Goal: Task Accomplishment & Management: Complete application form

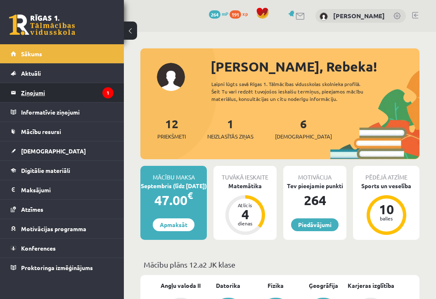
click at [62, 99] on legend "Ziņojumi 1" at bounding box center [67, 92] width 93 height 19
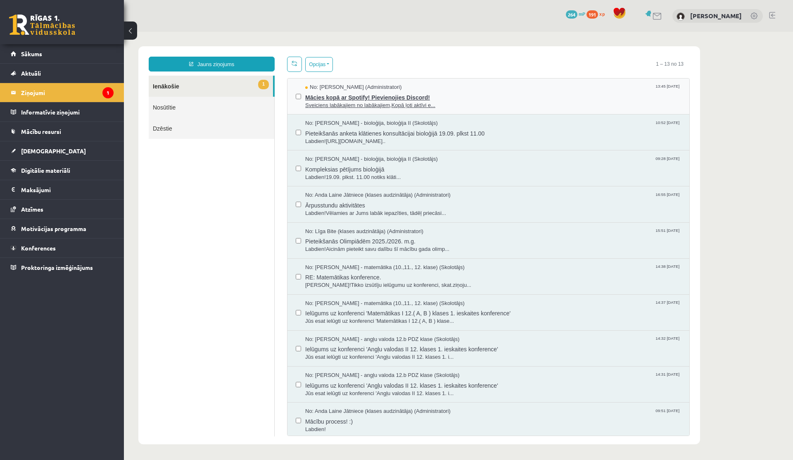
click at [368, 97] on span "Mācies kopā ar Spotify! Pievienojies Discord!" at bounding box center [493, 96] width 376 height 10
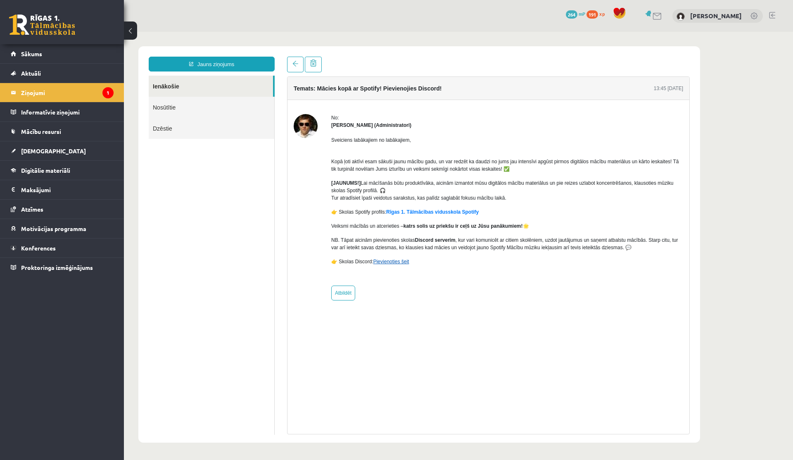
click at [385, 263] on link "Pievienoties šeit" at bounding box center [391, 262] width 36 height 6
click at [387, 260] on link "Pievienoties šeit" at bounding box center [391, 262] width 36 height 6
click at [36, 47] on link "Sākums" at bounding box center [62, 53] width 103 height 19
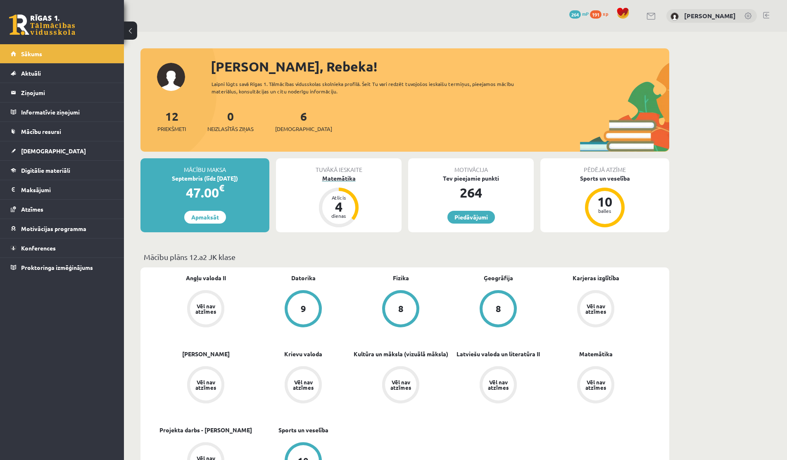
click at [335, 180] on div "Matemātika" at bounding box center [339, 178] width 126 height 9
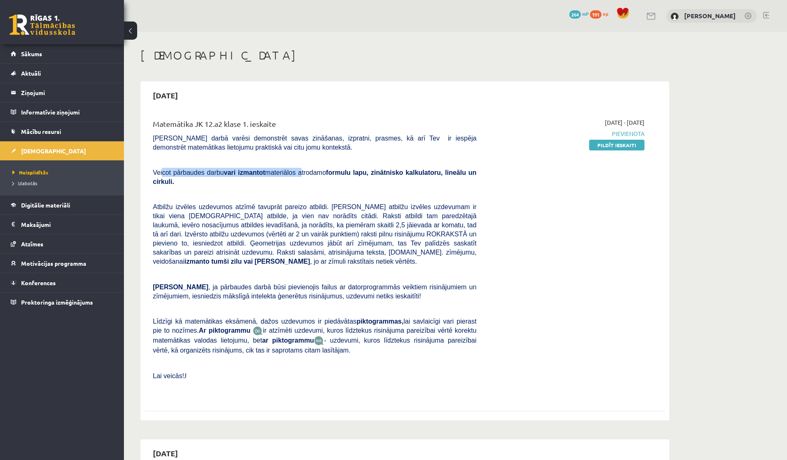
drag, startPoint x: 162, startPoint y: 176, endPoint x: 307, endPoint y: 176, distance: 144.6
click at [307, 176] on span "Veicot pārbaudes darbu vari izmantot materiālos atrodamo formulu lapu, zinātnis…" at bounding box center [314, 177] width 323 height 16
click at [36, 200] on link "Digitālie materiāli" at bounding box center [62, 204] width 103 height 19
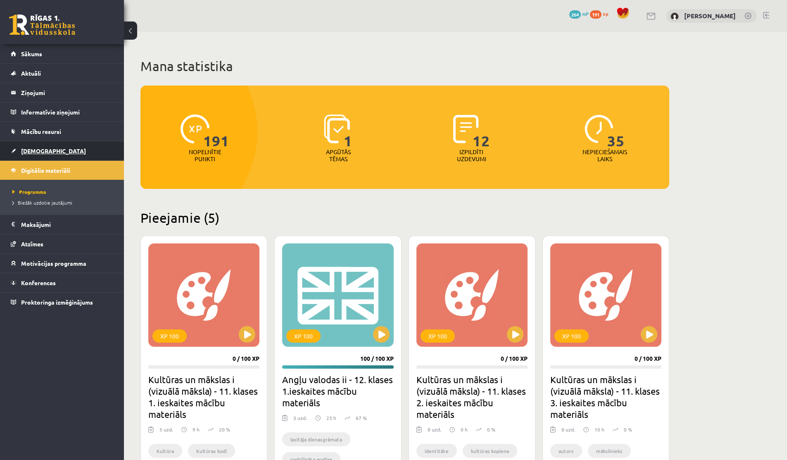
click at [31, 151] on span "[DEMOGRAPHIC_DATA]" at bounding box center [53, 150] width 65 height 7
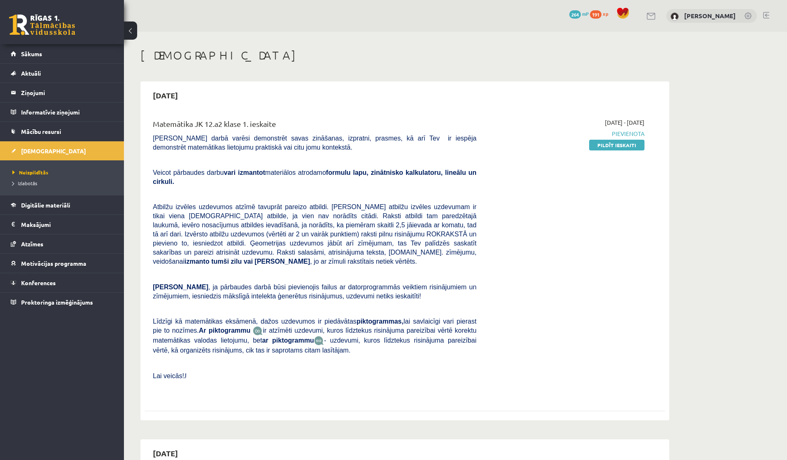
drag, startPoint x: 613, startPoint y: 130, endPoint x: 665, endPoint y: 130, distance: 52.0
click at [665, 130] on div "2025-09-15 Matemātika JK 12.a2 klase 1. ieskaite Pārbaudes darbā varēsi demonst…" at bounding box center [404, 250] width 529 height 339
drag, startPoint x: 335, startPoint y: 171, endPoint x: 366, endPoint y: 171, distance: 31.0
click at [366, 171] on span "Veicot pārbaudes darbu vari izmantot materiālos atrodamo formulu lapu, zinātnis…" at bounding box center [314, 177] width 323 height 16
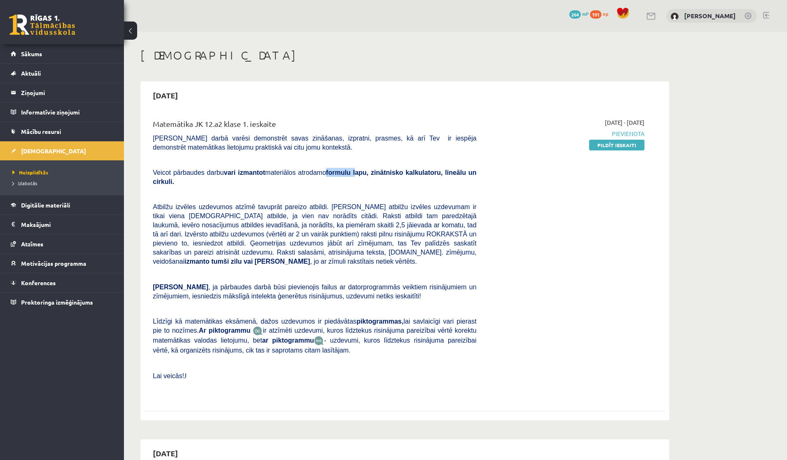
click at [366, 171] on b "formulu lapu, zinātnisko kalkulatoru, lineālu un cirkuli." at bounding box center [314, 177] width 323 height 16
drag, startPoint x: 208, startPoint y: 216, endPoint x: 273, endPoint y: 216, distance: 65.3
click at [273, 216] on span "Atbilžu izvēles uzdevumos atzīmē tavuprāt pareizo atbildi. [PERSON_NAME] atbilž…" at bounding box center [314, 234] width 323 height 62
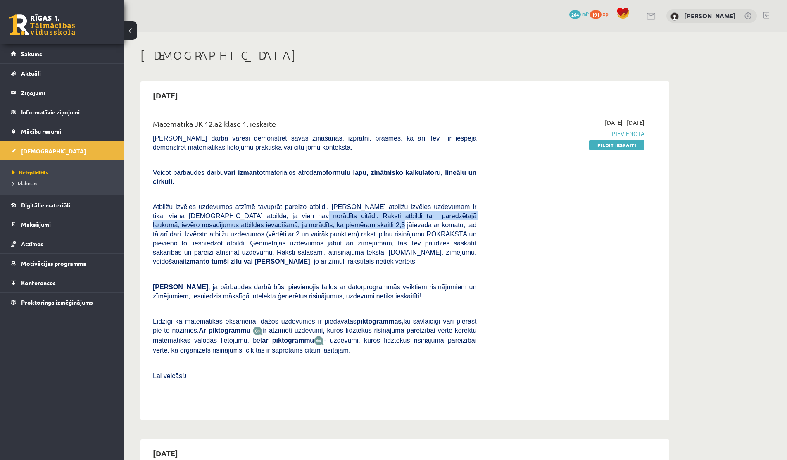
drag, startPoint x: 291, startPoint y: 218, endPoint x: 378, endPoint y: 223, distance: 86.9
click at [378, 223] on span "Atbilžu izvēles uzdevumos atzīmē tavuprāt pareizo atbildi. [PERSON_NAME] atbilž…" at bounding box center [314, 234] width 323 height 62
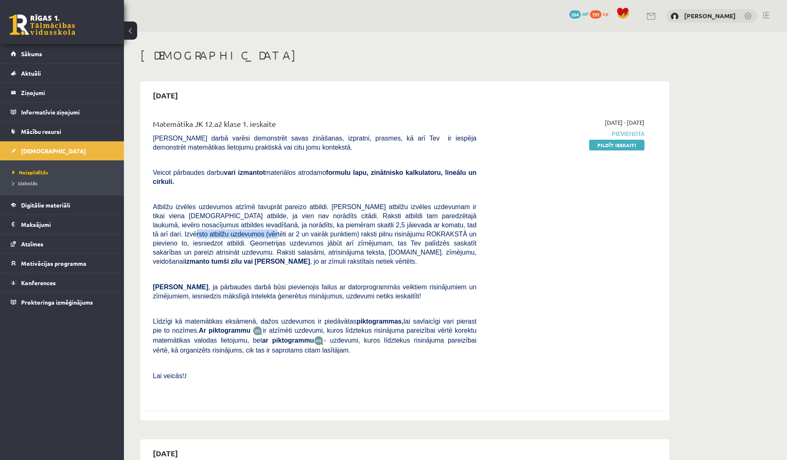
drag, startPoint x: 170, startPoint y: 236, endPoint x: 254, endPoint y: 235, distance: 83.9
click at [254, 235] on span "Atbilžu izvēles uzdevumos atzīmē tavuprāt pareizo atbildi. [PERSON_NAME] atbilž…" at bounding box center [314, 234] width 323 height 62
click at [307, 233] on span "Atbilžu izvēles uzdevumos atzīmē tavuprāt pareizo atbildi. [PERSON_NAME] atbilž…" at bounding box center [314, 234] width 323 height 62
click at [315, 233] on span "Atbilžu izvēles uzdevumos atzīmē tavuprāt pareizo atbildi. [PERSON_NAME] atbilž…" at bounding box center [314, 234] width 323 height 62
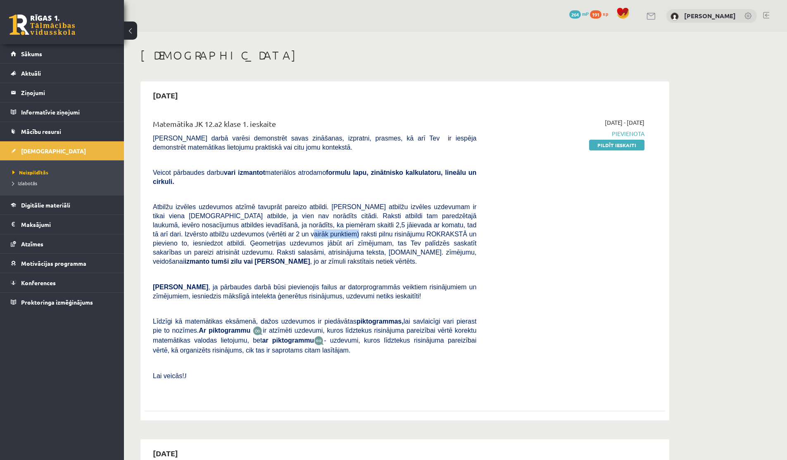
drag, startPoint x: 295, startPoint y: 234, endPoint x: 337, endPoint y: 234, distance: 42.1
click at [337, 234] on span "Atbilžu izvēles uzdevumos atzīmē tavuprāt pareizo atbildi. [PERSON_NAME] atbilž…" at bounding box center [314, 234] width 323 height 62
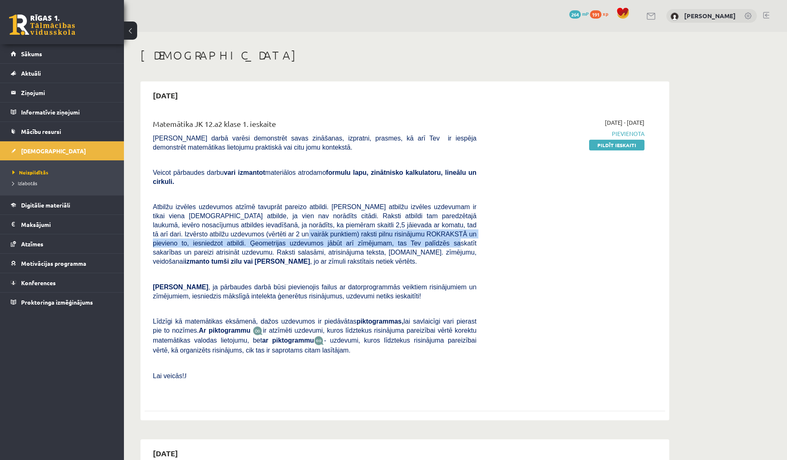
drag, startPoint x: 289, startPoint y: 235, endPoint x: 428, endPoint y: 244, distance: 138.7
click at [428, 244] on span "Atbilžu izvēles uzdevumos atzīmē tavuprāt pareizo atbildi. [PERSON_NAME] atbilž…" at bounding box center [314, 234] width 323 height 62
click at [421, 243] on span "Atbilžu izvēles uzdevumos atzīmē tavuprāt pareizo atbildi. [PERSON_NAME] atbilž…" at bounding box center [314, 234] width 323 height 62
drag, startPoint x: 188, startPoint y: 253, endPoint x: 330, endPoint y: 236, distance: 142.7
click at [330, 236] on span "Atbilžu izvēles uzdevumos atzīmē tavuprāt pareizo atbildi. [PERSON_NAME] atbilž…" at bounding box center [314, 234] width 323 height 62
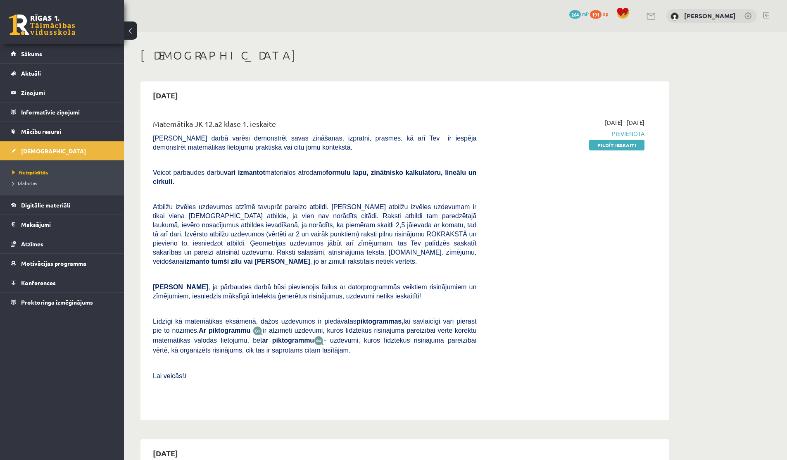
click at [274, 199] on div "Matemātika JK 12.a2 klase 1. ieskaite Pārbaudes darbā varēsi demonstrēt savas z…" at bounding box center [315, 257] width 336 height 279
drag, startPoint x: 163, startPoint y: 324, endPoint x: 297, endPoint y: 318, distance: 134.4
click at [297, 318] on p "Līdzīgi kā matemātikas eksāmenā, dažos uzdevumos ir piedāvātas piktogrammas, la…" at bounding box center [314, 335] width 323 height 38
click at [297, 318] on span "Līdzīgi kā matemātikas eksāmenā, dažos uzdevumos ir piedāvātas piktogrammas, la…" at bounding box center [314, 326] width 323 height 16
drag, startPoint x: 174, startPoint y: 345, endPoint x: 238, endPoint y: 345, distance: 64.4
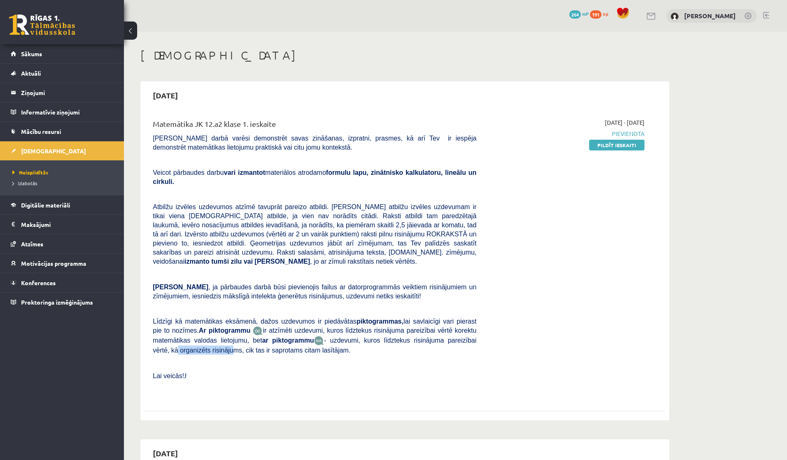
click at [238, 345] on span "- uzdevumi, kuros līdztekus risinājuma pareizībai vērtē, kā organizēts risināju…" at bounding box center [314, 345] width 323 height 17
drag, startPoint x: 368, startPoint y: 341, endPoint x: 403, endPoint y: 343, distance: 35.6
click at [403, 343] on span "- uzdevumi, kuros līdztekus risinājuma pareizībai vērtē, kā organizēts risināju…" at bounding box center [314, 345] width 323 height 17
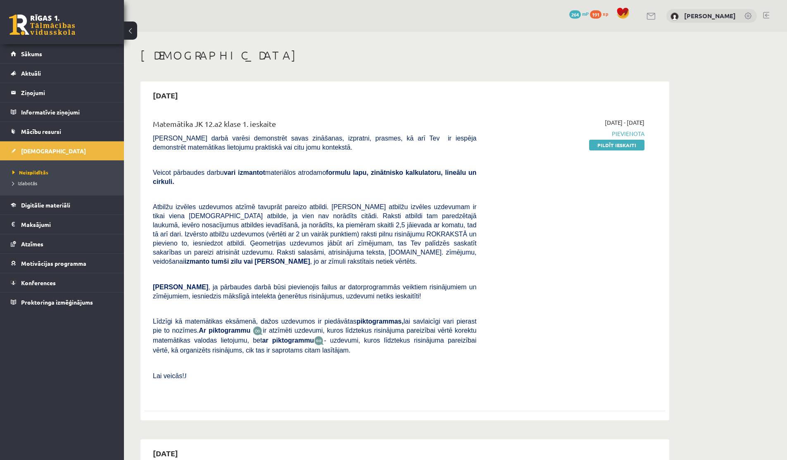
drag, startPoint x: 588, startPoint y: 123, endPoint x: 633, endPoint y: 123, distance: 45.0
click at [633, 123] on span "[DATE] - [DATE]" at bounding box center [625, 122] width 40 height 9
click at [566, 12] on div "0 Dāvanas 264 mP 191 xp Rebeka Trofimova" at bounding box center [455, 16] width 663 height 32
click at [573, 12] on span "264" at bounding box center [575, 14] width 12 height 8
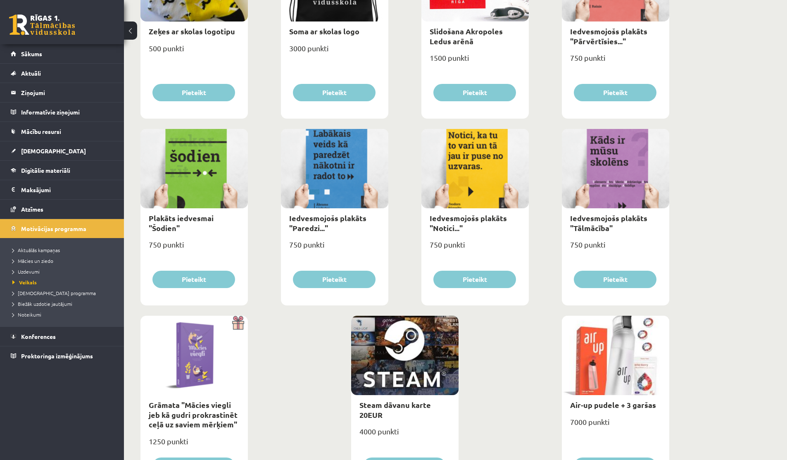
scroll to position [809, 0]
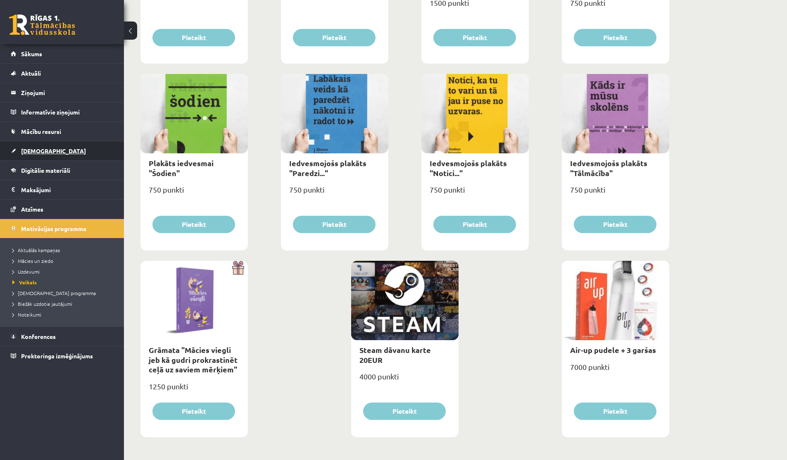
click at [33, 149] on span "[DEMOGRAPHIC_DATA]" at bounding box center [53, 150] width 65 height 7
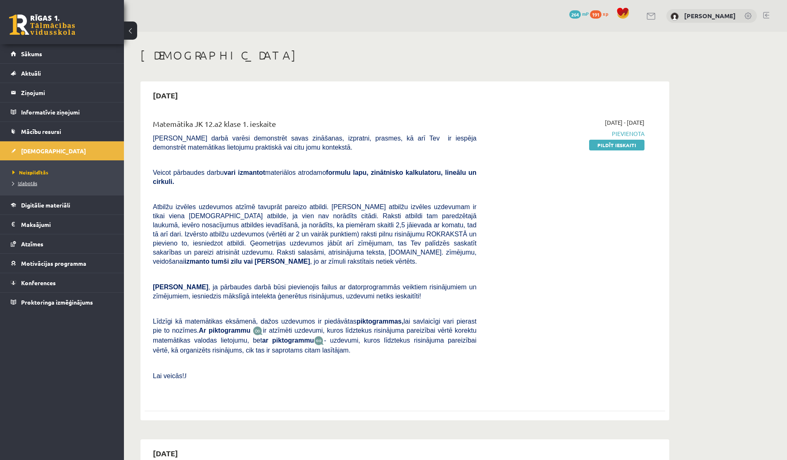
click at [35, 183] on span "Izlabotās" at bounding box center [24, 183] width 25 height 7
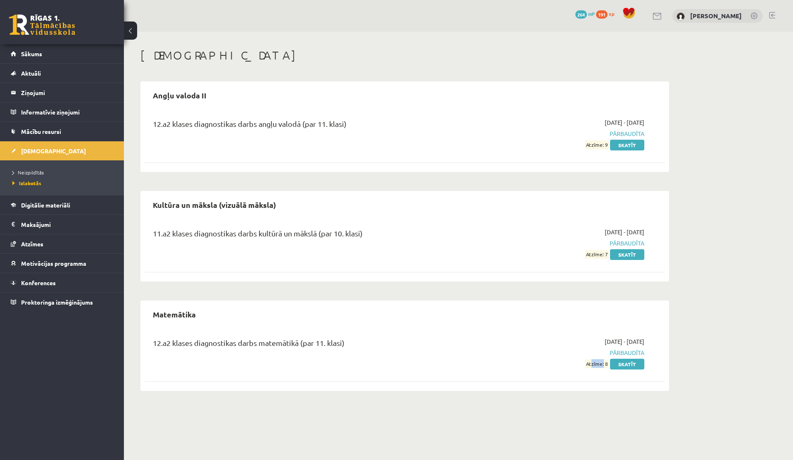
drag, startPoint x: 591, startPoint y: 363, endPoint x: 604, endPoint y: 363, distance: 12.4
click at [604, 363] on span "Atzīme: 8" at bounding box center [597, 363] width 24 height 9
click at [628, 363] on link "Skatīt" at bounding box center [627, 364] width 34 height 11
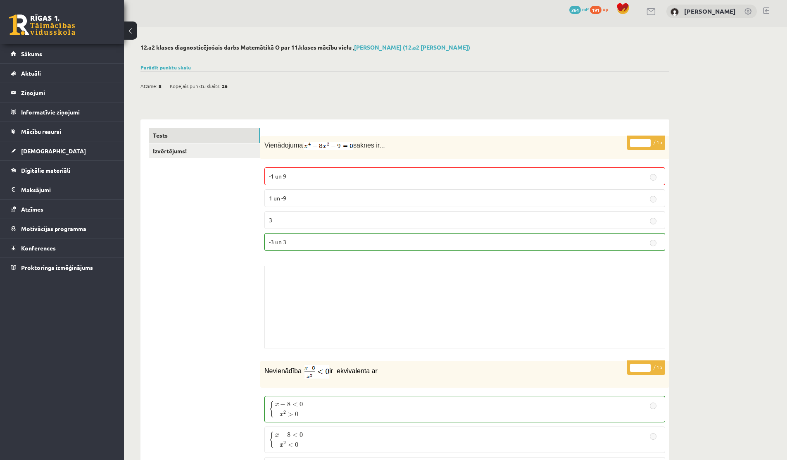
scroll to position [5, 0]
click at [340, 143] on img at bounding box center [328, 145] width 49 height 8
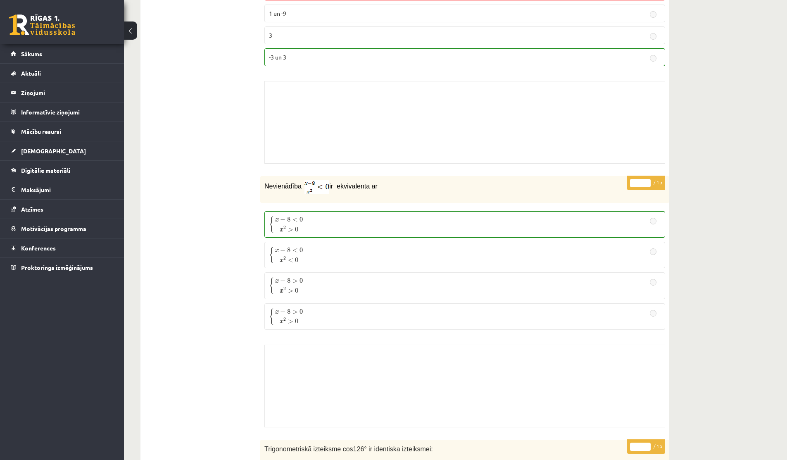
scroll to position [0, 0]
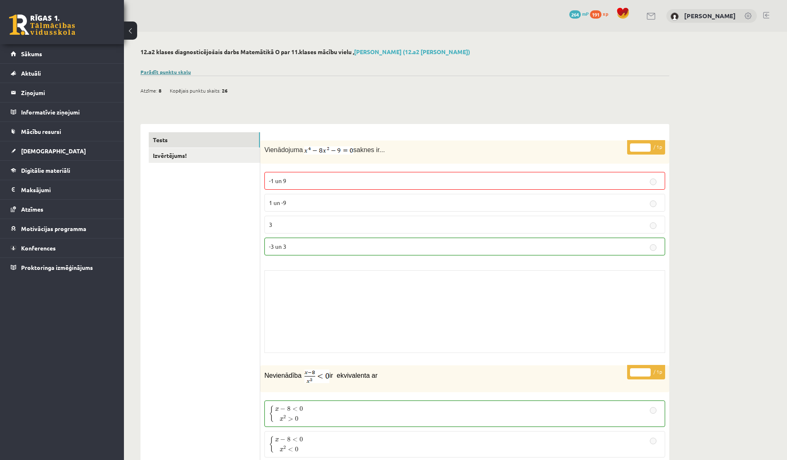
click at [163, 70] on link "Parādīt punktu skalu" at bounding box center [165, 72] width 50 height 7
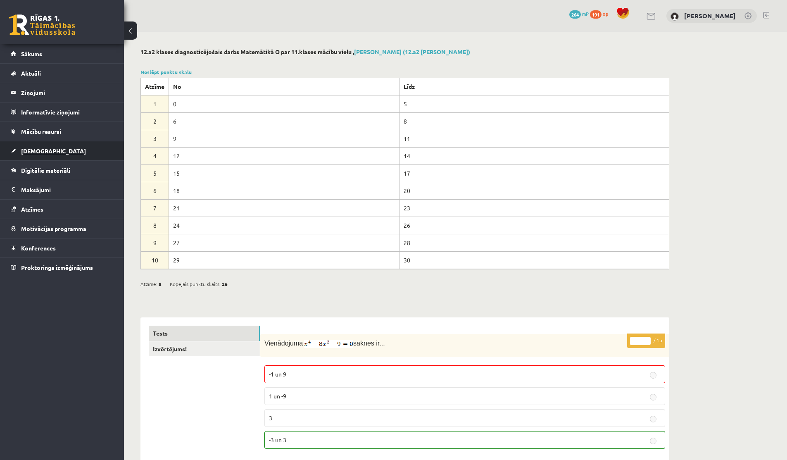
click at [35, 154] on link "[DEMOGRAPHIC_DATA]" at bounding box center [62, 150] width 103 height 19
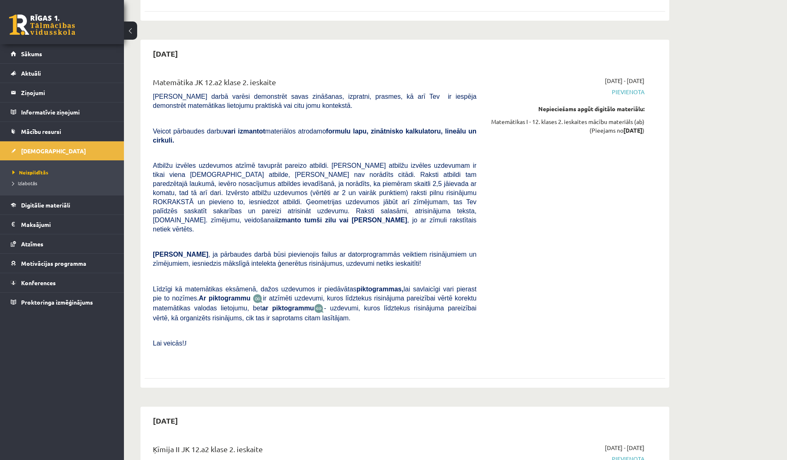
scroll to position [1647, 0]
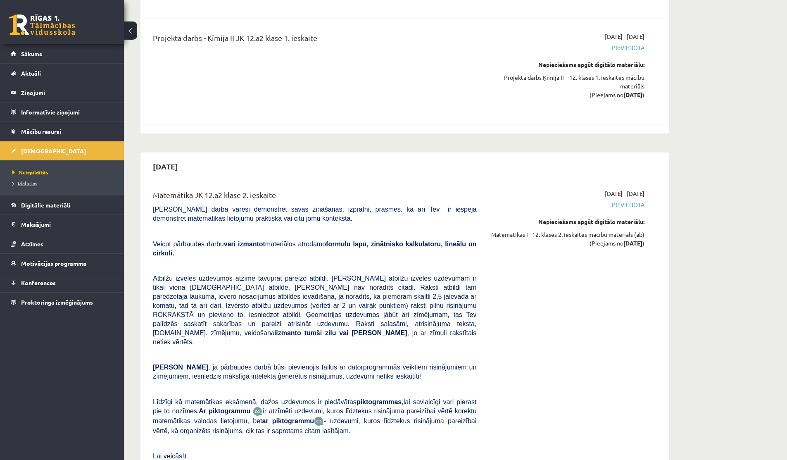
click at [33, 179] on link "Izlabotās" at bounding box center [63, 182] width 103 height 7
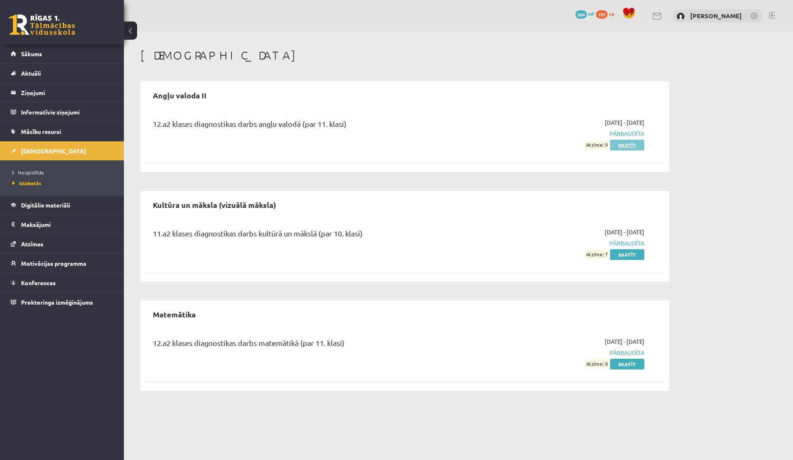
click at [621, 147] on link "Skatīt" at bounding box center [627, 145] width 34 height 11
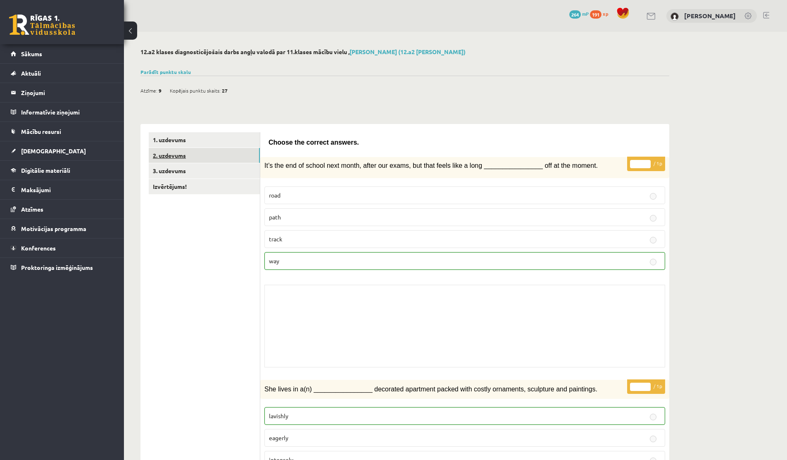
click at [178, 154] on link "2. uzdevums" at bounding box center [204, 155] width 111 height 15
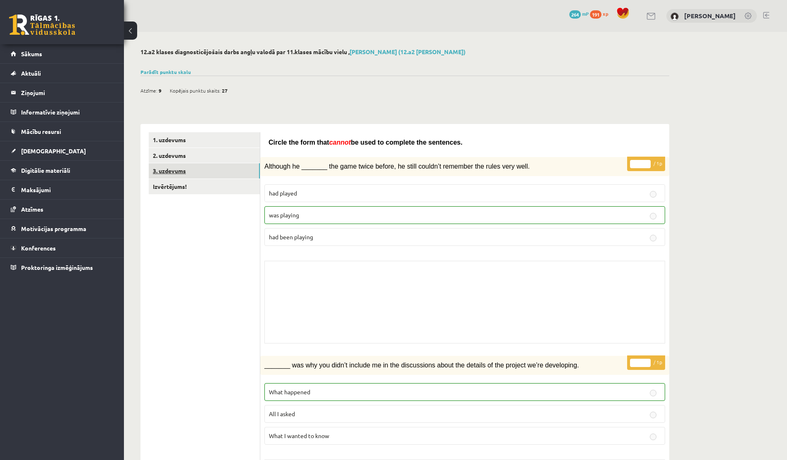
click at [164, 167] on link "3. uzdevums" at bounding box center [204, 170] width 111 height 15
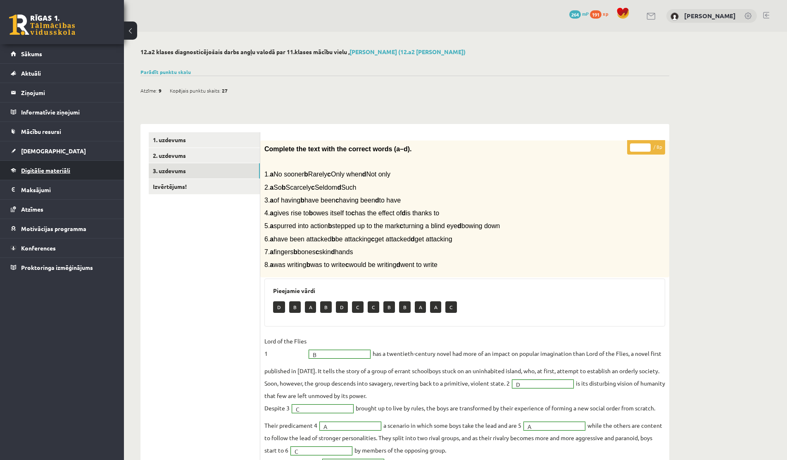
click at [30, 176] on link "Digitālie materiāli" at bounding box center [62, 170] width 103 height 19
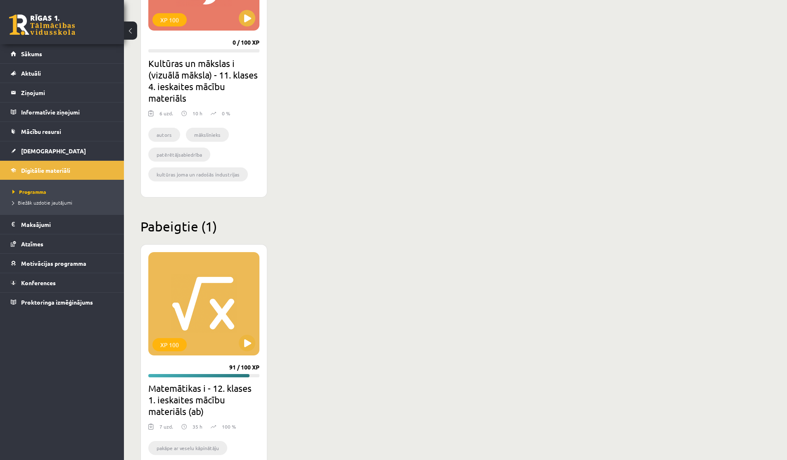
scroll to position [668, 0]
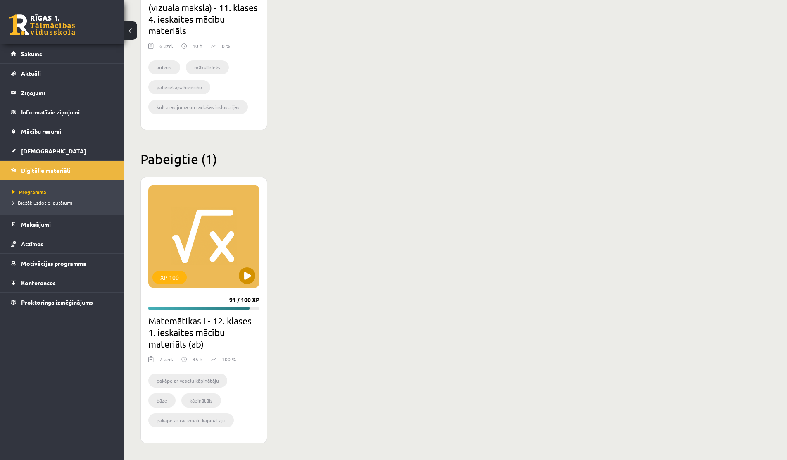
click at [254, 268] on div "XP 100" at bounding box center [203, 236] width 111 height 103
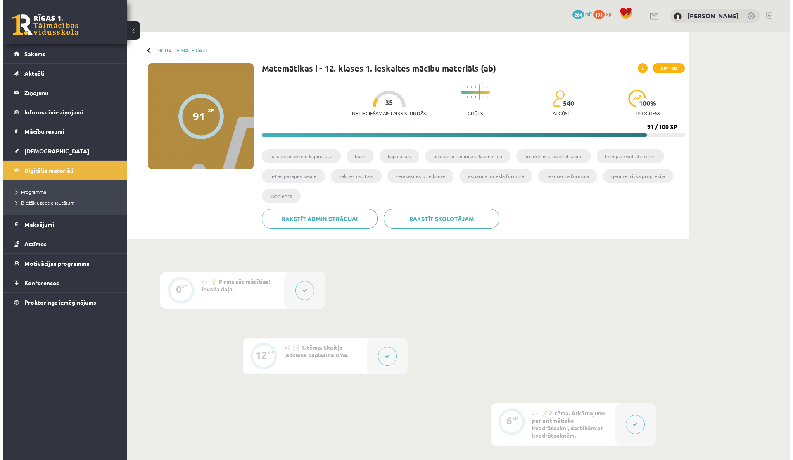
scroll to position [131, 0]
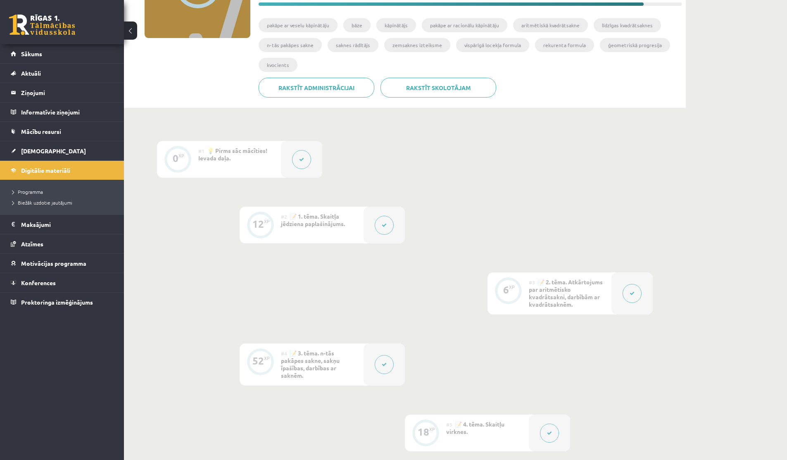
click at [380, 221] on button at bounding box center [384, 225] width 19 height 19
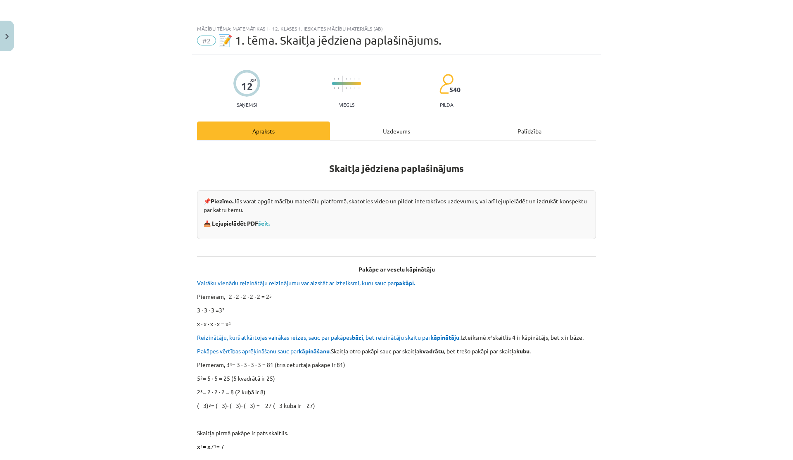
click at [369, 128] on div "Uzdevums" at bounding box center [396, 130] width 133 height 19
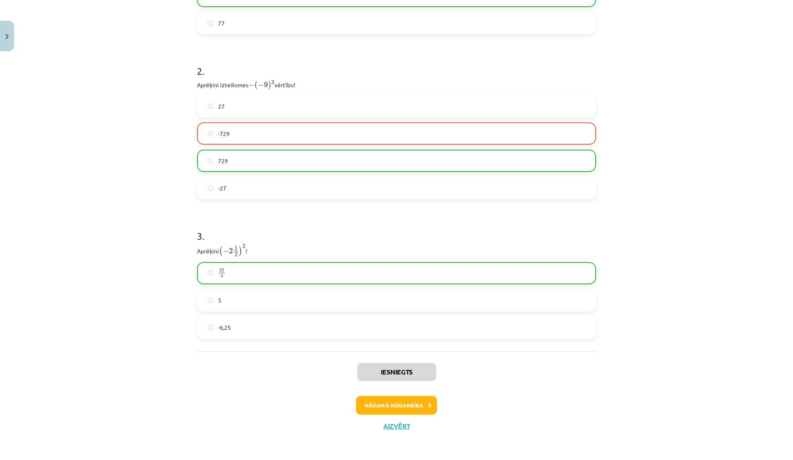
scroll to position [355, 0]
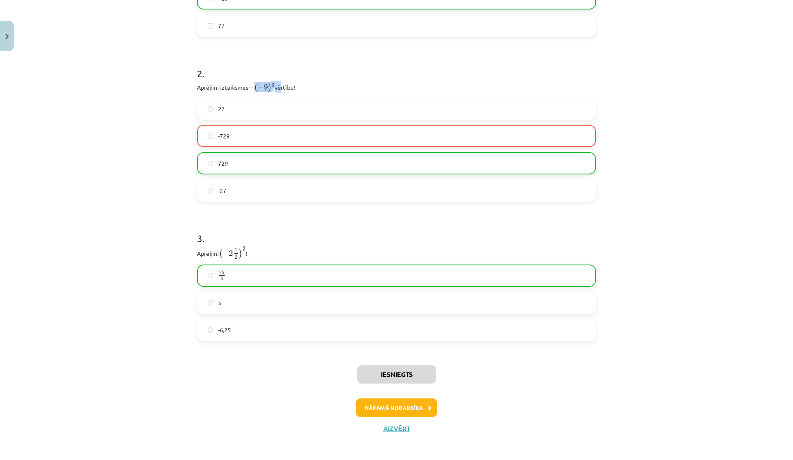
drag, startPoint x: 251, startPoint y: 86, endPoint x: 277, endPoint y: 86, distance: 26.0
click at [277, 86] on p "Aprēķini izteiksmes − ( − 9 ) 3 − ( − 9 ) 3 vērtību!" at bounding box center [396, 86] width 399 height 11
click at [276, 86] on p "Aprēķini izteiksmes − ( − 9 ) 3 − ( − 9 ) 3 vērtību!" at bounding box center [396, 86] width 399 height 11
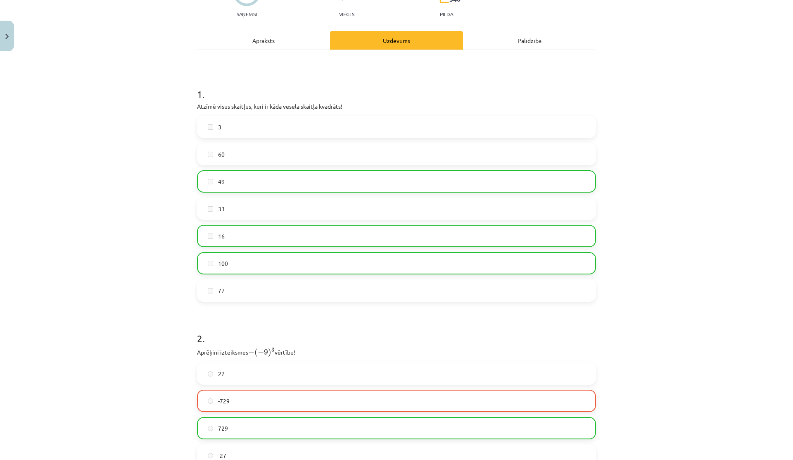
scroll to position [0, 0]
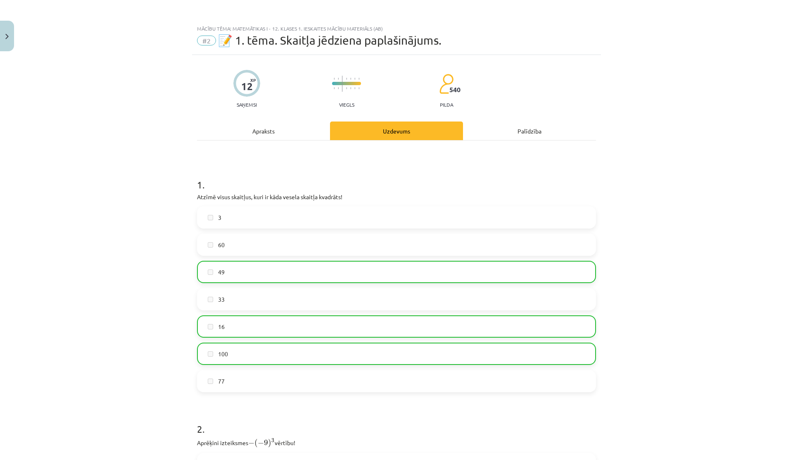
click at [249, 138] on div "Apraksts" at bounding box center [263, 130] width 133 height 19
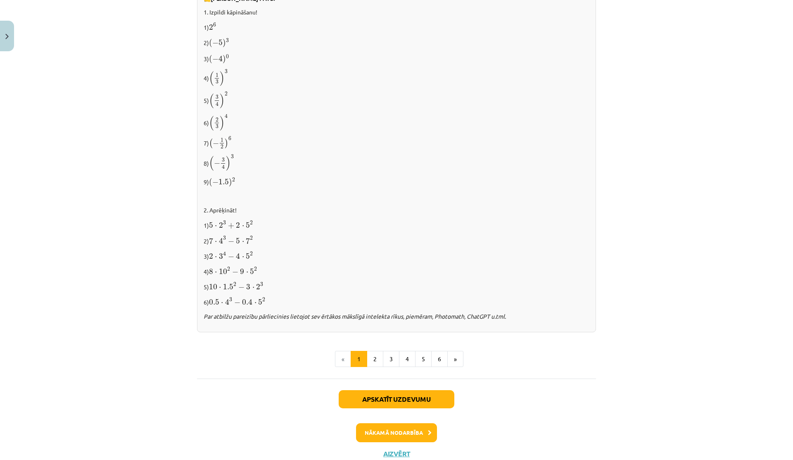
scroll to position [741, 0]
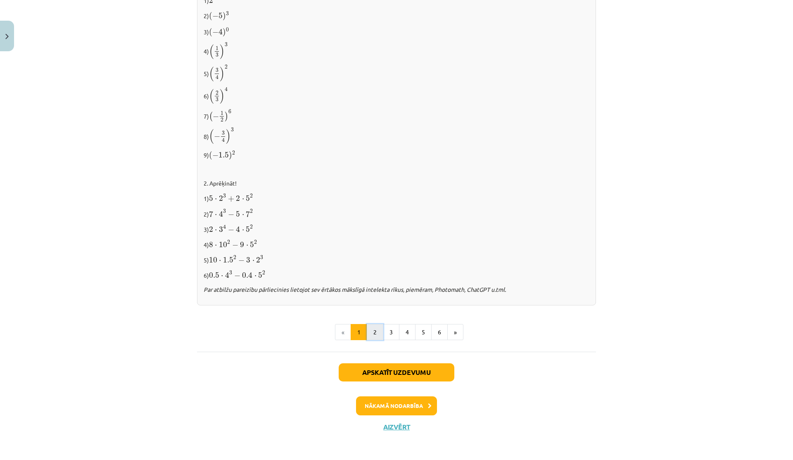
click at [371, 331] on button "2" at bounding box center [375, 332] width 17 height 17
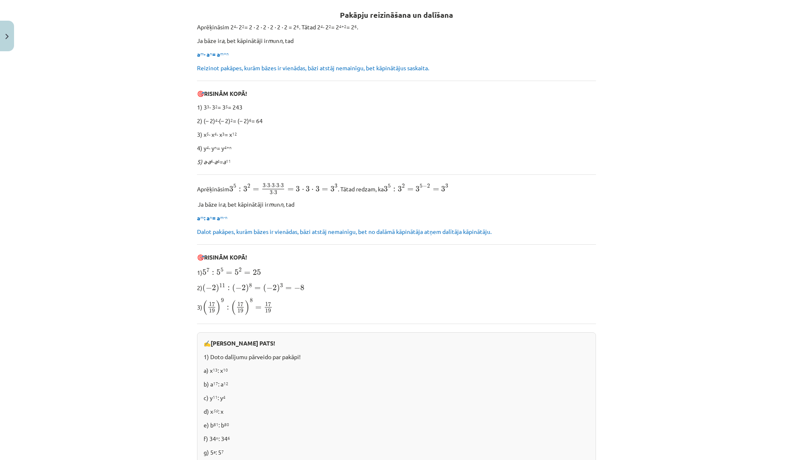
scroll to position [443, 0]
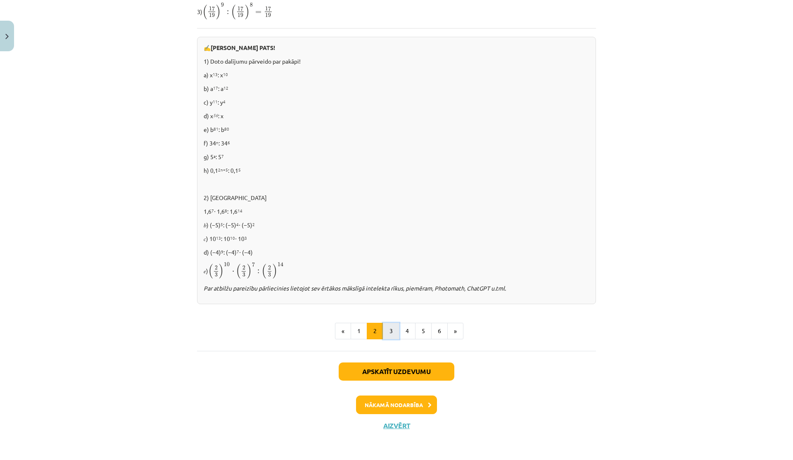
click at [395, 335] on button "3" at bounding box center [391, 331] width 17 height 17
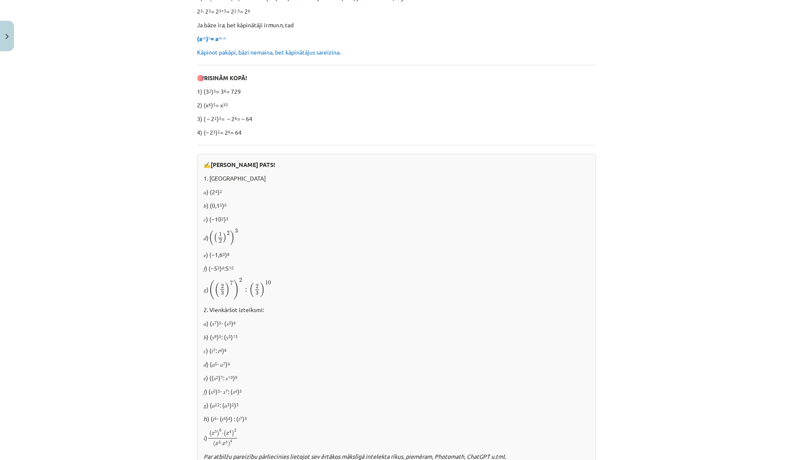
scroll to position [0, 0]
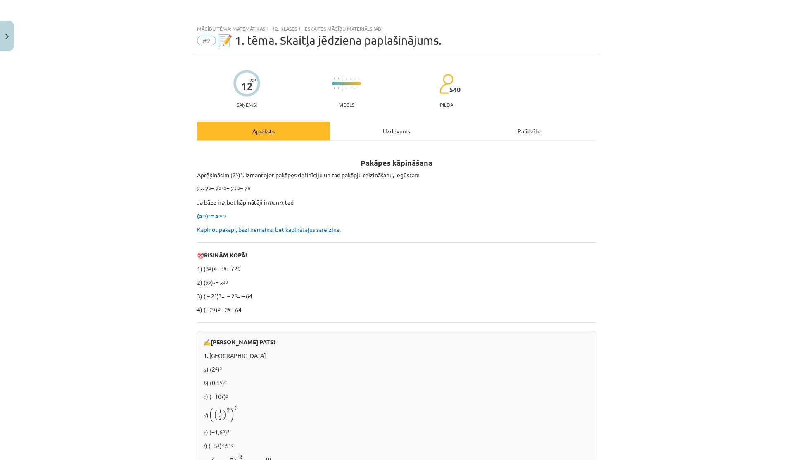
click at [381, 129] on div "Uzdevums" at bounding box center [396, 130] width 133 height 19
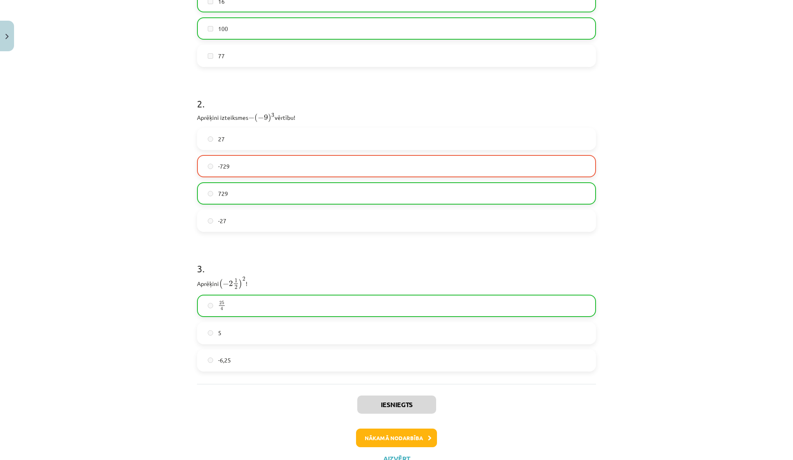
scroll to position [358, 0]
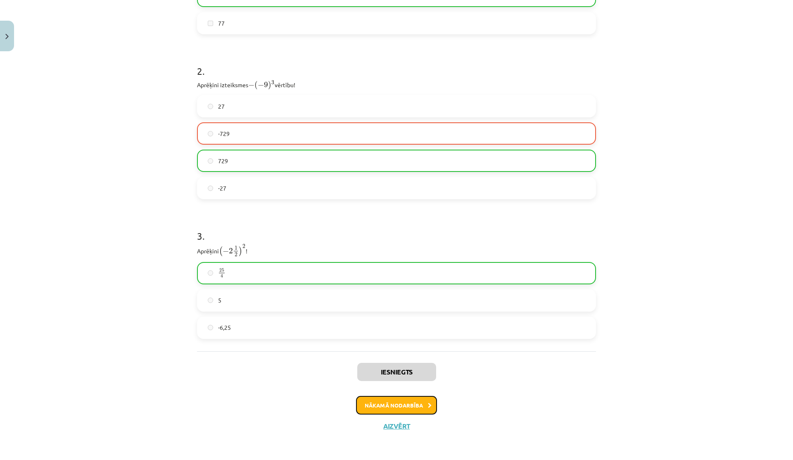
click at [376, 410] on button "Nākamā nodarbība" at bounding box center [396, 405] width 81 height 19
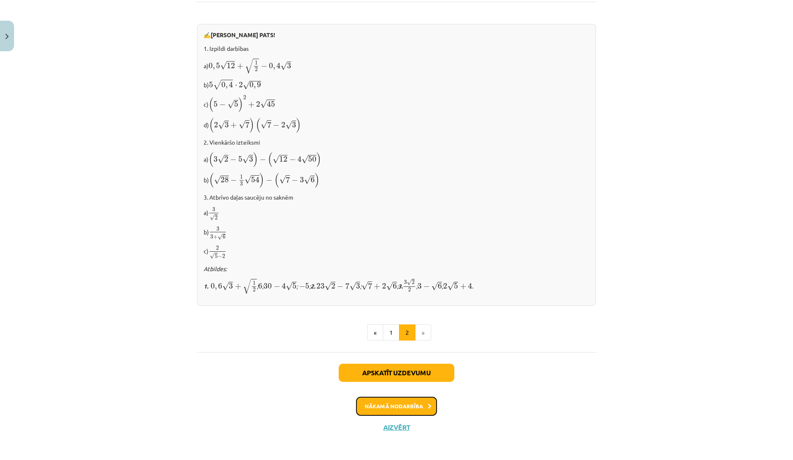
scroll to position [0, 0]
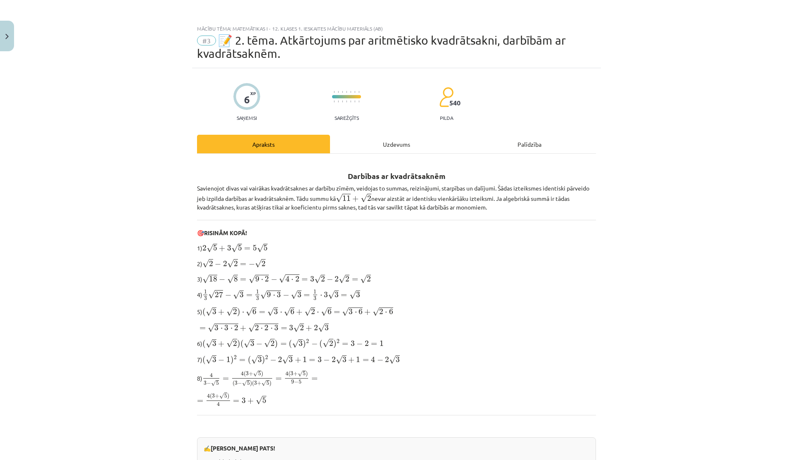
click at [392, 141] on div "Uzdevums" at bounding box center [396, 144] width 133 height 19
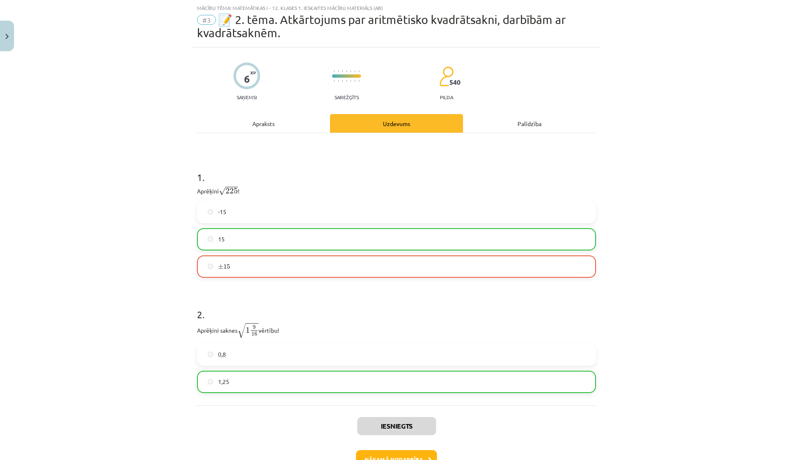
scroll to position [76, 0]
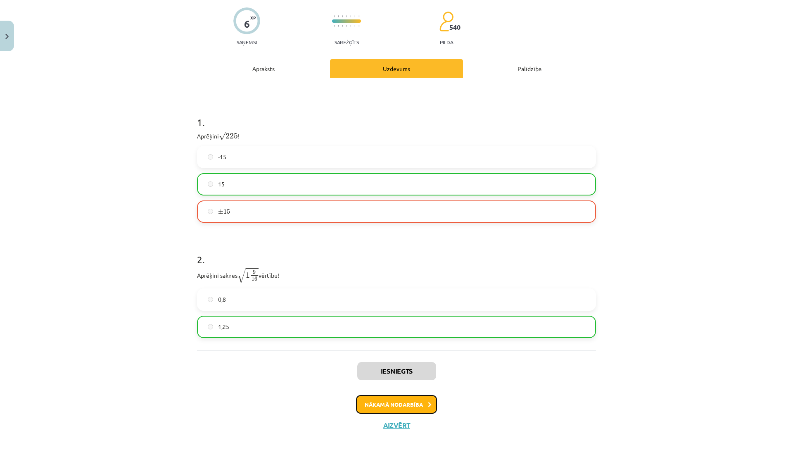
click at [373, 402] on button "Nākamā nodarbība" at bounding box center [396, 404] width 81 height 19
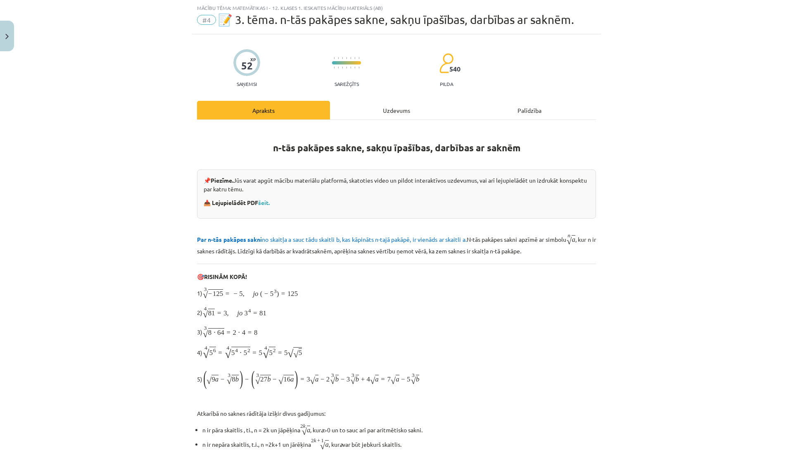
scroll to position [21, 0]
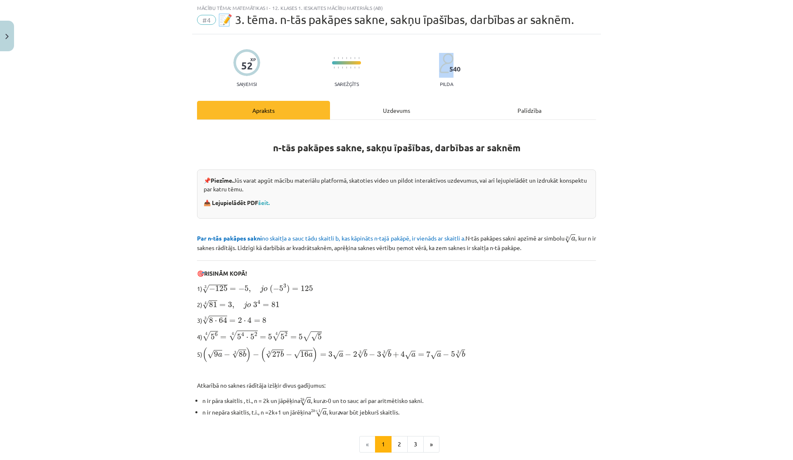
drag, startPoint x: 447, startPoint y: 69, endPoint x: 464, endPoint y: 69, distance: 16.5
click at [464, 69] on div "52 XP Saņemsi Sarežģīts 540 pilda" at bounding box center [396, 65] width 399 height 43
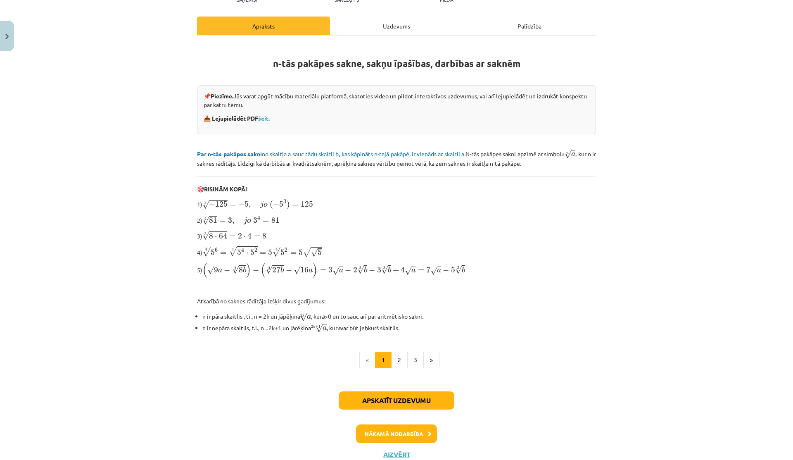
scroll to position [132, 0]
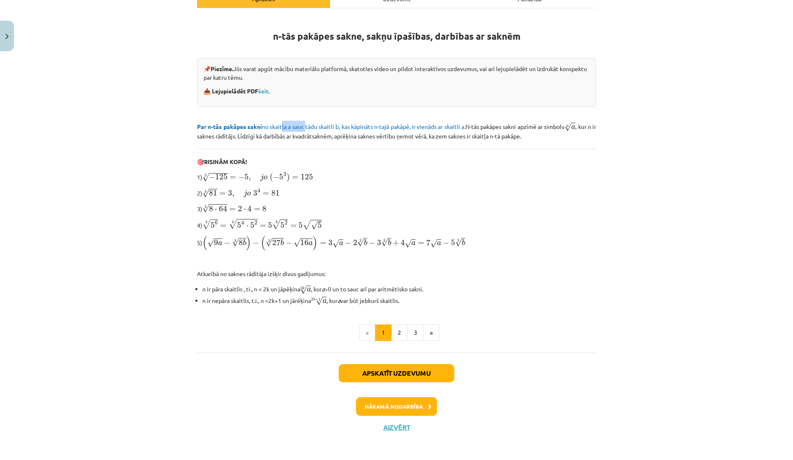
drag, startPoint x: 279, startPoint y: 123, endPoint x: 305, endPoint y: 123, distance: 26.0
click at [304, 123] on span "Par n-tās pakāpes sakni no skaitļa a sauc tādu skaitli b, kas kāpināts n-tajā p…" at bounding box center [331, 126] width 268 height 7
click at [305, 123] on span "Par n-tās pakāpes sakni no skaitļa a sauc tādu skaitli b, kas kāpināts n-tajā p…" at bounding box center [331, 126] width 268 height 7
drag, startPoint x: 286, startPoint y: 127, endPoint x: 291, endPoint y: 127, distance: 5.4
click at [291, 127] on span "Par n-tās pakāpes sakni no skaitļa a sauc tādu skaitli b, kas kāpināts n-tajā p…" at bounding box center [331, 126] width 268 height 7
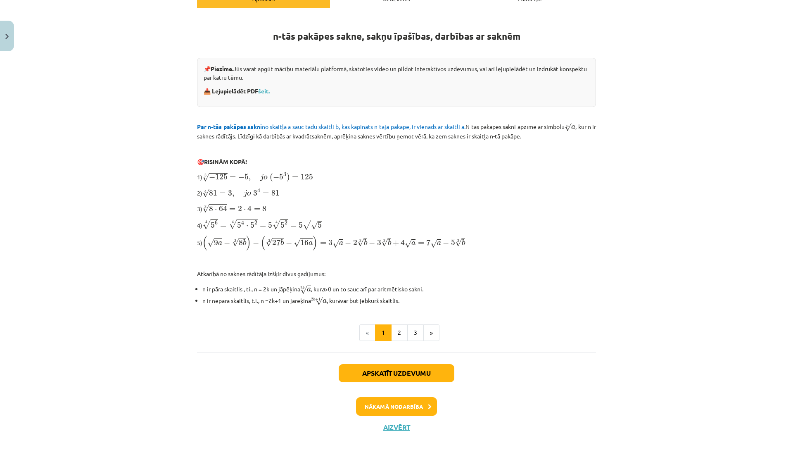
click at [291, 127] on span "Par n-tās pakāpes sakni no skaitļa a sauc tādu skaitli b, kas kāpināts n-tajā p…" at bounding box center [331, 126] width 268 height 7
drag, startPoint x: 221, startPoint y: 275, endPoint x: 274, endPoint y: 275, distance: 52.9
click at [273, 275] on p "Atkarībā no saknes rādītāja izšķir divus gadījumus:" at bounding box center [396, 273] width 399 height 9
click at [274, 275] on p "Atkarībā no saknes rādītāja izšķir divus gadījumus:" at bounding box center [396, 273] width 399 height 9
drag, startPoint x: 210, startPoint y: 287, endPoint x: 276, endPoint y: 288, distance: 65.7
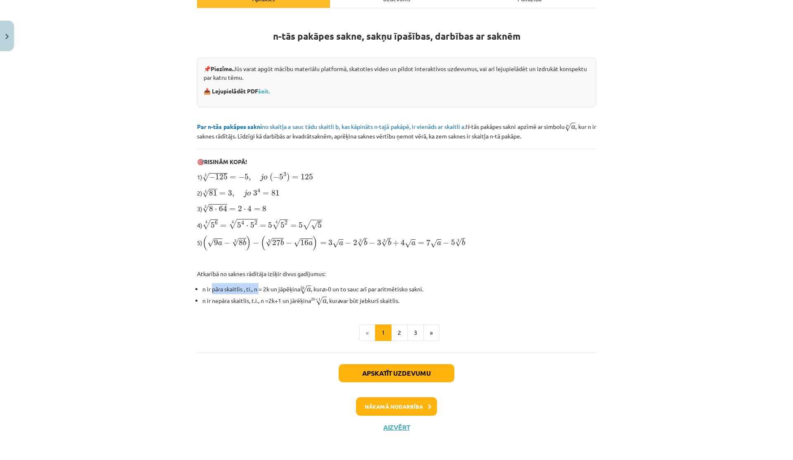
click at [276, 287] on li "n ir pāra skaitlis , ti., n = 2k un jāpēķina 2 k √ a a 2 k , kur a >0 un to sau…" at bounding box center [399, 288] width 394 height 11
click at [276, 288] on li "n ir pāra skaitlis , ti., n = 2k un jāpēķina 2 k √ a a 2 k , kur a >0 un to sau…" at bounding box center [399, 288] width 394 height 11
drag, startPoint x: 343, startPoint y: 288, endPoint x: 430, endPoint y: 290, distance: 86.8
click at [430, 290] on li "n ir pāra skaitlis , ti., n = 2k un jāpēķina 2 k √ a a 2 k , kur a >0 un to sau…" at bounding box center [399, 288] width 394 height 11
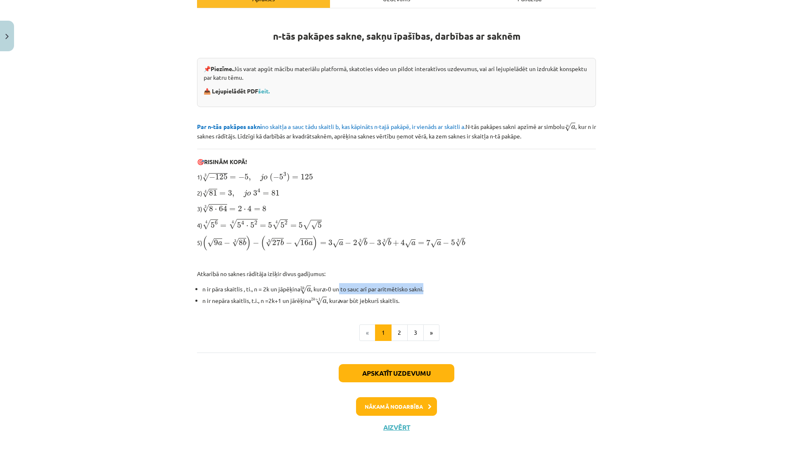
drag, startPoint x: 283, startPoint y: 288, endPoint x: 303, endPoint y: 288, distance: 19.8
click at [303, 288] on li "n ir pāra skaitlis , ti., n = 2k un jāpēķina 2 k √ a a 2 k , kur a >0 un to sau…" at bounding box center [399, 288] width 394 height 11
click at [303, 288] on span "√" at bounding box center [303, 289] width 7 height 9
drag, startPoint x: 276, startPoint y: 289, endPoint x: 297, endPoint y: 289, distance: 21.1
click at [297, 289] on li "n ir pāra skaitlis , ti., n = 2k un jāpēķina 2 k √ a a 2 k , kur a >0 un to sau…" at bounding box center [399, 288] width 394 height 11
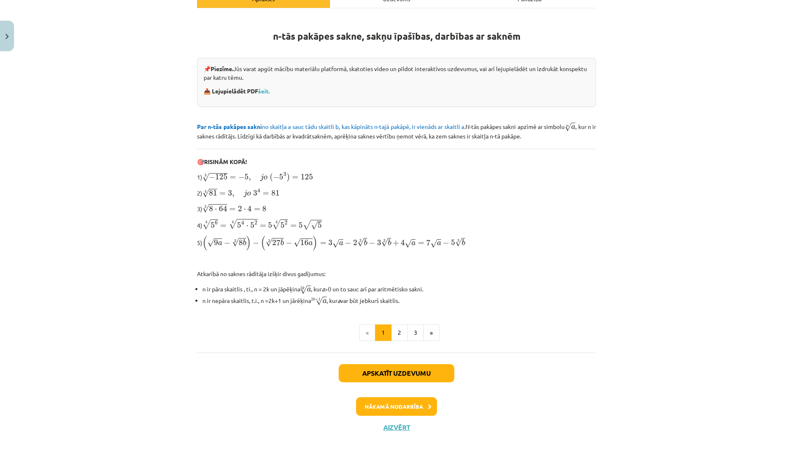
click at [211, 344] on div "n-tās pakāpes sakne, sakņu īpašības, darbības ar saknēm 📌 Piezīme. Jūs varat ap…" at bounding box center [396, 180] width 399 height 344
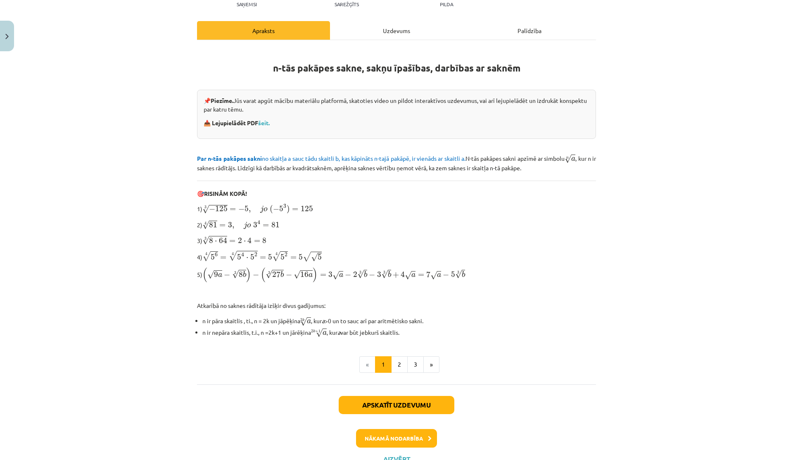
scroll to position [104, 0]
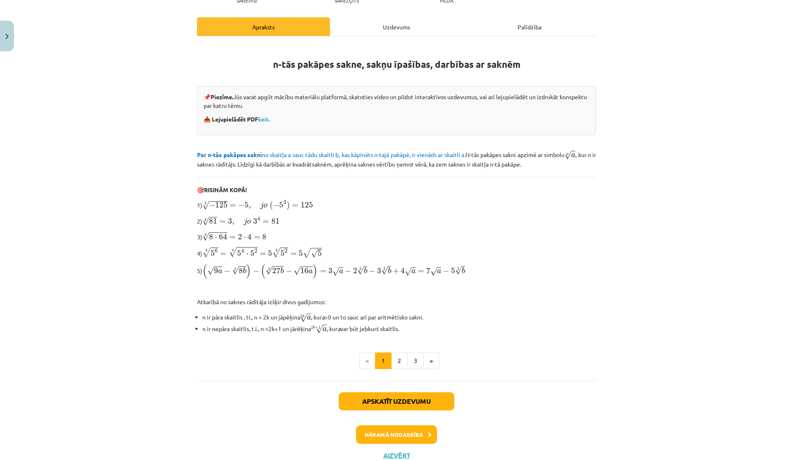
drag, startPoint x: 278, startPoint y: 314, endPoint x: 300, endPoint y: 314, distance: 22.7
click at [300, 314] on li "n ir pāra skaitlis , ti., n = 2k un jāpēķina 2 k √ a a 2 k , kur a >0 un to sau…" at bounding box center [399, 316] width 394 height 11
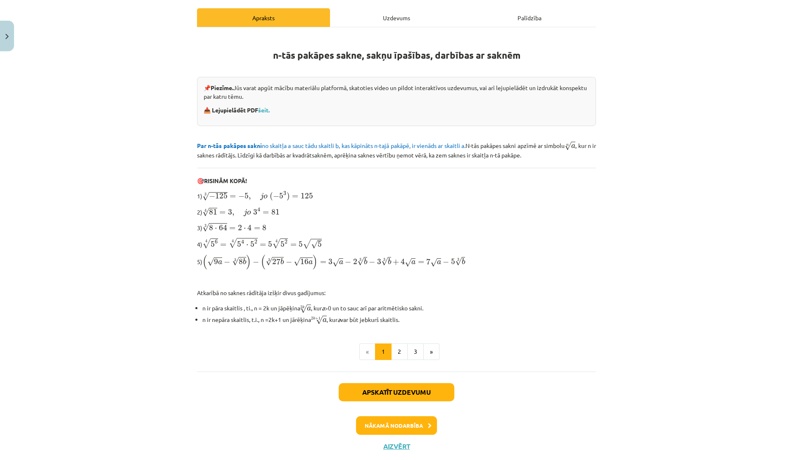
scroll to position [117, 0]
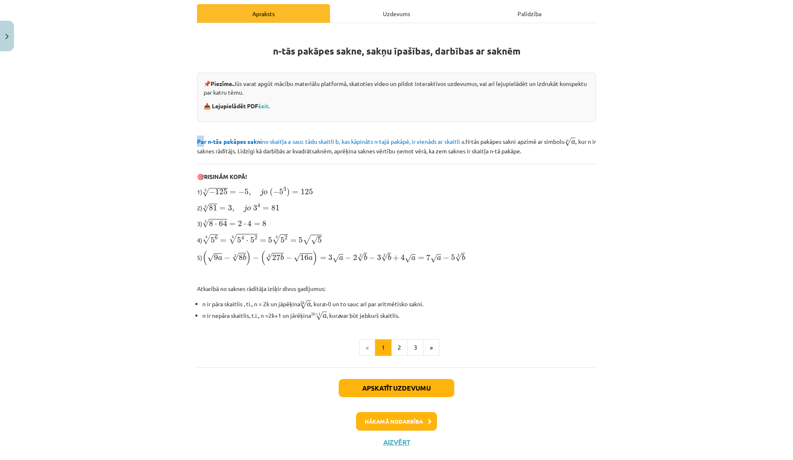
drag, startPoint x: 200, startPoint y: 141, endPoint x: 432, endPoint y: 132, distance: 231.9
click at [434, 132] on div "n-tās pakāpes sakne, sakņu īpašības, darbības ar saknēm 📌 Piezīme. Jūs varat ap…" at bounding box center [396, 176] width 399 height 290
click at [451, 138] on span "Par n-tās pakāpes sakni no skaitļa a sauc tādu skaitli b, kas kāpināts n-tajā p…" at bounding box center [331, 141] width 268 height 7
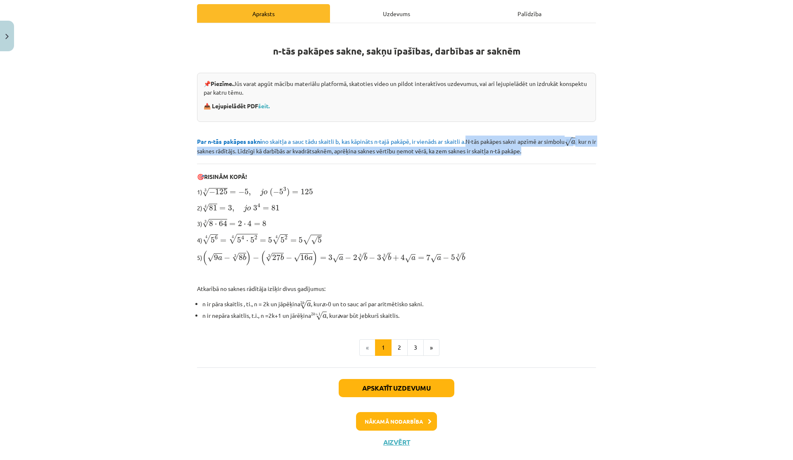
drag, startPoint x: 467, startPoint y: 140, endPoint x: 576, endPoint y: 151, distance: 109.6
click at [576, 151] on p "Par n-tās pakāpes sakni no skaitļa a sauc tādu skaitli b, kas kāpināts n-tajā p…" at bounding box center [396, 145] width 399 height 20
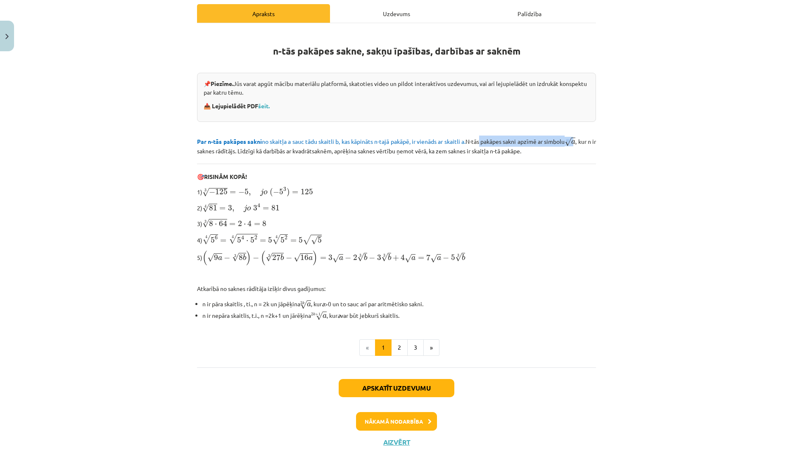
drag, startPoint x: 481, startPoint y: 141, endPoint x: 585, endPoint y: 141, distance: 104.1
click at [585, 141] on p "Par n-tās pakāpes sakni no skaitļa a sauc tādu skaitli b, kas kāpināts n-tajā p…" at bounding box center [396, 145] width 399 height 20
click at [289, 142] on span "Par n-tās pakāpes sakni no skaitļa a sauc tādu skaitli b, kas kāpināts n-tajā p…" at bounding box center [331, 141] width 268 height 7
click at [575, 143] on span "a" at bounding box center [573, 142] width 4 height 4
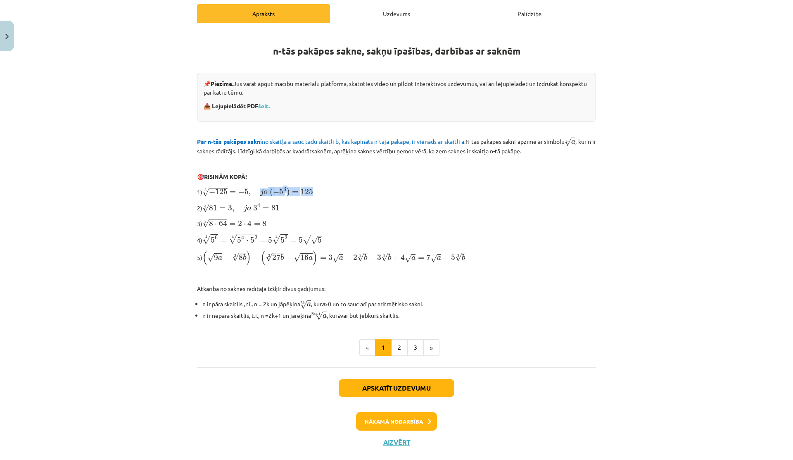
drag, startPoint x: 248, startPoint y: 188, endPoint x: 354, endPoint y: 188, distance: 106.2
click at [354, 188] on p "1) 3 √ − 125 = − 5 , j o ( − 5 3 ) = 125 − 125 3 = − 5 , j o ( − 5 3 ) = 125" at bounding box center [396, 191] width 399 height 11
drag, startPoint x: 147, startPoint y: 220, endPoint x: 385, endPoint y: 210, distance: 238.2
click at [385, 210] on div "Mācību tēma: Matemātikas i - 12. klases 1. ieskaites mācību materiāls (ab) #4 📝…" at bounding box center [396, 230] width 793 height 460
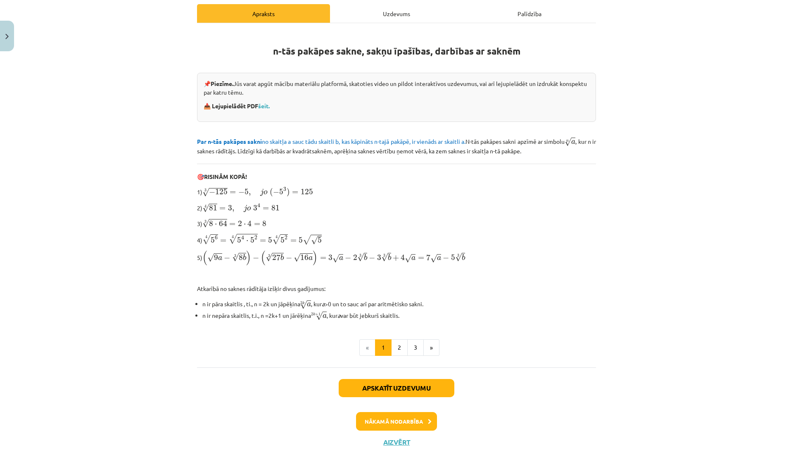
click at [385, 210] on p "2) 4 √ 81 = 3 , j o 3 4 = 81 81 4 = 3 , j o 3 4 = 81" at bounding box center [396, 207] width 399 height 11
drag, startPoint x: 183, startPoint y: 228, endPoint x: 312, endPoint y: 227, distance: 128.5
click at [312, 227] on div "Mācību tēma: Matemātikas i - 12. klases 1. ieskaites mācību materiāls (ab) #4 📝…" at bounding box center [396, 230] width 793 height 460
click at [312, 227] on div "n-tās pakāpes sakne, sakņu īpašības, darbības ar saknēm 📌 Piezīme. Jūs varat ap…" at bounding box center [396, 176] width 399 height 290
drag, startPoint x: 232, startPoint y: 225, endPoint x: 267, endPoint y: 224, distance: 35.5
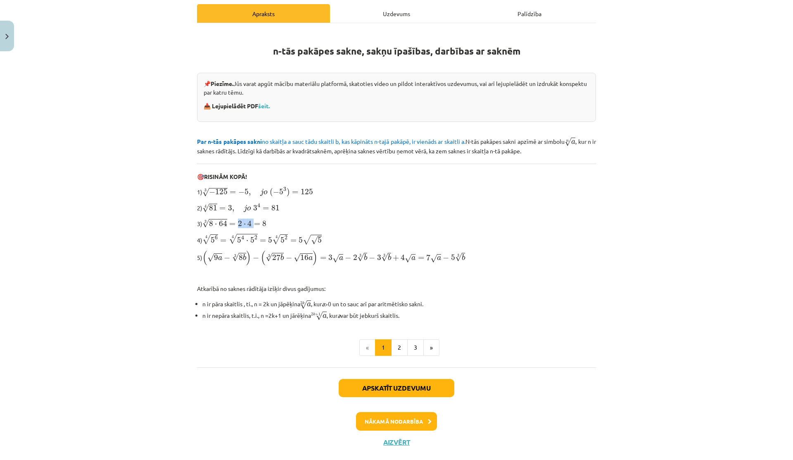
click at [266, 224] on p "3) 3 √ 8 ⋅ 64 = 2 ⋅ 4 = 8 8 ⋅ 64 3 = 2 ⋅ 4 = 8" at bounding box center [396, 223] width 399 height 10
click at [267, 224] on p "3) 3 √ 8 ⋅ 64 = 2 ⋅ 4 = 8 8 ⋅ 64 3 = 2 ⋅ 4 = 8" at bounding box center [396, 223] width 399 height 10
drag, startPoint x: 209, startPoint y: 223, endPoint x: 225, endPoint y: 223, distance: 16.1
click at [225, 223] on span "8 ⋅ 64" at bounding box center [218, 223] width 18 height 6
click at [225, 223] on span "64" at bounding box center [223, 223] width 8 height 6
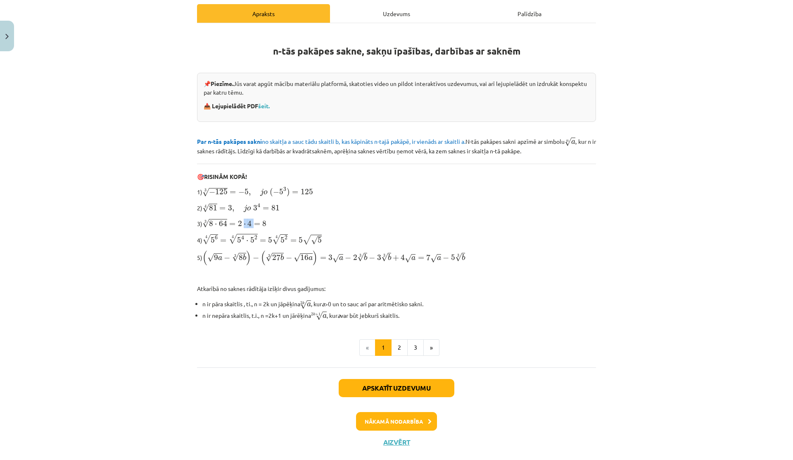
drag, startPoint x: 238, startPoint y: 219, endPoint x: 268, endPoint y: 219, distance: 29.3
click at [268, 219] on p "3) 3 √ 8 ⋅ 64 = 2 ⋅ 4 = 8 8 ⋅ 64 3 = 2 ⋅ 4 = 8" at bounding box center [396, 223] width 399 height 10
drag, startPoint x: 208, startPoint y: 235, endPoint x: 264, endPoint y: 235, distance: 56.6
click at [264, 235] on span "4 √ 5 6 = 4 √ 5 4 ⋅ 5 2 = 5 4 √ 5 2 = 5 √ √ 5" at bounding box center [261, 238] width 119 height 11
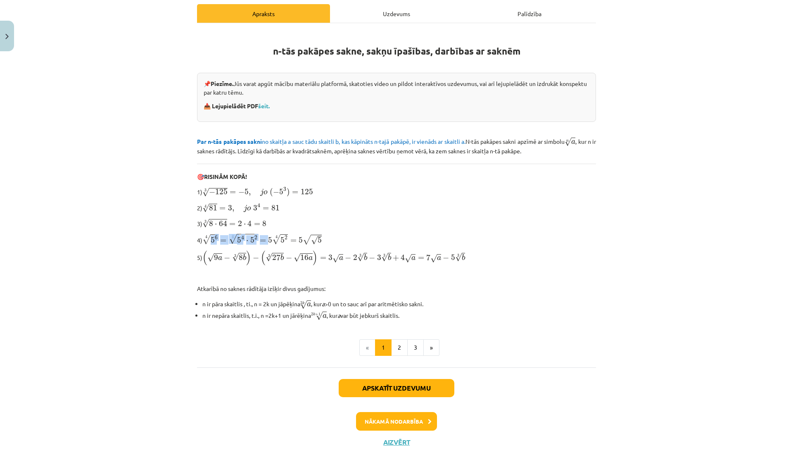
click at [264, 235] on span "4 √ 5 6 = 4 √ 5 4 ⋅ 5 2 = 5 4 √ 5 2 = 5 √ √ 5" at bounding box center [261, 238] width 119 height 11
drag, startPoint x: 243, startPoint y: 236, endPoint x: 221, endPoint y: 236, distance: 22.3
click at [221, 236] on span "4 √ 5 6 = 4 √ 5 4 ⋅ 5 2 = 5 4 √ 5 2 = 5 √ √ 5" at bounding box center [261, 238] width 119 height 11
click at [221, 239] on span "=" at bounding box center [223, 240] width 6 height 3
drag, startPoint x: 300, startPoint y: 238, endPoint x: 319, endPoint y: 238, distance: 19.0
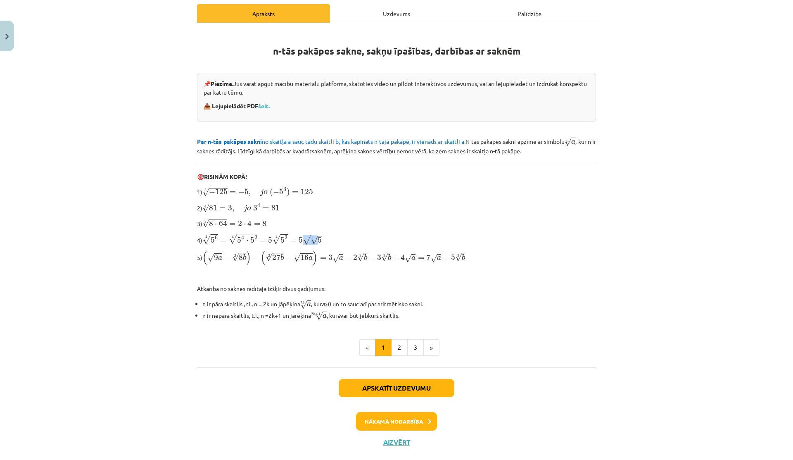
click at [318, 238] on span "4 √ 5 6 = 4 √ 5 4 ⋅ 5 2 = 5 4 √ 5 2 = 5 √ √ 5" at bounding box center [261, 238] width 119 height 11
click at [319, 238] on span "5" at bounding box center [320, 240] width 4 height 6
drag, startPoint x: 206, startPoint y: 256, endPoint x: 220, endPoint y: 256, distance: 14.0
click at [220, 256] on span "√ 9 a" at bounding box center [214, 257] width 15 height 9
click at [220, 256] on span "( √ 9 a − 3 √ 8 b )" at bounding box center [226, 257] width 49 height 15
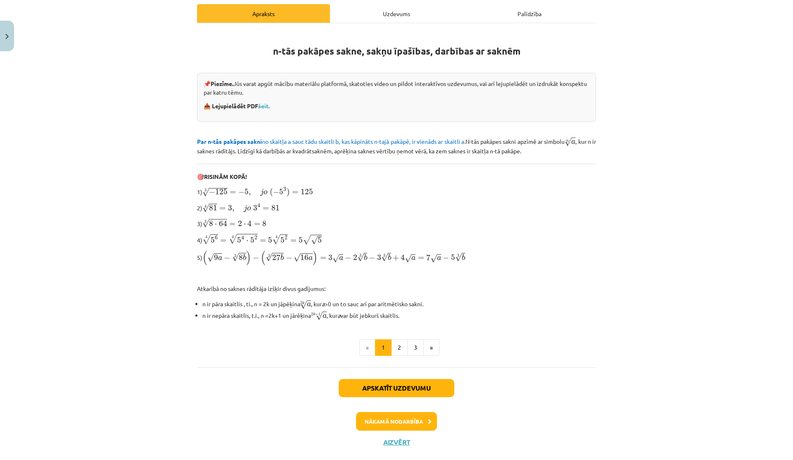
scroll to position [132, 0]
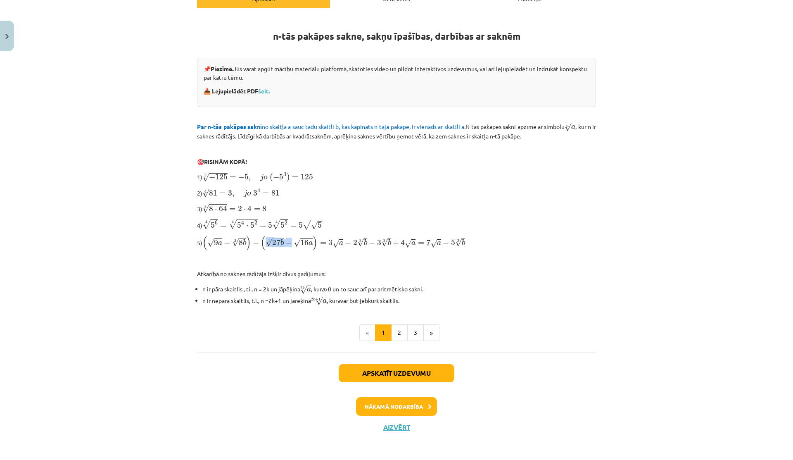
drag, startPoint x: 267, startPoint y: 240, endPoint x: 292, endPoint y: 239, distance: 24.4
click at [292, 239] on span "( 3 √ 27 b − √ 16 a )" at bounding box center [289, 242] width 57 height 15
drag, startPoint x: 267, startPoint y: 242, endPoint x: 272, endPoint y: 242, distance: 5.0
click at [272, 242] on span "√ 27 b" at bounding box center [275, 242] width 18 height 9
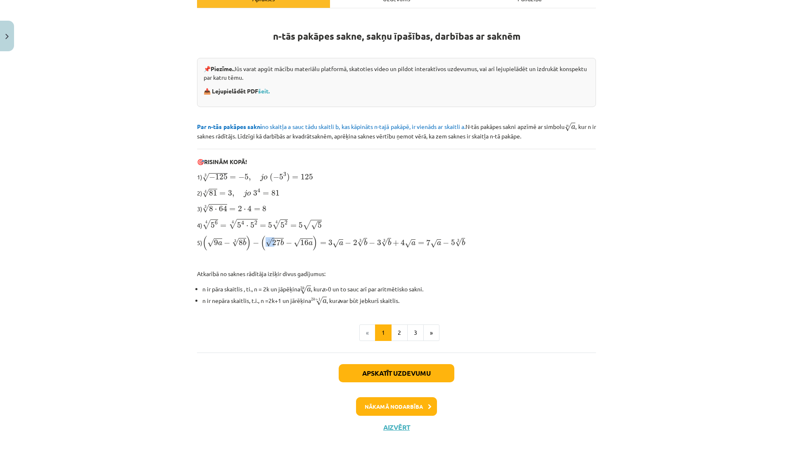
click at [272, 242] on span "27" at bounding box center [276, 242] width 8 height 6
click at [276, 242] on span "27" at bounding box center [276, 242] width 8 height 6
drag, startPoint x: 300, startPoint y: 241, endPoint x: 307, endPoint y: 241, distance: 6.6
click at [307, 241] on span "16" at bounding box center [304, 243] width 8 height 6
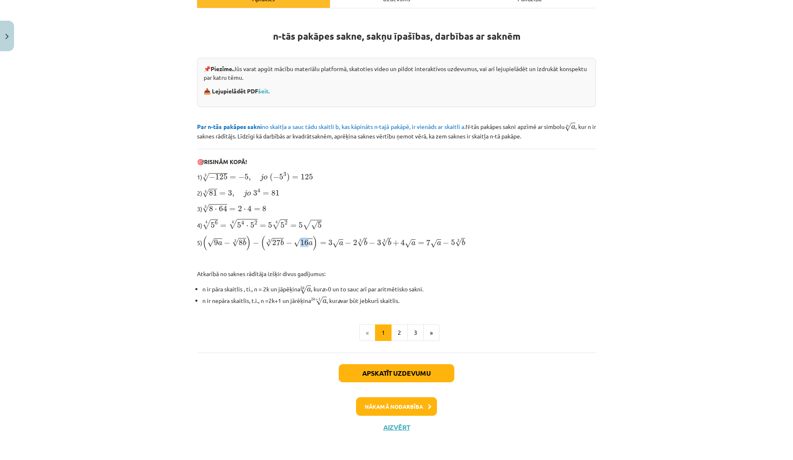
click at [307, 241] on span "16" at bounding box center [304, 243] width 8 height 6
drag, startPoint x: 219, startPoint y: 228, endPoint x: 323, endPoint y: 228, distance: 103.3
click at [322, 228] on p "4) 4 √ 5 6 = 4 √ 5 4 ⋅ 5 2 = 5 4 √ 5 2 = 5 √ √ 5 5 6 4 = 5 4 ⋅ 5 2 4 = 5 5 2 4 …" at bounding box center [396, 224] width 399 height 12
click at [323, 228] on p "4) 4 √ 5 6 = 4 √ 5 4 ⋅ 5 2 = 5 4 √ 5 2 = 5 √ √ 5 5 6 4 = 5 4 ⋅ 5 2 4 = 5 5 2 4 …" at bounding box center [396, 224] width 399 height 12
click at [398, 334] on button "2" at bounding box center [399, 332] width 17 height 17
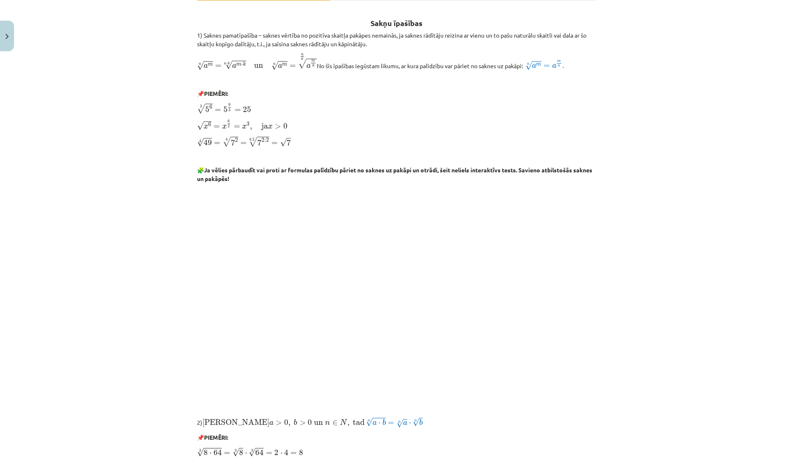
scroll to position [138, 0]
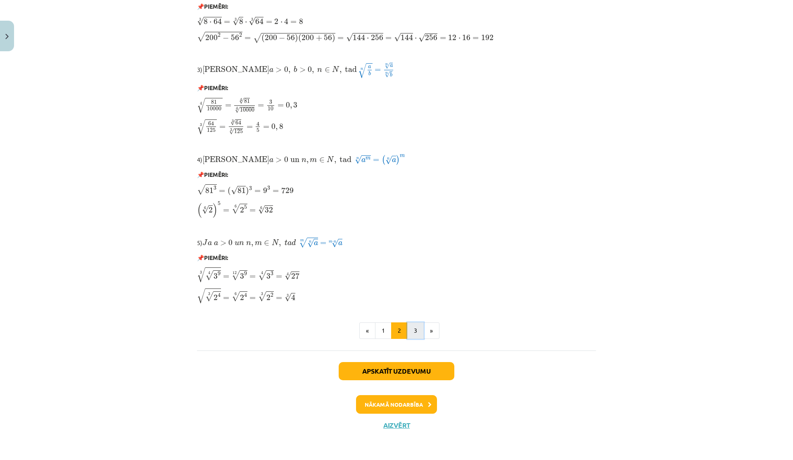
click at [412, 337] on button "3" at bounding box center [415, 330] width 17 height 17
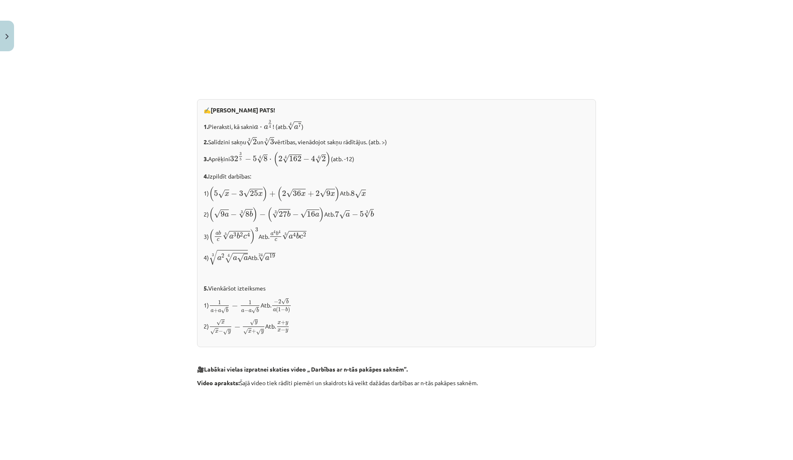
scroll to position [924, 0]
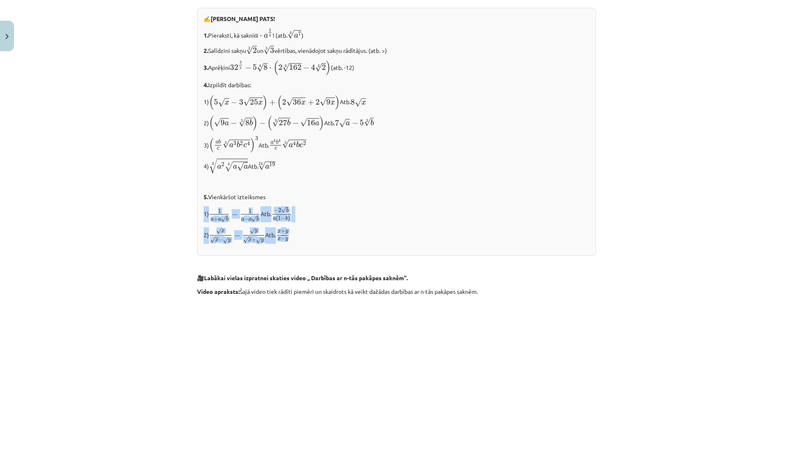
drag, startPoint x: 290, startPoint y: 208, endPoint x: 311, endPoint y: 234, distance: 33.5
click at [311, 234] on div "✍️ RISINI PATS! 1. Pieraksti, kā sakni a ⋅ a 3 4 a ⋅ a 3 4 ! (atb. 4 √ a 7 a 7 …" at bounding box center [396, 132] width 399 height 248
click at [311, 234] on p "2) √ x √ x − √ y − √ y √ x + √ y x x − y − y x + y Atb. x + y x − y x + y x − y" at bounding box center [397, 235] width 386 height 17
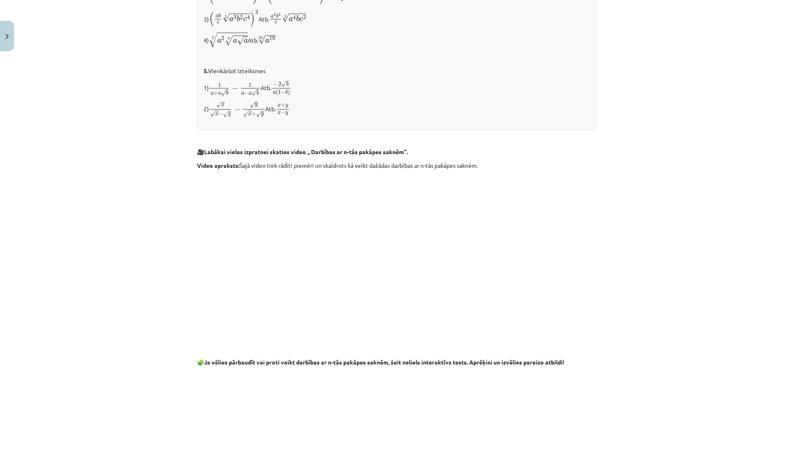
scroll to position [1054, 0]
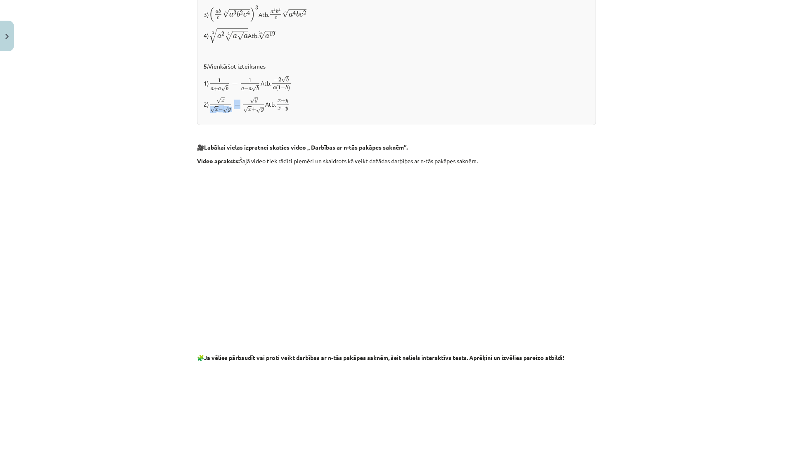
drag, startPoint x: 209, startPoint y: 113, endPoint x: 237, endPoint y: 113, distance: 28.1
click at [237, 113] on span "√ x √ x − √ y − √ y √ x + √ y" at bounding box center [237, 105] width 56 height 16
drag, startPoint x: 252, startPoint y: 113, endPoint x: 269, endPoint y: 113, distance: 17.3
click at [269, 113] on p "2) √ x √ x − √ y − √ y √ x + √ y x x − y − y x + y Atb. x + y x − y x + y x − y" at bounding box center [397, 105] width 386 height 17
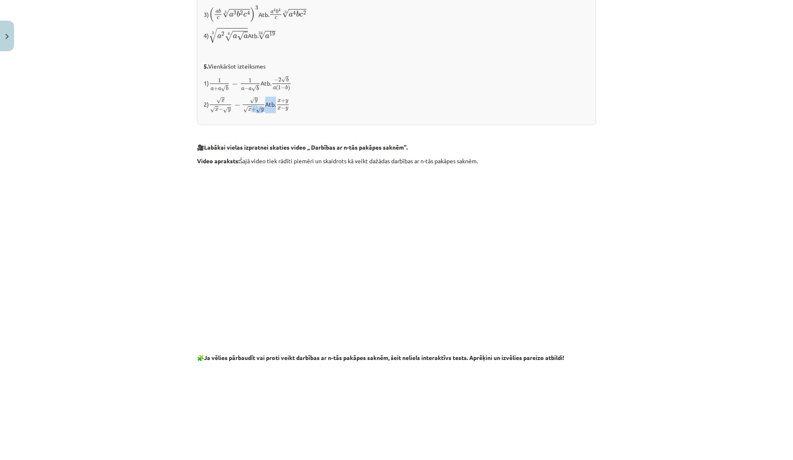
click at [269, 113] on p "2) √ x √ x − √ y − √ y √ x + √ y x x − y − y x + y Atb. x + y x − y x + y x − y" at bounding box center [397, 105] width 386 height 17
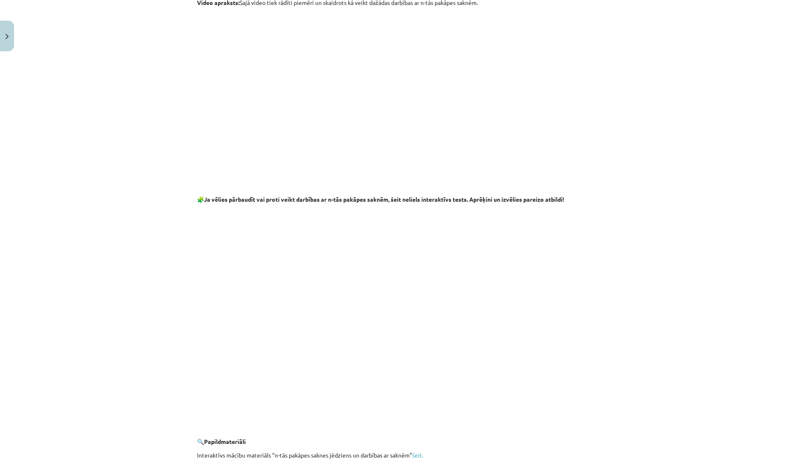
scroll to position [1371, 0]
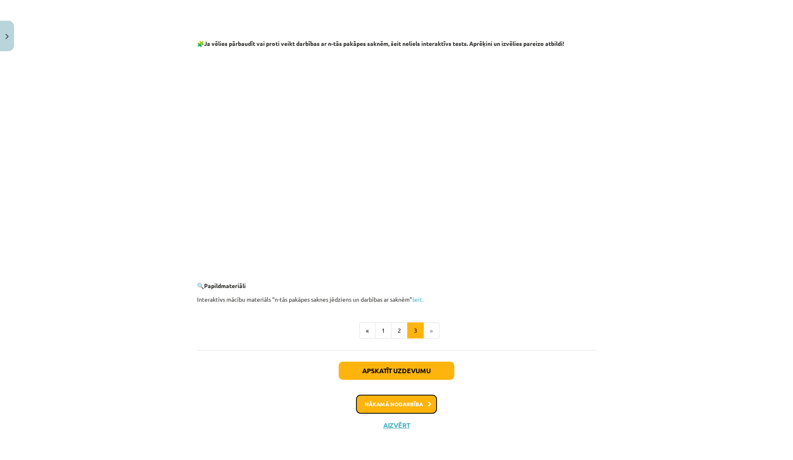
click at [394, 404] on button "Nākamā nodarbība" at bounding box center [396, 403] width 81 height 19
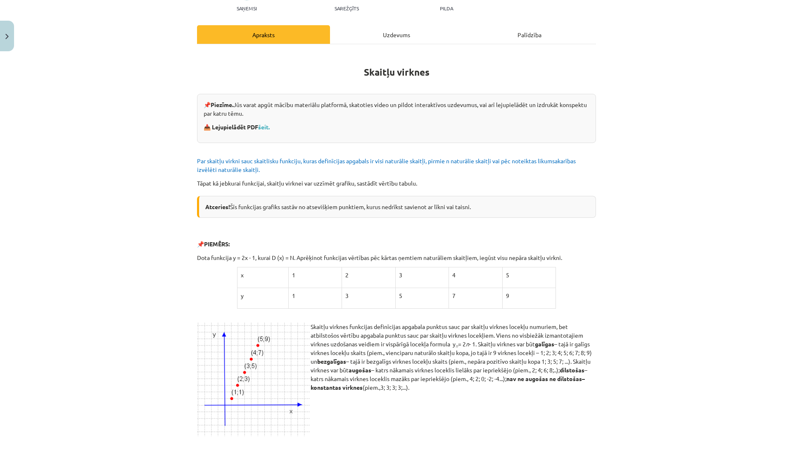
scroll to position [102, 0]
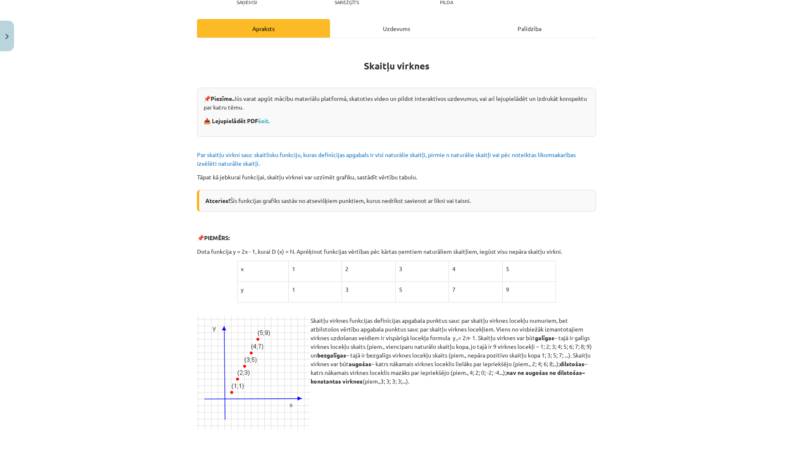
click at [354, 161] on p "Par skaitļu virkni sauc skaitlisku funkciju, kuras definīcijas apgabals ir visi…" at bounding box center [396, 158] width 399 height 17
drag, startPoint x: 420, startPoint y: 160, endPoint x: 435, endPoint y: 161, distance: 15.3
click at [435, 161] on p "Par skaitļu virkni sauc skaitlisku funkciju, kuras definīcijas apgabals ir visi…" at bounding box center [396, 158] width 399 height 17
drag, startPoint x: 241, startPoint y: 176, endPoint x: 331, endPoint y: 179, distance: 90.5
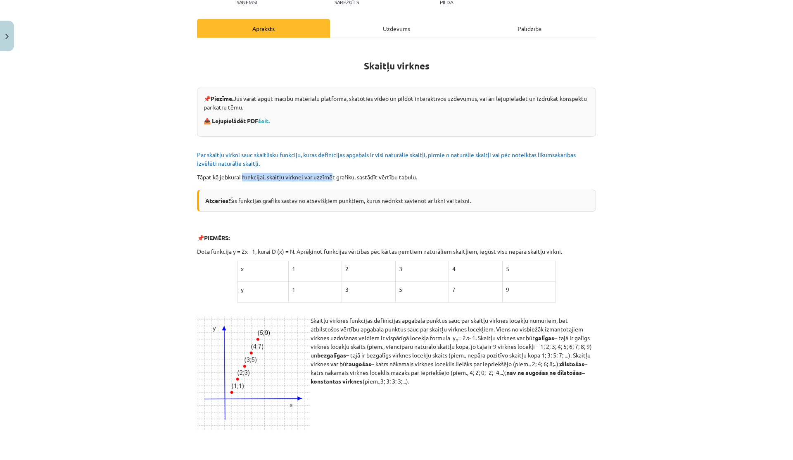
click at [331, 179] on p "Tāpat kā jebkurai funkcijai, skaitļu virknei var uzzīmēt grafiku, sastādīt vērt…" at bounding box center [396, 177] width 399 height 9
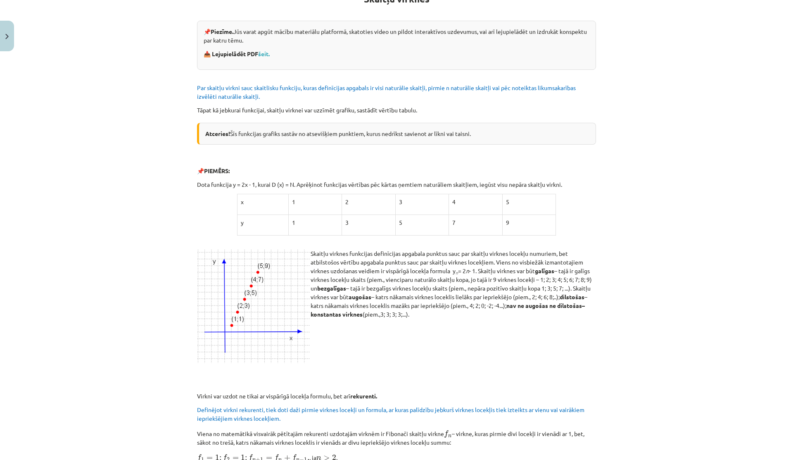
scroll to position [186, 0]
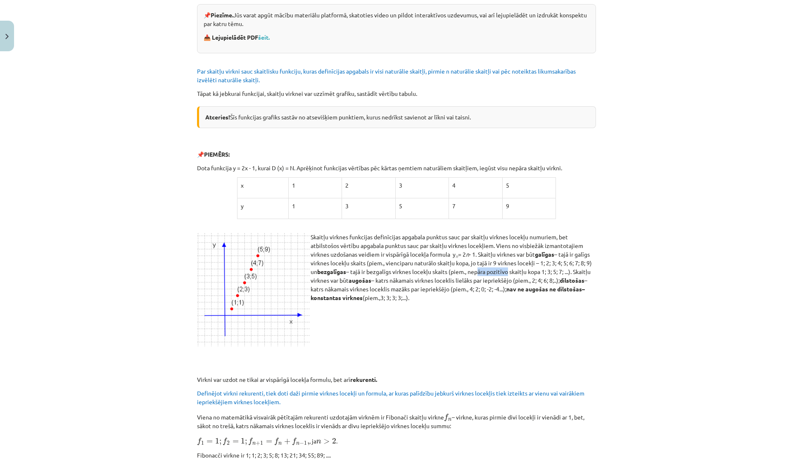
drag, startPoint x: 494, startPoint y: 270, endPoint x: 525, endPoint y: 270, distance: 31.4
click at [525, 270] on p "Skaitļu virknes funkcijas definīcijas apgabala punktus sauc par skaitļu virknes…" at bounding box center [396, 267] width 399 height 69
drag, startPoint x: 366, startPoint y: 281, endPoint x: 580, endPoint y: 282, distance: 213.6
click at [580, 281] on p "Skaitļu virknes funkcijas definīcijas apgabala punktus sauc par skaitļu virknes…" at bounding box center [396, 267] width 399 height 69
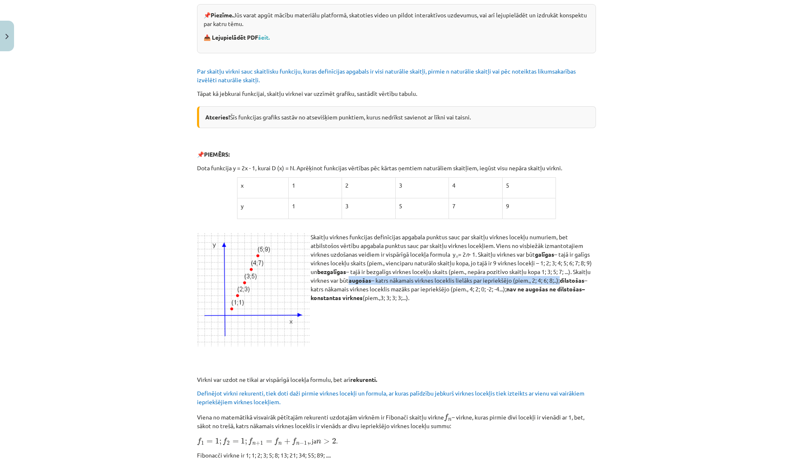
click at [580, 282] on p "Skaitļu virknes funkcijas definīcijas apgabala punktus sauc par skaitļu virknes…" at bounding box center [396, 267] width 399 height 69
drag, startPoint x: 334, startPoint y: 286, endPoint x: 533, endPoint y: 292, distance: 198.8
click at [533, 292] on p "Skaitļu virknes funkcijas definīcijas apgabala punktus sauc par skaitļu virknes…" at bounding box center [396, 267] width 399 height 69
click at [533, 291] on p "Skaitļu virknes funkcijas definīcijas apgabala punktus sauc par skaitļu virknes…" at bounding box center [396, 267] width 399 height 69
drag, startPoint x: 339, startPoint y: 299, endPoint x: 423, endPoint y: 300, distance: 84.3
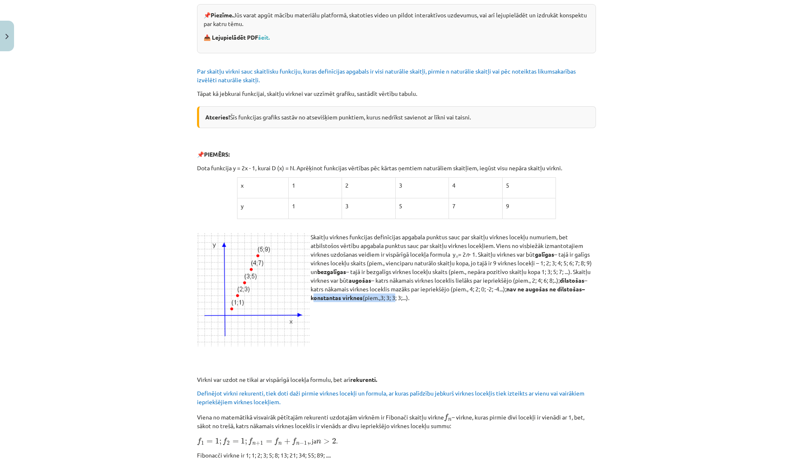
click at [421, 299] on p "Skaitļu virknes funkcijas definīcijas apgabala punktus sauc par skaitļu virknes…" at bounding box center [396, 267] width 399 height 69
click at [423, 300] on p "Skaitļu virknes funkcijas definīcijas apgabala punktus sauc par skaitļu virknes…" at bounding box center [396, 267] width 399 height 69
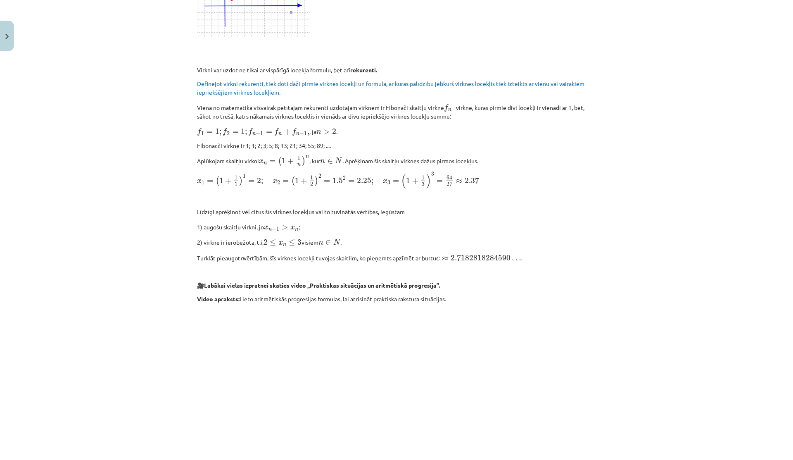
scroll to position [496, 0]
drag, startPoint x: 227, startPoint y: 157, endPoint x: 406, endPoint y: 161, distance: 178.9
click at [406, 161] on p "Aplūkojam skaitļu virkni x n = ( 1 + 1 n ) n x n = ( 1 + 1 n ) n , kur n ∈ N n …" at bounding box center [396, 160] width 399 height 12
drag, startPoint x: 365, startPoint y: 80, endPoint x: 414, endPoint y: 80, distance: 48.7
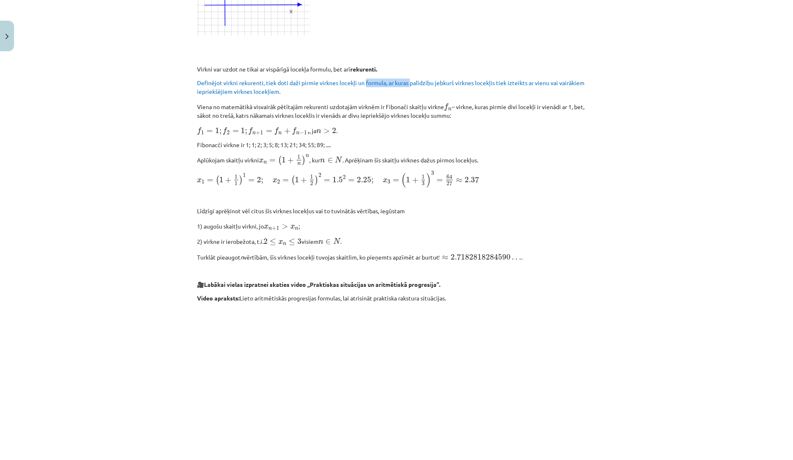
click at [414, 80] on span "Definējot virkni rekurenti, tiek doti daži pirmie virknes locekļi un formula, a…" at bounding box center [390, 87] width 387 height 16
drag, startPoint x: 415, startPoint y: 80, endPoint x: 496, endPoint y: 82, distance: 81.0
click at [496, 83] on span "Definējot virkni rekurenti, tiek doti daži pirmie virknes locekļi un formula, a…" at bounding box center [390, 87] width 387 height 16
click at [496, 82] on span "Definējot virkni rekurenti, tiek doti daži pirmie virknes locekļi un formula, a…" at bounding box center [390, 87] width 387 height 16
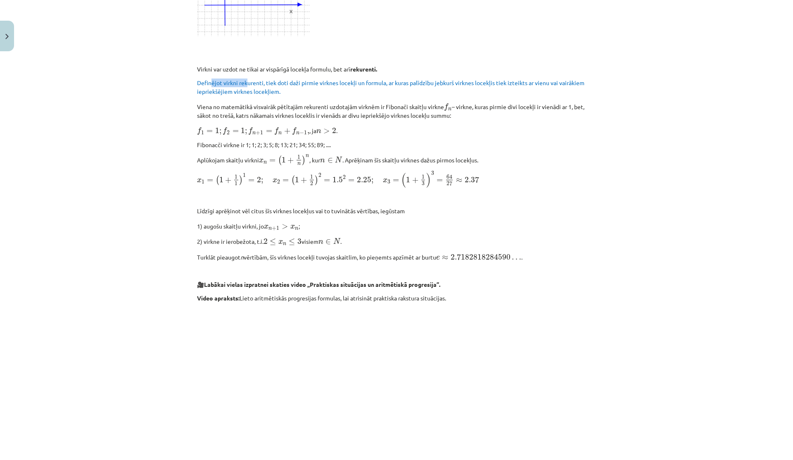
drag, startPoint x: 207, startPoint y: 84, endPoint x: 291, endPoint y: 84, distance: 84.3
click at [290, 84] on span "Definējot virkni rekurenti, tiek doti daži pirmie virknes locekļi un formula, a…" at bounding box center [390, 87] width 387 height 16
click at [279, 88] on p "Definējot virkni rekurenti, tiek doti daži pirmie virknes locekļi un formula, a…" at bounding box center [396, 86] width 399 height 17
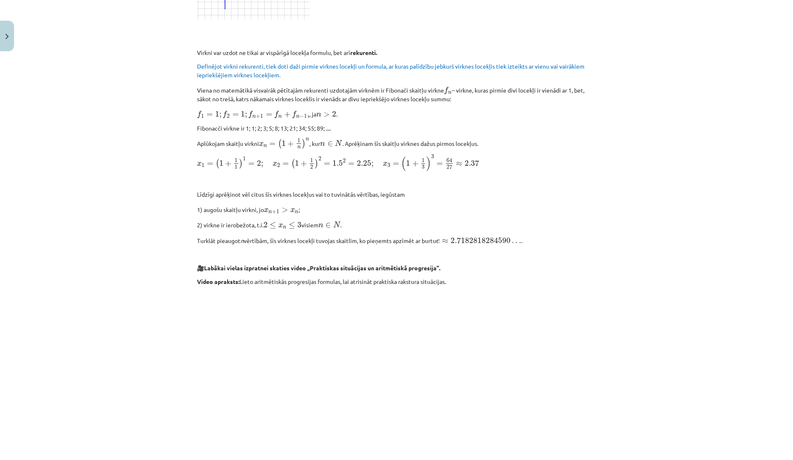
scroll to position [510, 0]
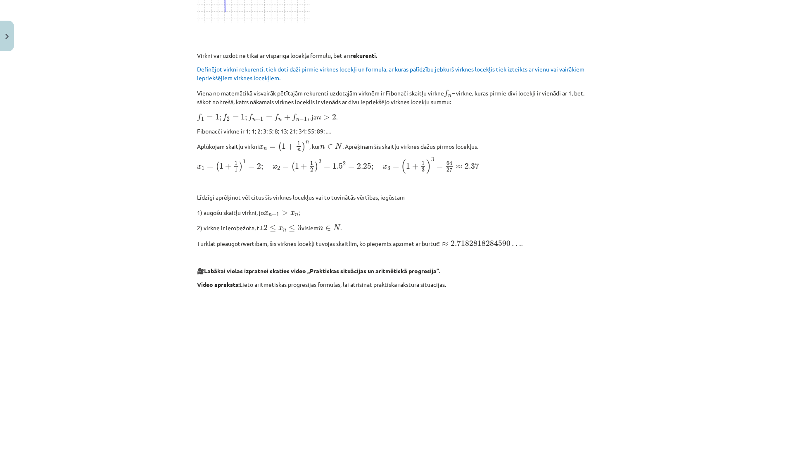
drag, startPoint x: 271, startPoint y: 112, endPoint x: 297, endPoint y: 111, distance: 25.2
click at [297, 111] on p "f 1 = 1 ; f 2 = 1 ; f n + 1 = f n + f n − 1 , f 1 = 1 ; f 2 = 1 ; f n + 1 = f n…" at bounding box center [396, 116] width 399 height 11
drag, startPoint x: 271, startPoint y: 113, endPoint x: 304, endPoint y: 114, distance: 33.5
click at [304, 114] on span "f 1 = 1 ; f 2 = 1 ; f n + 1 = f n + f n − 1 ," at bounding box center [253, 118] width 112 height 8
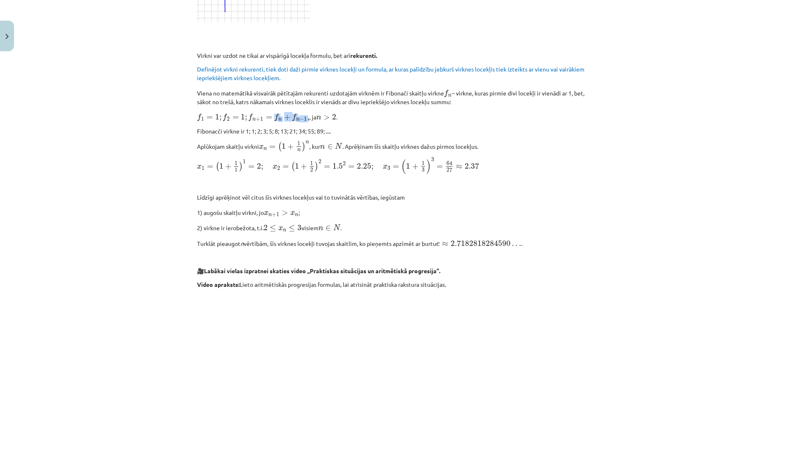
click at [307, 117] on span "," at bounding box center [308, 119] width 2 height 4
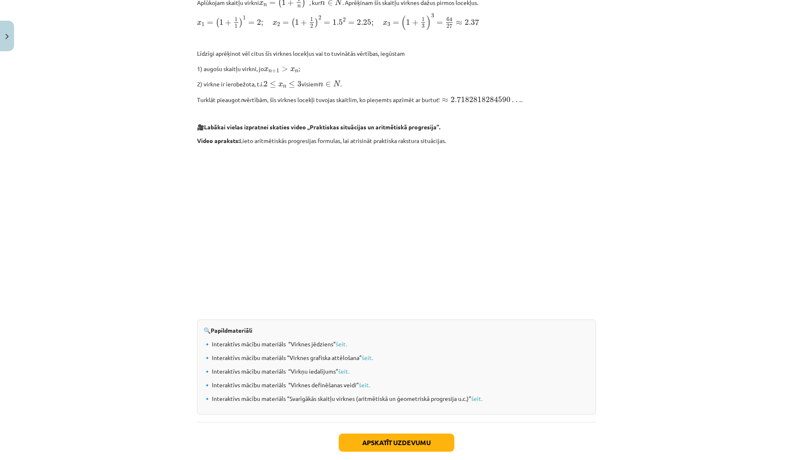
scroll to position [724, 0]
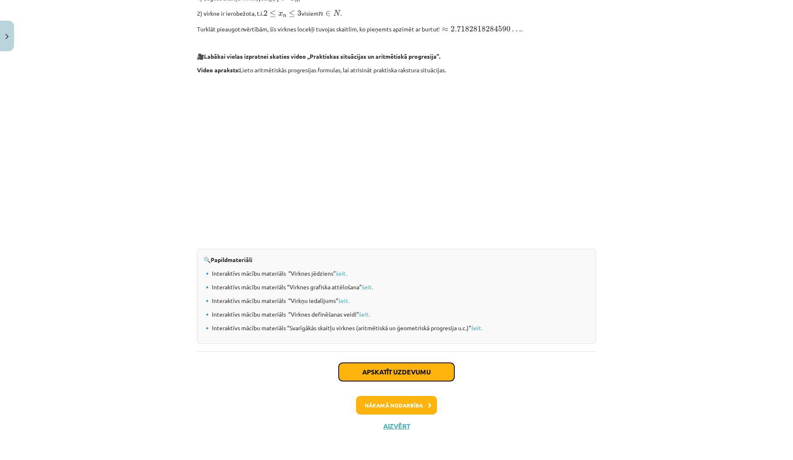
click at [395, 373] on button "Apskatīt uzdevumu" at bounding box center [397, 372] width 116 height 18
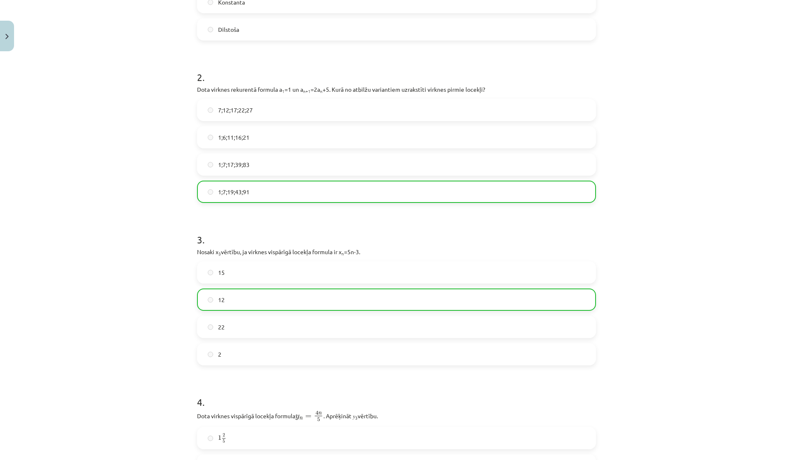
scroll to position [277, 0]
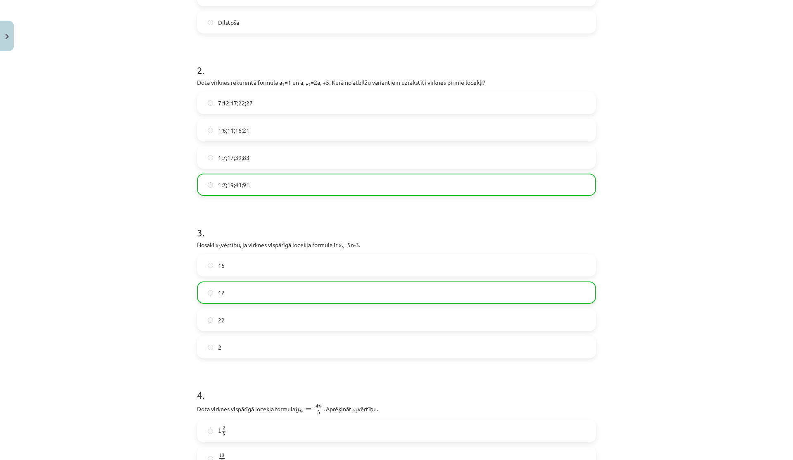
click at [232, 182] on label "1;7;19;43;91" at bounding box center [396, 184] width 397 height 21
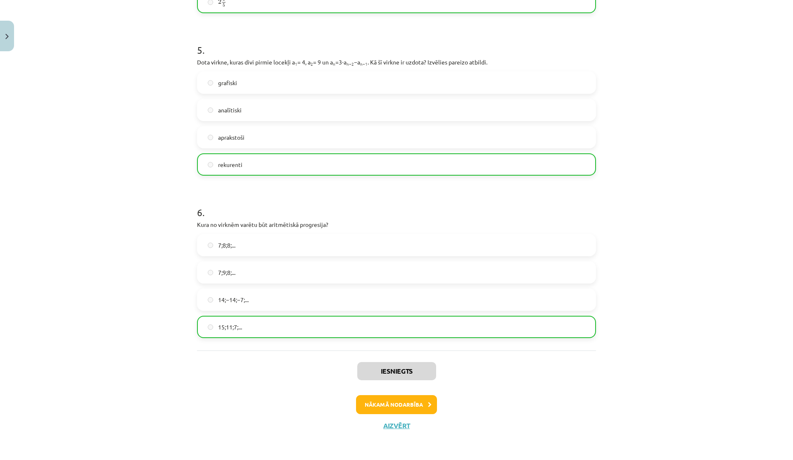
scroll to position [779, 0]
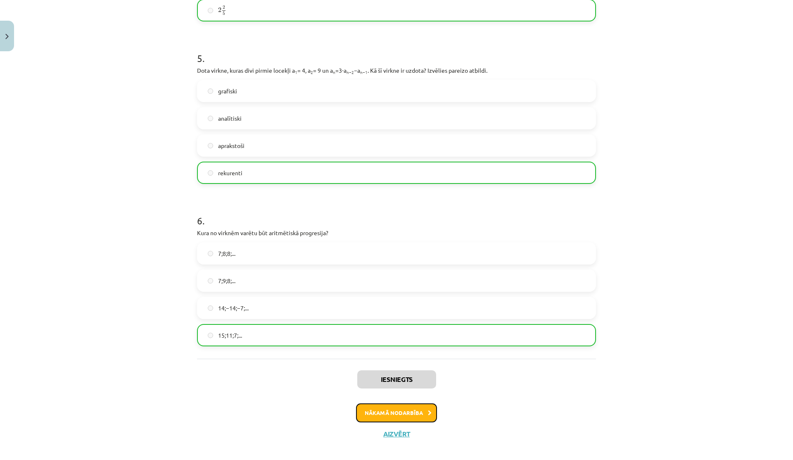
click at [372, 414] on button "Nākamā nodarbība" at bounding box center [396, 412] width 81 height 19
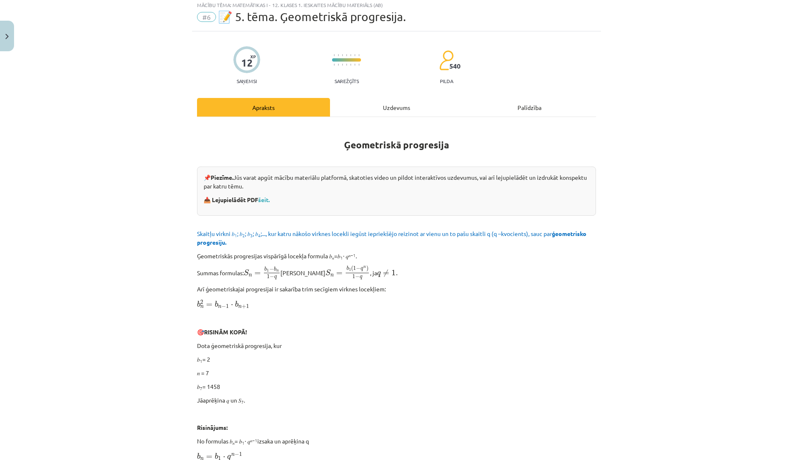
scroll to position [24, 0]
drag, startPoint x: 210, startPoint y: 300, endPoint x: 233, endPoint y: 300, distance: 22.7
click at [233, 300] on span "b 2 n = b n − 1 ⋅ b n + 1" at bounding box center [223, 303] width 52 height 9
drag, startPoint x: 213, startPoint y: 304, endPoint x: 238, endPoint y: 304, distance: 24.8
click at [238, 304] on span "b 2 n = b n − 1 ⋅ b n + 1" at bounding box center [223, 303] width 52 height 9
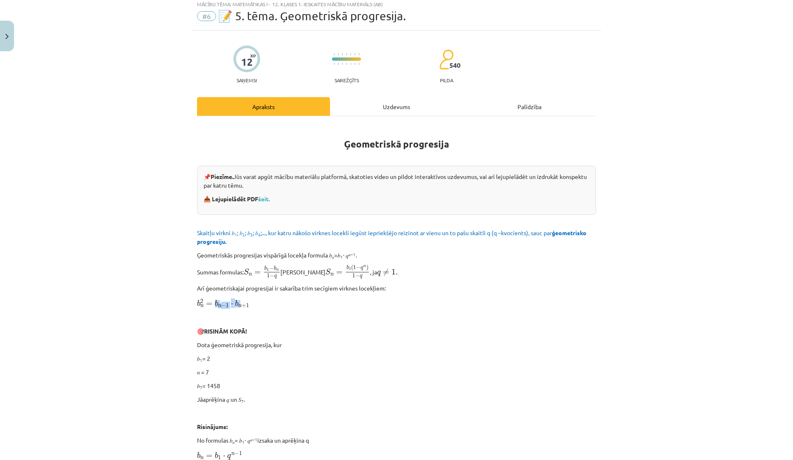
click at [238, 304] on span "n" at bounding box center [239, 305] width 3 height 3
drag, startPoint x: 192, startPoint y: 304, endPoint x: 249, endPoint y: 302, distance: 57.5
click at [249, 302] on p "b 2 n = b n − 1 ⋅ b n + 1 b n 2 = b n − 1 ⋅ b n + 1" at bounding box center [396, 302] width 399 height 11
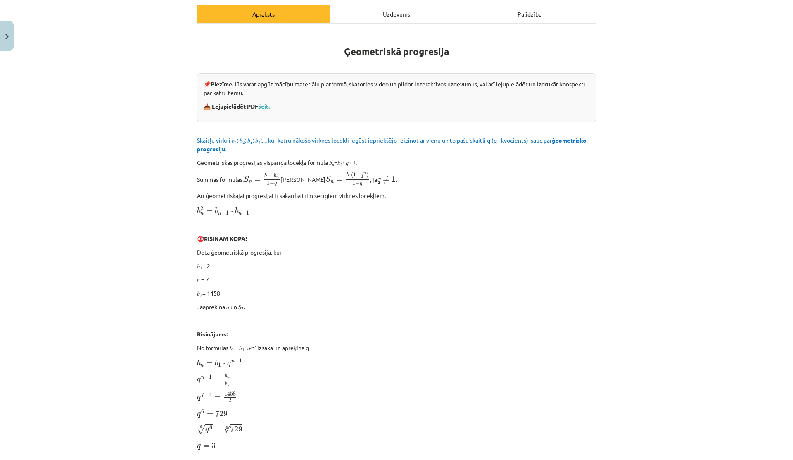
scroll to position [186, 0]
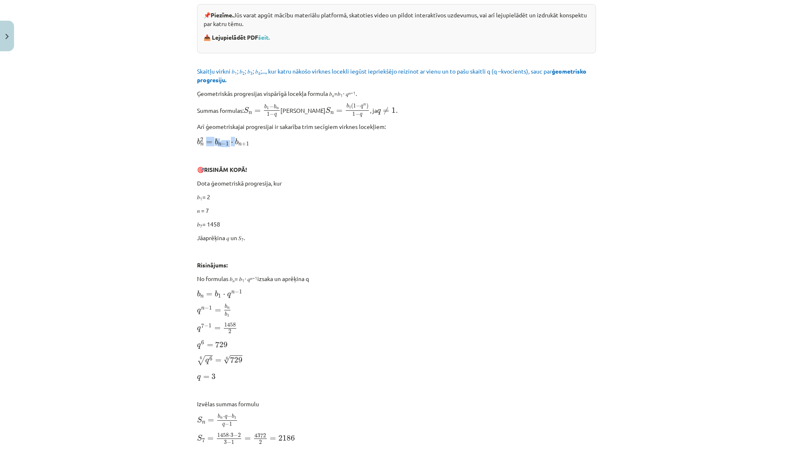
drag, startPoint x: 206, startPoint y: 138, endPoint x: 264, endPoint y: 138, distance: 58.2
click at [264, 138] on p "b 2 n = b n − 1 ⋅ b n + 1 b n 2 = b n − 1 ⋅ b n + 1" at bounding box center [396, 141] width 399 height 11
drag, startPoint x: 197, startPoint y: 187, endPoint x: 229, endPoint y: 187, distance: 32.2
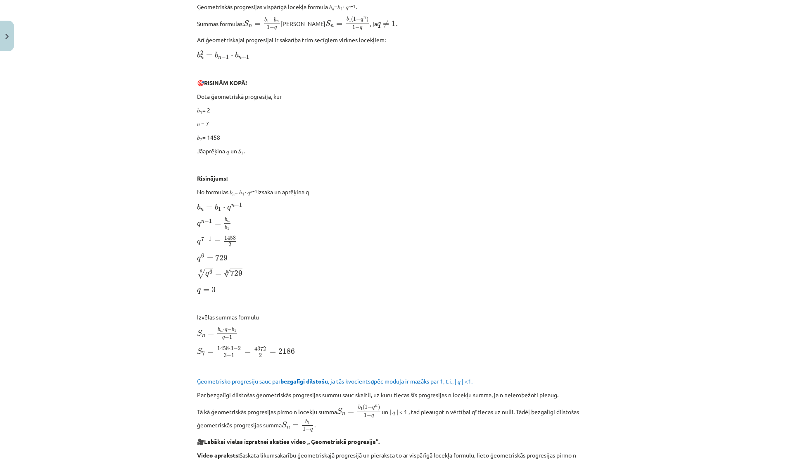
scroll to position [277, 0]
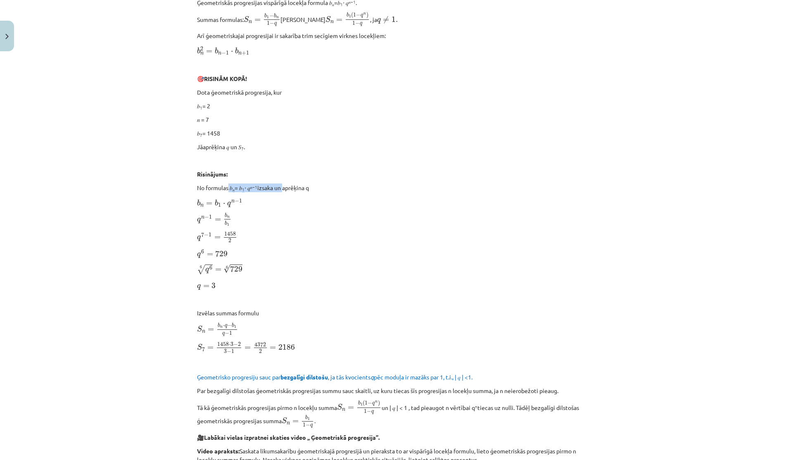
drag, startPoint x: 226, startPoint y: 188, endPoint x: 289, endPoint y: 188, distance: 63.2
click at [288, 188] on p "No formulas 𝑏 𝑛 = 𝑏 1 ⋅ 𝑞 𝑛−1 izsaka un aprēķina q" at bounding box center [396, 187] width 399 height 9
click at [289, 188] on p "No formulas 𝑏 𝑛 = 𝑏 1 ⋅ 𝑞 𝑛−1 izsaka un aprēķina q" at bounding box center [396, 187] width 399 height 9
drag, startPoint x: 198, startPoint y: 215, endPoint x: 247, endPoint y: 215, distance: 49.2
click at [247, 215] on p "q n − 1 = b n b 1 q n − 1 = b n b 1" at bounding box center [396, 219] width 399 height 14
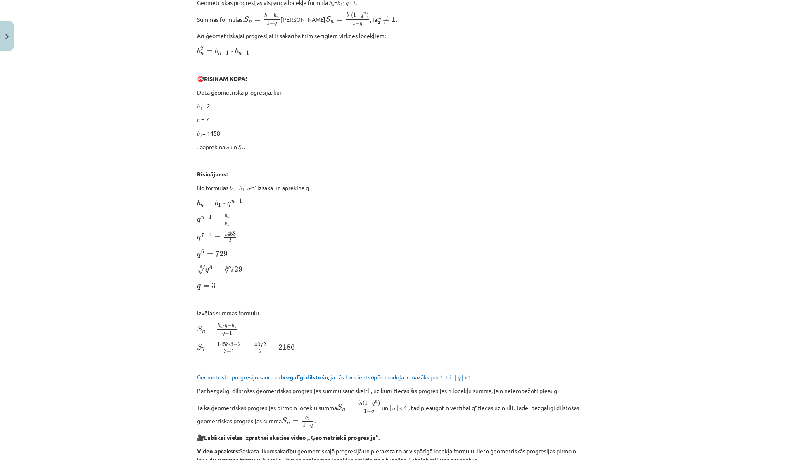
click at [247, 215] on p "q n − 1 = b n b 1 q n − 1 = b n b 1" at bounding box center [396, 219] width 399 height 14
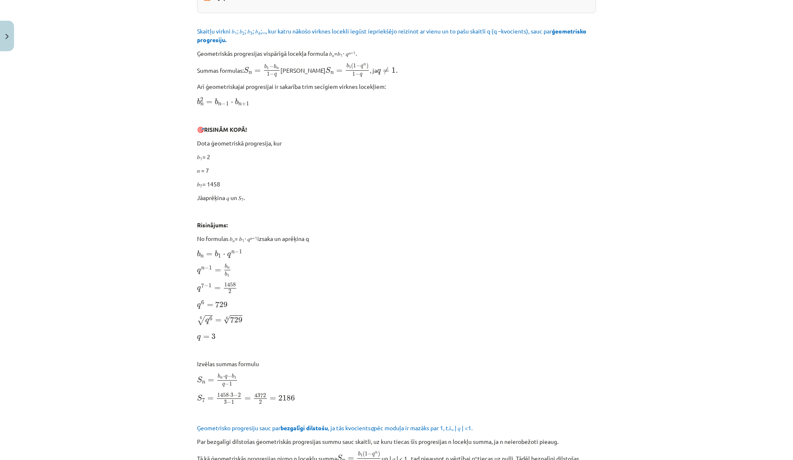
scroll to position [245, 0]
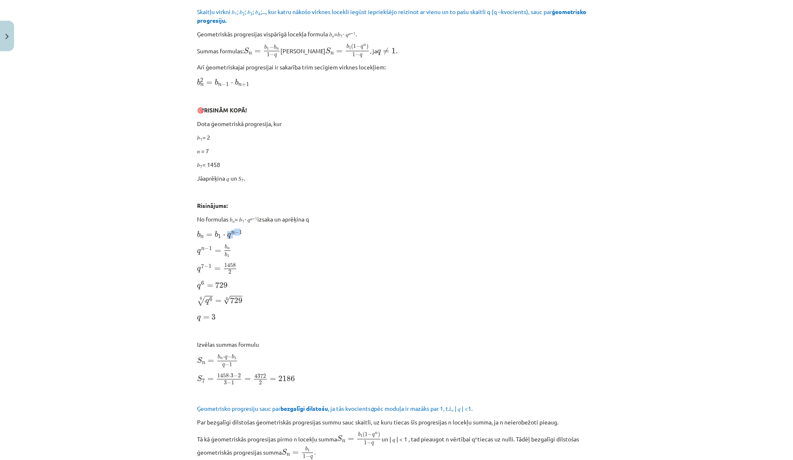
drag, startPoint x: 223, startPoint y: 233, endPoint x: 238, endPoint y: 233, distance: 14.9
click at [238, 233] on span "b n = b 1 ⋅ q n − 1" at bounding box center [219, 234] width 45 height 8
click at [239, 233] on span "1" at bounding box center [240, 232] width 3 height 4
drag, startPoint x: 191, startPoint y: 251, endPoint x: 217, endPoint y: 251, distance: 26.0
click at [217, 251] on div "12 XP Saņemsi Sarežģīts 540 pilda Apraksts Uzdevums Palīdzība Ģeometriskā progr…" at bounding box center [396, 449] width 409 height 1278
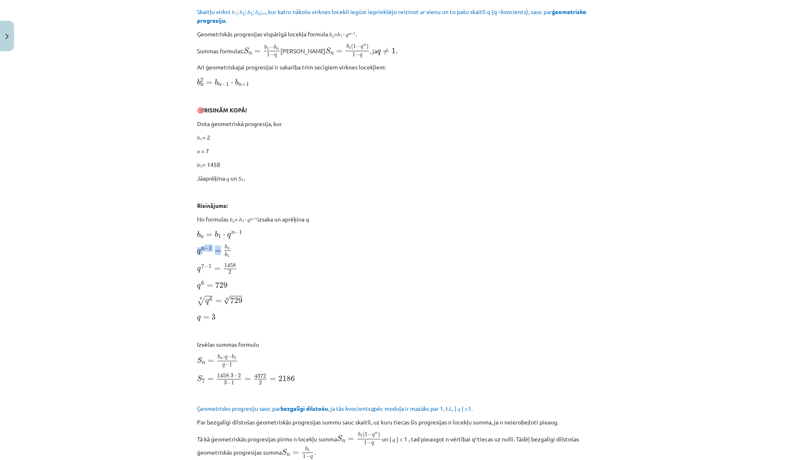
click at [217, 251] on span "=" at bounding box center [218, 250] width 6 height 3
drag, startPoint x: 218, startPoint y: 250, endPoint x: 231, endPoint y: 250, distance: 12.8
click at [231, 250] on p "q n − 1 = b n b 1 q n − 1 = b n b 1" at bounding box center [396, 251] width 399 height 14
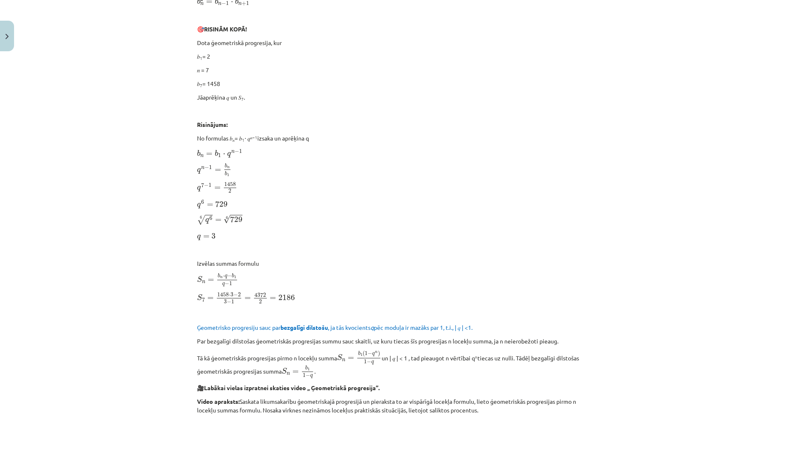
scroll to position [355, 0]
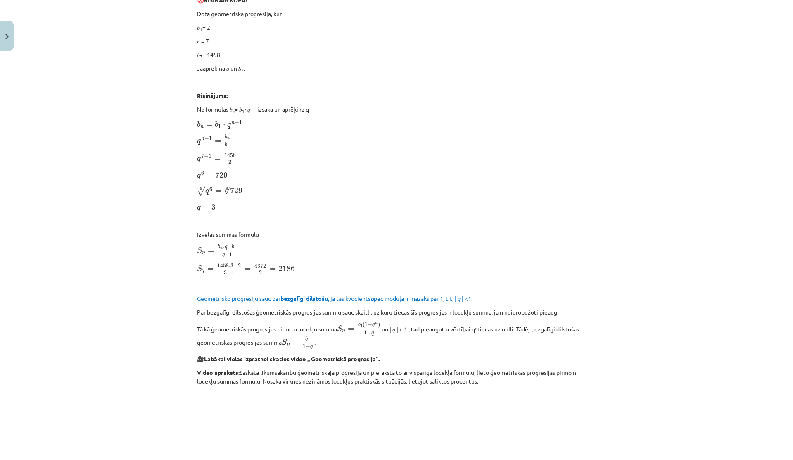
drag, startPoint x: 215, startPoint y: 241, endPoint x: 257, endPoint y: 243, distance: 41.8
click at [257, 243] on div "Ģeometriskā progresija 📌 Piezīme. Jūs varat apgūt mācību materiālu platformā, s…" at bounding box center [396, 335] width 399 height 1084
click at [257, 244] on p "S n = b n ⋅ q − b 1 q − 1 S n = b n ⋅ q − b 1 q − 1" at bounding box center [396, 251] width 399 height 14
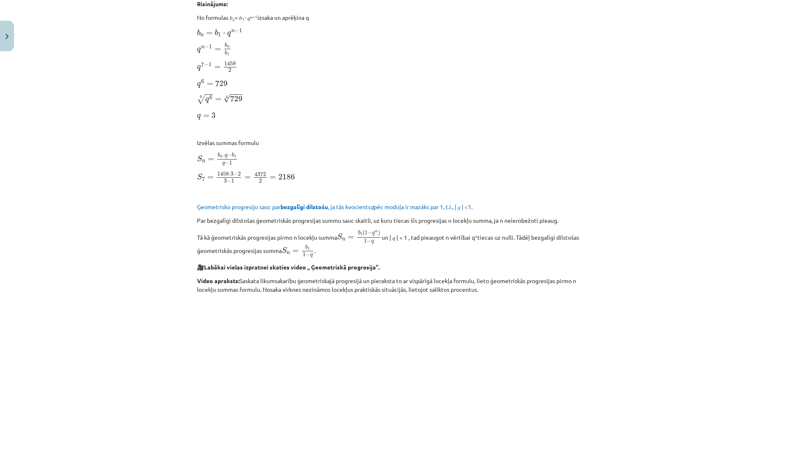
scroll to position [479, 0]
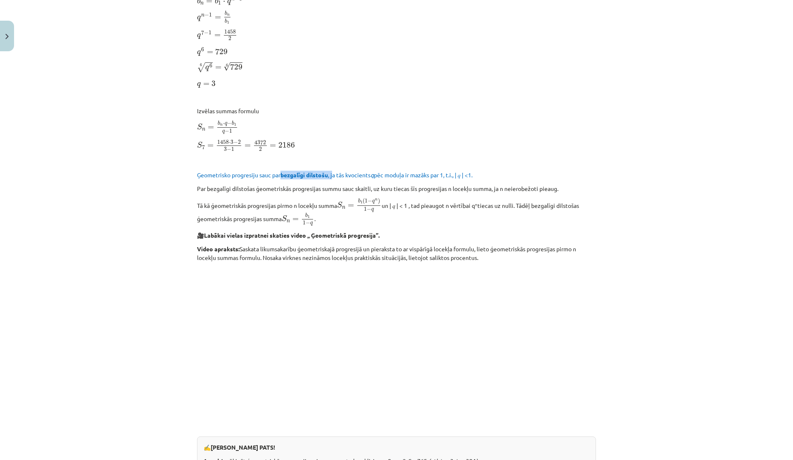
drag, startPoint x: 280, startPoint y: 175, endPoint x: 332, endPoint y: 174, distance: 51.6
click at [332, 174] on span "Ģeometrisko progresiju sauc par bezgalīgi dilstošu , ja tās kvocients q pēc mod…" at bounding box center [335, 174] width 276 height 7
drag, startPoint x: 375, startPoint y: 172, endPoint x: 394, endPoint y: 172, distance: 19.8
click at [394, 172] on span "Ģeometrisko progresiju sauc par bezgalīgi dilstošu , ja tās kvocients q pēc mod…" at bounding box center [335, 174] width 276 height 7
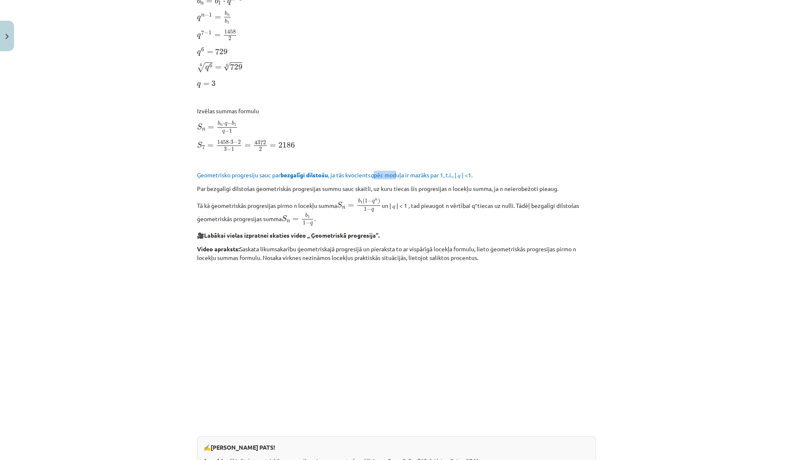
click at [394, 172] on span "Ģeometrisko progresiju sauc par bezgalīgi dilstošu , ja tās kvocients q pēc mod…" at bounding box center [335, 174] width 276 height 7
click at [290, 173] on b "bezgalīgi dilstošu" at bounding box center [304, 174] width 48 height 7
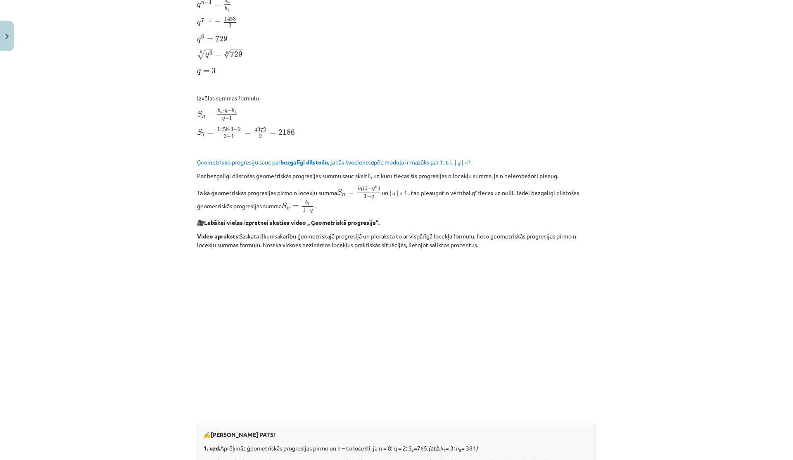
scroll to position [492, 0]
drag, startPoint x: 236, startPoint y: 173, endPoint x: 257, endPoint y: 173, distance: 21.1
click at [257, 173] on p "Par bezgalīgi dilstošas ģeometriskās progresijas summu sauc skaitli, uz kuru ti…" at bounding box center [396, 175] width 399 height 9
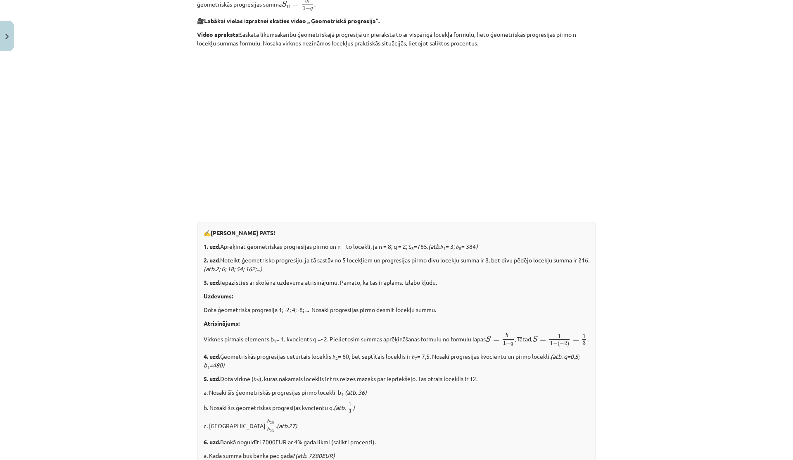
scroll to position [905, 0]
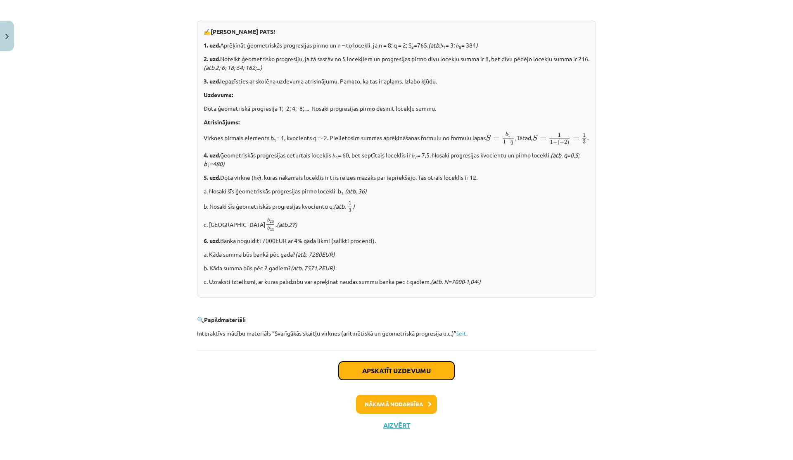
click at [420, 374] on button "Apskatīt uzdevumu" at bounding box center [397, 370] width 116 height 18
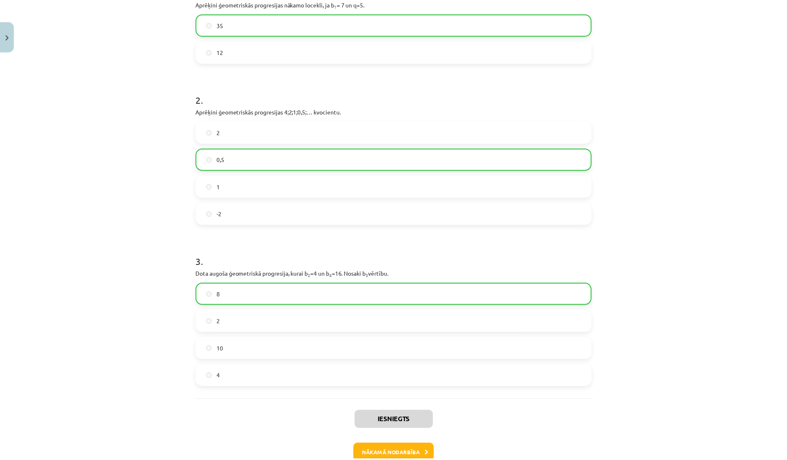
scroll to position [242, 0]
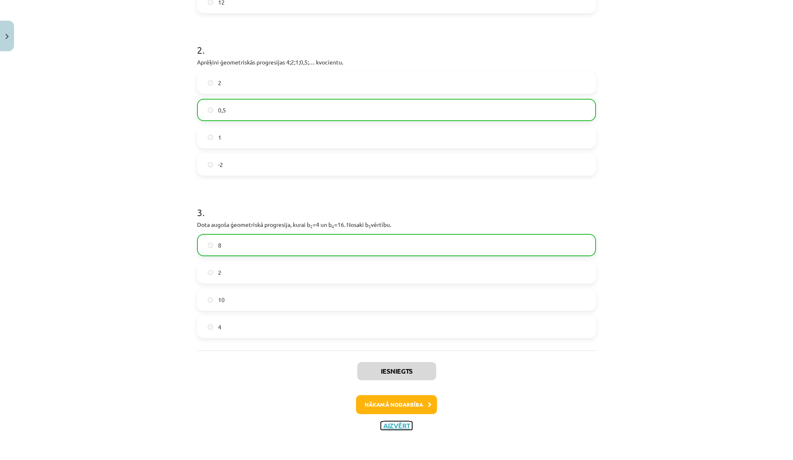
click at [383, 426] on button "Aizvērt" at bounding box center [396, 425] width 31 height 8
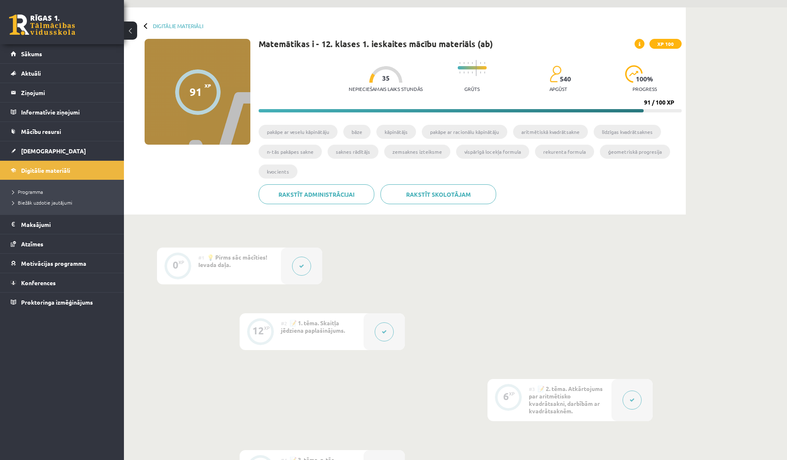
scroll to position [0, 0]
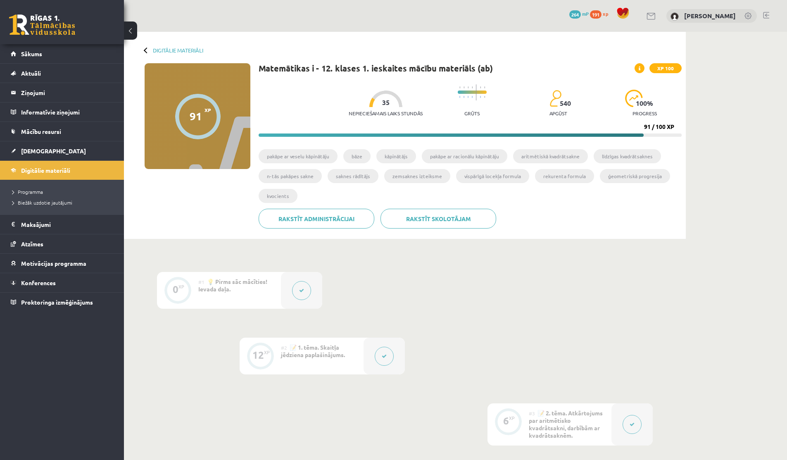
drag, startPoint x: 454, startPoint y: 94, endPoint x: 511, endPoint y: 93, distance: 57.8
click at [511, 93] on div "Nepieciešamais laiks stundās 35 Grūts 540 apgūst 100 % progress" at bounding box center [515, 100] width 333 height 41
click at [638, 67] on span at bounding box center [639, 68] width 10 height 10
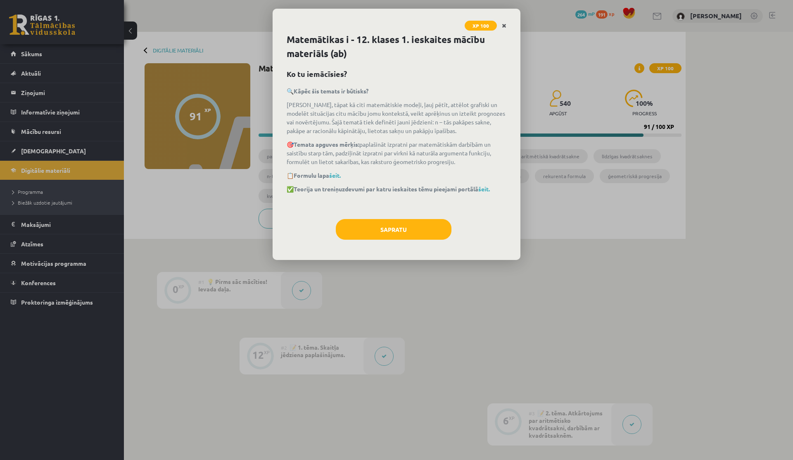
click at [505, 24] on icon "Close" at bounding box center [504, 26] width 5 height 6
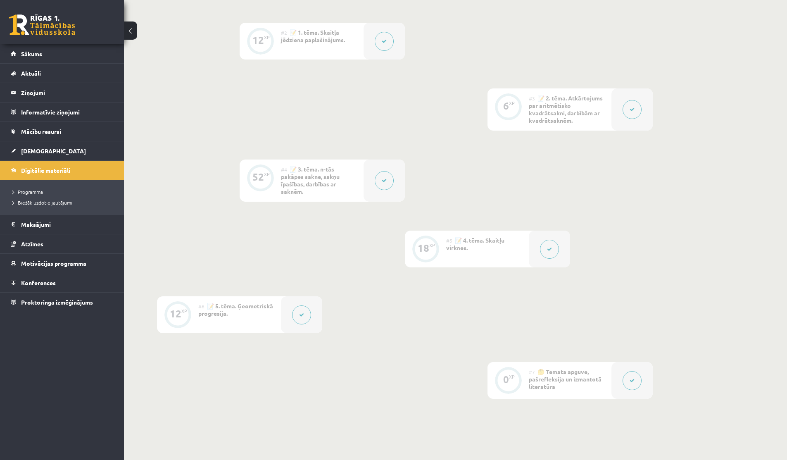
scroll to position [320, 0]
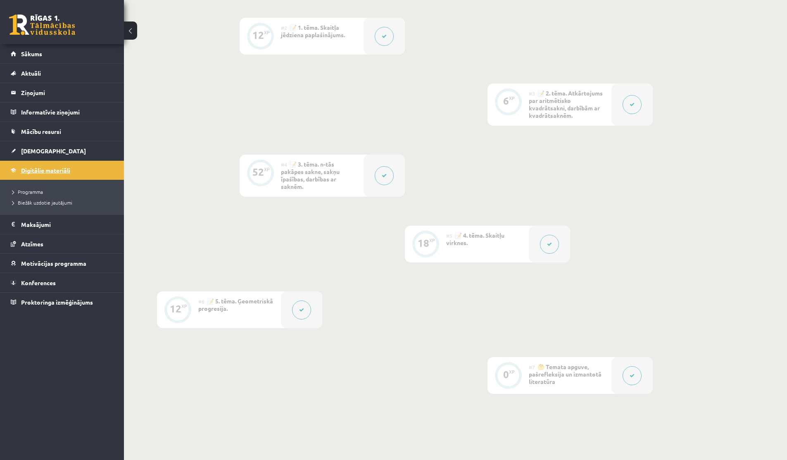
click at [69, 170] on span "Digitālie materiāli" at bounding box center [45, 169] width 49 height 7
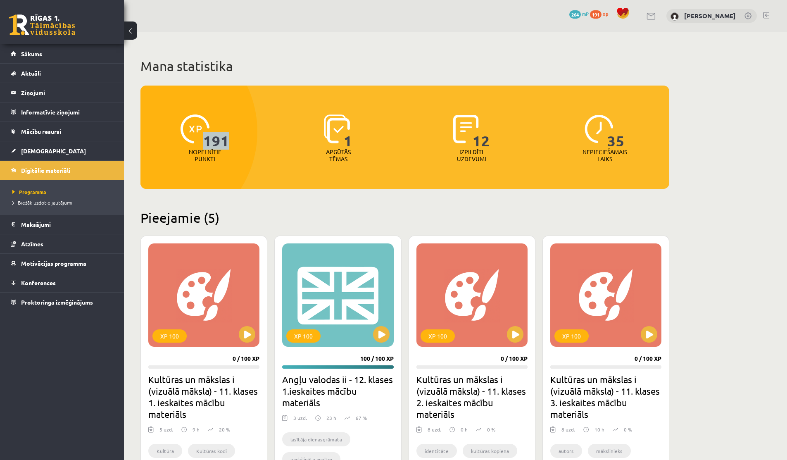
drag, startPoint x: 204, startPoint y: 135, endPoint x: 244, endPoint y: 135, distance: 39.7
click at [244, 135] on div "191 Nopelnītie punkti" at bounding box center [204, 138] width 129 height 57
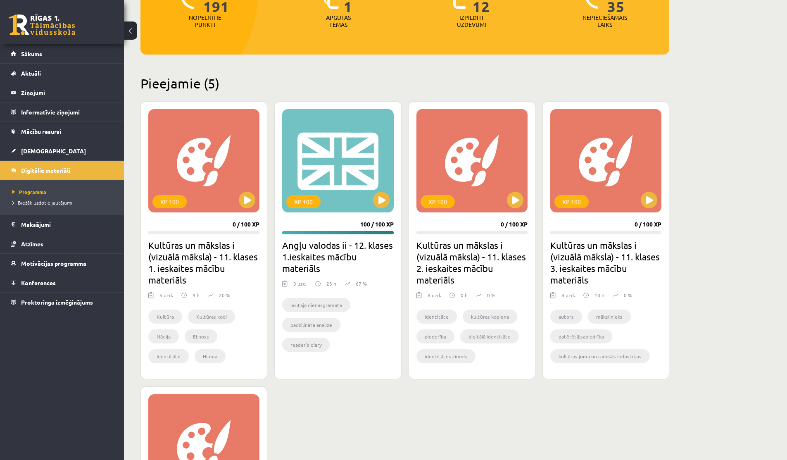
scroll to position [296, 0]
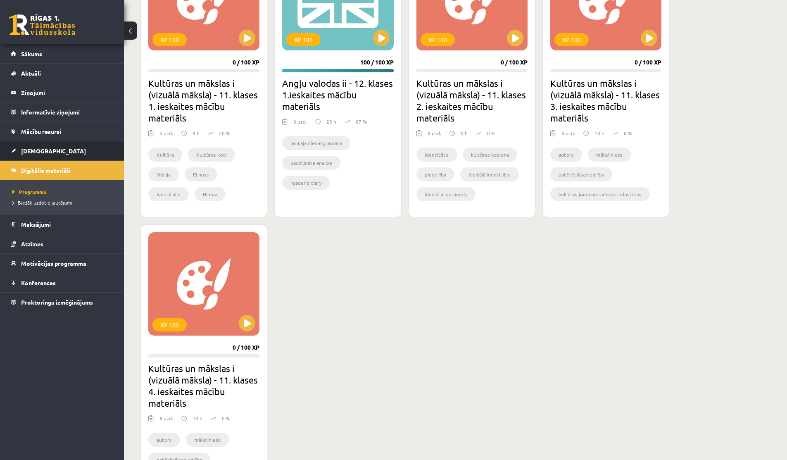
click at [16, 151] on link "[DEMOGRAPHIC_DATA]" at bounding box center [62, 150] width 103 height 19
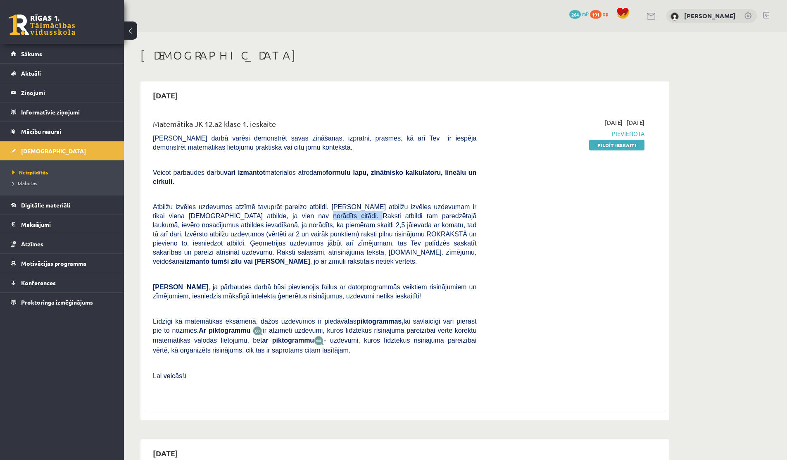
drag, startPoint x: 297, startPoint y: 214, endPoint x: 343, endPoint y: 214, distance: 46.3
click at [343, 214] on span "Atbilžu izvēles uzdevumos atzīmē tavuprāt pareizo atbildi. Katram atbilžu izvēl…" at bounding box center [314, 234] width 323 height 62
drag, startPoint x: 204, startPoint y: 229, endPoint x: 267, endPoint y: 229, distance: 63.6
click at [267, 229] on p "Atbilžu izvēles uzdevumos atzīmē tavuprāt pareizo atbildi. Katram atbilžu izvēl…" at bounding box center [314, 234] width 323 height 64
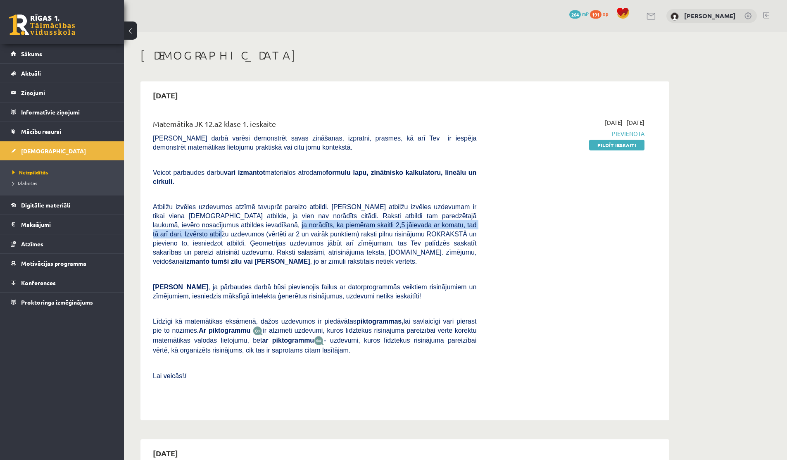
click at [267, 229] on p "Atbilžu izvēles uzdevumos atzīmē tavuprāt pareizo atbildi. Katram atbilžu izvēl…" at bounding box center [314, 234] width 323 height 64
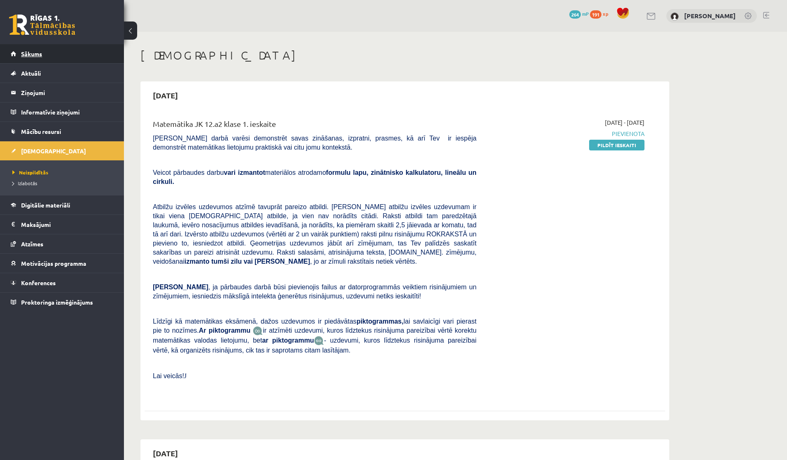
click at [37, 58] on link "Sākums" at bounding box center [62, 53] width 103 height 19
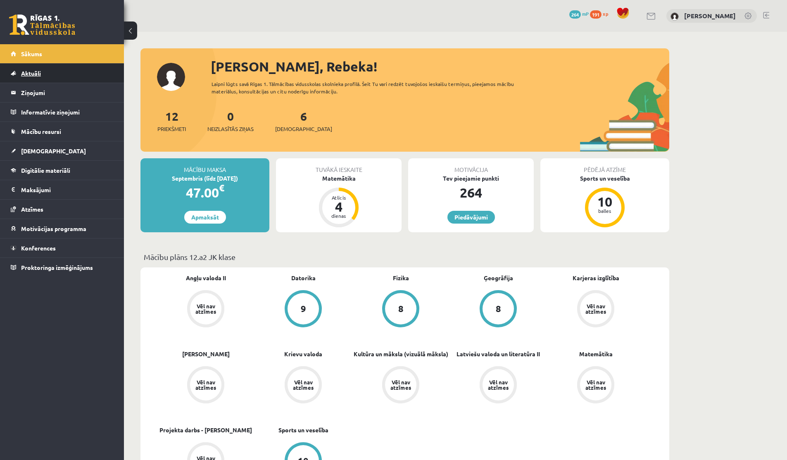
click at [17, 69] on link "Aktuāli" at bounding box center [62, 73] width 103 height 19
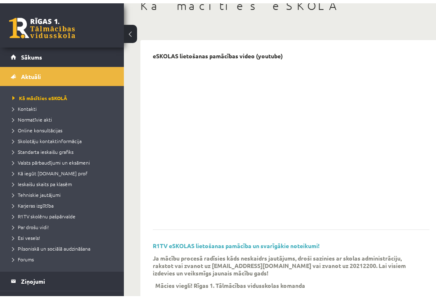
scroll to position [57, 0]
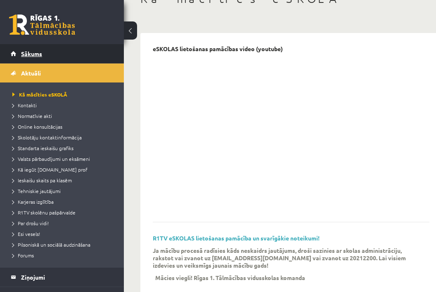
click at [33, 49] on link "Sākums" at bounding box center [62, 53] width 103 height 19
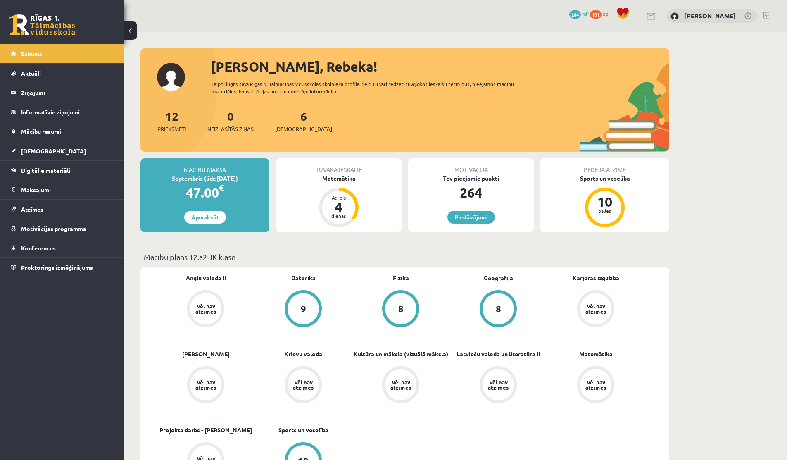
click at [340, 213] on div "dienas" at bounding box center [338, 215] width 25 height 5
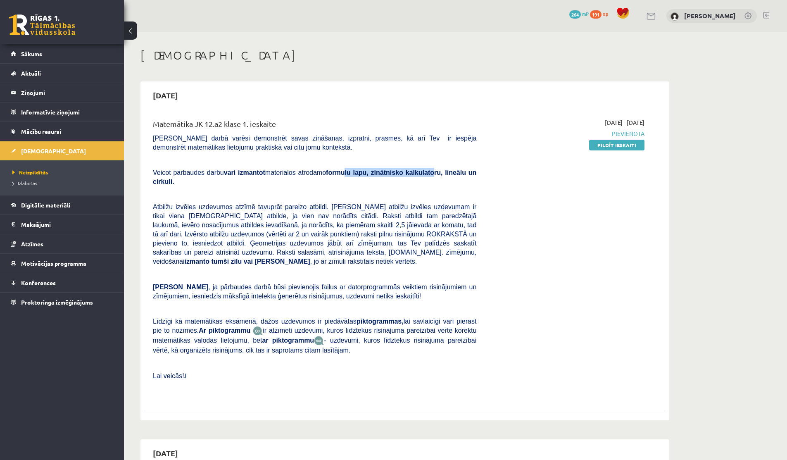
drag, startPoint x: 354, startPoint y: 171, endPoint x: 449, endPoint y: 171, distance: 95.0
click at [449, 171] on b "formulu lapu, zinātnisko kalkulatoru, lineālu un cirkuli." at bounding box center [314, 177] width 323 height 16
drag, startPoint x: 211, startPoint y: 174, endPoint x: 342, endPoint y: 176, distance: 131.4
click at [343, 176] on p "Veicot pārbaudes darbu vari izmantot materiālos atrodamo formulu lapu, zinātnis…" at bounding box center [314, 177] width 323 height 18
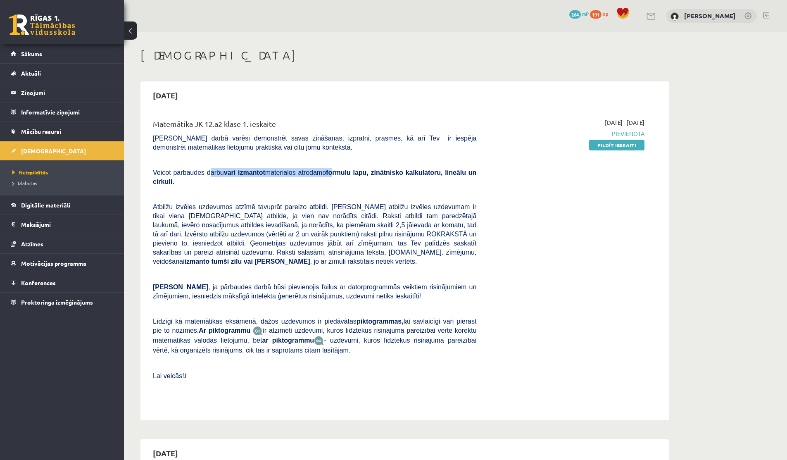
click at [342, 176] on b "formulu lapu, zinātnisko kalkulatoru, lineālu un cirkuli." at bounding box center [314, 177] width 323 height 16
drag, startPoint x: 202, startPoint y: 207, endPoint x: 284, endPoint y: 207, distance: 82.2
click at [284, 207] on span "Atbilžu izvēles uzdevumos atzīmē tavuprāt pareizo atbildi. Katram atbilžu izvēl…" at bounding box center [314, 234] width 323 height 62
drag, startPoint x: 194, startPoint y: 212, endPoint x: 344, endPoint y: 212, distance: 149.9
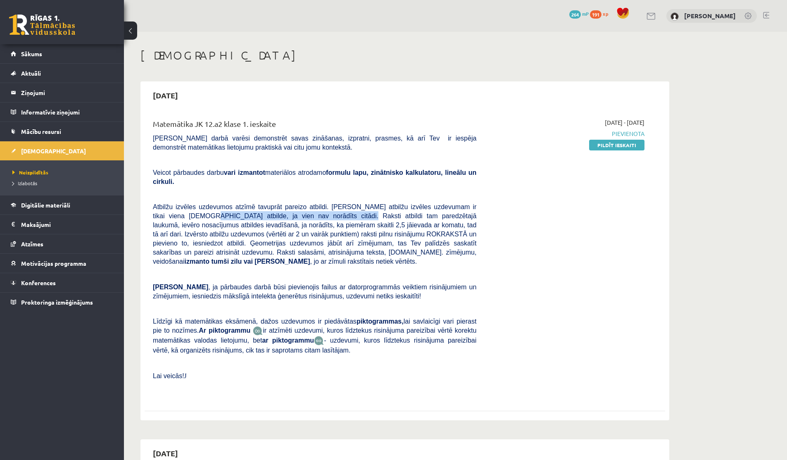
click at [339, 212] on span "Atbilžu izvēles uzdevumos atzīmē tavuprāt pareizo atbildi. Katram atbilžu izvēl…" at bounding box center [314, 234] width 323 height 62
click at [344, 212] on span "Atbilžu izvēles uzdevumos atzīmē tavuprāt pareizo atbildi. Katram atbilžu izvēl…" at bounding box center [314, 234] width 323 height 62
drag, startPoint x: 332, startPoint y: 225, endPoint x: 442, endPoint y: 226, distance: 110.7
click at [442, 226] on span "Atbilžu izvēles uzdevumos atzīmē tavuprāt pareizo atbildi. Katram atbilžu izvēl…" at bounding box center [314, 234] width 323 height 62
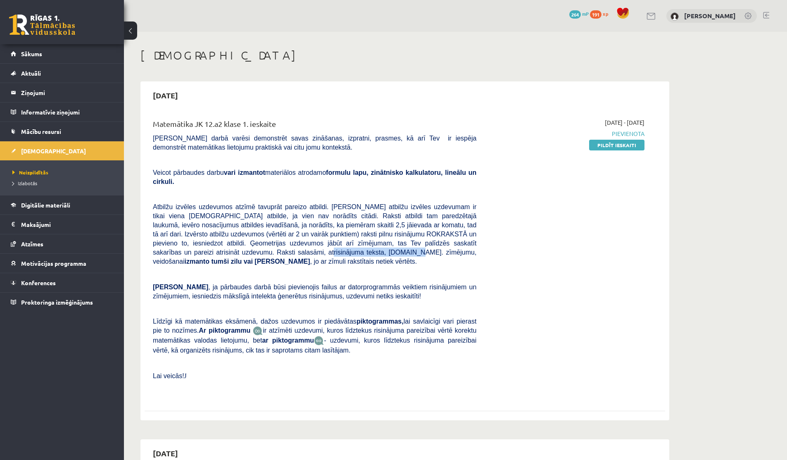
drag, startPoint x: 297, startPoint y: 252, endPoint x: 383, endPoint y: 252, distance: 85.9
click at [382, 252] on span "Atbilžu izvēles uzdevumos atzīmē tavuprāt pareizo atbildi. Katram atbilžu izvēl…" at bounding box center [314, 234] width 323 height 62
click at [383, 252] on span "Atbilžu izvēles uzdevumos atzīmē tavuprāt pareizo atbildi. Katram atbilžu izvēl…" at bounding box center [314, 234] width 323 height 62
drag, startPoint x: 295, startPoint y: 230, endPoint x: 431, endPoint y: 230, distance: 136.7
click at [431, 230] on span "Atbilžu izvēles uzdevumos atzīmē tavuprāt pareizo atbildi. Katram atbilžu izvēl…" at bounding box center [314, 234] width 323 height 62
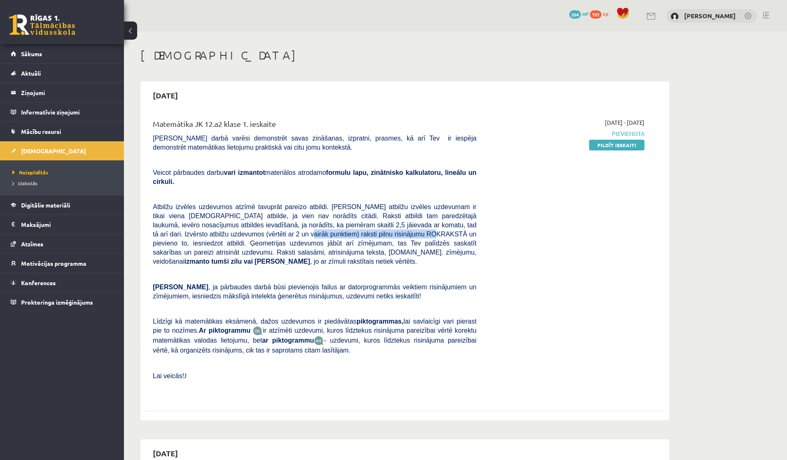
click at [431, 230] on span "Atbilžu izvēles uzdevumos atzīmē tavuprāt pareizo atbildi. Katram atbilžu izvēl…" at bounding box center [314, 234] width 323 height 62
drag, startPoint x: 167, startPoint y: 232, endPoint x: 270, endPoint y: 232, distance: 102.4
click at [270, 232] on span "Atbilžu izvēles uzdevumos atzīmē tavuprāt pareizo atbildi. Katram atbilžu izvēl…" at bounding box center [314, 234] width 323 height 62
drag, startPoint x: 304, startPoint y: 233, endPoint x: 335, endPoint y: 236, distance: 31.1
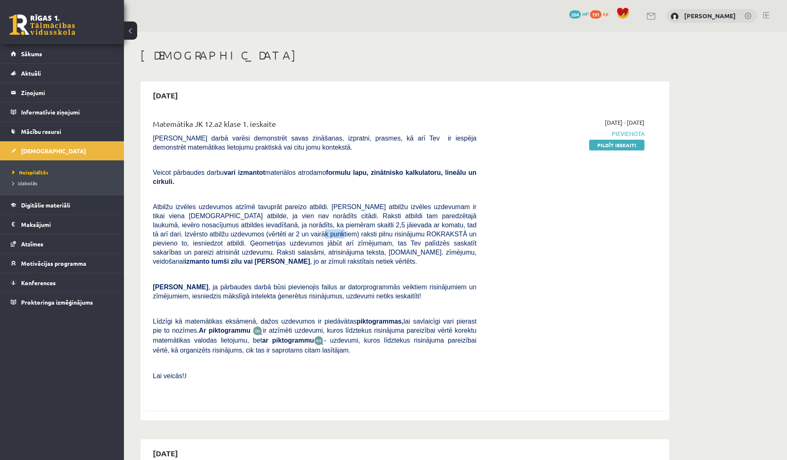
click at [335, 236] on span "Atbilžu izvēles uzdevumos atzīmē tavuprāt pareizo atbildi. Katram atbilžu izvēl…" at bounding box center [314, 234] width 323 height 62
drag, startPoint x: 177, startPoint y: 244, endPoint x: 361, endPoint y: 244, distance: 184.6
click at [361, 244] on span "Atbilžu izvēles uzdevumos atzīmē tavuprāt pareizo atbildi. Katram atbilžu izvēl…" at bounding box center [314, 234] width 323 height 62
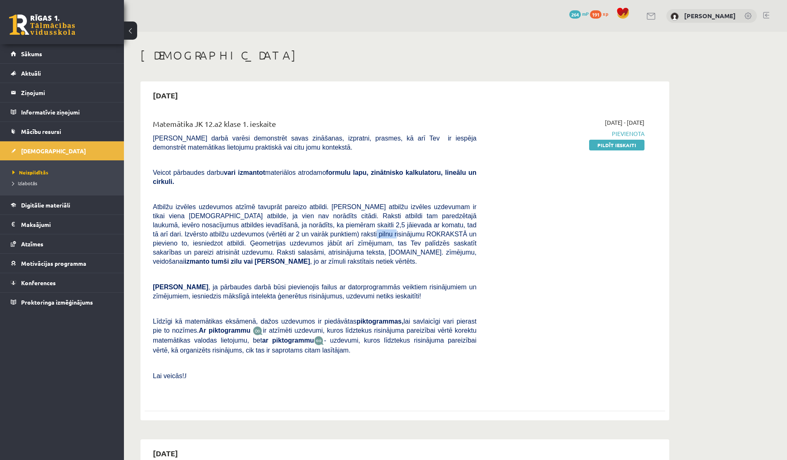
drag, startPoint x: 358, startPoint y: 235, endPoint x: 392, endPoint y: 234, distance: 34.3
click at [392, 234] on span "Atbilžu izvēles uzdevumos atzīmē tavuprāt pareizo atbildi. Katram atbilžu izvēl…" at bounding box center [314, 234] width 323 height 62
drag, startPoint x: 239, startPoint y: 245, endPoint x: 391, endPoint y: 245, distance: 151.6
click at [391, 245] on span "Atbilžu izvēles uzdevumos atzīmē tavuprāt pareizo atbildi. Katram atbilžu izvēl…" at bounding box center [314, 234] width 323 height 62
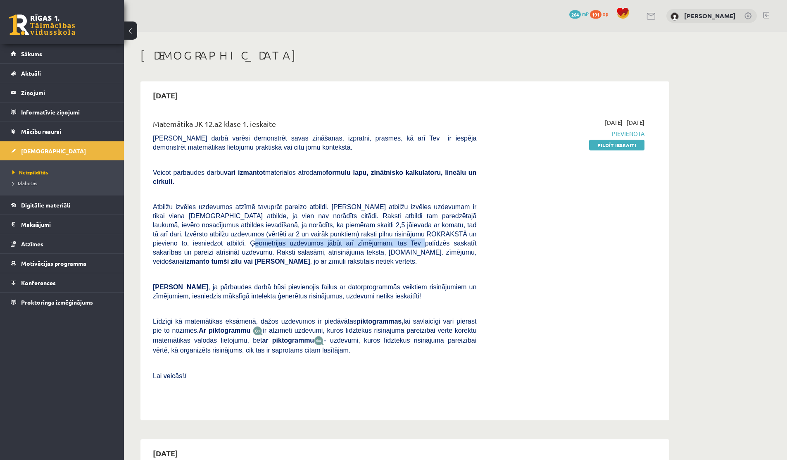
click at [391, 245] on span "Atbilžu izvēles uzdevumos atzīmē tavuprāt pareizo atbildi. Katram atbilžu izvēl…" at bounding box center [314, 234] width 323 height 62
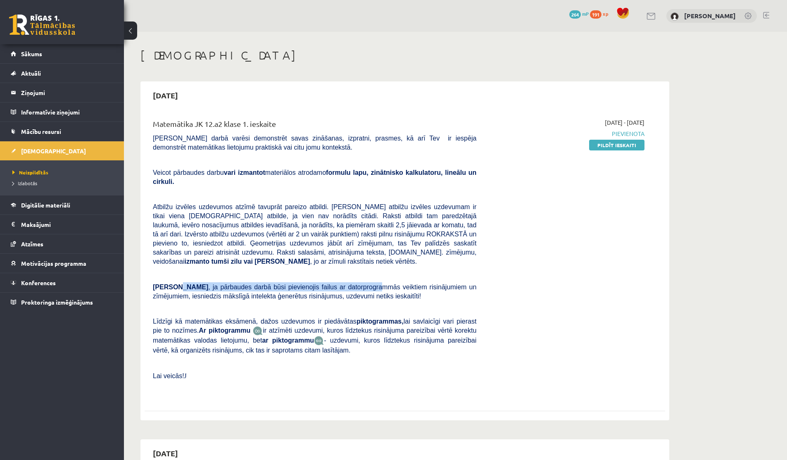
drag, startPoint x: 182, startPoint y: 287, endPoint x: 375, endPoint y: 290, distance: 192.9
click at [375, 289] on span "Ņem vērā , ja pārbaudes darbā būsi pievienojis failus ar datorprogrammās veikti…" at bounding box center [314, 292] width 323 height 16
click at [375, 290] on span ", ja pārbaudes darbā būsi pievienojis failus ar datorprogrammās veiktiem risinā…" at bounding box center [314, 291] width 323 height 16
drag, startPoint x: 219, startPoint y: 296, endPoint x: 378, endPoint y: 296, distance: 159.0
click at [376, 296] on span ", ja pārbaudes darbā būsi pievienojis failus ar datorprogrammās veiktiem risinā…" at bounding box center [314, 291] width 323 height 16
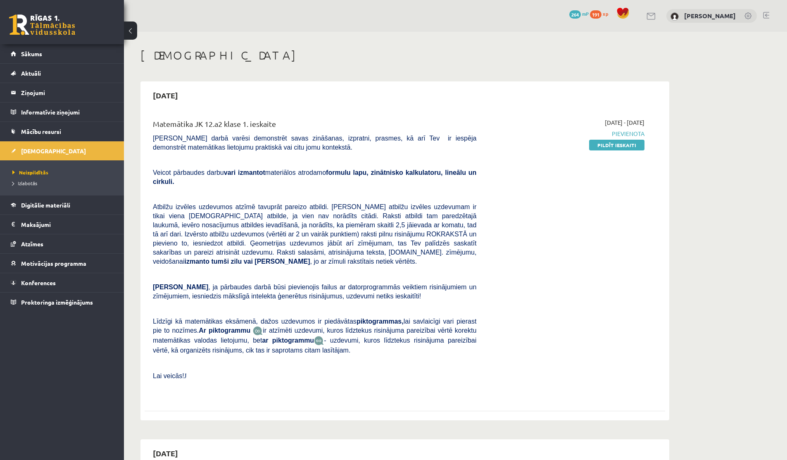
click at [378, 296] on span ", ja pārbaudes darbā būsi pievienojis failus ar datorprogrammās veiktiem risinā…" at bounding box center [314, 291] width 323 height 16
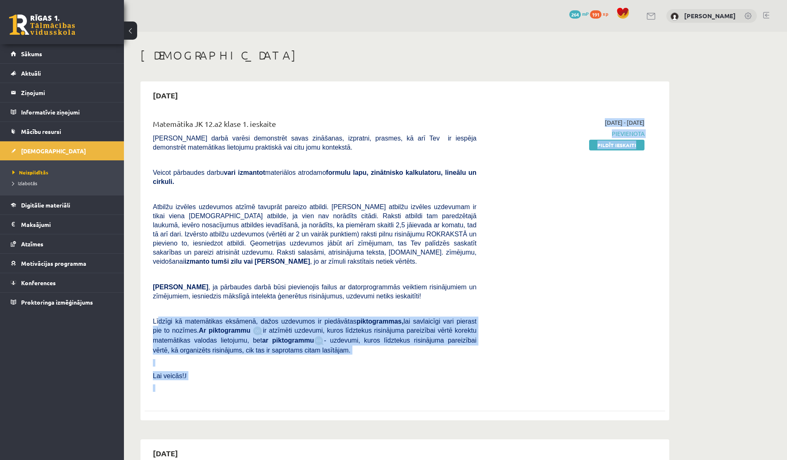
drag, startPoint x: 160, startPoint y: 323, endPoint x: 489, endPoint y: 343, distance: 329.4
click at [489, 343] on div "Matemātika JK 12.a2 klase 1. ieskaite Pārbaudes darbā varēsi demonstrēt savas z…" at bounding box center [399, 257] width 504 height 279
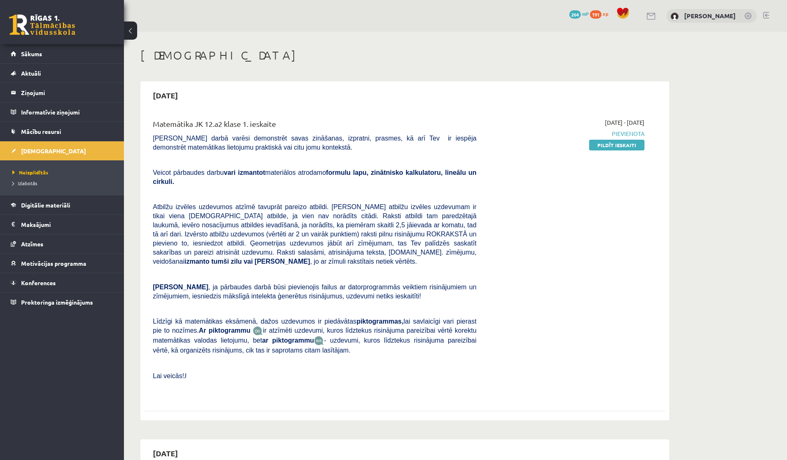
click at [442, 277] on p at bounding box center [314, 273] width 323 height 7
click at [64, 203] on span "Digitālie materiāli" at bounding box center [45, 204] width 49 height 7
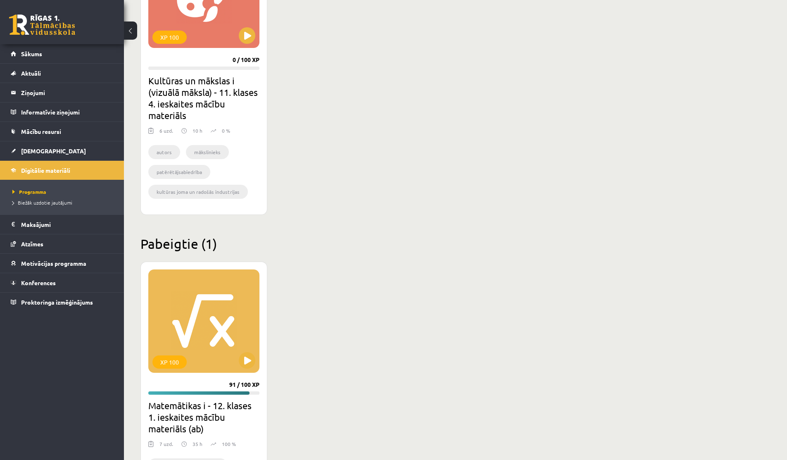
scroll to position [668, 0]
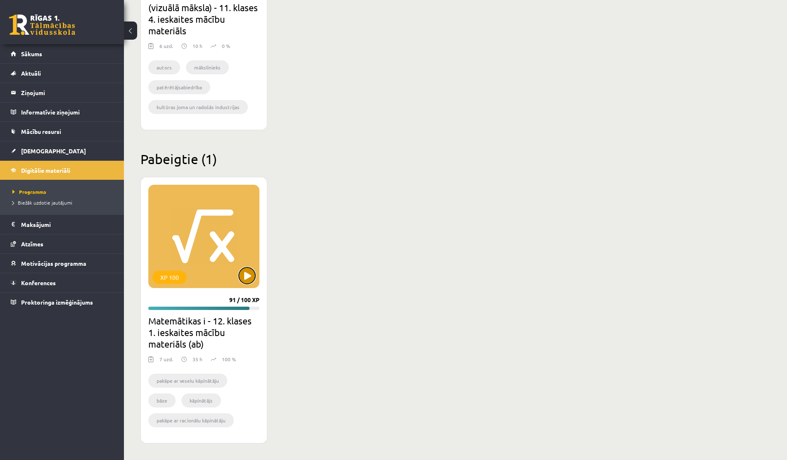
click at [247, 280] on button at bounding box center [247, 275] width 17 height 17
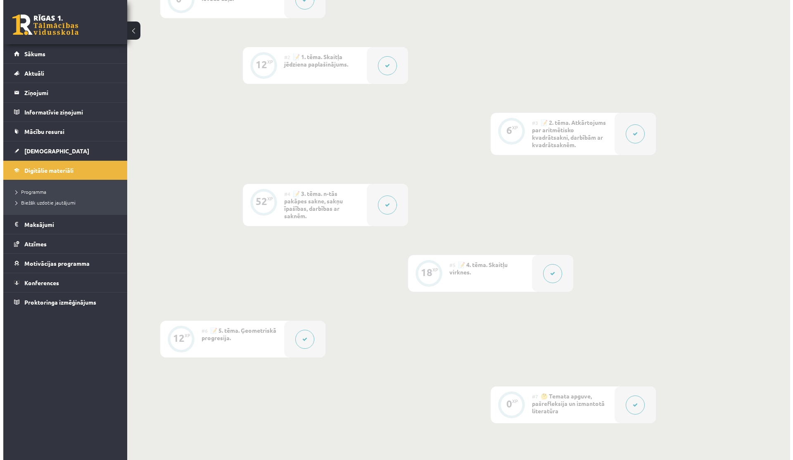
scroll to position [338, 0]
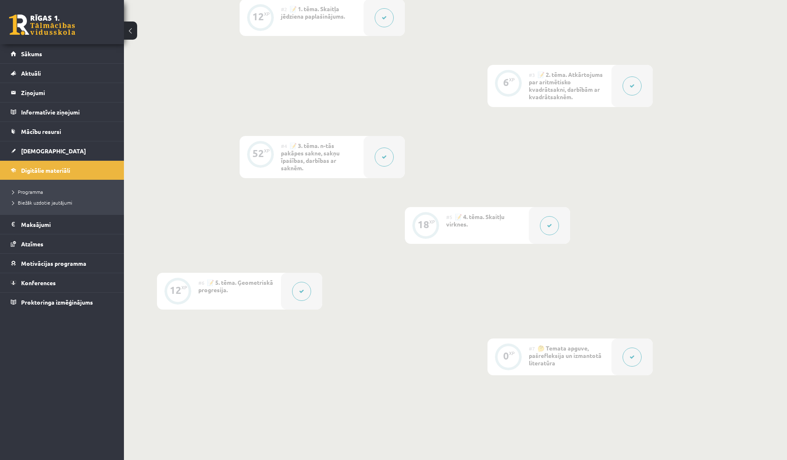
click at [545, 230] on button at bounding box center [549, 225] width 19 height 19
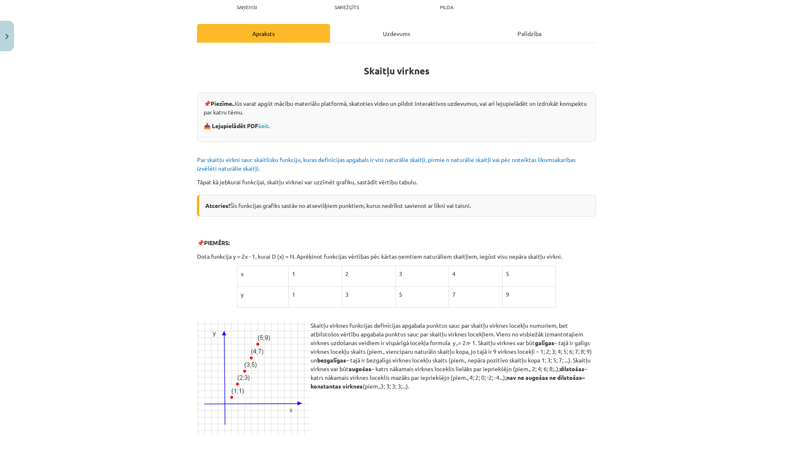
scroll to position [211, 0]
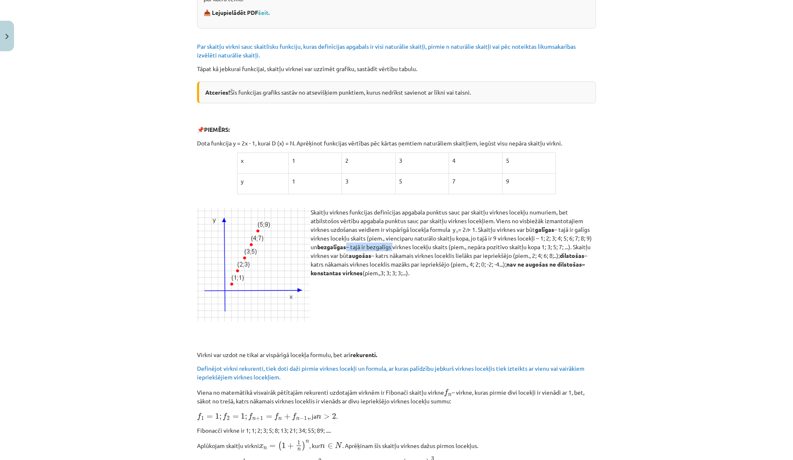
drag, startPoint x: 362, startPoint y: 244, endPoint x: 416, endPoint y: 244, distance: 53.7
click at [416, 244] on p "Skaitļu virknes funkcijas definīcijas apgabala punktus sauc par skaitļu virknes…" at bounding box center [396, 242] width 399 height 69
drag, startPoint x: 423, startPoint y: 244, endPoint x: 477, endPoint y: 244, distance: 54.1
click at [477, 244] on p "Skaitļu virknes funkcijas definīcijas apgabala punktus sauc par skaitļu virknes…" at bounding box center [396, 242] width 399 height 69
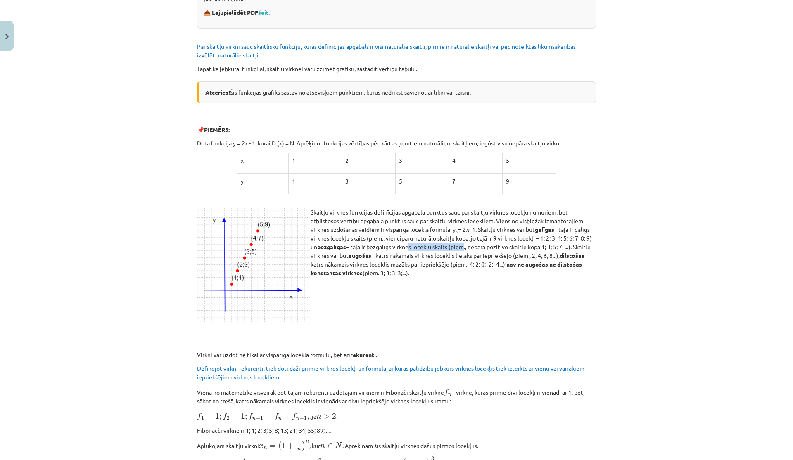
click at [477, 244] on p "Skaitļu virknes funkcijas definīcijas apgabala punktus sauc par skaitļu virknes…" at bounding box center [396, 242] width 399 height 69
drag, startPoint x: 446, startPoint y: 244, endPoint x: 475, endPoint y: 244, distance: 29.3
click at [475, 244] on p "Skaitļu virknes funkcijas definīcijas apgabala punktus sauc par skaitļu virknes…" at bounding box center [396, 242] width 399 height 69
drag, startPoint x: 451, startPoint y: 244, endPoint x: 459, endPoint y: 244, distance: 7.4
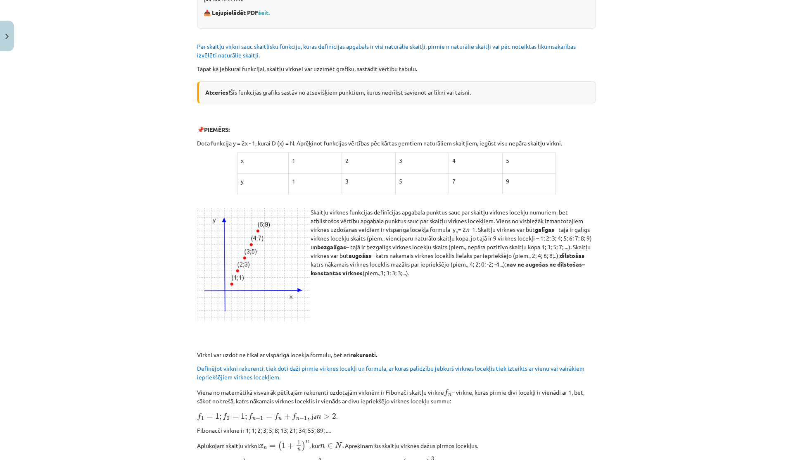
click at [458, 244] on p "Skaitļu virknes funkcijas definīcijas apgabala punktus sauc par skaitļu virknes…" at bounding box center [396, 242] width 399 height 69
click at [459, 244] on p "Skaitļu virknes funkcijas definīcijas apgabala punktus sauc par skaitļu virknes…" at bounding box center [396, 242] width 399 height 69
click at [482, 244] on p "Skaitļu virknes funkcijas definīcijas apgabala punktus sauc par skaitļu virknes…" at bounding box center [396, 242] width 399 height 69
drag, startPoint x: 393, startPoint y: 254, endPoint x: 532, endPoint y: 259, distance: 138.9
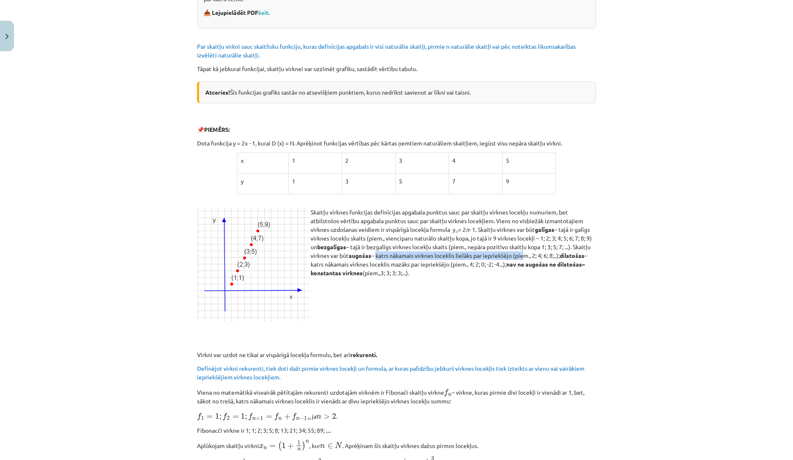
click at [535, 258] on p "Skaitļu virknes funkcijas definīcijas apgabala punktus sauc par skaitļu virknes…" at bounding box center [396, 242] width 399 height 69
click at [532, 259] on p "Skaitļu virknes funkcijas definīcijas apgabala punktus sauc par skaitļu virknes…" at bounding box center [396, 242] width 399 height 69
drag, startPoint x: 350, startPoint y: 268, endPoint x: 501, endPoint y: 268, distance: 150.8
click at [499, 268] on p "Skaitļu virknes funkcijas definīcijas apgabala punktus sauc par skaitļu virknes…" at bounding box center [396, 242] width 399 height 69
click at [501, 268] on p "Skaitļu virknes funkcijas definīcijas apgabala punktus sauc par skaitļu virknes…" at bounding box center [396, 242] width 399 height 69
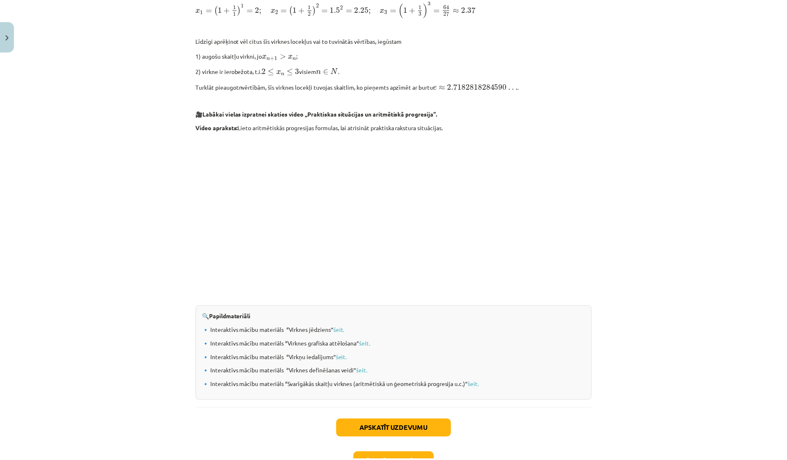
scroll to position [724, 0]
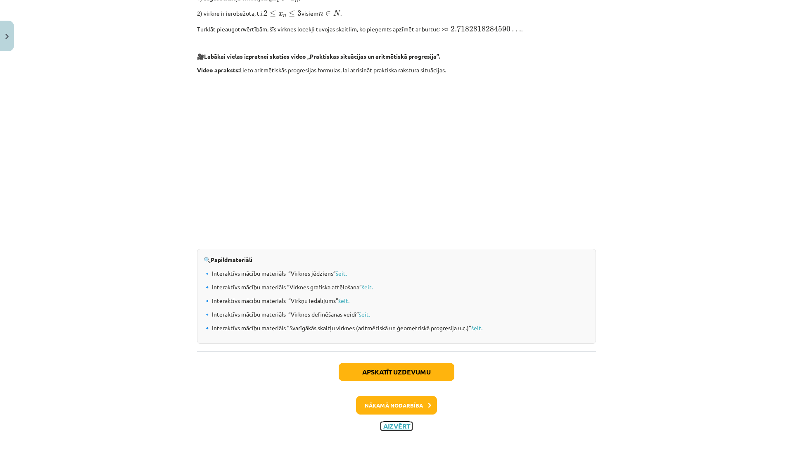
click at [392, 426] on button "Aizvērt" at bounding box center [396, 426] width 31 height 8
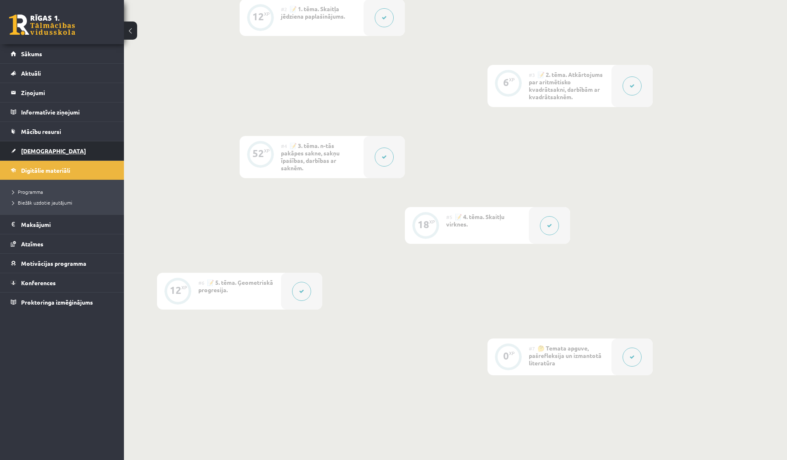
click at [36, 144] on link "[DEMOGRAPHIC_DATA]" at bounding box center [62, 150] width 103 height 19
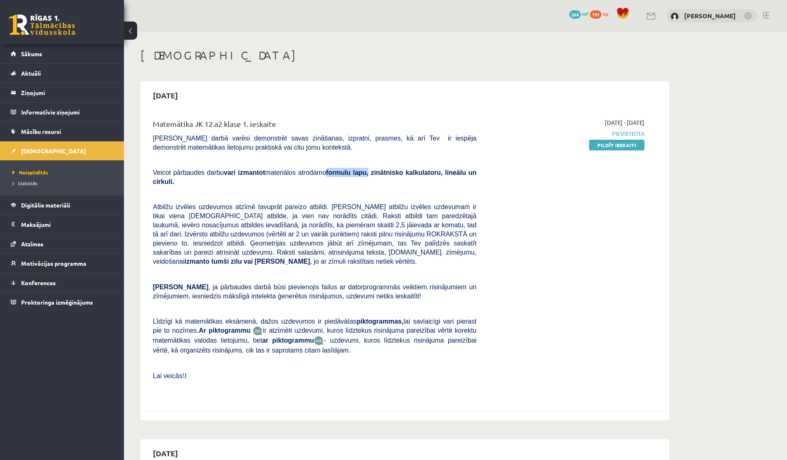
drag, startPoint x: 335, startPoint y: 171, endPoint x: 380, endPoint y: 170, distance: 45.0
click at [380, 170] on span "Veicot pārbaudes darbu vari izmantot materiālos atrodamo formulu lapu, zinātnis…" at bounding box center [314, 177] width 323 height 16
click at [380, 170] on b "formulu lapu, zinātnisko kalkulatoru, lineālu un cirkuli." at bounding box center [314, 177] width 323 height 16
drag, startPoint x: 382, startPoint y: 170, endPoint x: 421, endPoint y: 170, distance: 38.8
click at [421, 170] on b "formulu lapu, zinātnisko kalkulatoru, lineālu un cirkuli." at bounding box center [314, 177] width 323 height 16
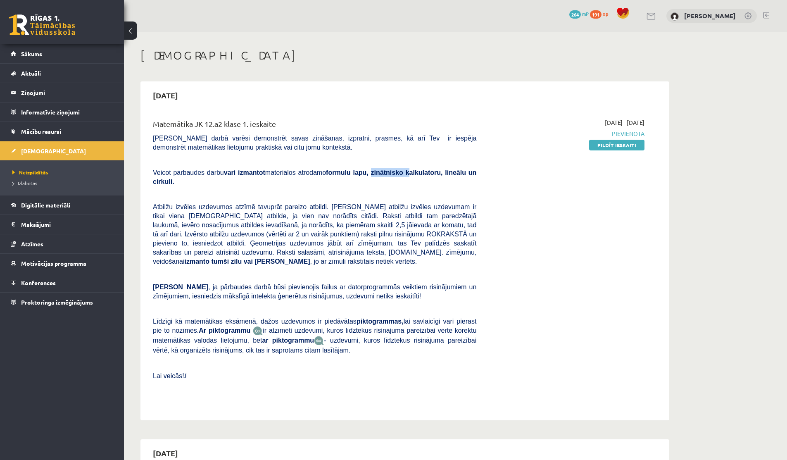
click at [421, 170] on b "formulu lapu, zinātnisko kalkulatoru, lineālu un cirkuli." at bounding box center [314, 177] width 323 height 16
click at [46, 208] on link "Digitālie materiāli" at bounding box center [62, 204] width 103 height 19
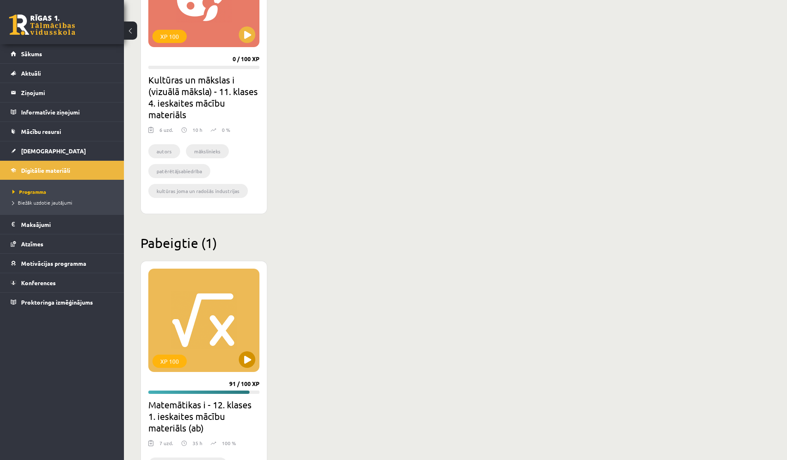
scroll to position [604, 0]
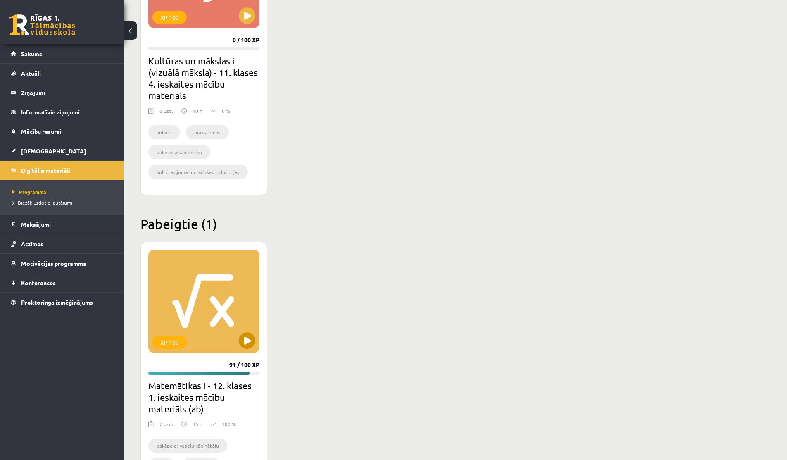
click at [256, 348] on div "XP 100" at bounding box center [203, 300] width 111 height 103
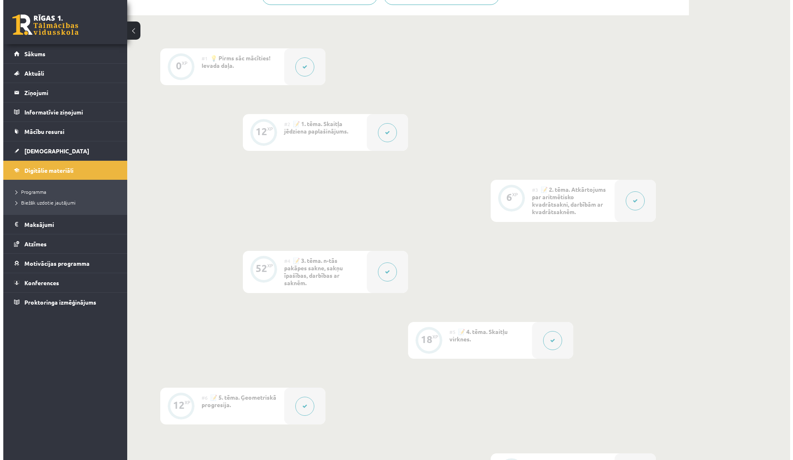
scroll to position [226, 0]
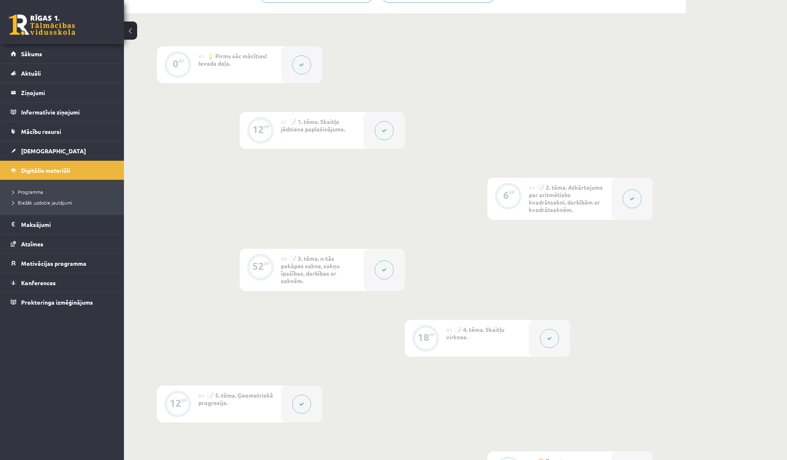
click at [554, 344] on button at bounding box center [549, 338] width 19 height 19
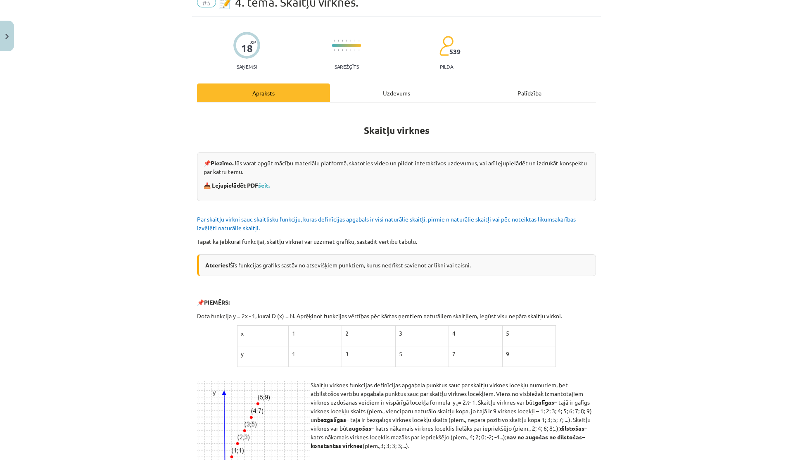
scroll to position [55, 0]
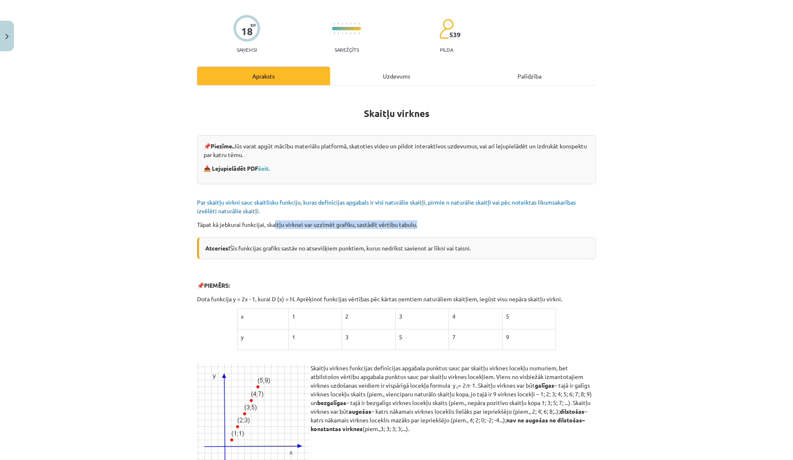
drag, startPoint x: 273, startPoint y: 228, endPoint x: 387, endPoint y: 231, distance: 113.6
drag, startPoint x: 250, startPoint y: 247, endPoint x: 436, endPoint y: 255, distance: 185.6
click at [436, 255] on div "Atceries! Šīs funkcijas grafiks sastāv no atsevišķiem punktiem, kurus nedrīkst …" at bounding box center [396, 248] width 399 height 22
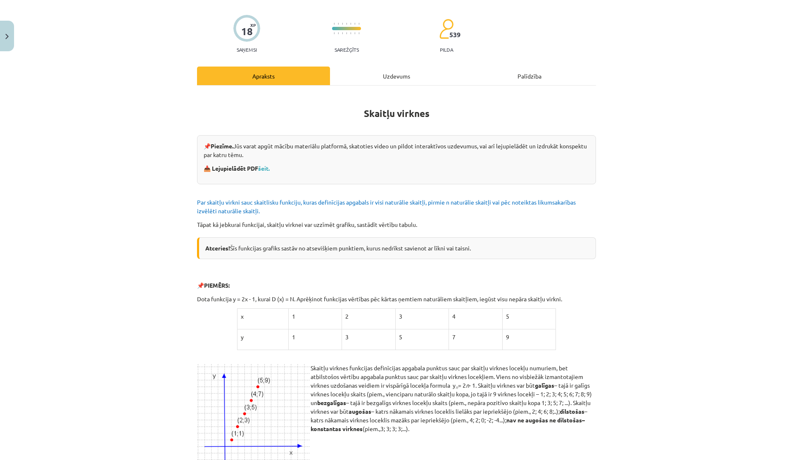
click at [436, 255] on div "Atceries! Šīs funkcijas grafiks sastāv no atsevišķiem punktiem, kurus nedrīkst …" at bounding box center [396, 248] width 399 height 22
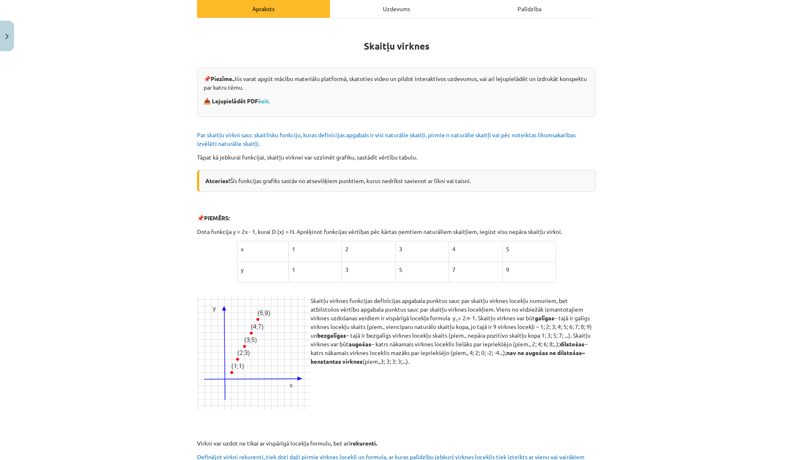
scroll to position [162, 0]
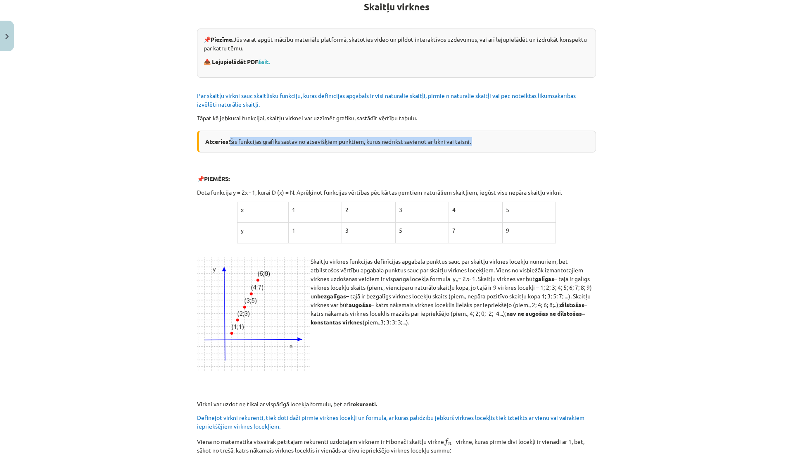
drag, startPoint x: 227, startPoint y: 140, endPoint x: 535, endPoint y: 152, distance: 307.6
click at [535, 152] on div "Skaitļu virknes 📌 Piezīme. Jūs varat apgūt mācību materiālu platformā, skatotie…" at bounding box center [396, 446] width 399 height 920
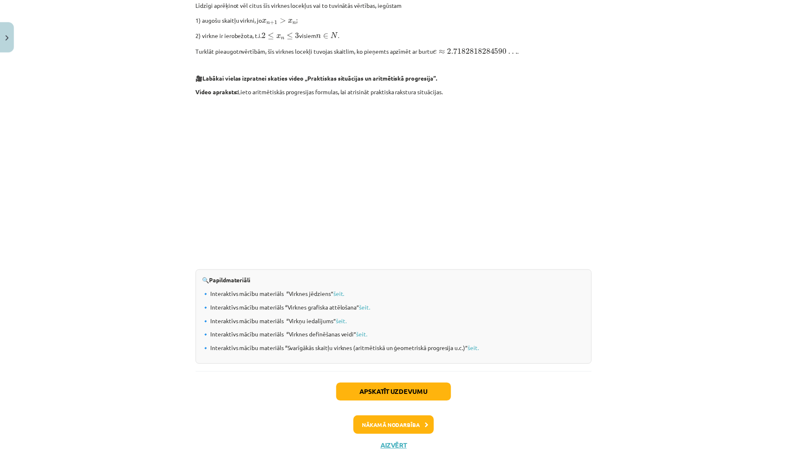
scroll to position [724, 0]
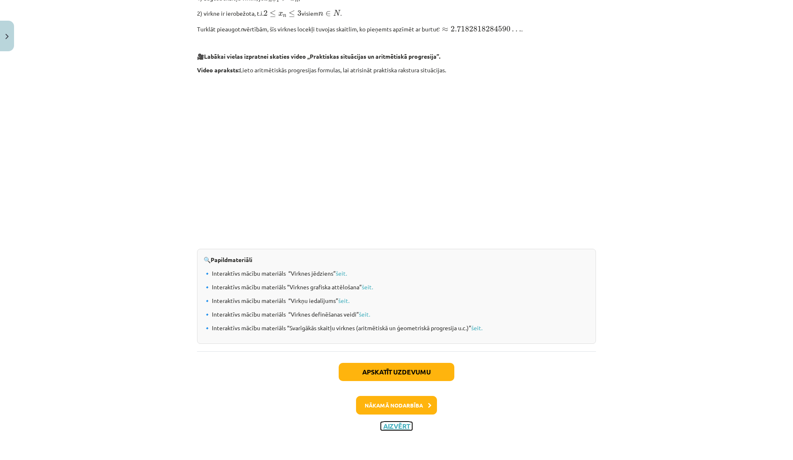
click at [382, 424] on button "Aizvērt" at bounding box center [396, 426] width 31 height 8
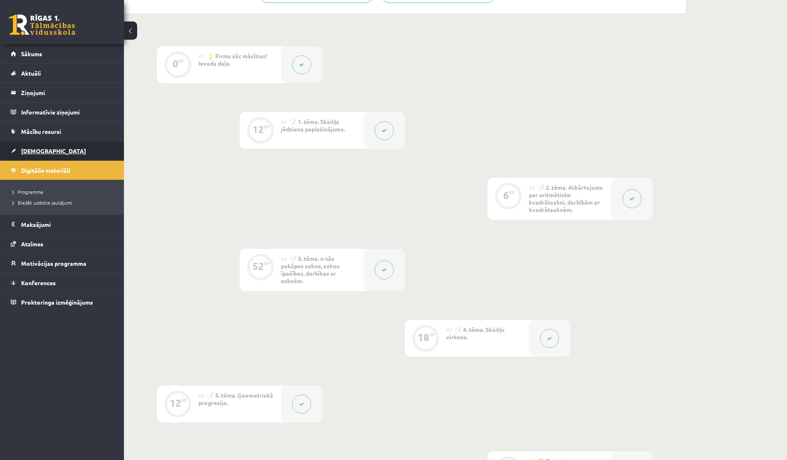
click at [35, 156] on link "[DEMOGRAPHIC_DATA]" at bounding box center [62, 150] width 103 height 19
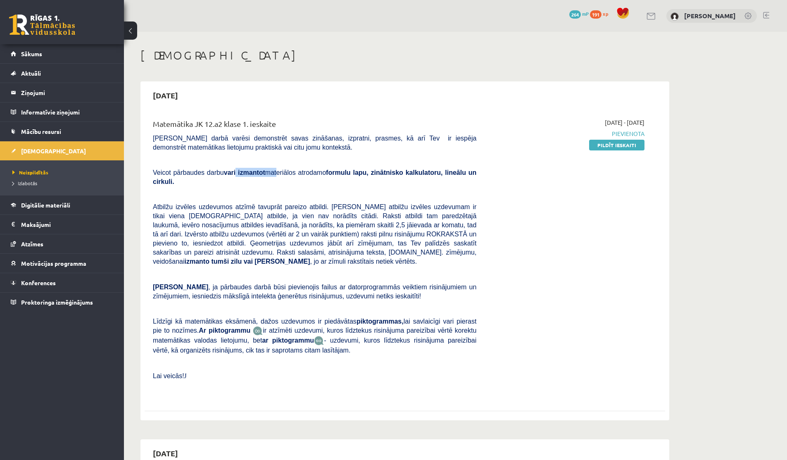
drag, startPoint x: 240, startPoint y: 171, endPoint x: 283, endPoint y: 172, distance: 42.2
click at [282, 172] on span "Veicot pārbaudes darbu vari izmantot materiālos atrodamo formulu lapu, zinātnis…" at bounding box center [314, 177] width 323 height 16
click at [283, 172] on span "Veicot pārbaudes darbu vari izmantot materiālos atrodamo formulu lapu, zinātnis…" at bounding box center [314, 177] width 323 height 16
drag, startPoint x: 330, startPoint y: 176, endPoint x: 349, endPoint y: 176, distance: 18.6
click at [349, 176] on p "Veicot pārbaudes darbu vari izmantot materiālos atrodamo formulu lapu, zinātnis…" at bounding box center [314, 177] width 323 height 18
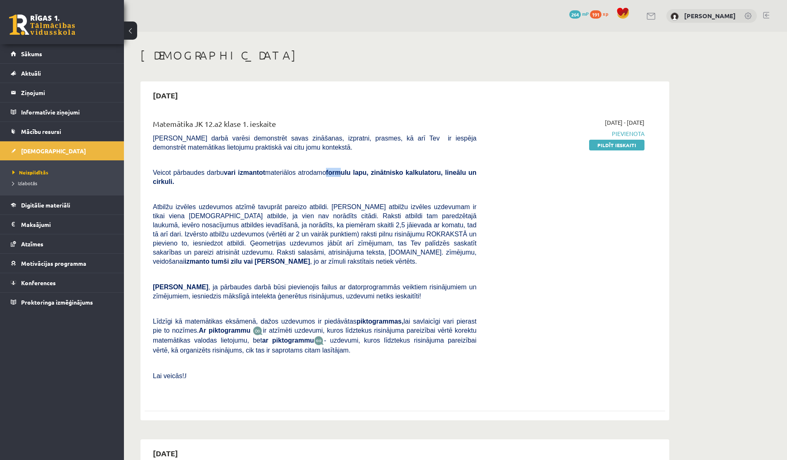
click at [349, 176] on p "Veicot pārbaudes darbu vari izmantot materiālos atrodamo formulu lapu, zinātnis…" at bounding box center [314, 177] width 323 height 18
click at [610, 146] on link "Pildīt ieskaiti" at bounding box center [616, 145] width 55 height 11
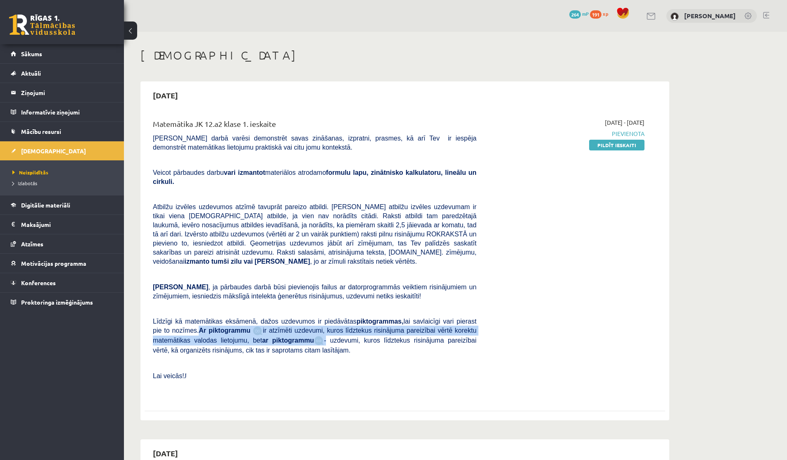
drag, startPoint x: 202, startPoint y: 327, endPoint x: 328, endPoint y: 337, distance: 126.4
click at [328, 337] on span "Līdzīgi kā matemātikas eksāmenā, dažos uzdevumos ir piedāvātas piktogrammas, la…" at bounding box center [314, 336] width 323 height 36
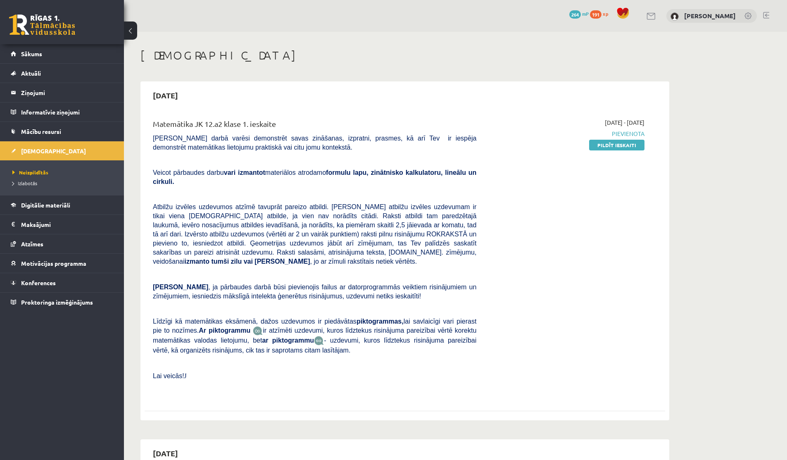
click at [328, 337] on span "- uzdevumi, kuros līdztekus risinājuma pareizībai vērtē, kā organizēts risināju…" at bounding box center [314, 345] width 323 height 17
click at [611, 143] on link "Pildīt ieskaiti" at bounding box center [616, 145] width 55 height 11
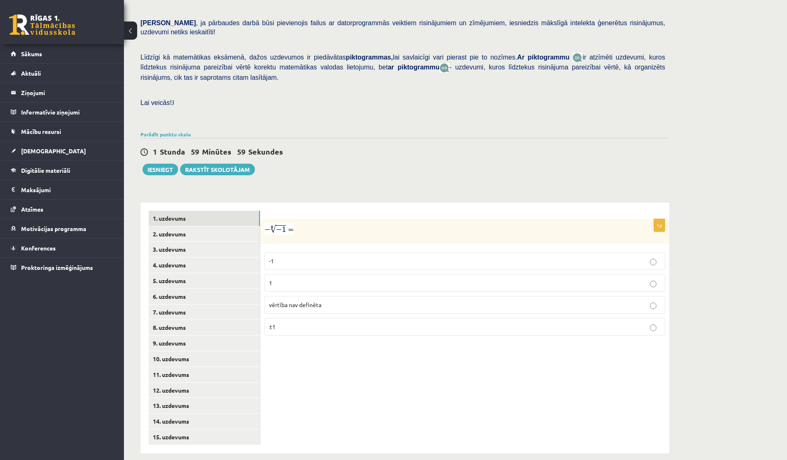
scroll to position [156, 0]
click at [280, 223] on img at bounding box center [278, 229] width 29 height 12
click at [278, 223] on img at bounding box center [278, 229] width 29 height 12
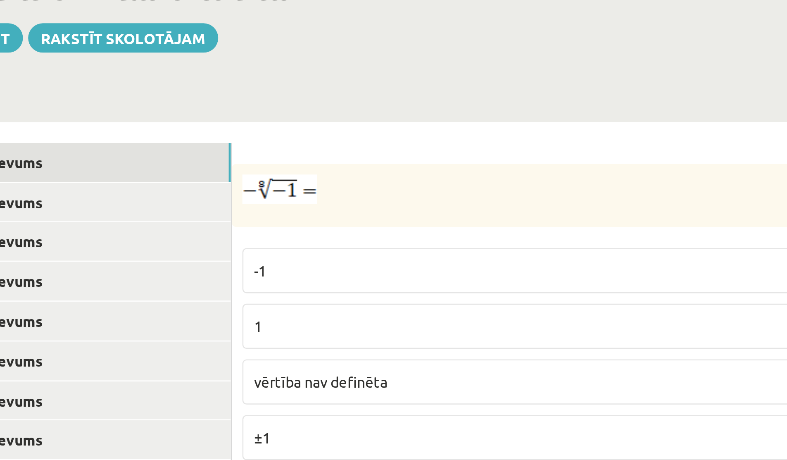
click at [272, 257] on p "-1" at bounding box center [465, 261] width 392 height 9
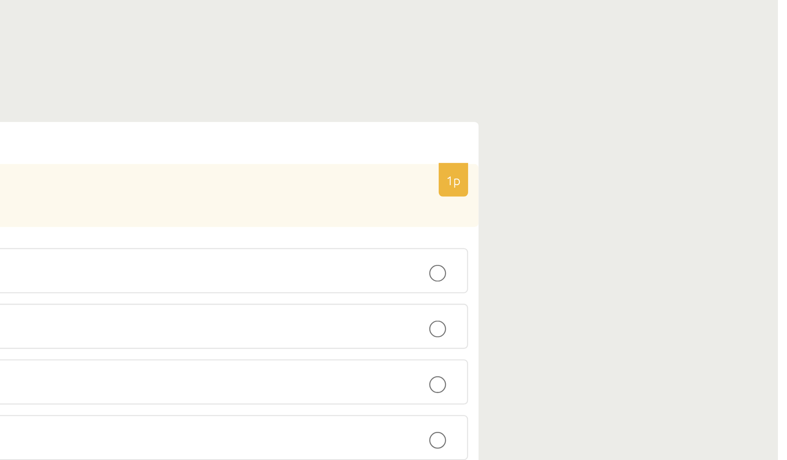
click at [584, 257] on p "-1" at bounding box center [465, 261] width 392 height 9
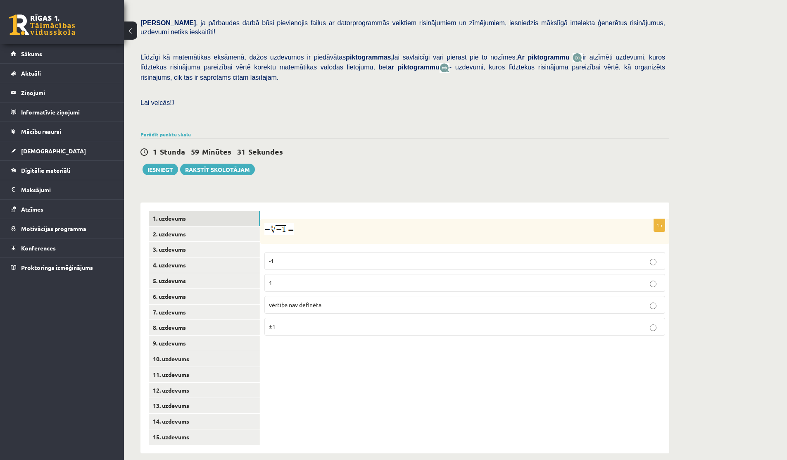
click at [311, 257] on p "-1" at bounding box center [465, 261] width 392 height 9
click at [208, 226] on link "2. uzdevums" at bounding box center [204, 233] width 111 height 15
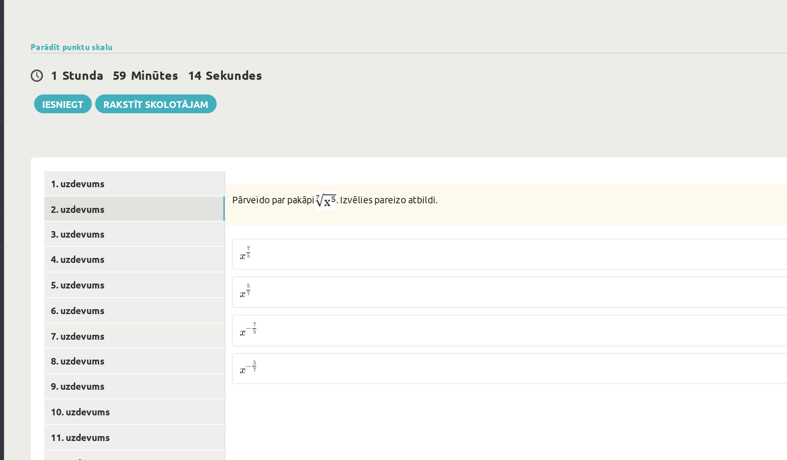
click at [293, 280] on p "x 5 7 x 5 7" at bounding box center [465, 285] width 392 height 10
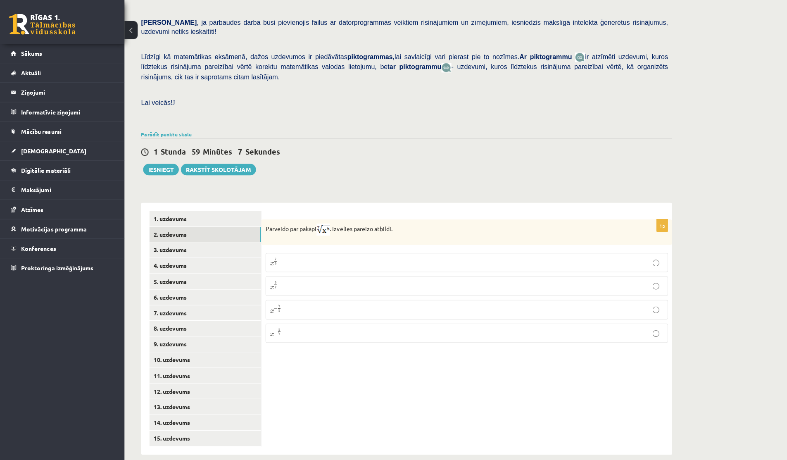
scroll to position [156, 0]
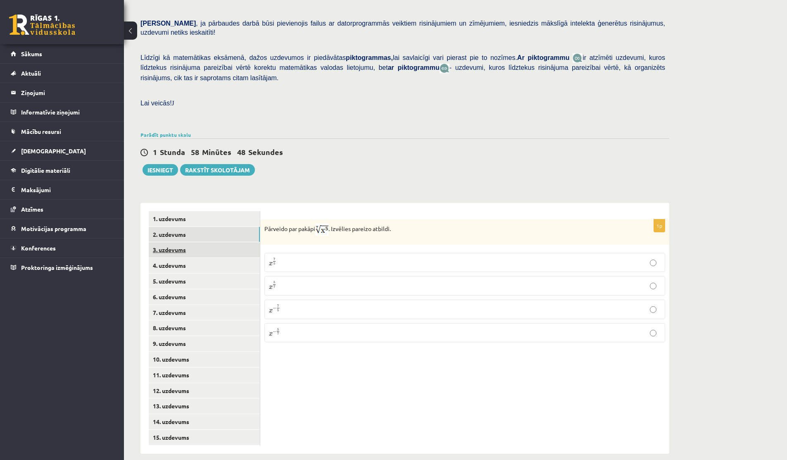
click at [194, 243] on link "3. uzdevums" at bounding box center [204, 249] width 111 height 15
drag, startPoint x: 305, startPoint y: 252, endPoint x: 342, endPoint y: 249, distance: 37.6
click at [342, 254] on p "Atbildē komata vietā lieto punktu, piemēram, 5.8 Atbilde -" at bounding box center [327, 266] width 127 height 25
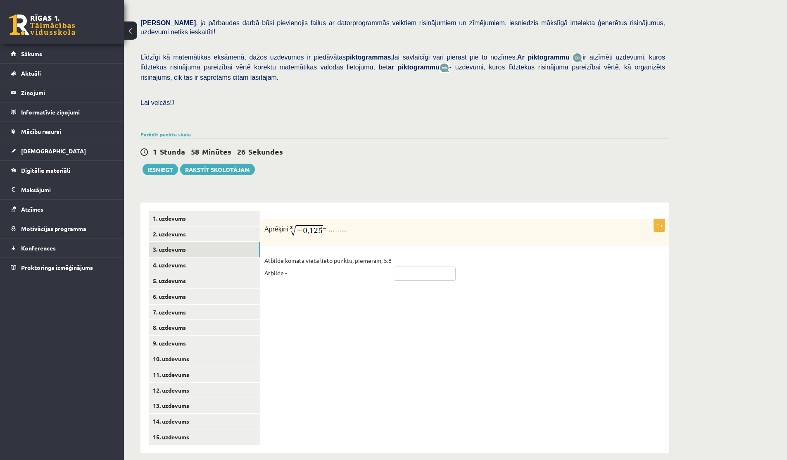
click at [402, 266] on input "text" at bounding box center [425, 273] width 62 height 14
type input "******"
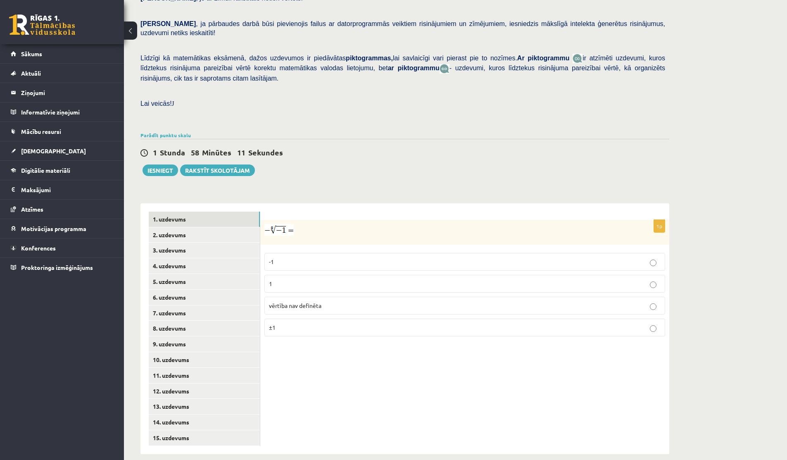
scroll to position [156, 0]
click at [285, 257] on p "-1" at bounding box center [465, 261] width 392 height 9
click at [214, 226] on link "2. uzdevums" at bounding box center [204, 233] width 111 height 15
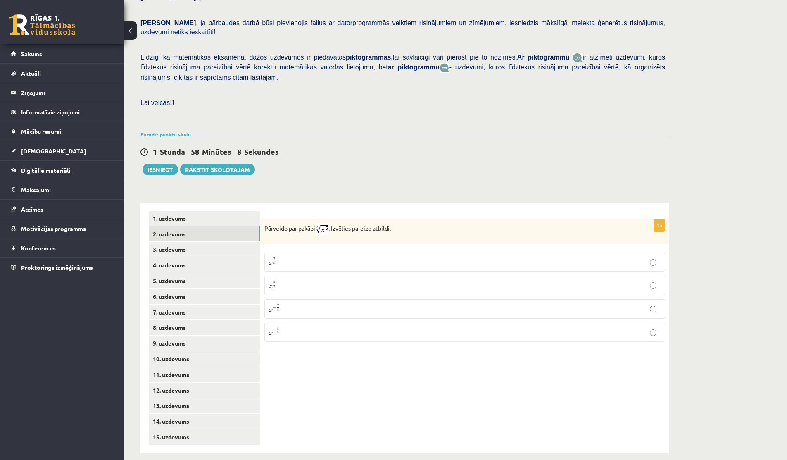
click at [313, 280] on p "x 5 7 x 5 7" at bounding box center [465, 285] width 392 height 10
click at [192, 211] on link "1. uzdevums" at bounding box center [204, 218] width 111 height 15
click at [188, 226] on link "2. uzdevums" at bounding box center [204, 233] width 111 height 15
click at [190, 242] on link "3. uzdevums" at bounding box center [204, 249] width 111 height 15
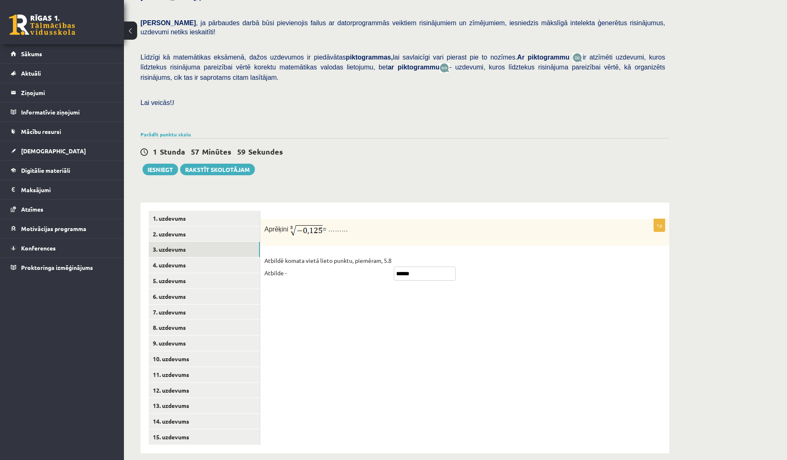
click at [418, 266] on input "******" at bounding box center [425, 273] width 62 height 14
type input "****"
click at [205, 257] on link "4. uzdevums" at bounding box center [204, 264] width 111 height 15
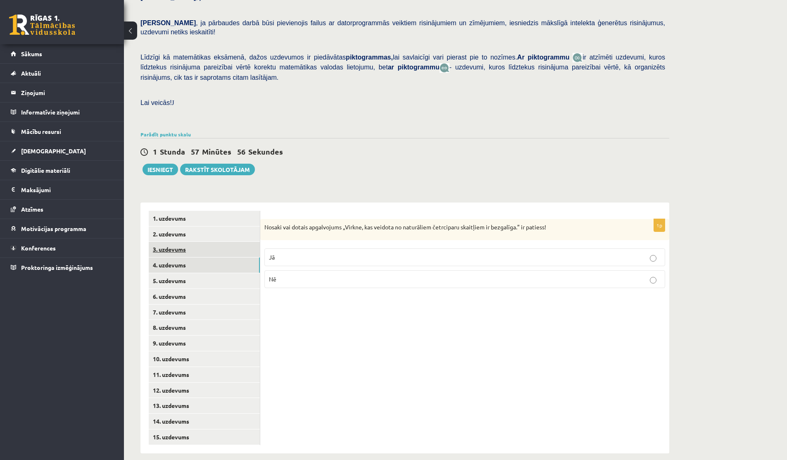
click at [179, 243] on link "3. uzdevums" at bounding box center [204, 249] width 111 height 15
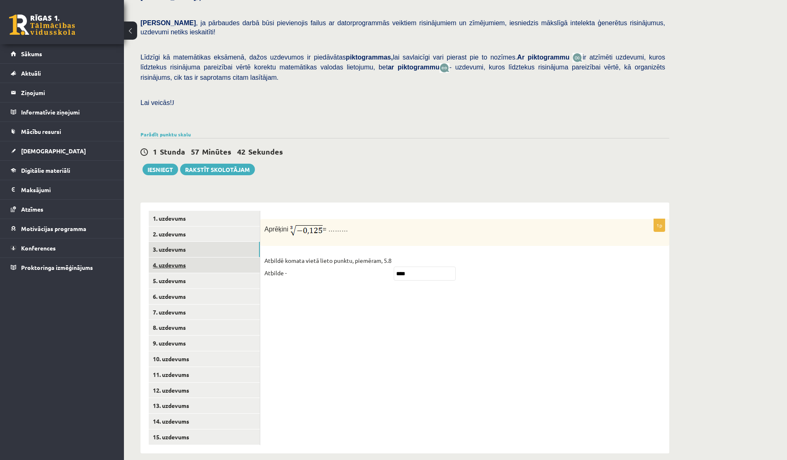
click at [169, 257] on link "4. uzdevums" at bounding box center [204, 264] width 111 height 15
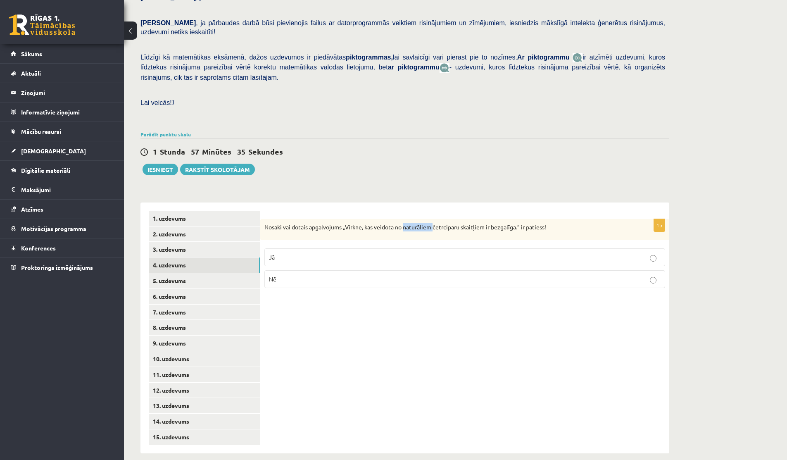
drag, startPoint x: 406, startPoint y: 218, endPoint x: 435, endPoint y: 217, distance: 28.9
click at [435, 223] on p "Nosaki vai dotais apgalvojums „Virkne, kas veidota no naturāliem četrciparu ska…" at bounding box center [443, 227] width 359 height 8
drag, startPoint x: 435, startPoint y: 217, endPoint x: 456, endPoint y: 217, distance: 21.1
click at [456, 223] on p "Nosaki vai dotais apgalvojums „Virkne, kas veidota no naturāliem četrciparu ska…" at bounding box center [443, 227] width 359 height 8
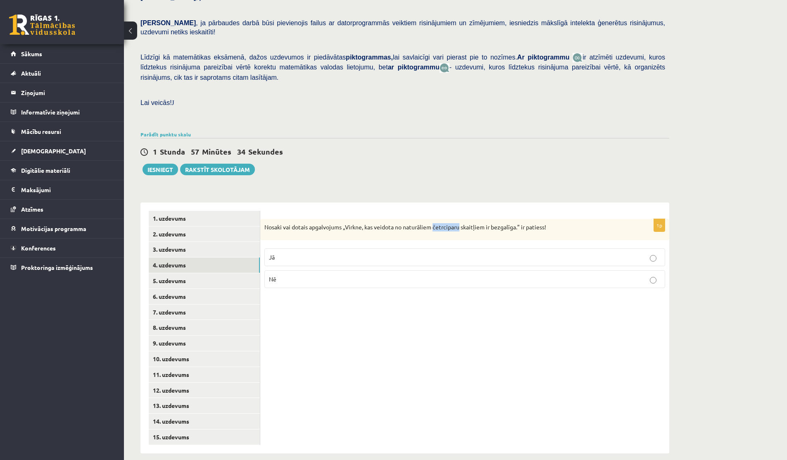
click at [456, 223] on p "Nosaki vai dotais apgalvojums „Virkne, kas veidota no naturāliem četrciparu ska…" at bounding box center [443, 227] width 359 height 8
click at [388, 274] on label "Nē" at bounding box center [464, 279] width 401 height 18
click at [176, 273] on link "5. uzdevums" at bounding box center [204, 280] width 111 height 15
click at [458, 254] on p "Jā" at bounding box center [465, 258] width 392 height 9
click at [163, 289] on link "6. uzdevums" at bounding box center [204, 296] width 111 height 15
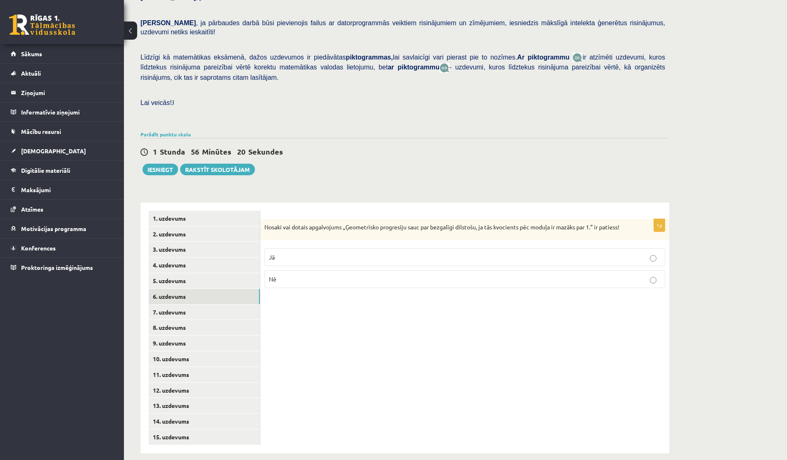
click at [592, 248] on label "Jā" at bounding box center [464, 257] width 401 height 18
click at [172, 304] on link "7. uzdevums" at bounding box center [204, 311] width 111 height 15
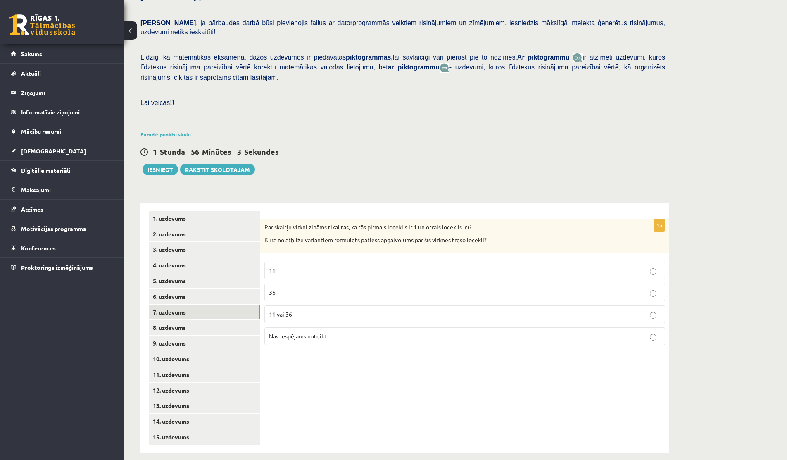
click at [311, 332] on span "Nav iespējams noteikt" at bounding box center [298, 335] width 58 height 7
drag, startPoint x: 412, startPoint y: 219, endPoint x: 454, endPoint y: 219, distance: 41.7
click at [454, 223] on p "Par skaitļu virkni zināms tikai tas, ka tās pirmais loceklis ir 1 un otrais loc…" at bounding box center [443, 227] width 359 height 8
click at [166, 321] on link "8. uzdevums" at bounding box center [204, 327] width 111 height 15
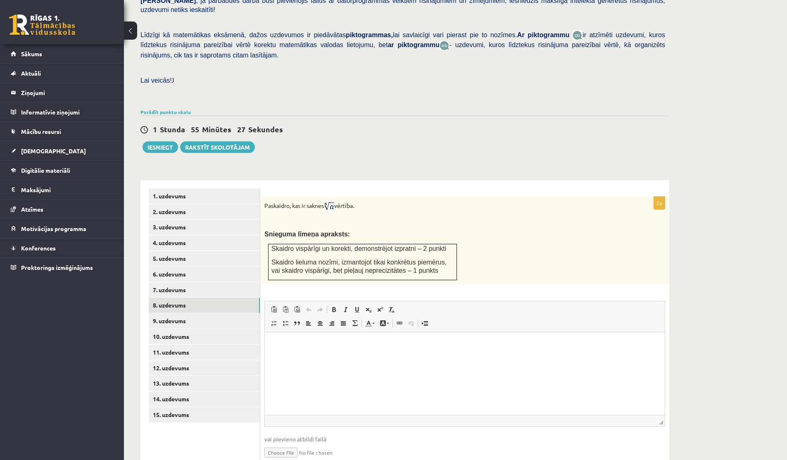
scroll to position [207, 0]
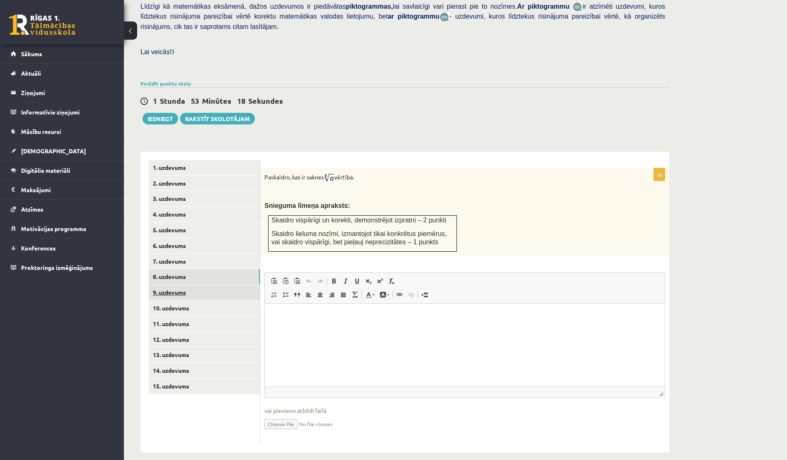
click at [179, 285] on link "9. uzdevums" at bounding box center [204, 292] width 111 height 15
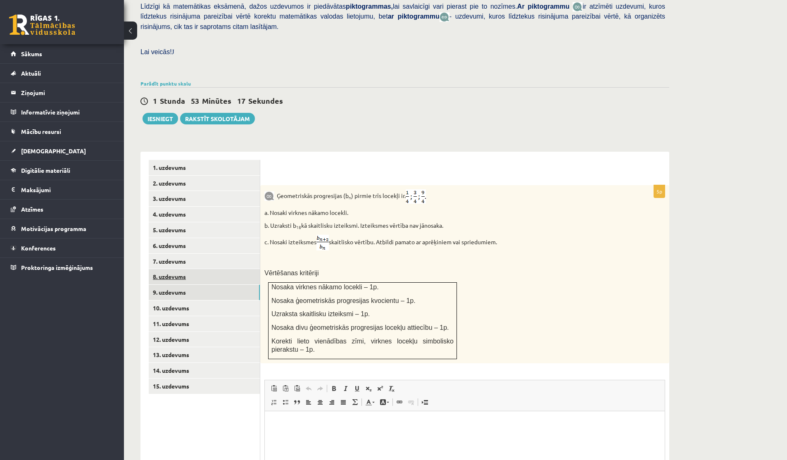
scroll to position [0, 0]
click at [177, 269] on link "8. uzdevums" at bounding box center [204, 276] width 111 height 15
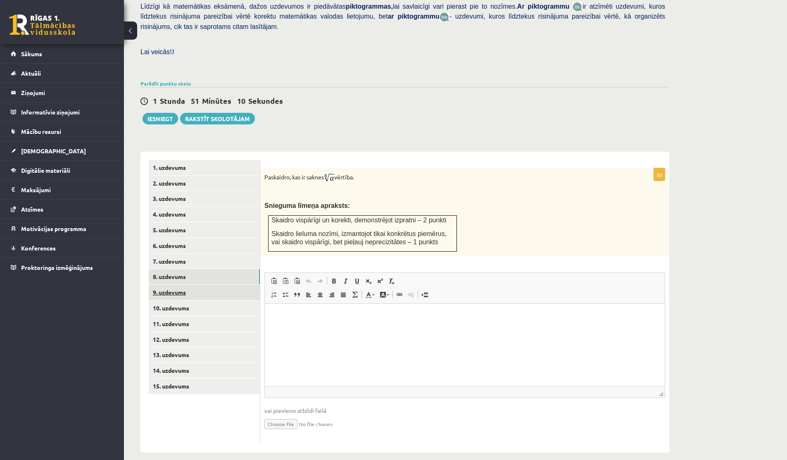
click at [177, 285] on link "9. uzdevums" at bounding box center [204, 292] width 111 height 15
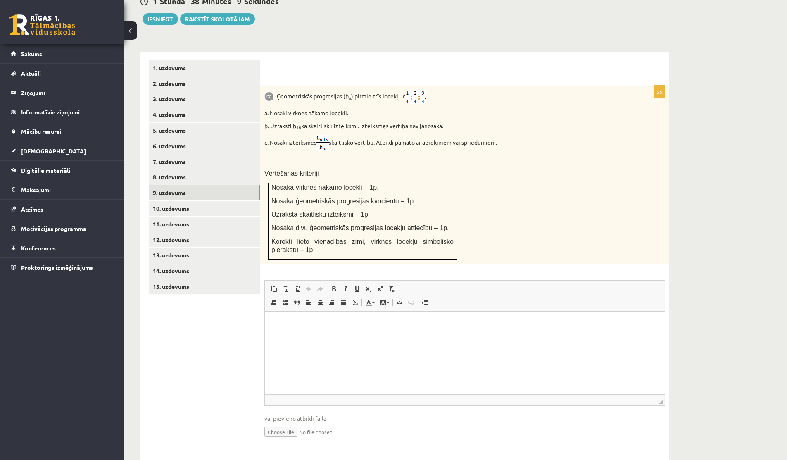
scroll to position [314, 0]
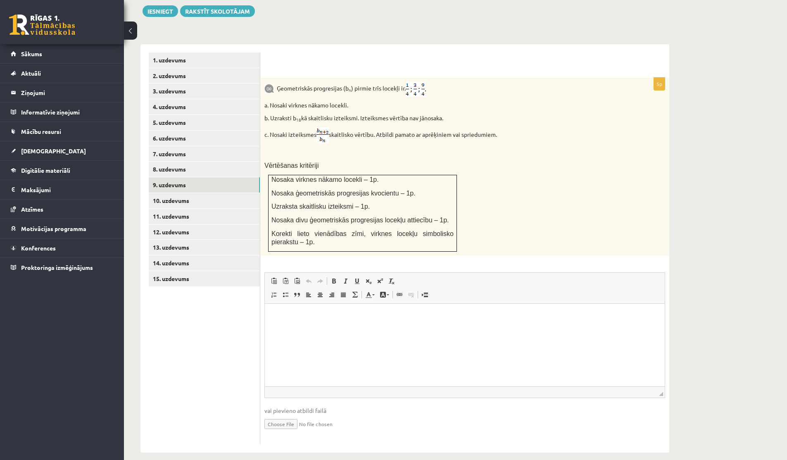
click at [283, 415] on input "file" at bounding box center [464, 423] width 401 height 17
click at [420, 323] on html at bounding box center [465, 315] width 400 height 25
click at [278, 415] on input "file" at bounding box center [464, 423] width 401 height 17
click at [281, 415] on input "file" at bounding box center [464, 423] width 401 height 17
type input "**********"
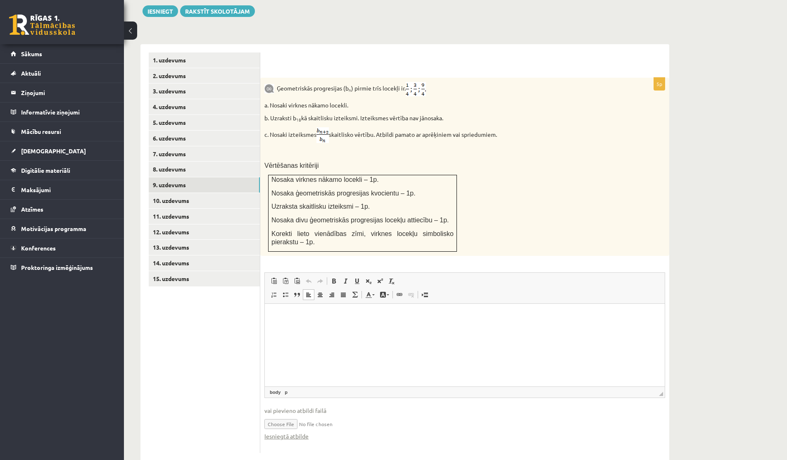
scroll to position [323, 0]
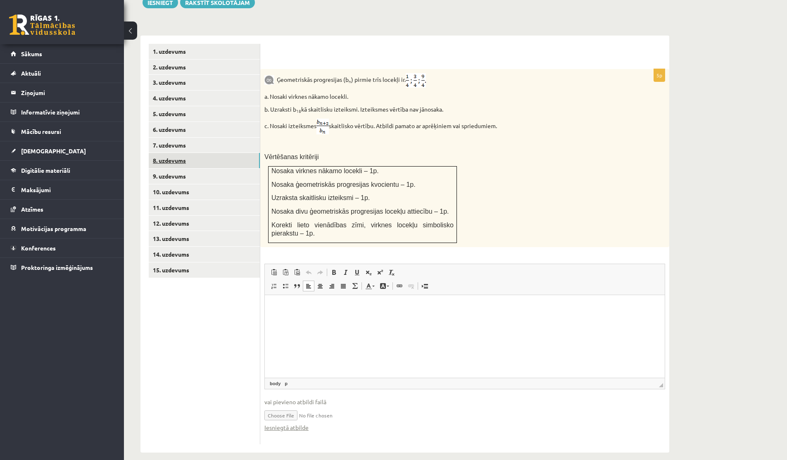
click at [163, 153] on link "8. uzdevums" at bounding box center [204, 160] width 111 height 15
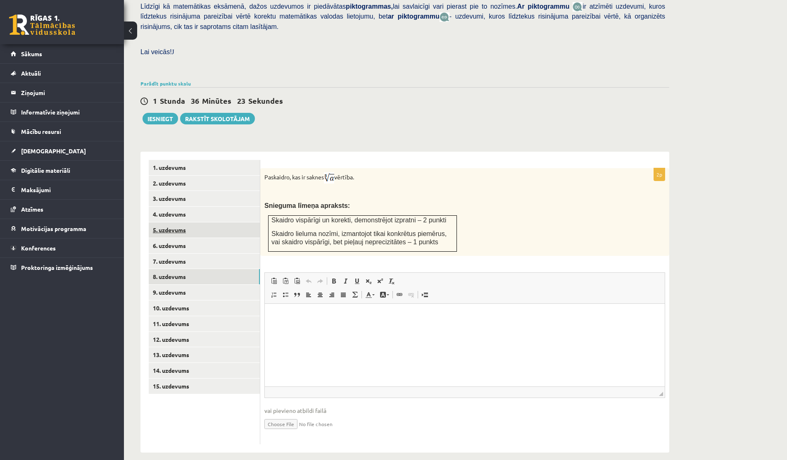
scroll to position [0, 0]
click at [175, 285] on link "9. uzdevums" at bounding box center [204, 292] width 111 height 15
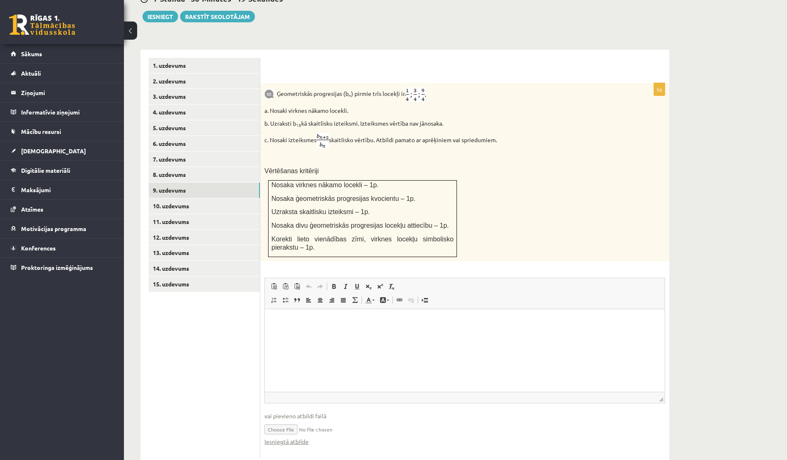
scroll to position [323, 0]
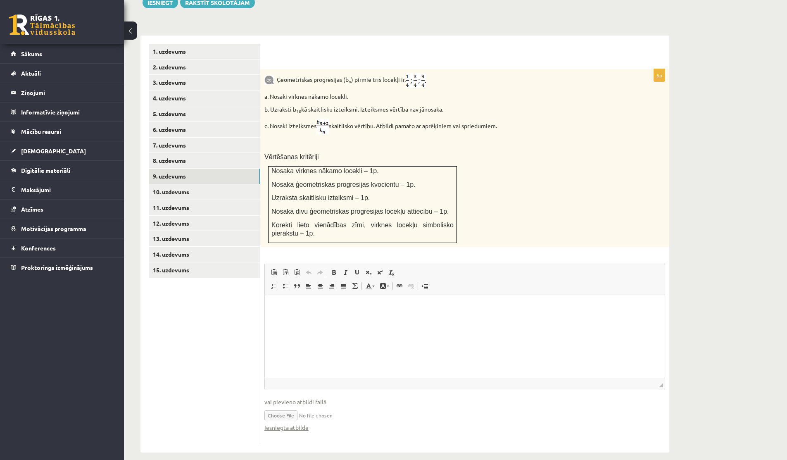
click at [277, 406] on input "file" at bounding box center [464, 414] width 401 height 17
type input "**********"
click at [357, 320] on html at bounding box center [465, 307] width 400 height 25
click at [181, 153] on link "8. uzdevums" at bounding box center [204, 160] width 111 height 15
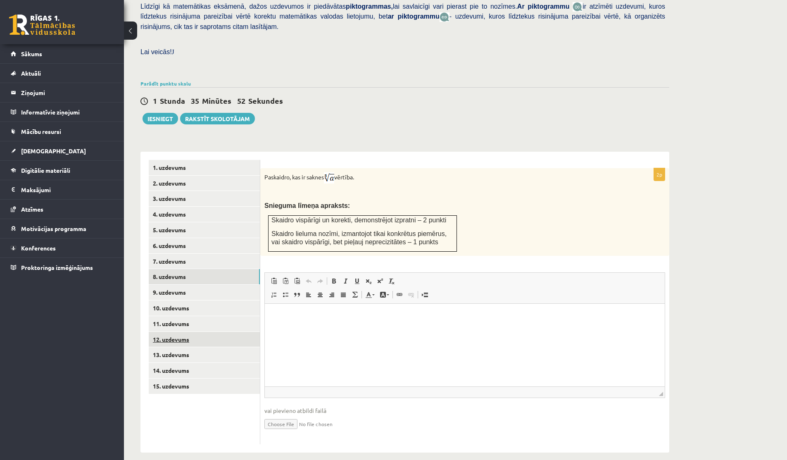
scroll to position [0, 0]
click at [187, 285] on link "9. uzdevums" at bounding box center [204, 292] width 111 height 15
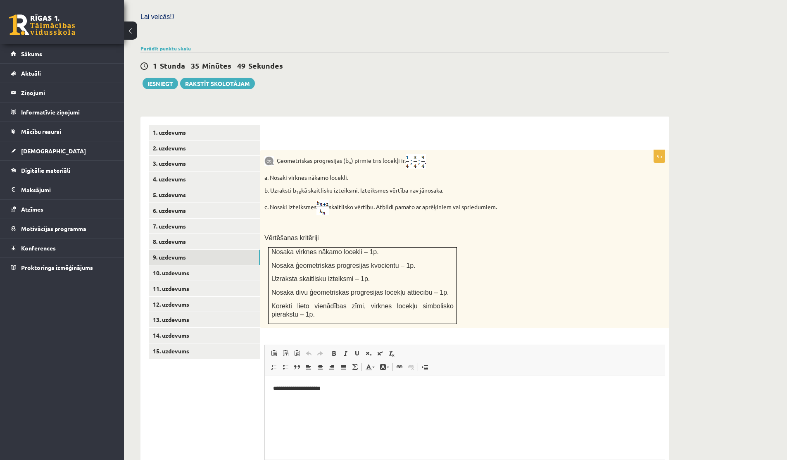
scroll to position [323, 0]
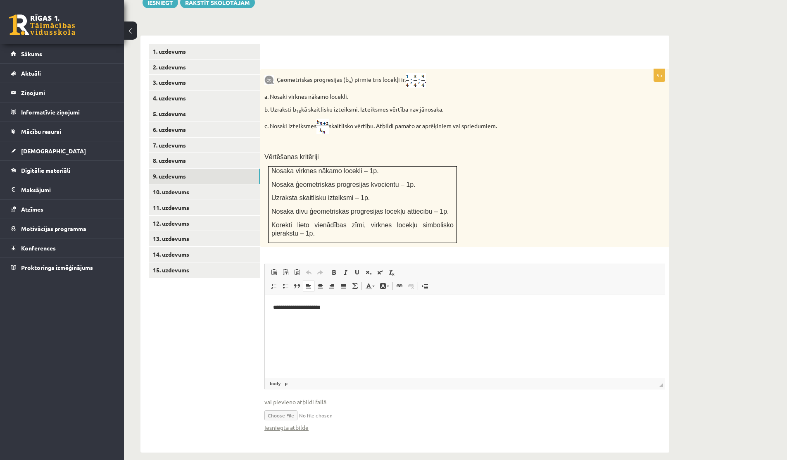
click at [342, 320] on html "**********" at bounding box center [465, 307] width 400 height 25
click at [288, 423] on link "Iesniegtā atbilde" at bounding box center [286, 427] width 44 height 9
click at [170, 153] on link "8. uzdevums" at bounding box center [204, 160] width 111 height 15
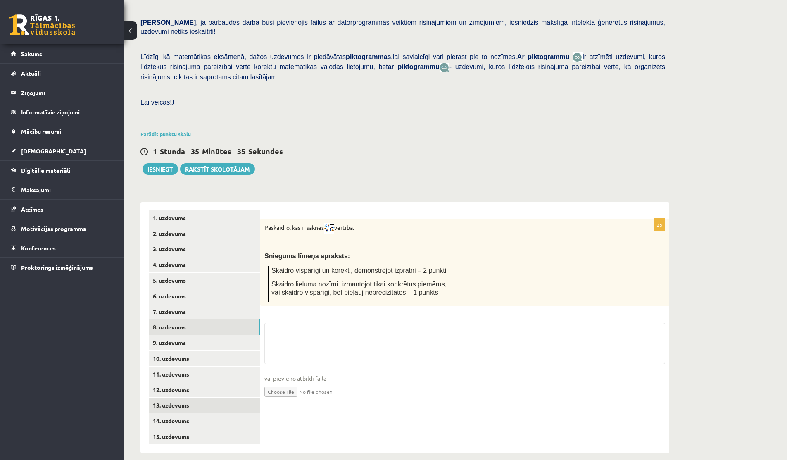
scroll to position [207, 0]
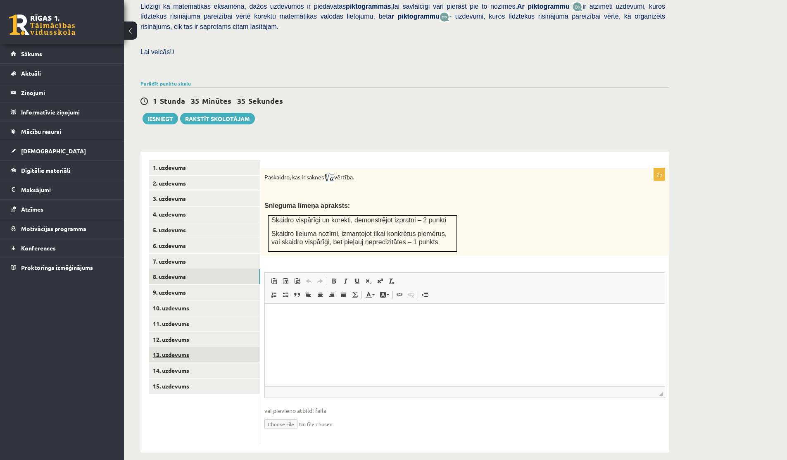
click at [187, 347] on link "13. uzdevums" at bounding box center [204, 354] width 111 height 15
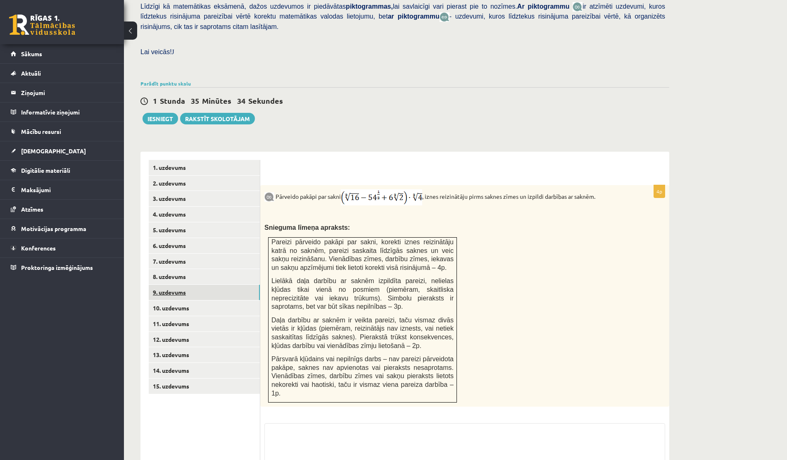
click at [177, 285] on link "9. uzdevums" at bounding box center [204, 292] width 111 height 15
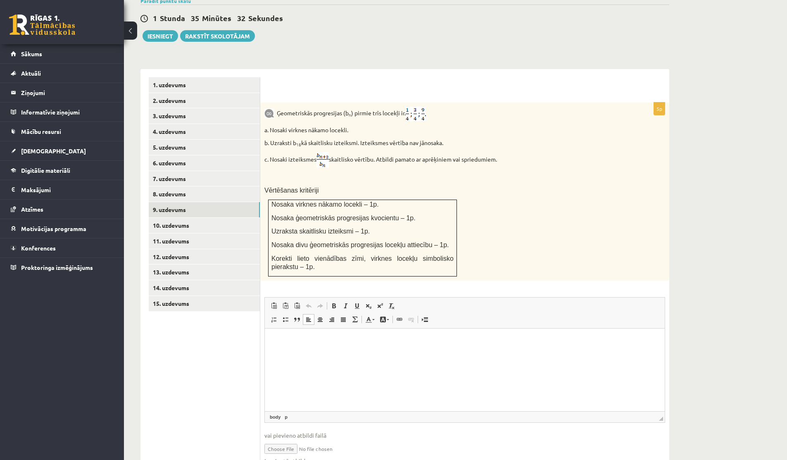
click at [297, 348] on html at bounding box center [465, 340] width 400 height 25
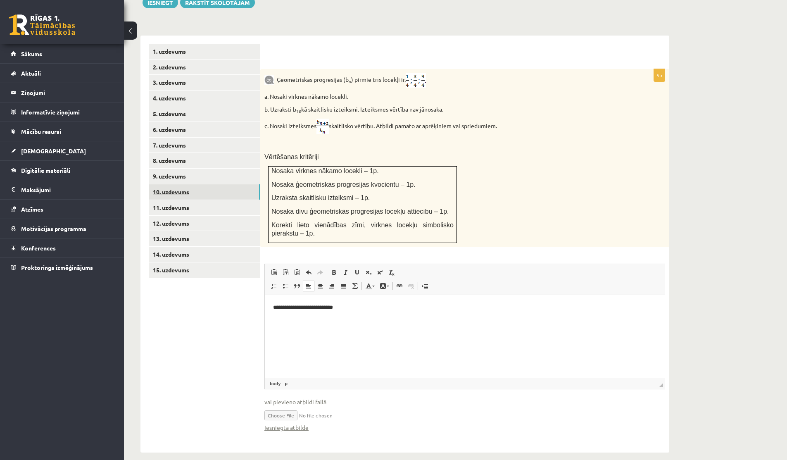
click at [179, 184] on link "10. uzdevums" at bounding box center [204, 191] width 111 height 15
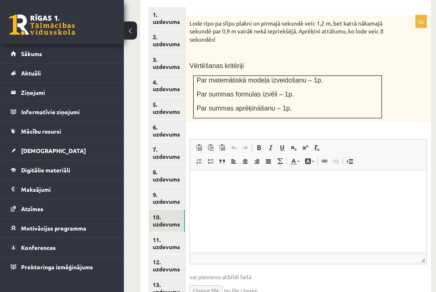
scroll to position [501, 0]
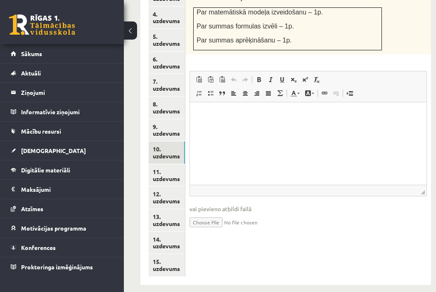
click at [206, 215] on input "file" at bounding box center [309, 222] width 238 height 17
type input "**********"
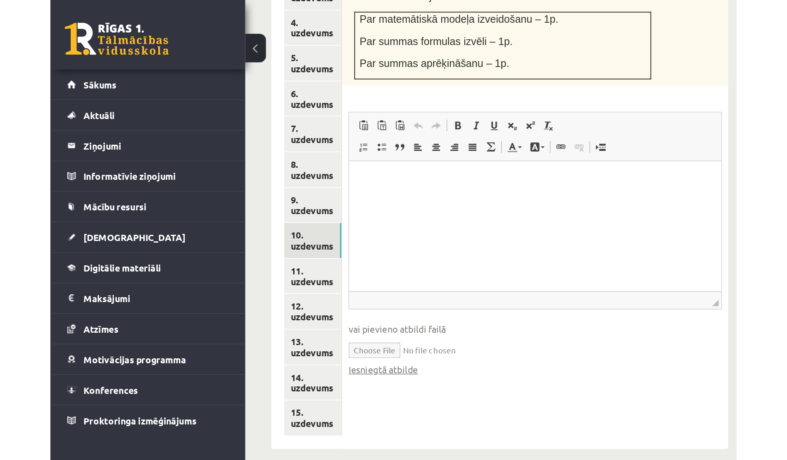
scroll to position [191, 0]
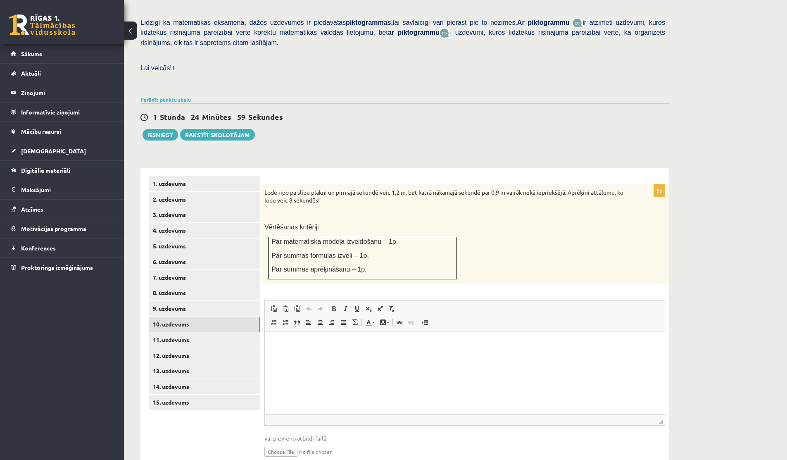
click at [333, 354] on html at bounding box center [465, 343] width 400 height 25
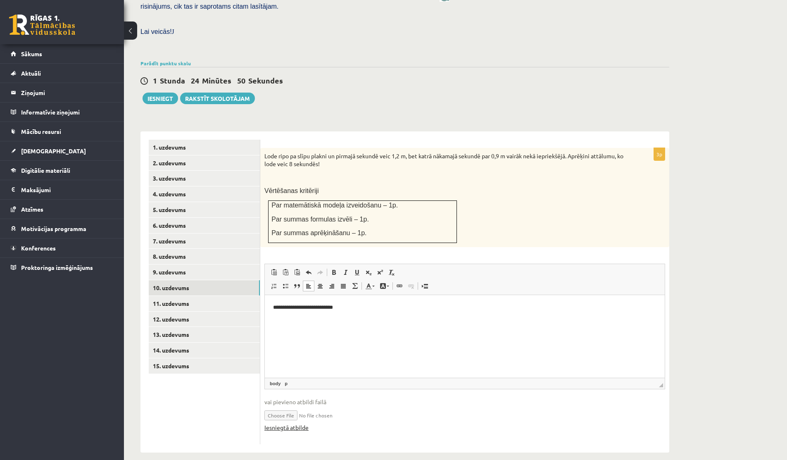
click at [291, 423] on link "Iesniegtā atbilde" at bounding box center [286, 427] width 44 height 9
click at [170, 296] on link "11. uzdevums" at bounding box center [204, 303] width 111 height 15
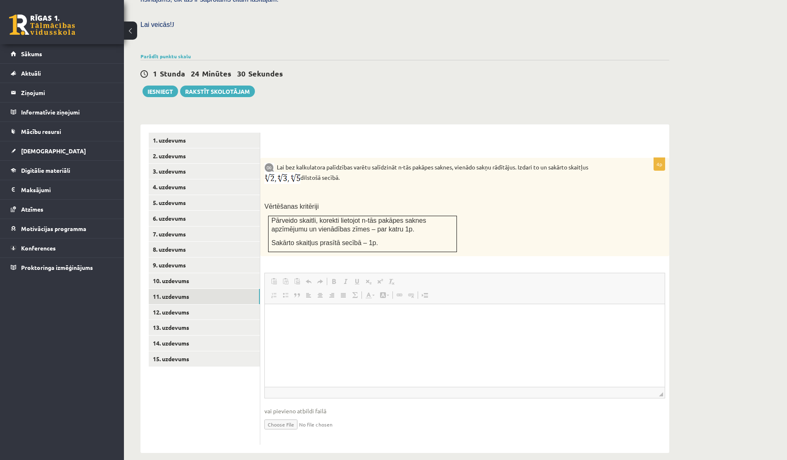
scroll to position [0, 0]
click at [271, 415] on input "file" at bounding box center [464, 423] width 401 height 17
type input "**********"
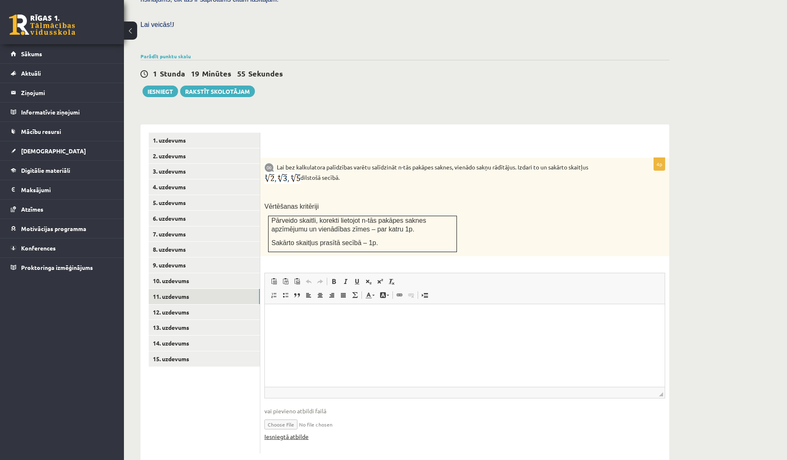
click at [296, 432] on link "Iesniegtā atbilde" at bounding box center [286, 436] width 44 height 9
click at [304, 317] on p "Editor, wiswyg-editor-user-answer-47024890378780" at bounding box center [464, 316] width 383 height 9
click at [175, 304] on link "12. uzdevums" at bounding box center [204, 311] width 111 height 15
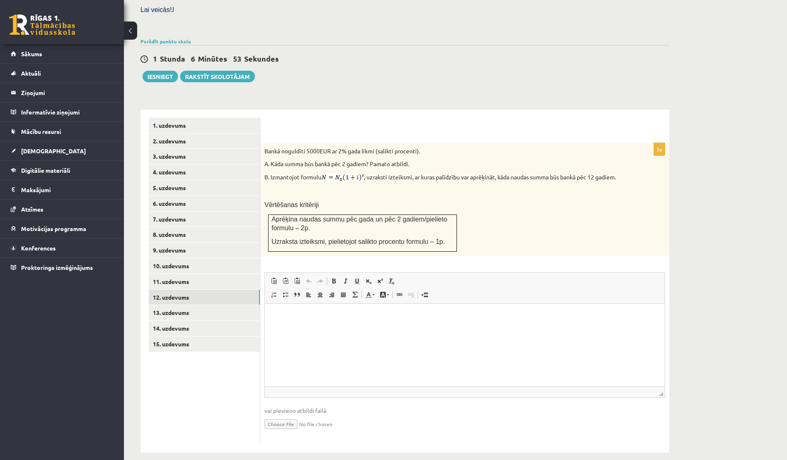
click at [284, 415] on input "file" at bounding box center [464, 423] width 401 height 17
type input "**********"
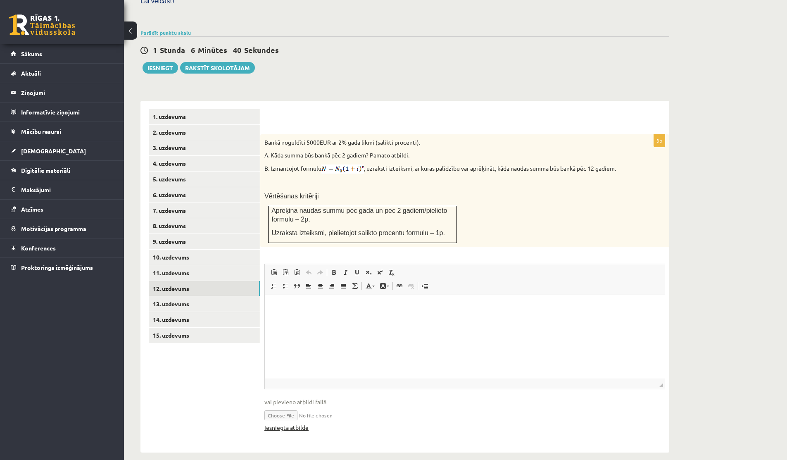
click at [294, 423] on link "Iesniegtā atbilde" at bounding box center [286, 427] width 44 height 9
click at [294, 300] on html at bounding box center [465, 307] width 400 height 25
click at [186, 301] on link "13. uzdevums" at bounding box center [204, 303] width 111 height 15
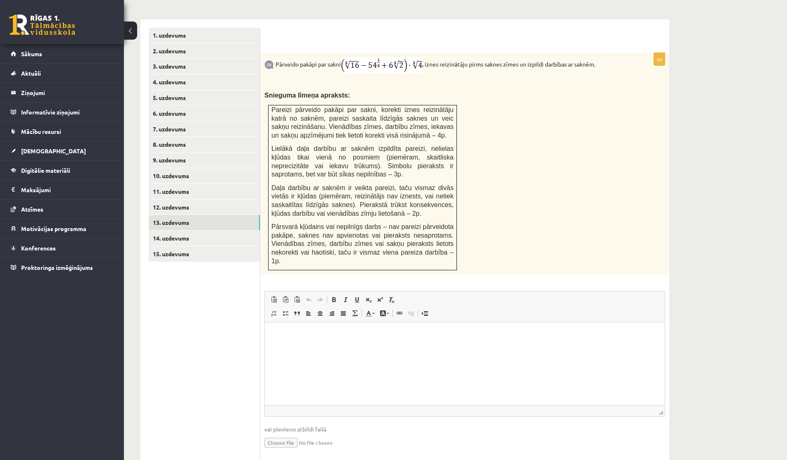
scroll to position [366, 0]
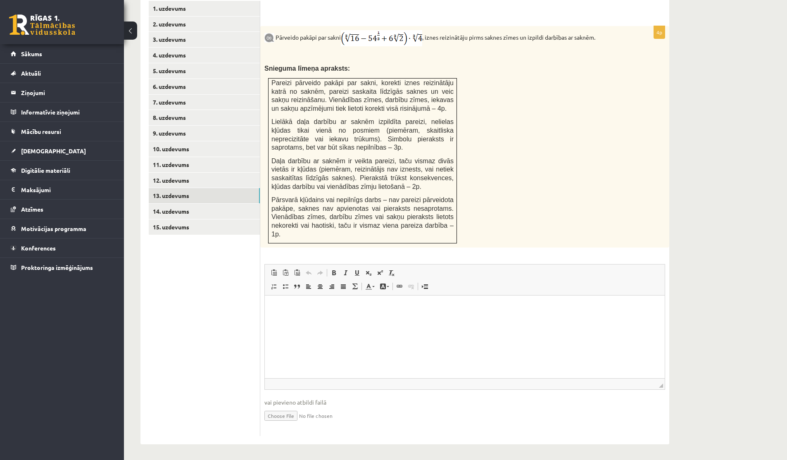
click at [279, 416] on input "file" at bounding box center [464, 414] width 401 height 17
type input "**********"
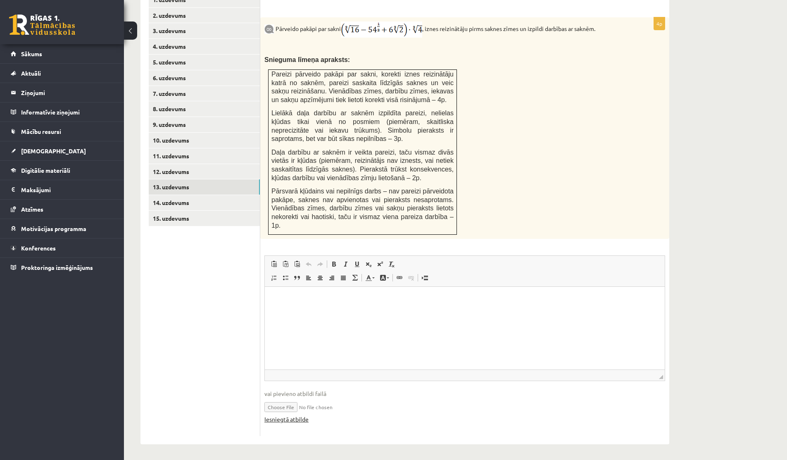
click at [278, 418] on link "Iesniegtā atbilde" at bounding box center [286, 419] width 44 height 9
click at [295, 312] on html at bounding box center [465, 299] width 400 height 25
click at [194, 196] on link "14. uzdevums" at bounding box center [204, 202] width 111 height 15
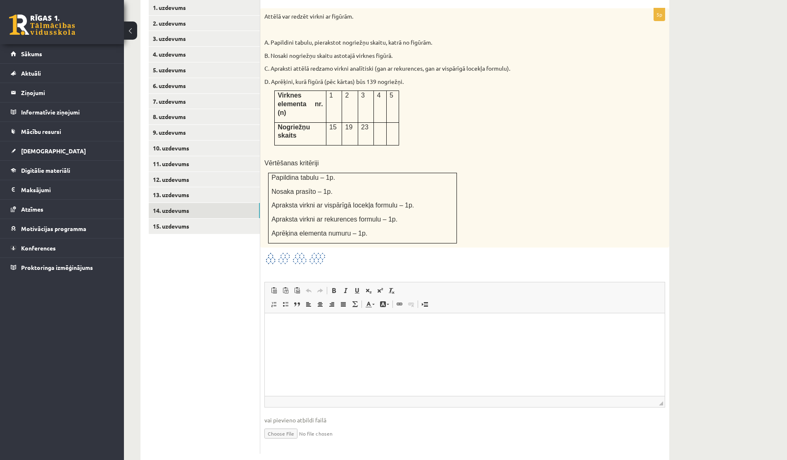
scroll to position [376, 0]
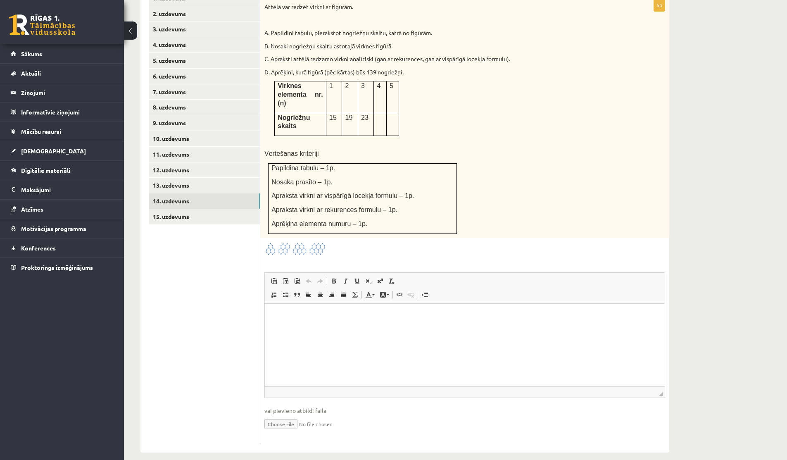
click at [274, 415] on input "file" at bounding box center [464, 423] width 401 height 17
type input "**********"
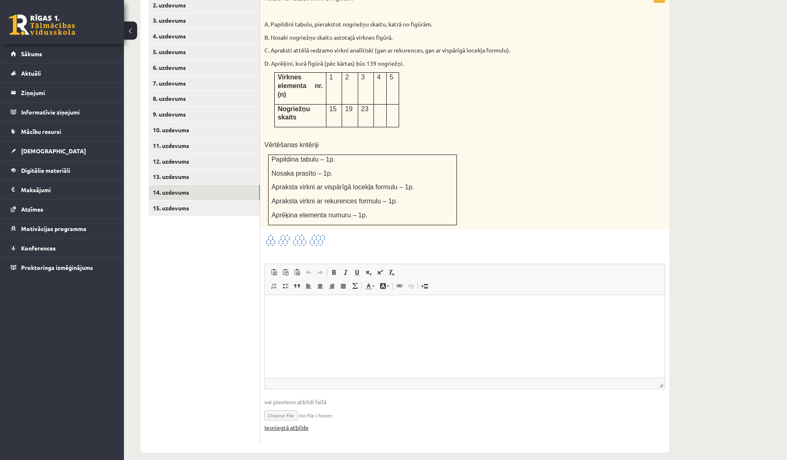
click at [295, 423] on link "Iesniegtā atbilde" at bounding box center [286, 427] width 44 height 9
click at [306, 320] on html at bounding box center [465, 307] width 400 height 25
click at [295, 423] on link "Iesniegtā atbilde" at bounding box center [286, 427] width 44 height 9
click at [344, 304] on p "**********" at bounding box center [464, 307] width 383 height 9
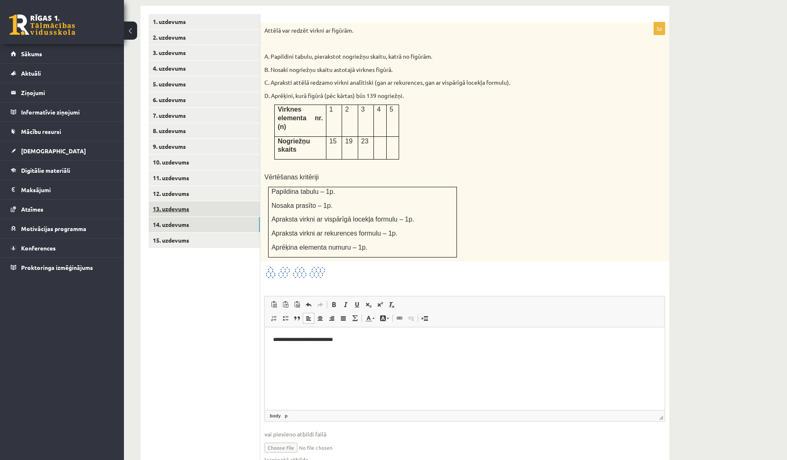
click at [181, 201] on link "13. uzdevums" at bounding box center [204, 208] width 111 height 15
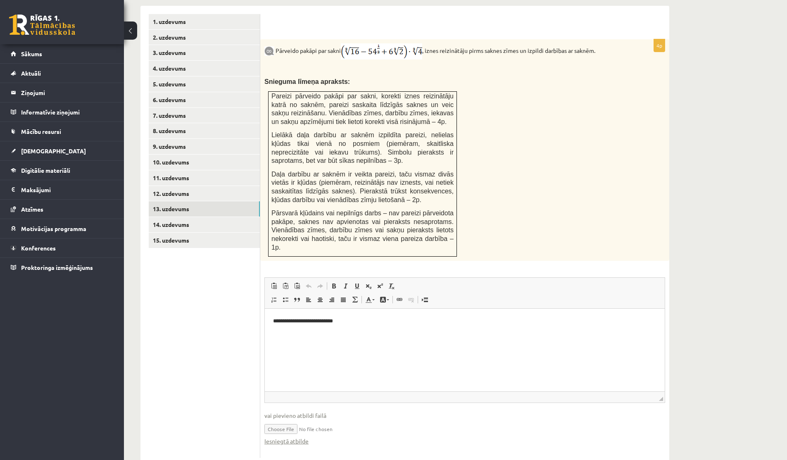
scroll to position [0, 0]
click at [172, 233] on link "15. uzdevums" at bounding box center [204, 240] width 111 height 15
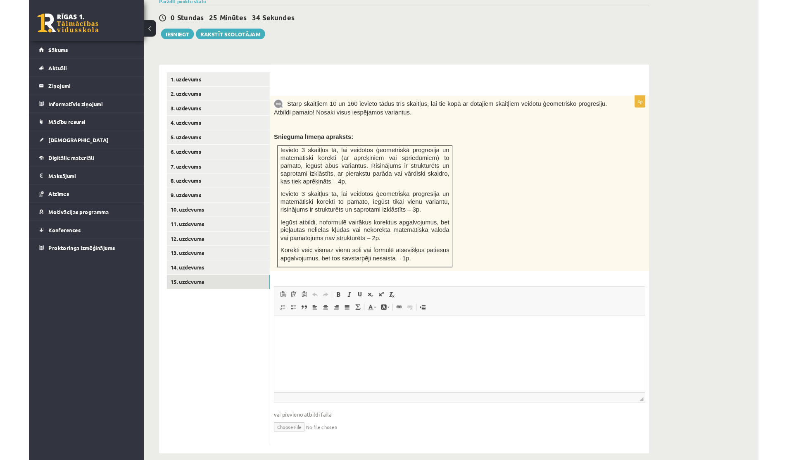
scroll to position [325, 0]
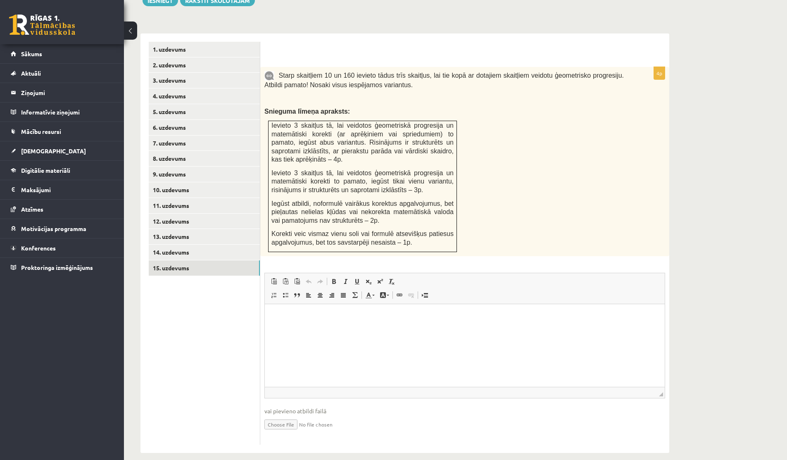
click at [288, 415] on input "file" at bounding box center [464, 423] width 401 height 17
click at [285, 415] on input "file" at bounding box center [464, 423] width 401 height 17
type input "**********"
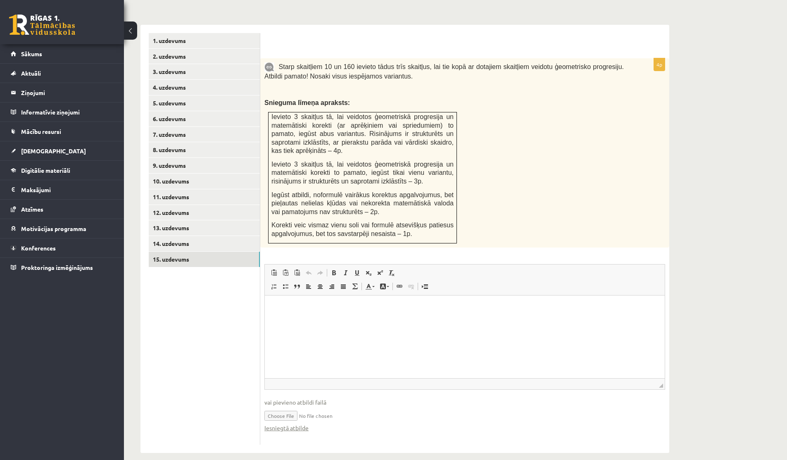
click at [319, 301] on html at bounding box center [465, 307] width 400 height 25
click at [290, 407] on input "file" at bounding box center [464, 414] width 401 height 17
click at [297, 423] on link "Iesniegtā atbilde" at bounding box center [286, 427] width 44 height 9
click at [377, 309] on p "**********" at bounding box center [464, 307] width 383 height 9
click at [173, 143] on link "8. uzdevums" at bounding box center [204, 149] width 111 height 15
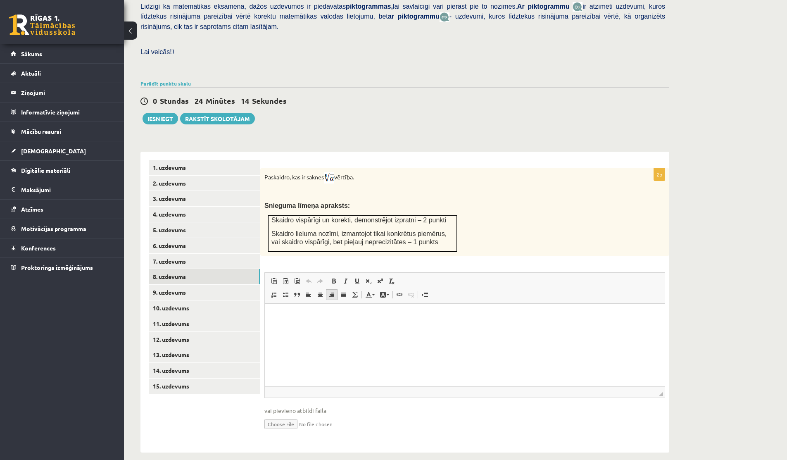
scroll to position [0, 0]
click at [387, 328] on html at bounding box center [465, 315] width 400 height 25
click at [280, 417] on input "file" at bounding box center [464, 423] width 401 height 17
type input "**********"
click at [287, 432] on link "Iesniegtā atbilde" at bounding box center [286, 436] width 44 height 9
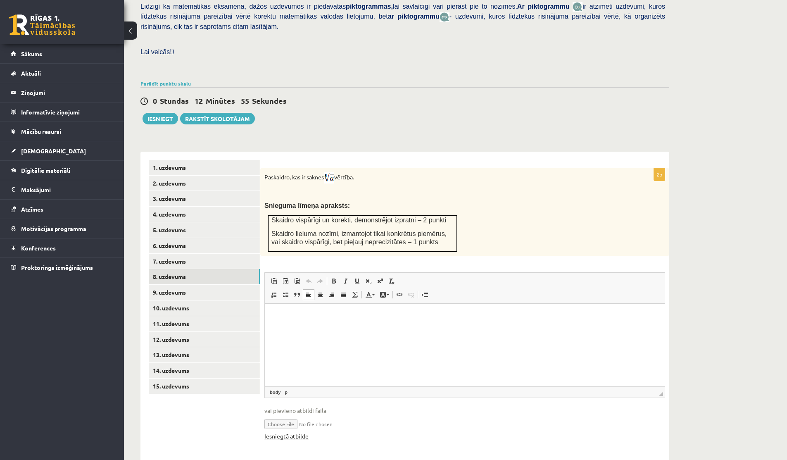
click at [290, 432] on link "Iesniegtā atbilde" at bounding box center [286, 436] width 44 height 9
click at [302, 315] on p "Editor, wiswyg-editor-user-answer-47024775398420" at bounding box center [464, 315] width 383 height 9
click at [171, 160] on link "1. uzdevums" at bounding box center [204, 167] width 111 height 15
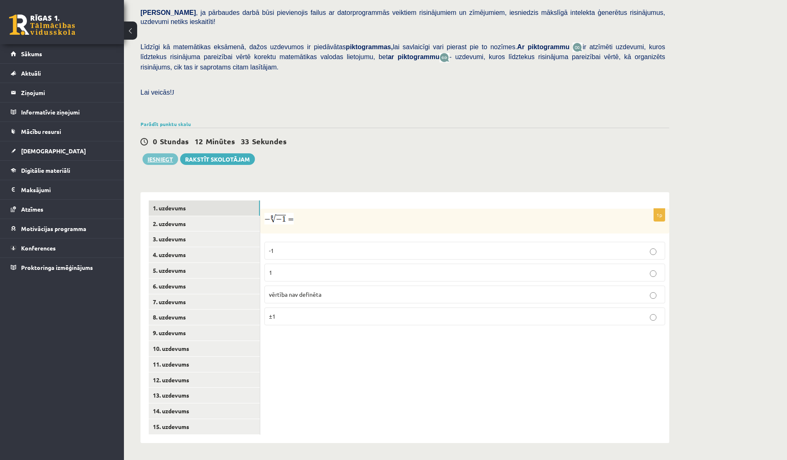
scroll to position [157, 0]
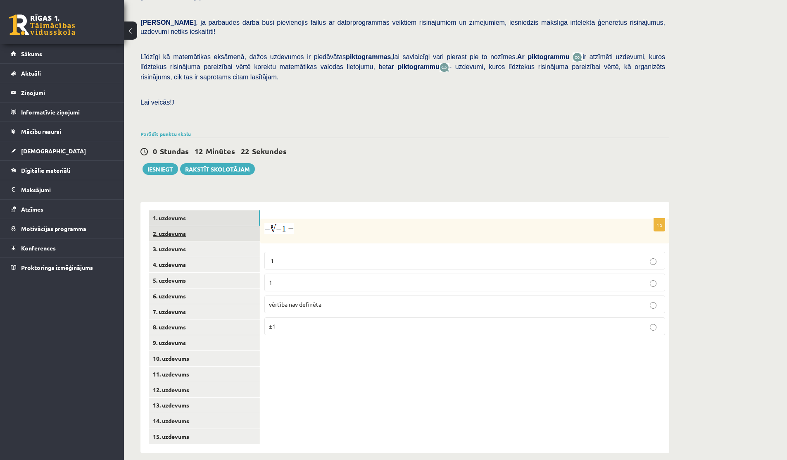
click at [202, 226] on link "2. uzdevums" at bounding box center [204, 233] width 111 height 15
click at [175, 243] on link "3. uzdevums" at bounding box center [204, 248] width 111 height 15
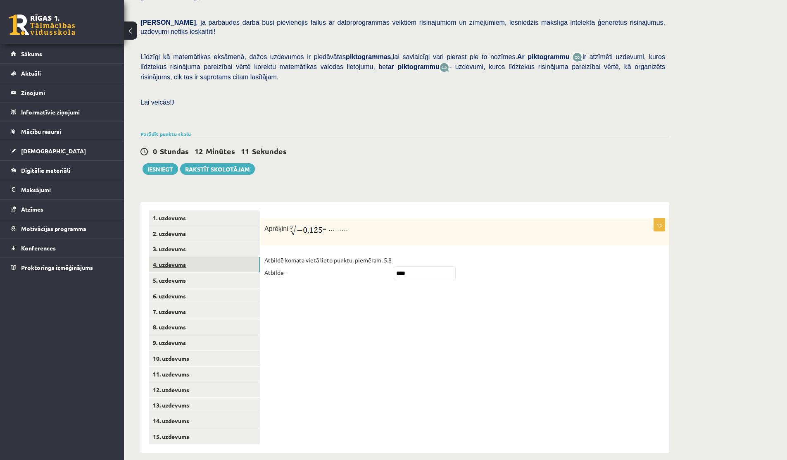
click at [194, 257] on link "4. uzdevums" at bounding box center [204, 264] width 111 height 15
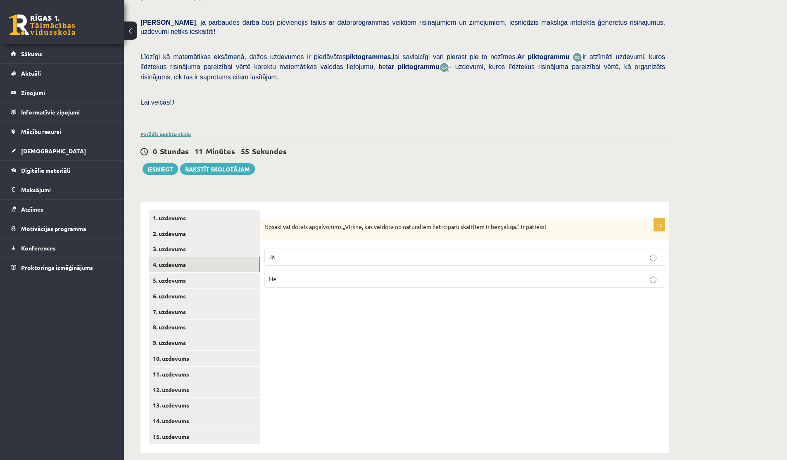
click at [169, 131] on link "Parādīt punktu skalu" at bounding box center [165, 134] width 50 height 7
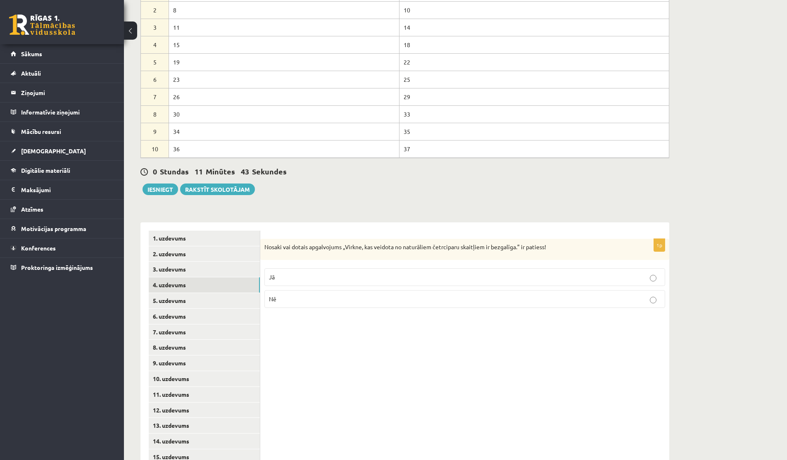
scroll to position [350, 0]
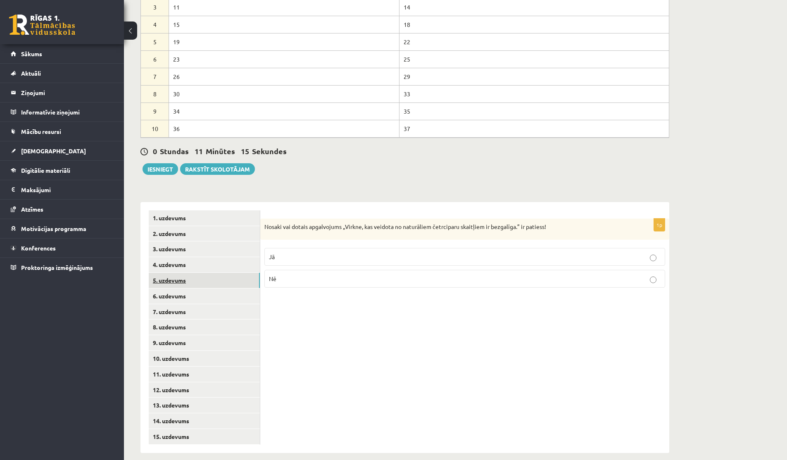
click at [211, 273] on link "5. uzdevums" at bounding box center [204, 280] width 111 height 15
click at [198, 288] on link "6. uzdevums" at bounding box center [204, 295] width 111 height 15
click at [176, 304] on link "7. uzdevums" at bounding box center [204, 311] width 111 height 15
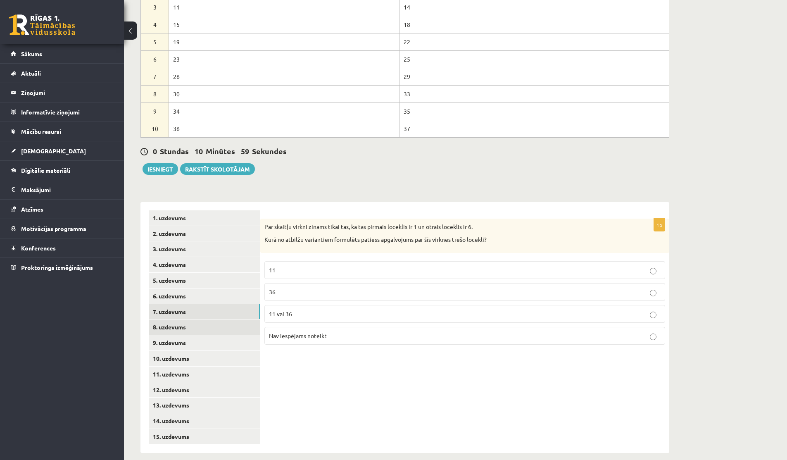
click at [180, 321] on link "8. uzdevums" at bounding box center [204, 326] width 111 height 15
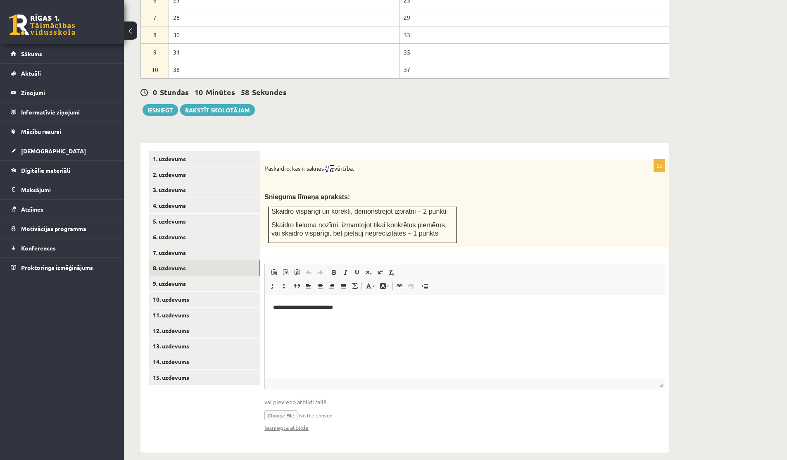
scroll to position [0, 0]
click at [294, 423] on link "Iesniegtā atbilde" at bounding box center [286, 427] width 44 height 9
click at [176, 276] on link "9. uzdevums" at bounding box center [204, 283] width 111 height 15
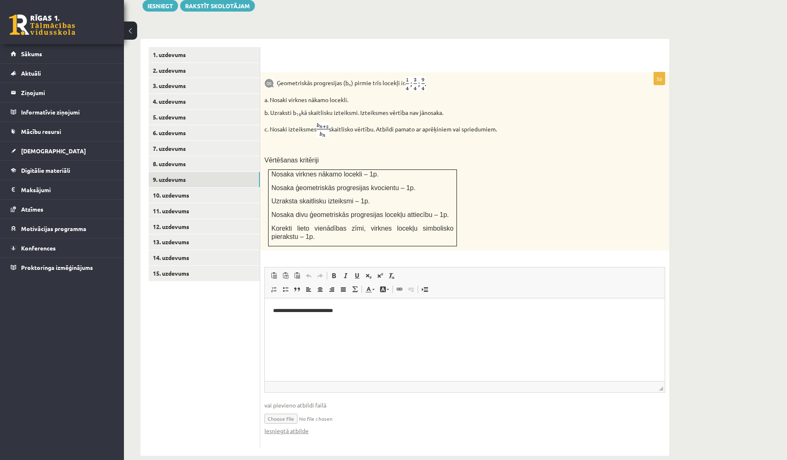
scroll to position [516, 0]
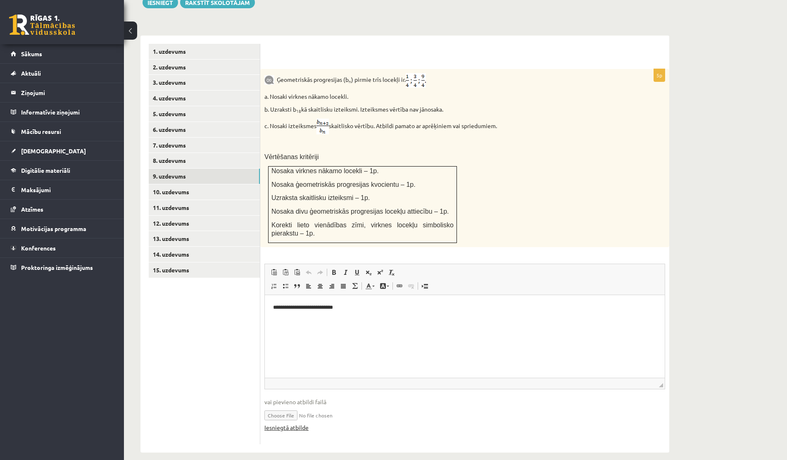
click at [293, 423] on link "Iesniegtā atbilde" at bounding box center [286, 427] width 44 height 9
click at [185, 184] on link "10. uzdevums" at bounding box center [204, 191] width 111 height 15
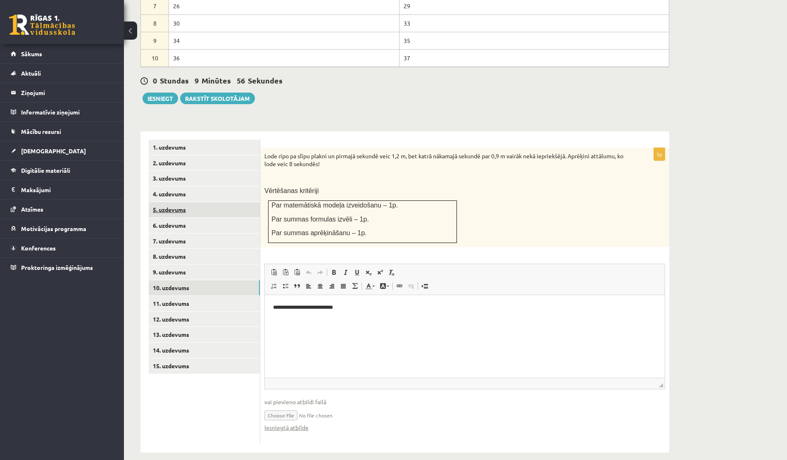
scroll to position [0, 0]
click at [287, 423] on link "Iesniegtā atbilde" at bounding box center [286, 427] width 44 height 9
click at [179, 296] on link "11. uzdevums" at bounding box center [204, 303] width 111 height 15
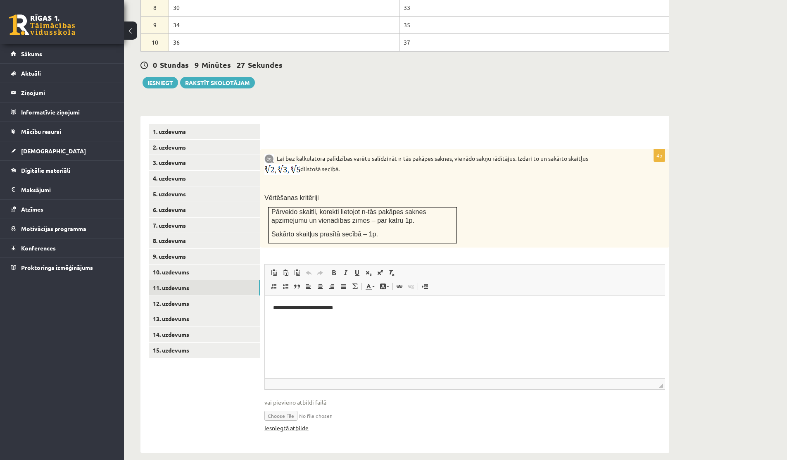
click at [292, 423] on link "Iesniegtā atbilde" at bounding box center [286, 427] width 44 height 9
click at [299, 423] on link "Iesniegtā atbilde" at bounding box center [286, 427] width 44 height 9
click at [167, 296] on link "12. uzdevums" at bounding box center [204, 303] width 111 height 15
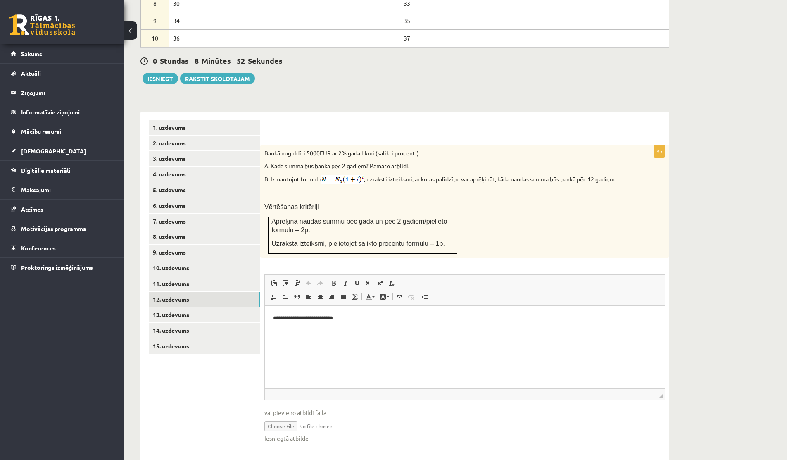
scroll to position [451, 0]
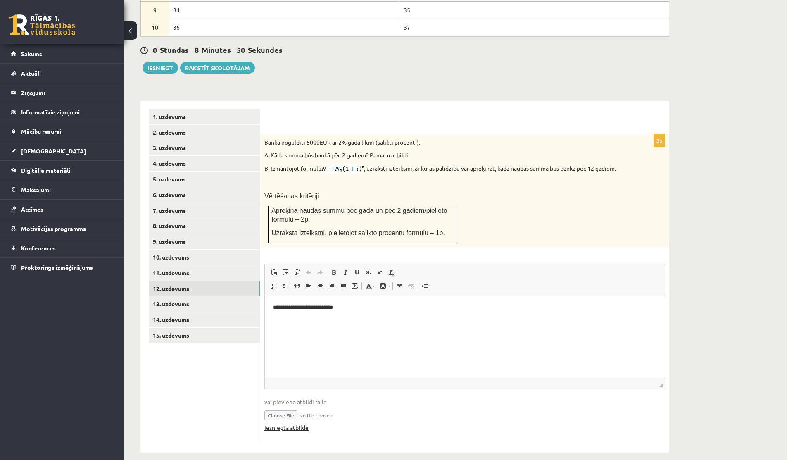
click at [287, 423] on link "Iesniegtā atbilde" at bounding box center [286, 427] width 44 height 9
click at [184, 296] on link "13. uzdevums" at bounding box center [204, 303] width 111 height 15
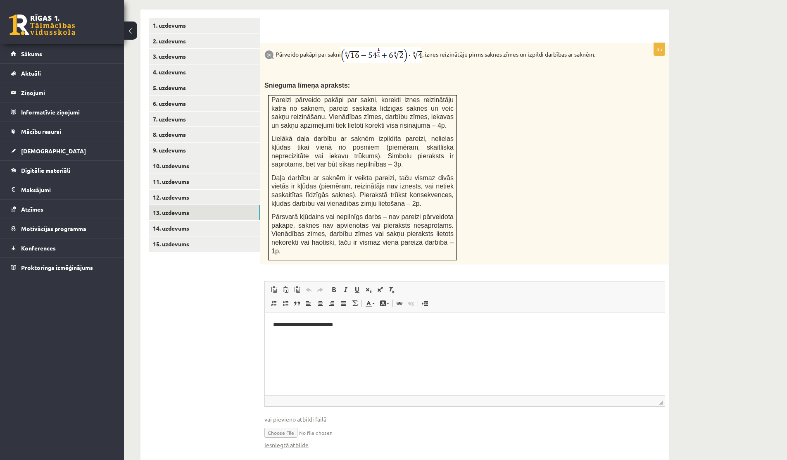
scroll to position [568, 0]
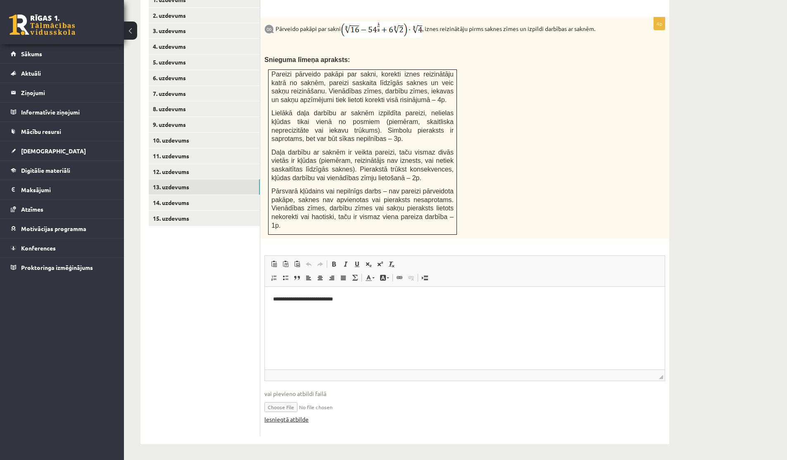
click at [281, 416] on link "Iesniegtā atbilde" at bounding box center [286, 419] width 44 height 9
click at [185, 195] on link "14. uzdevums" at bounding box center [204, 202] width 111 height 15
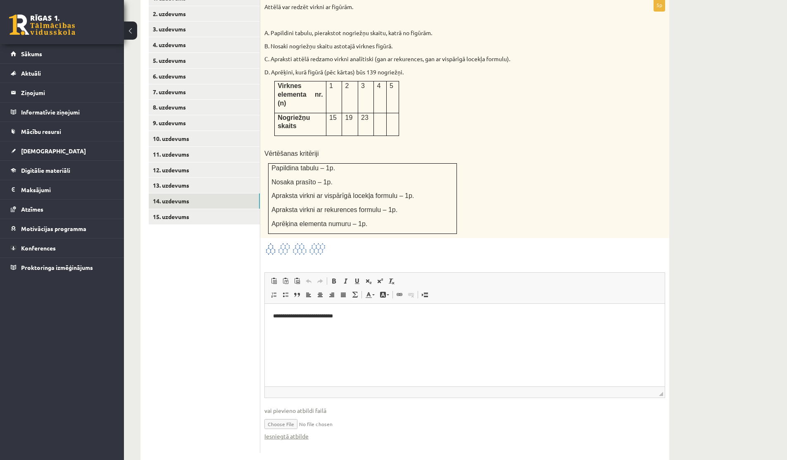
scroll to position [578, 0]
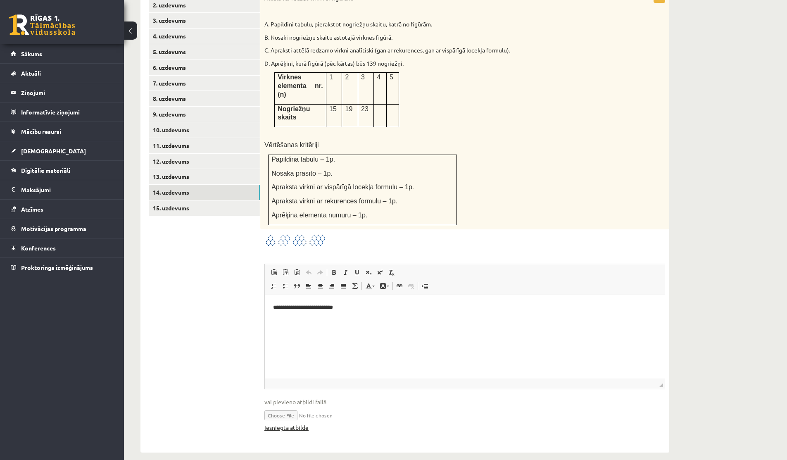
click at [300, 423] on link "Iesniegtā atbilde" at bounding box center [286, 427] width 44 height 9
click at [190, 200] on link "15. uzdevums" at bounding box center [204, 207] width 111 height 15
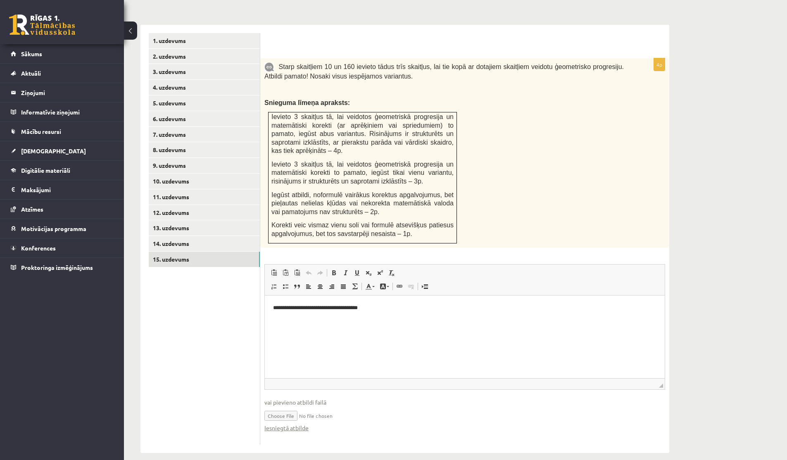
scroll to position [0, 0]
click at [298, 423] on link "Iesniegtā atbilde" at bounding box center [286, 427] width 44 height 9
click at [182, 35] on link "1. uzdevums" at bounding box center [204, 40] width 111 height 15
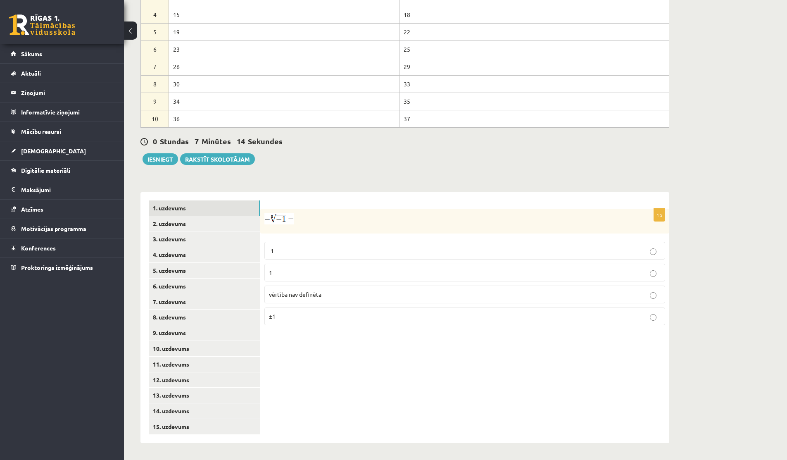
scroll to position [350, 0]
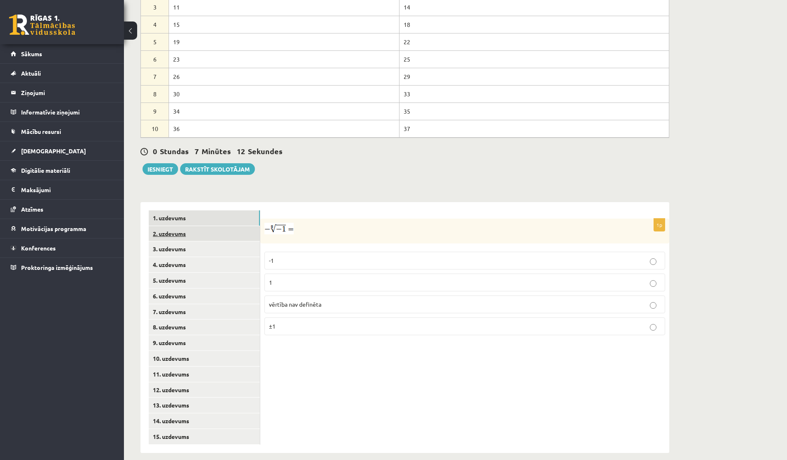
click at [154, 226] on link "2. uzdevums" at bounding box center [204, 233] width 111 height 15
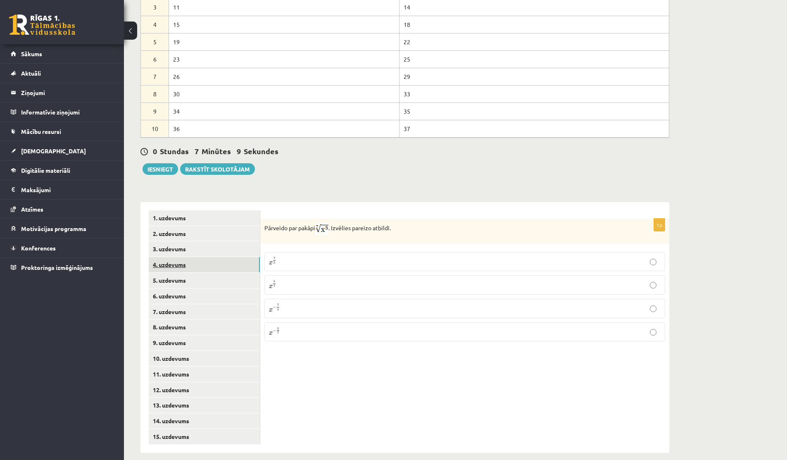
click at [166, 257] on link "4. uzdevums" at bounding box center [204, 264] width 111 height 15
click at [166, 241] on link "3. uzdevums" at bounding box center [204, 248] width 111 height 15
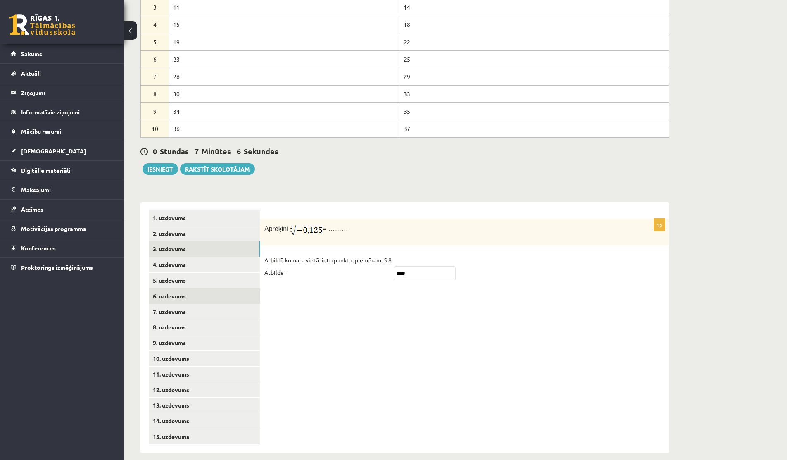
click at [167, 288] on link "6. uzdevums" at bounding box center [204, 295] width 111 height 15
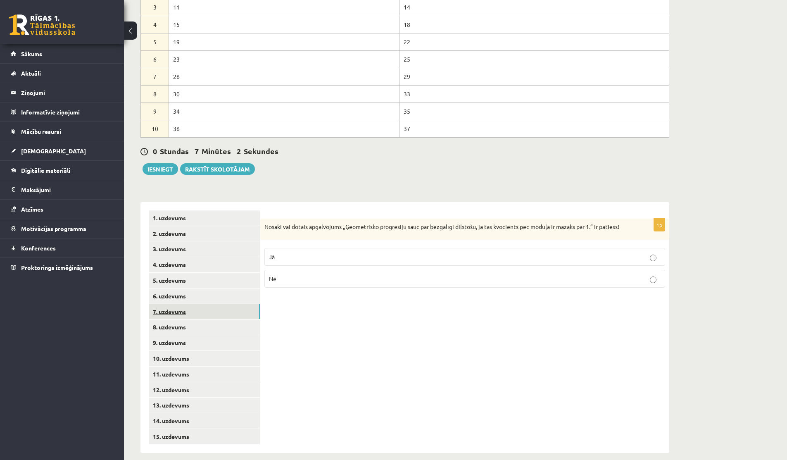
click at [170, 304] on link "7. uzdevums" at bounding box center [204, 311] width 111 height 15
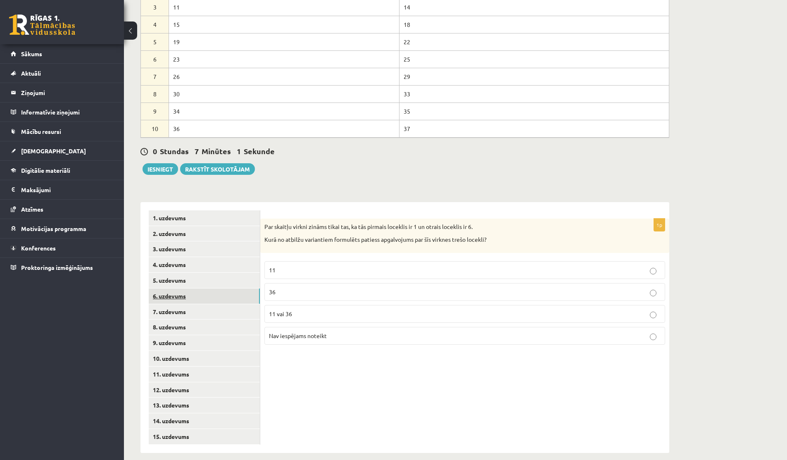
click at [169, 292] on link "6. uzdevums" at bounding box center [204, 295] width 111 height 15
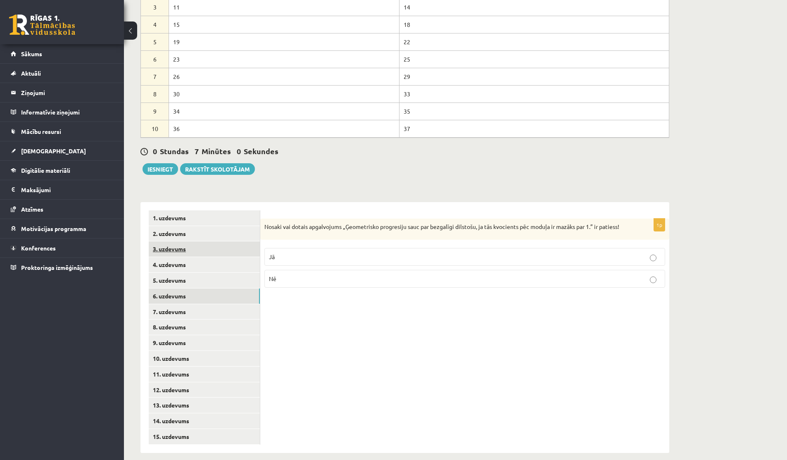
click at [172, 244] on link "3. uzdevums" at bounding box center [204, 248] width 111 height 15
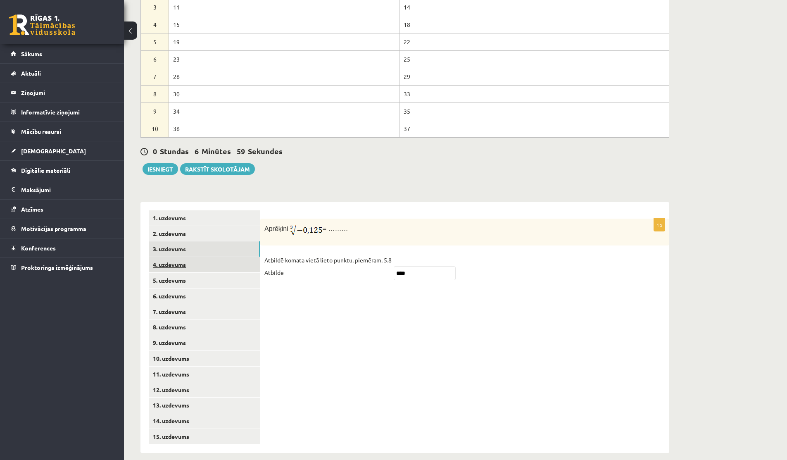
click at [175, 259] on link "4. uzdevums" at bounding box center [204, 264] width 111 height 15
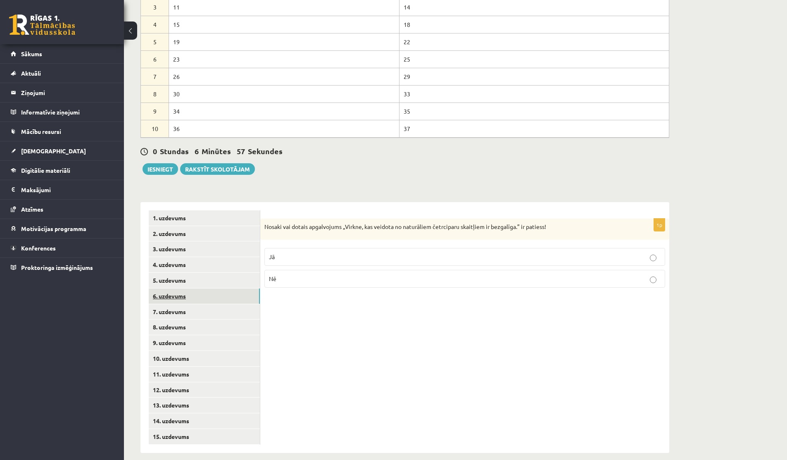
click at [172, 288] on link "6. uzdevums" at bounding box center [204, 295] width 111 height 15
click at [176, 306] on link "7. uzdevums" at bounding box center [204, 311] width 111 height 15
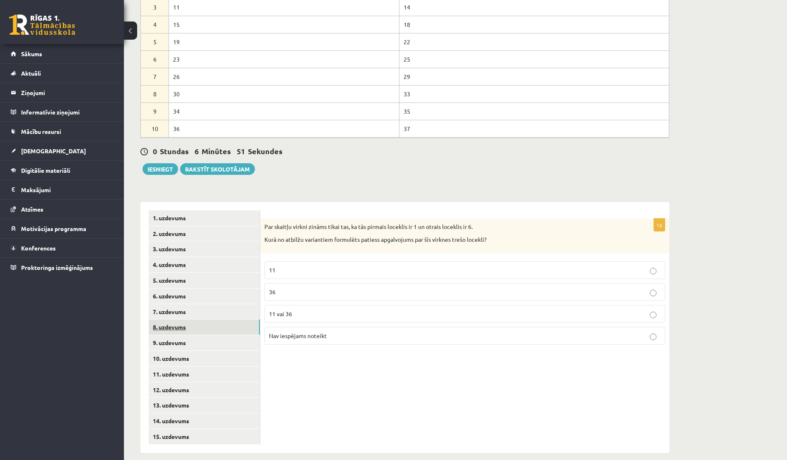
click at [179, 321] on link "8. uzdevums" at bounding box center [204, 326] width 111 height 15
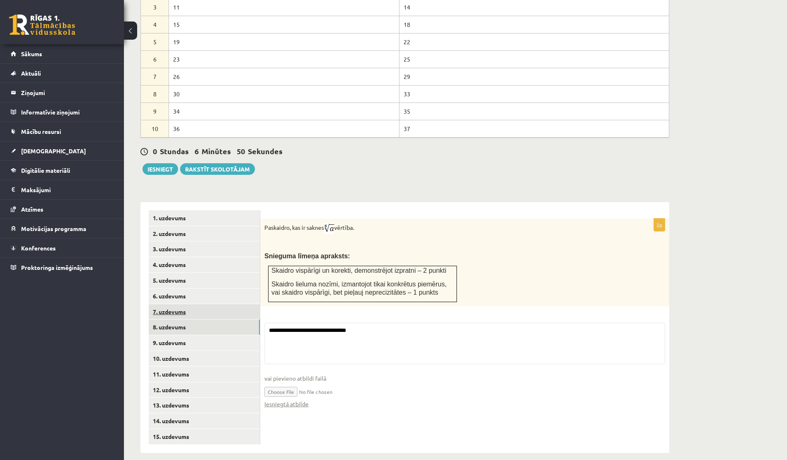
click at [176, 304] on link "7. uzdevums" at bounding box center [204, 311] width 111 height 15
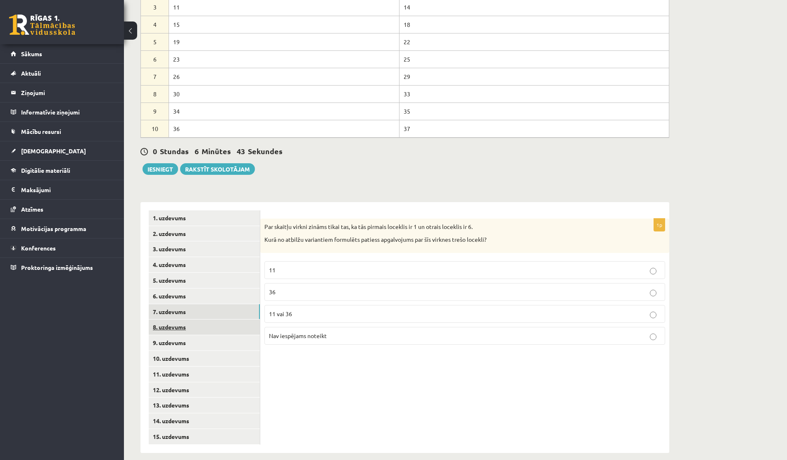
click at [176, 319] on link "8. uzdevums" at bounding box center [204, 326] width 111 height 15
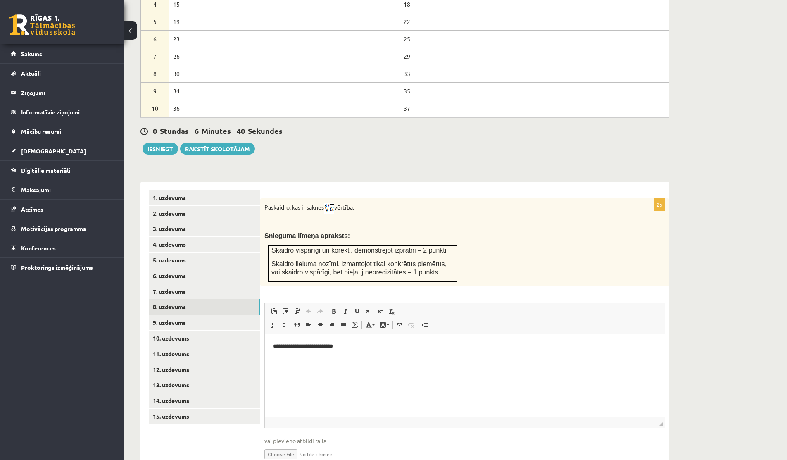
scroll to position [393, 0]
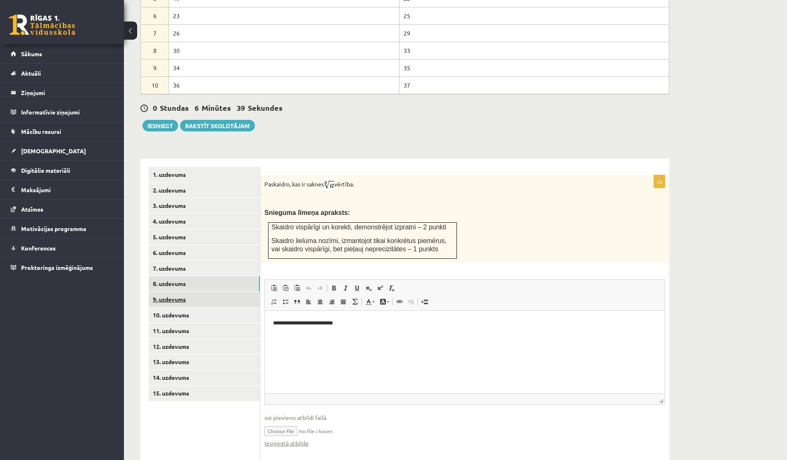
click at [166, 292] on link "9. uzdevums" at bounding box center [204, 299] width 111 height 15
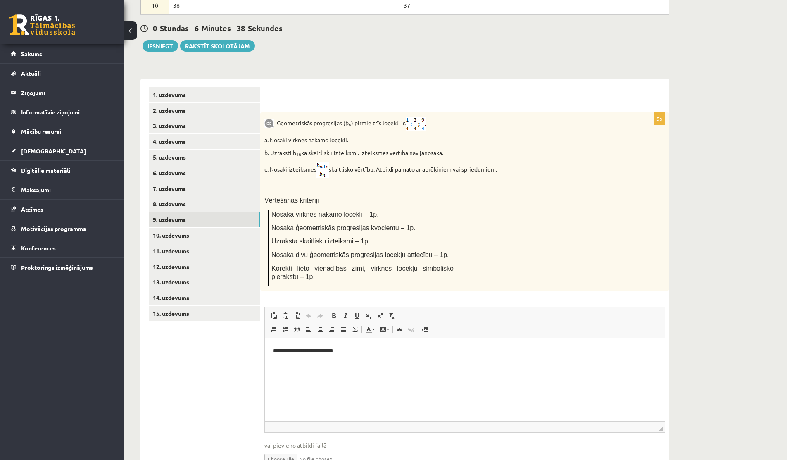
scroll to position [516, 0]
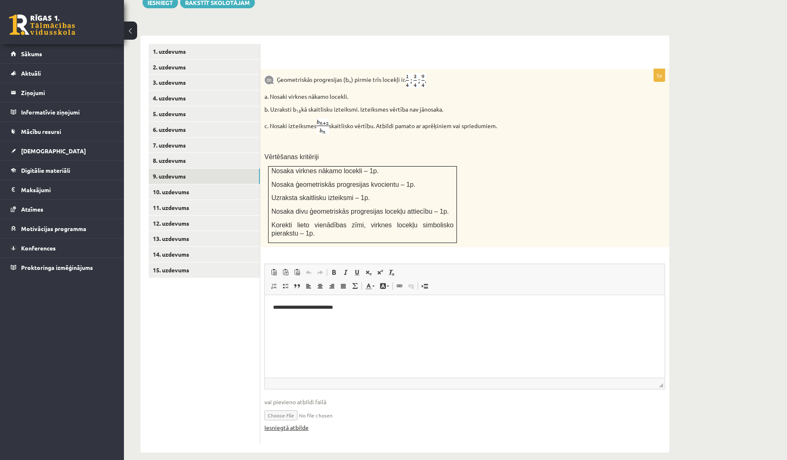
click at [297, 423] on link "Iesniegtā atbilde" at bounding box center [286, 427] width 44 height 9
click at [289, 423] on link "Iesniegtā atbilde" at bounding box center [286, 427] width 44 height 9
click at [170, 184] on link "10. uzdevums" at bounding box center [204, 191] width 111 height 15
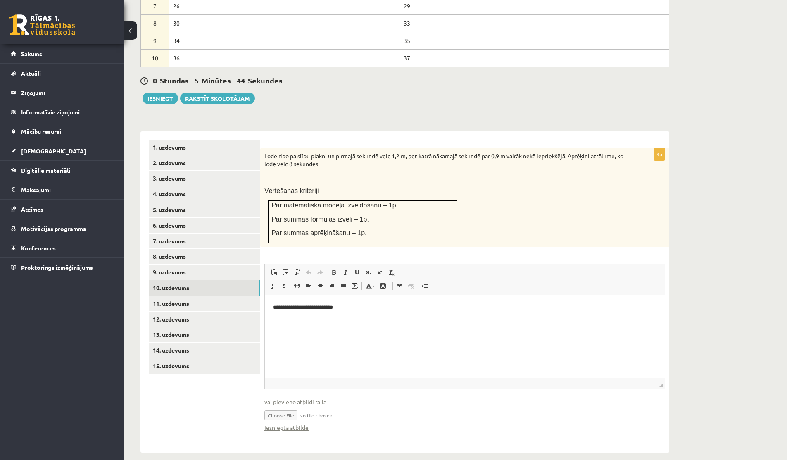
scroll to position [0, 0]
click at [287, 423] on link "Iesniegtā atbilde" at bounding box center [286, 427] width 44 height 9
click at [181, 296] on link "11. uzdevums" at bounding box center [204, 303] width 111 height 15
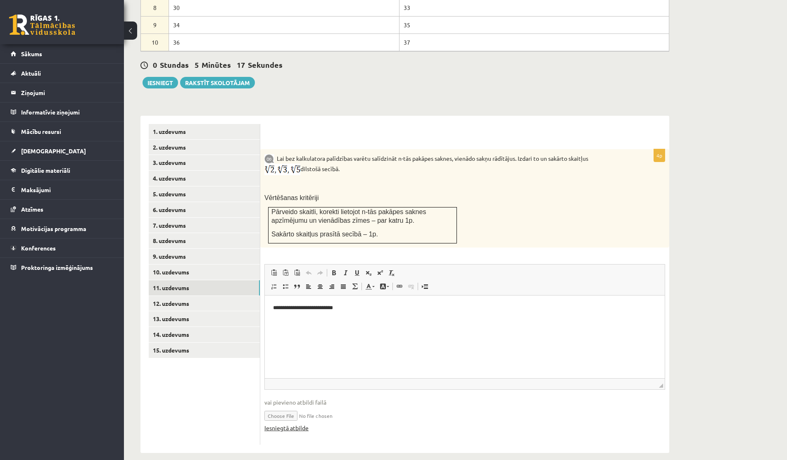
click at [271, 423] on link "Iesniegtā atbilde" at bounding box center [286, 427] width 44 height 9
click at [290, 406] on input "file" at bounding box center [464, 414] width 401 height 17
type input "**********"
click at [276, 423] on link "Iesniegtā atbilde" at bounding box center [286, 427] width 44 height 9
click at [302, 423] on link "Iesniegtā atbilde" at bounding box center [286, 427] width 44 height 9
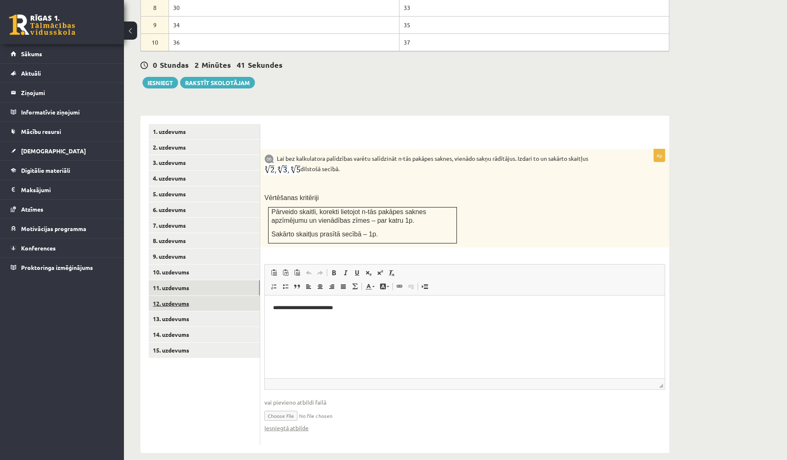
click at [207, 296] on link "12. uzdevums" at bounding box center [204, 303] width 111 height 15
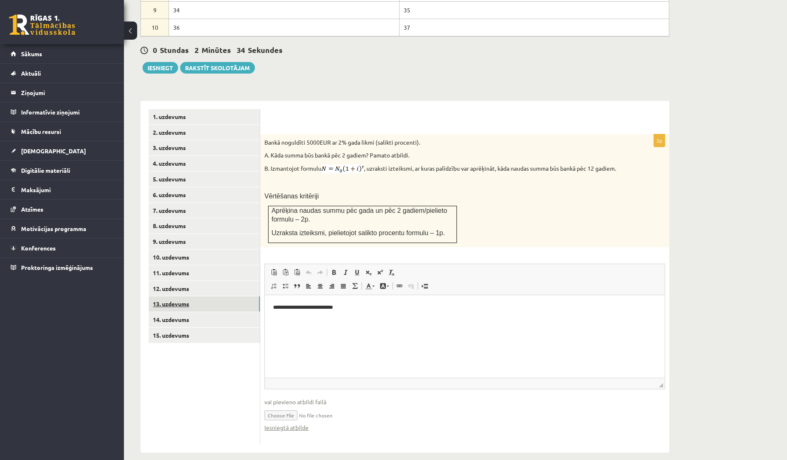
click at [173, 296] on link "13. uzdevums" at bounding box center [204, 303] width 111 height 15
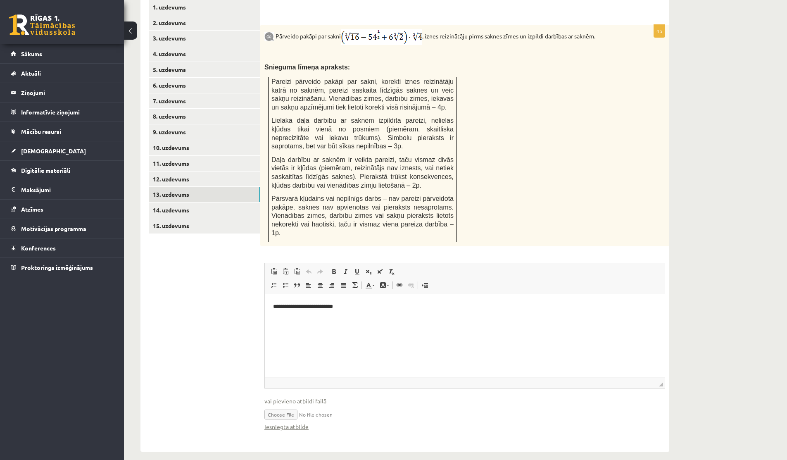
scroll to position [568, 0]
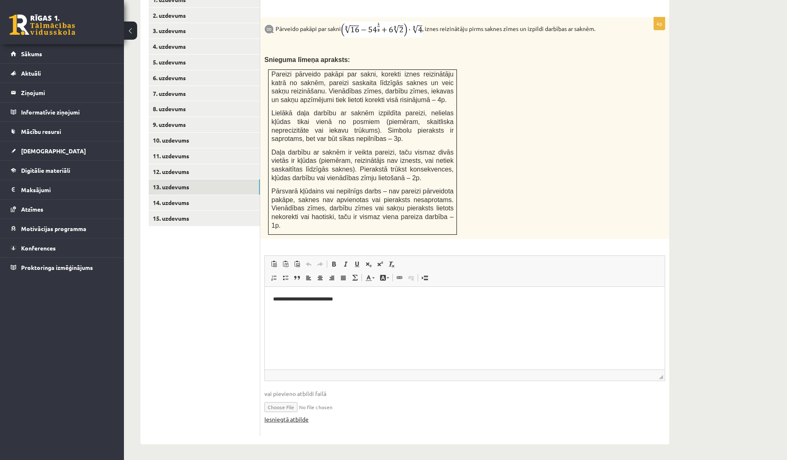
click at [291, 415] on link "Iesniegtā atbilde" at bounding box center [286, 419] width 44 height 9
click at [186, 196] on link "14. uzdevums" at bounding box center [204, 202] width 111 height 15
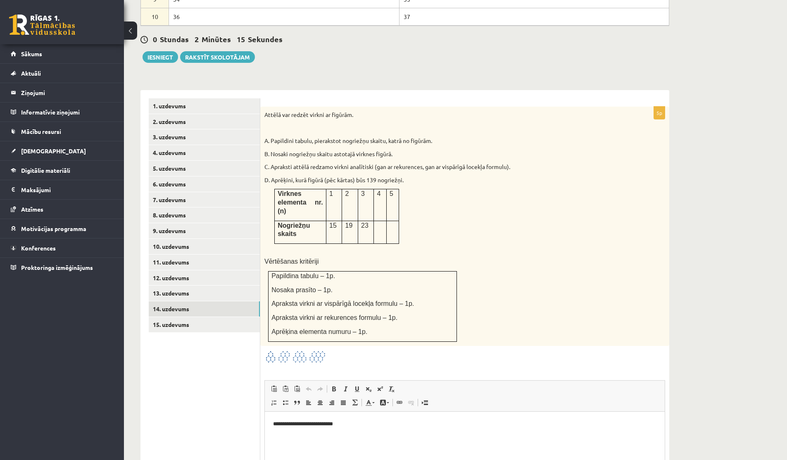
scroll to position [578, 0]
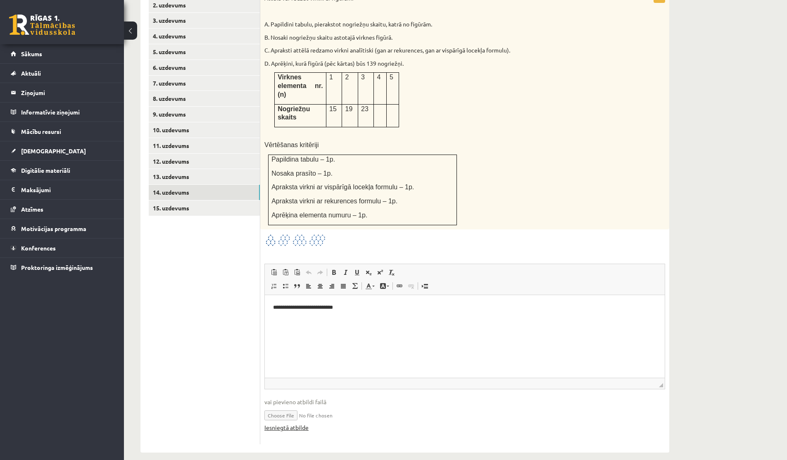
click at [297, 423] on link "Iesniegtā atbilde" at bounding box center [286, 427] width 44 height 9
click at [187, 205] on link "15. uzdevums" at bounding box center [204, 207] width 111 height 15
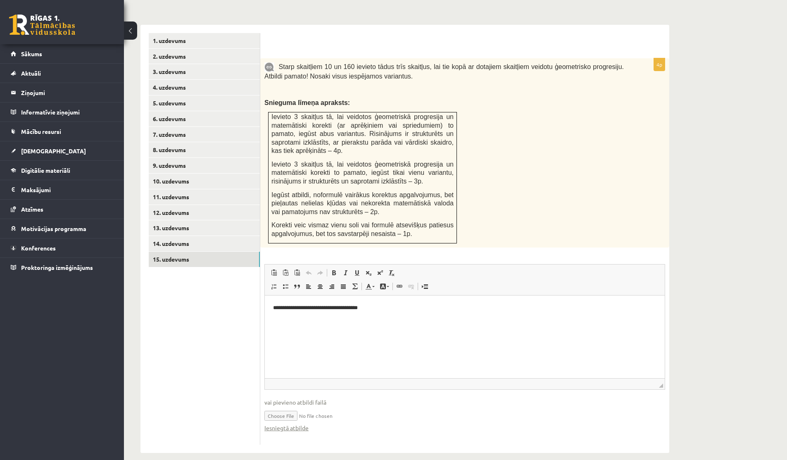
scroll to position [0, 0]
click at [301, 423] on link "Iesniegtā atbilde" at bounding box center [286, 427] width 44 height 9
click at [172, 143] on link "8. uzdevums" at bounding box center [204, 149] width 111 height 15
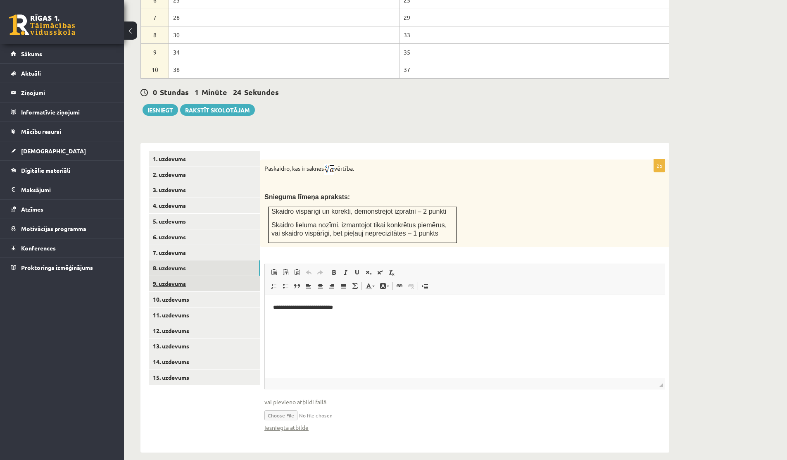
click at [159, 276] on link "9. uzdevums" at bounding box center [204, 283] width 111 height 15
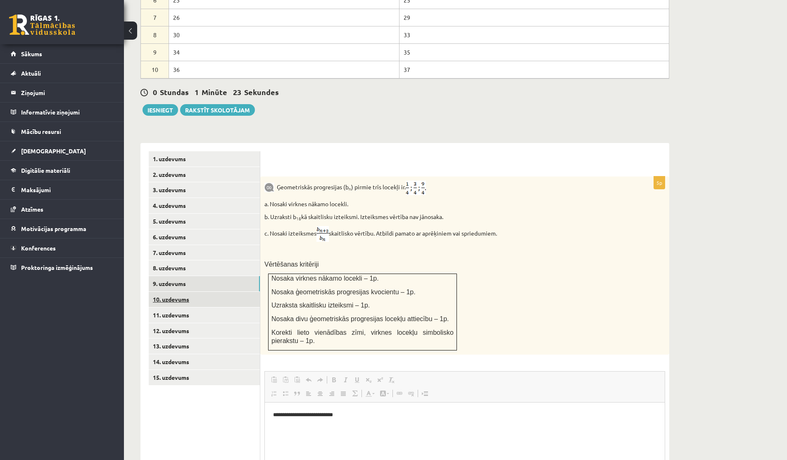
click at [178, 292] on link "10. uzdevums" at bounding box center [204, 299] width 111 height 15
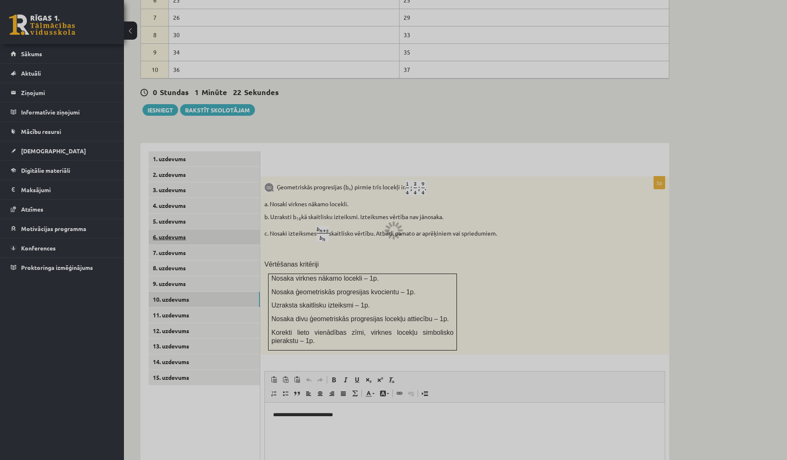
scroll to position [350, 0]
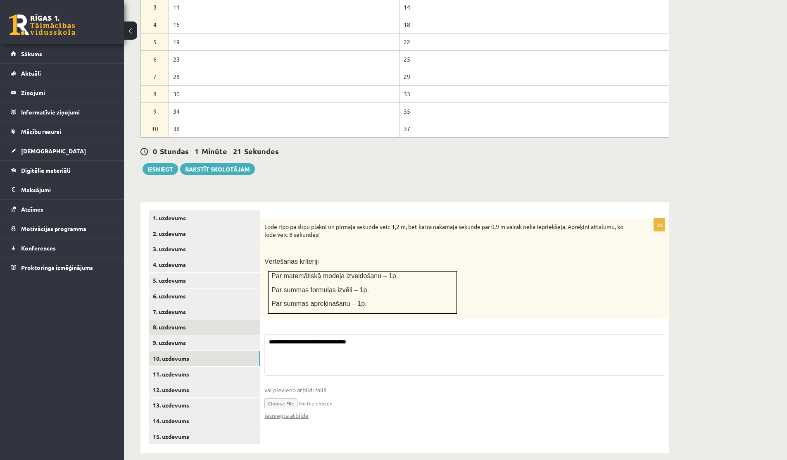
click at [188, 319] on link "8. uzdevums" at bounding box center [204, 326] width 111 height 15
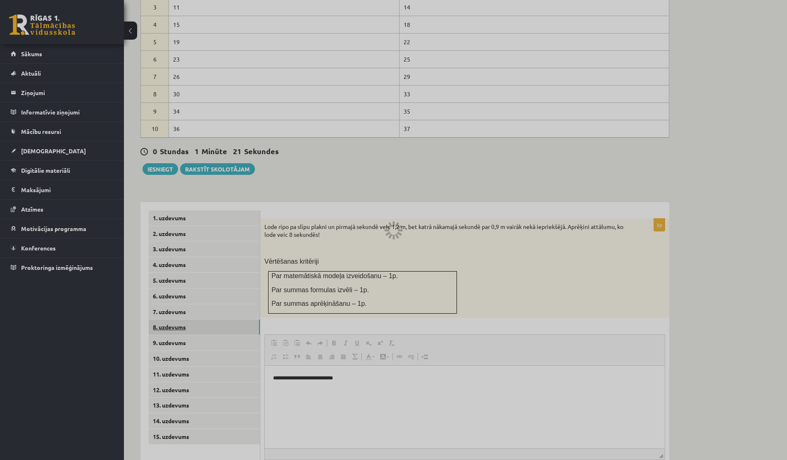
scroll to position [0, 0]
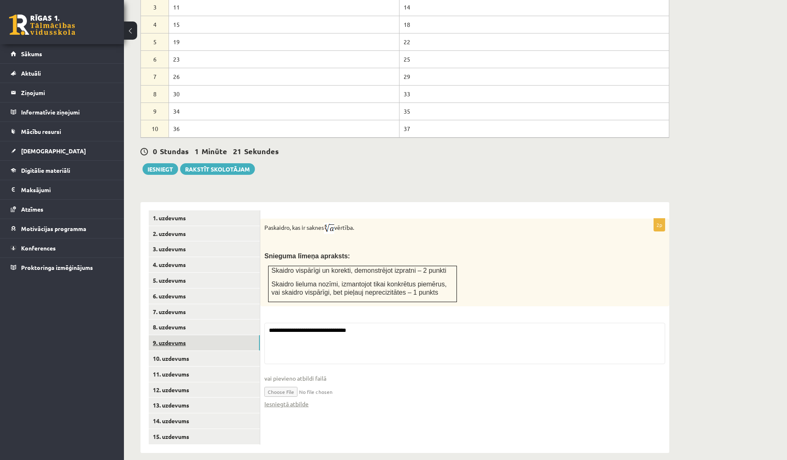
click at [186, 335] on link "9. uzdevums" at bounding box center [204, 342] width 111 height 15
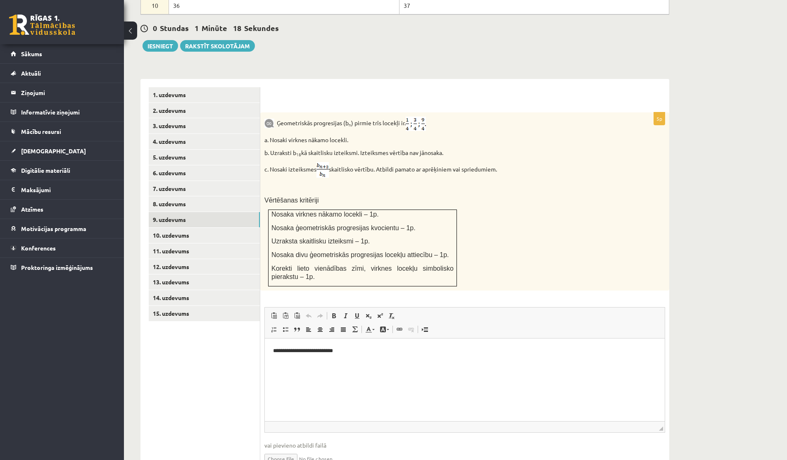
scroll to position [516, 0]
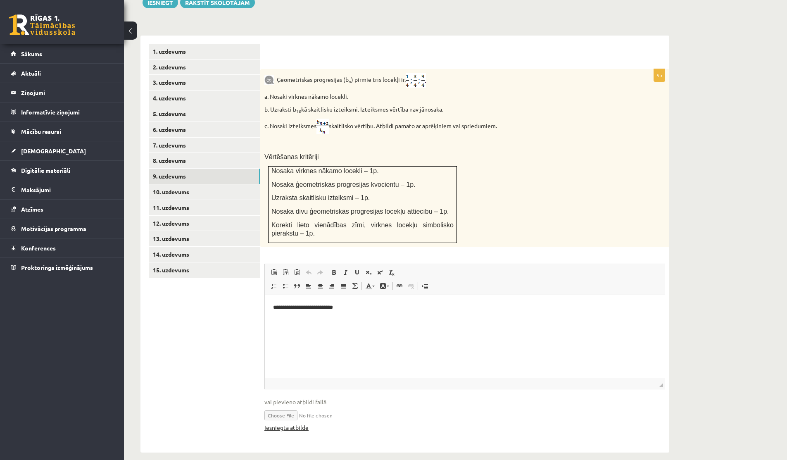
click at [292, 423] on link "Iesniegtā atbilde" at bounding box center [286, 427] width 44 height 9
click at [175, 247] on link "14. uzdevums" at bounding box center [204, 254] width 111 height 15
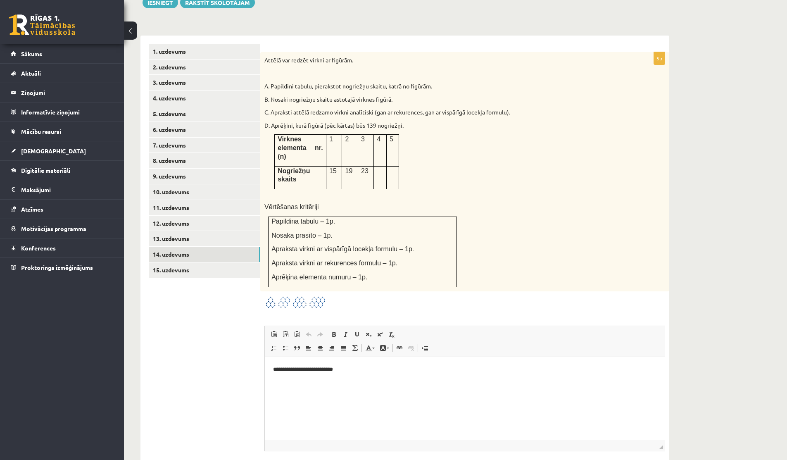
scroll to position [0, 0]
click at [202, 263] on link "15. uzdevums" at bounding box center [204, 269] width 111 height 15
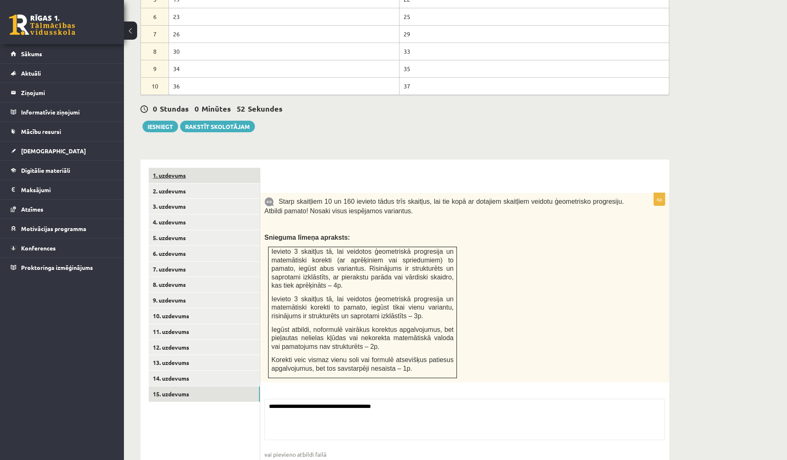
scroll to position [390, 0]
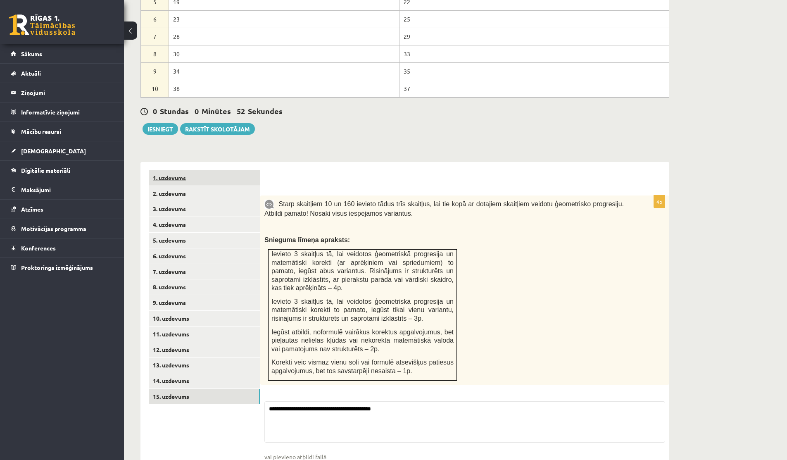
click at [189, 170] on link "1. uzdevums" at bounding box center [204, 177] width 111 height 15
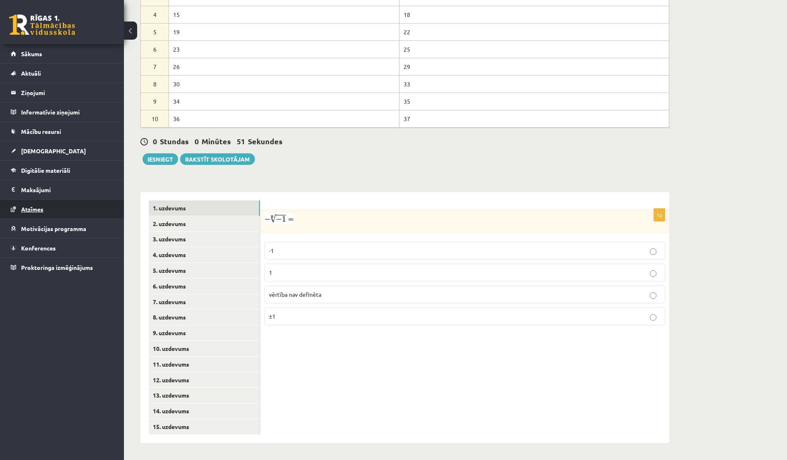
scroll to position [350, 0]
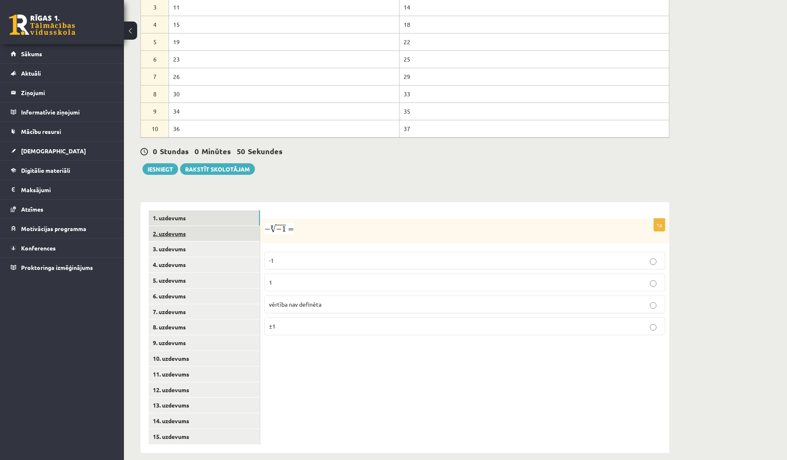
click at [175, 226] on link "2. uzdevums" at bounding box center [204, 233] width 111 height 15
click at [159, 163] on button "Iesniegt" at bounding box center [161, 169] width 36 height 12
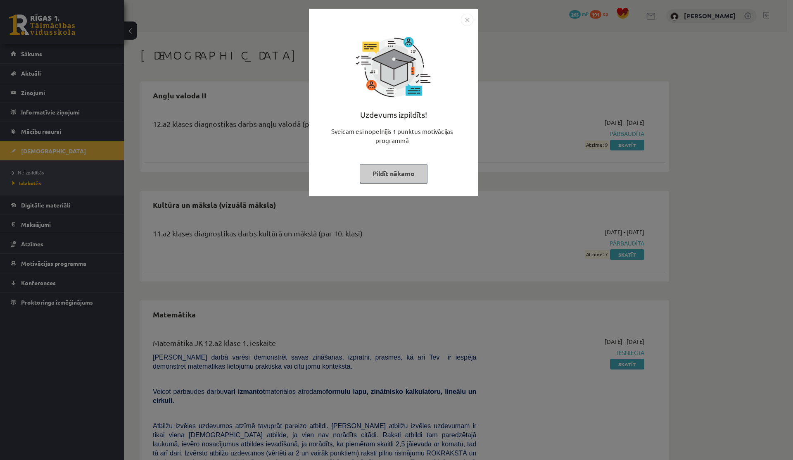
click at [413, 172] on button "Pildīt nākamo" at bounding box center [394, 173] width 68 height 19
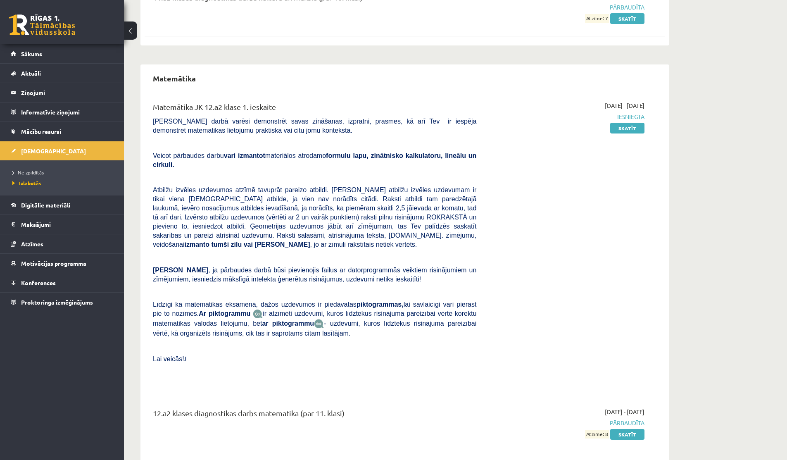
scroll to position [252, 0]
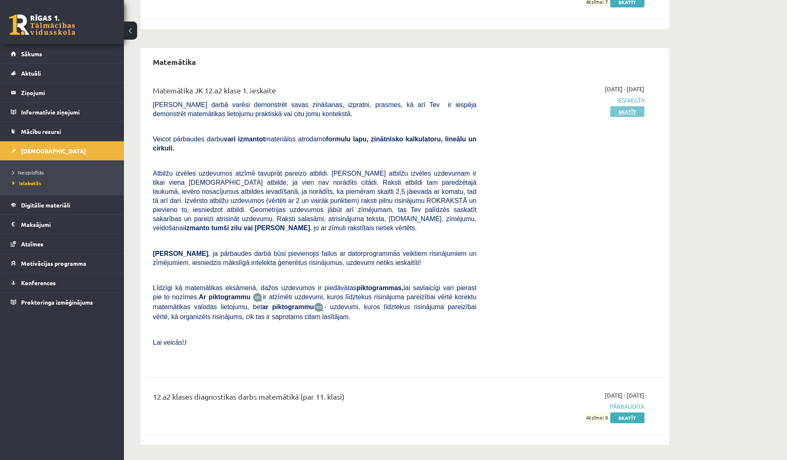
click at [621, 109] on link "Skatīt" at bounding box center [627, 111] width 34 height 11
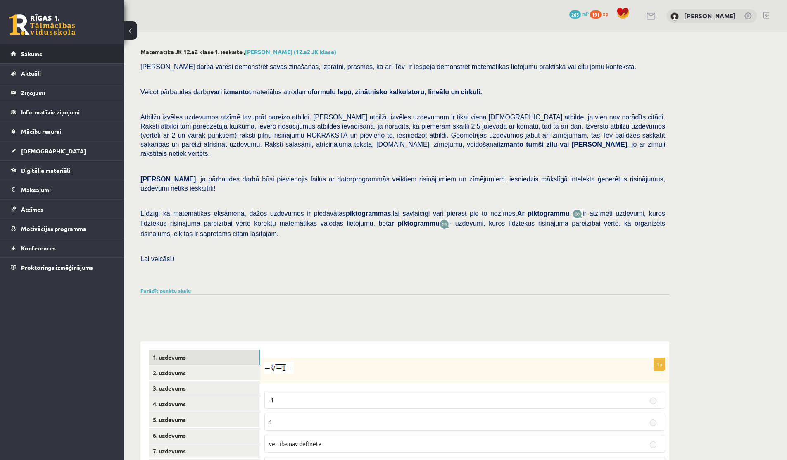
click at [42, 52] on link "Sākums" at bounding box center [62, 53] width 103 height 19
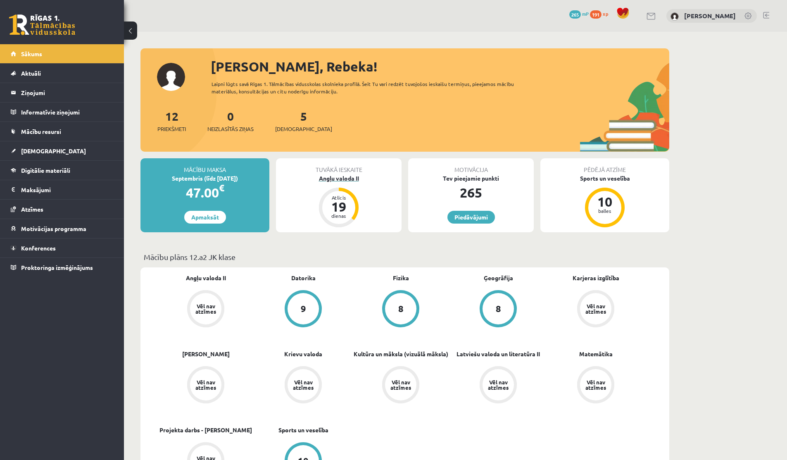
click at [321, 182] on div "Angļu valoda II" at bounding box center [339, 178] width 126 height 9
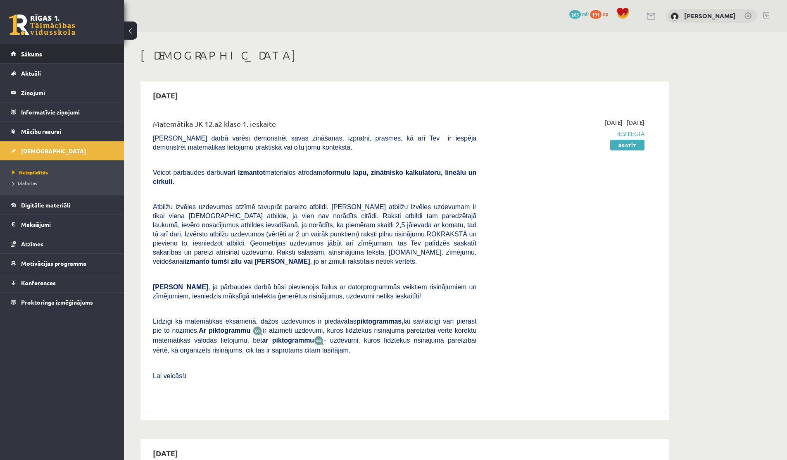
click at [84, 60] on link "Sākums" at bounding box center [62, 53] width 103 height 19
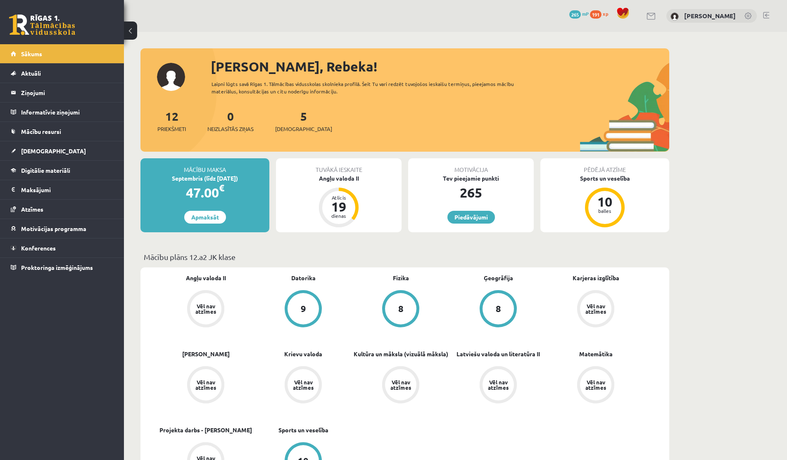
click at [35, 56] on span "Sākums" at bounding box center [31, 53] width 21 height 7
click at [37, 71] on span "Aktuāli" at bounding box center [31, 72] width 20 height 7
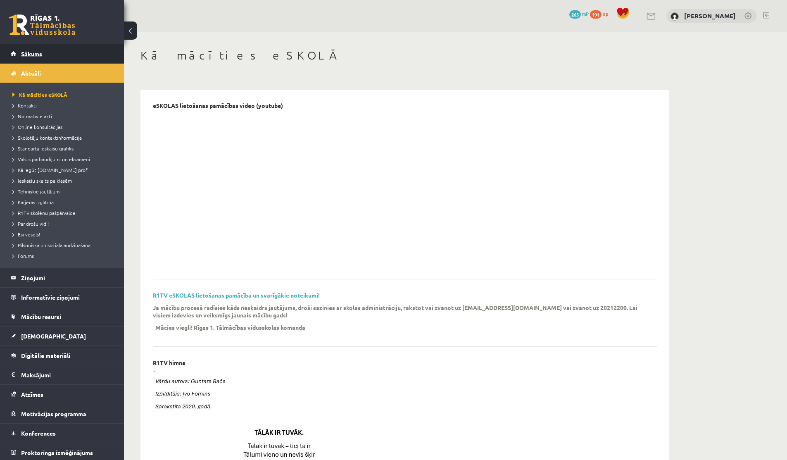
click at [37, 56] on span "Sākums" at bounding box center [31, 53] width 21 height 7
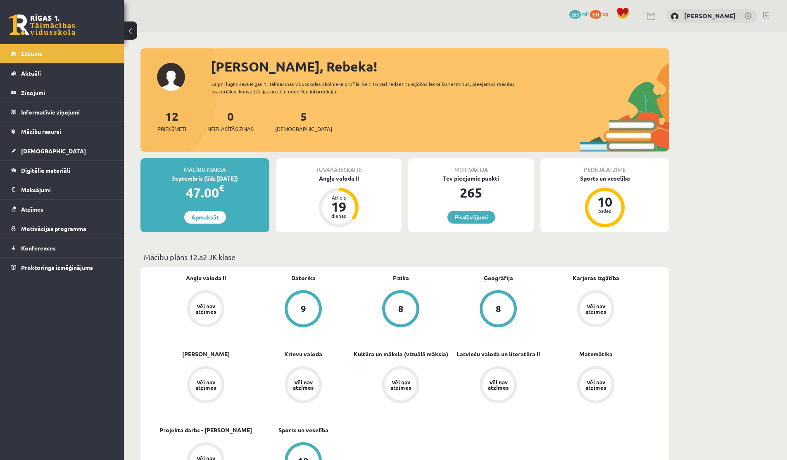
click at [454, 217] on link "Piedāvājumi" at bounding box center [471, 217] width 48 height 13
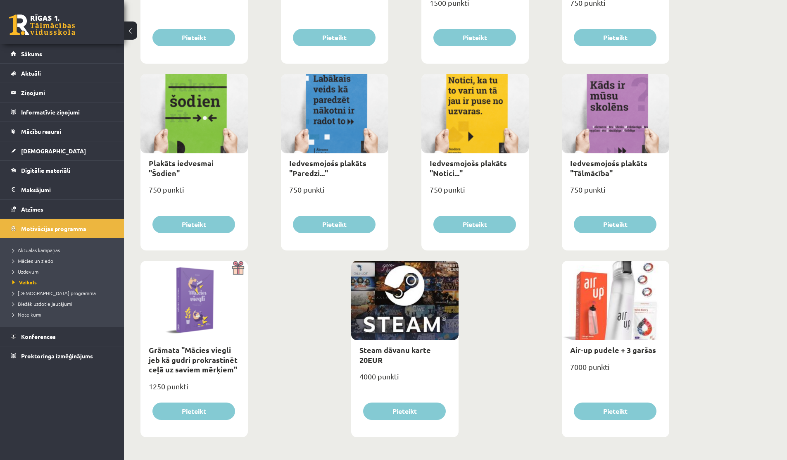
scroll to position [809, 0]
click at [35, 147] on link "[DEMOGRAPHIC_DATA]" at bounding box center [62, 150] width 103 height 19
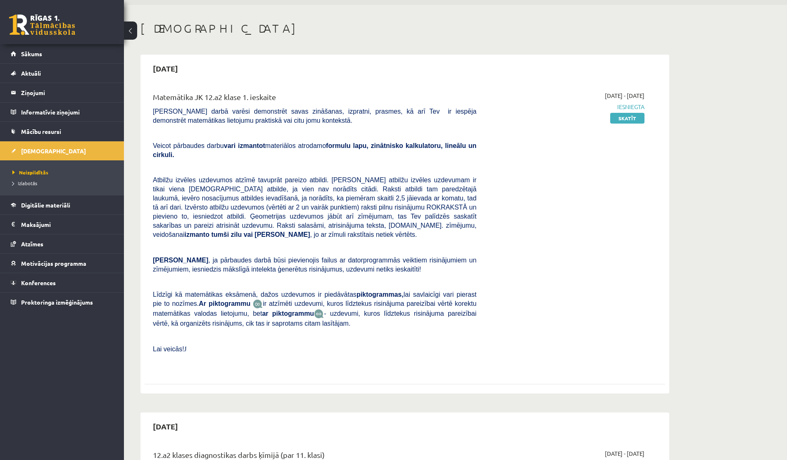
scroll to position [28, 0]
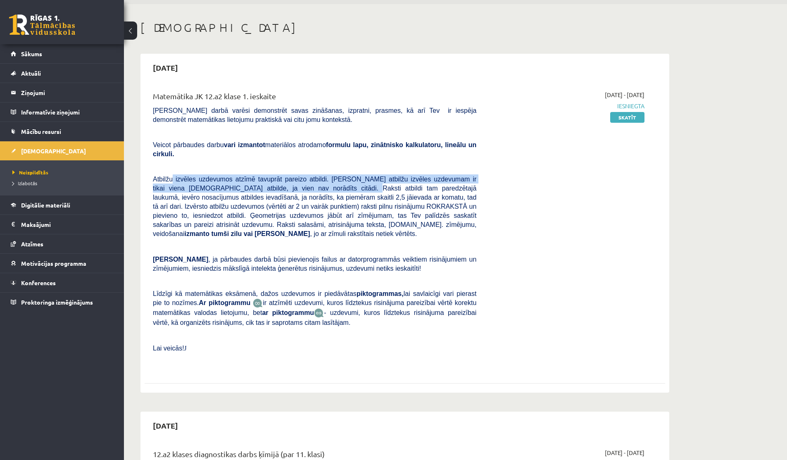
drag, startPoint x: 173, startPoint y: 179, endPoint x: 346, endPoint y: 185, distance: 173.2
click at [346, 185] on span "Atbilžu izvēles uzdevumos atzīmē tavuprāt pareizo atbildi. [PERSON_NAME] atbilž…" at bounding box center [314, 207] width 323 height 62
click at [345, 185] on span "Atbilžu izvēles uzdevumos atzīmē tavuprāt pareizo atbildi. [PERSON_NAME] atbilž…" at bounding box center [314, 207] width 323 height 62
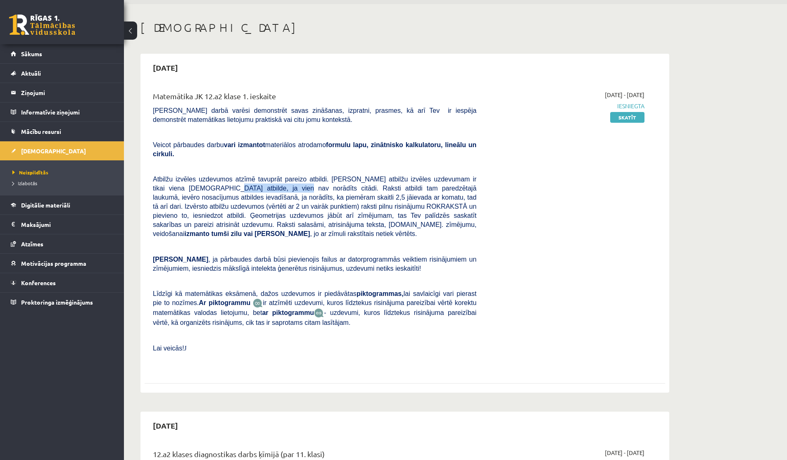
drag, startPoint x: 212, startPoint y: 188, endPoint x: 290, endPoint y: 188, distance: 77.2
click at [290, 188] on span "Atbilžu izvēles uzdevumos atzīmē tavuprāt pareizo atbildi. [PERSON_NAME] atbilž…" at bounding box center [314, 207] width 323 height 62
click at [292, 188] on span "Atbilžu izvēles uzdevumos atzīmē tavuprāt pareizo atbildi. [PERSON_NAME] atbilž…" at bounding box center [314, 207] width 323 height 62
drag, startPoint x: 305, startPoint y: 205, endPoint x: 409, endPoint y: 208, distance: 104.5
click at [410, 208] on span "Atbilžu izvēles uzdevumos atzīmē tavuprāt pareizo atbildi. [PERSON_NAME] atbilž…" at bounding box center [314, 207] width 323 height 62
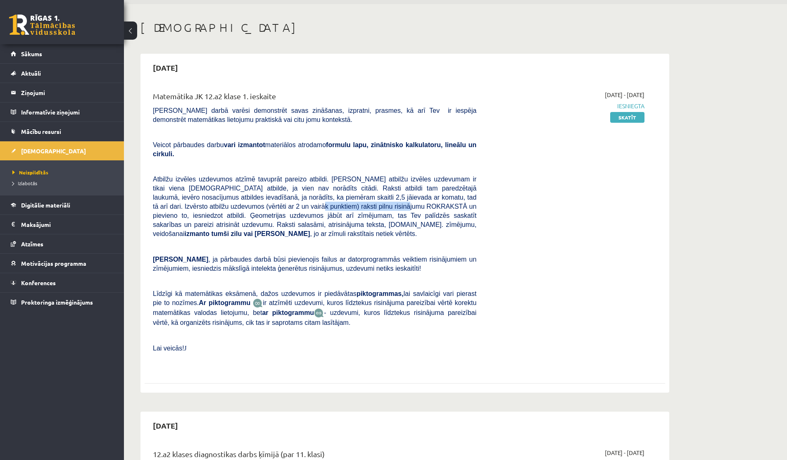
click at [409, 208] on span "Atbilžu izvēles uzdevumos atzīmē tavuprāt pareizo atbildi. [PERSON_NAME] atbilž…" at bounding box center [314, 207] width 323 height 62
click at [23, 62] on link "Sākums" at bounding box center [62, 53] width 103 height 19
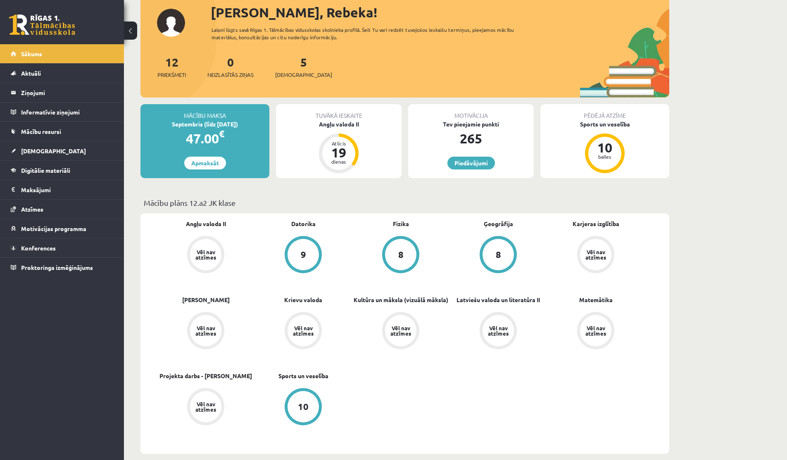
scroll to position [59, 0]
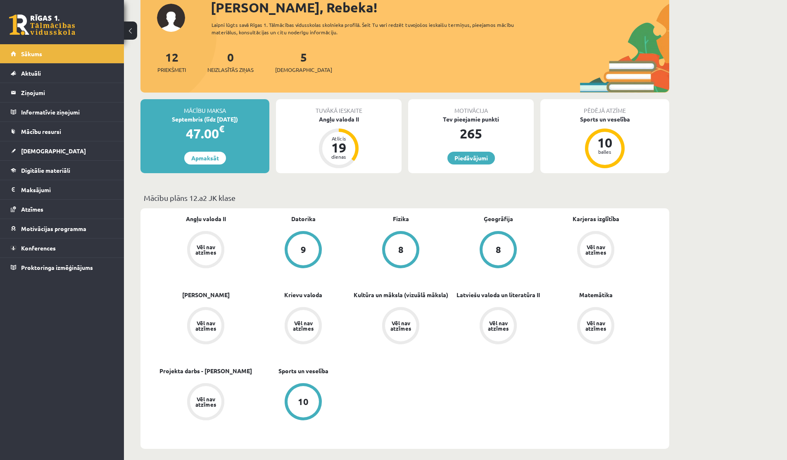
click at [436, 239] on div "Vēl nav atzīmes" at bounding box center [595, 249] width 31 height 31
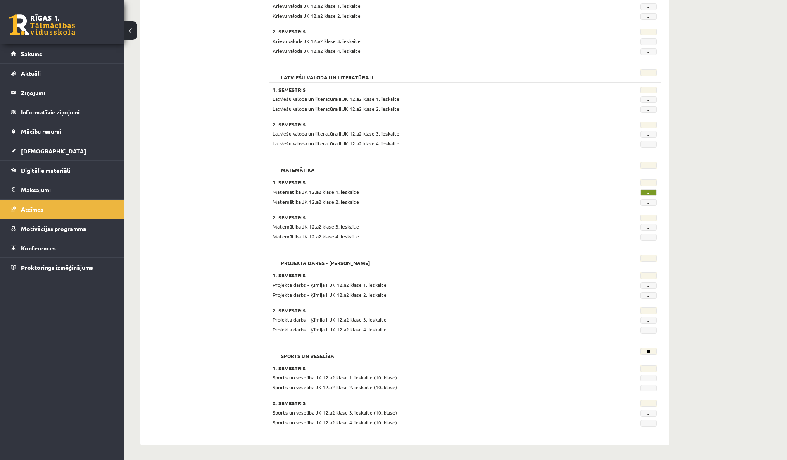
scroll to position [625, 0]
click at [13, 49] on link "Sākums" at bounding box center [62, 53] width 103 height 19
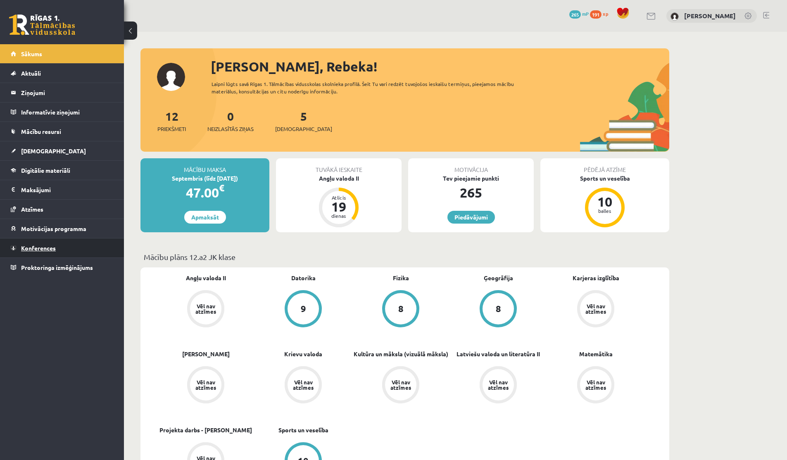
click at [39, 247] on span "Konferences" at bounding box center [38, 247] width 35 height 7
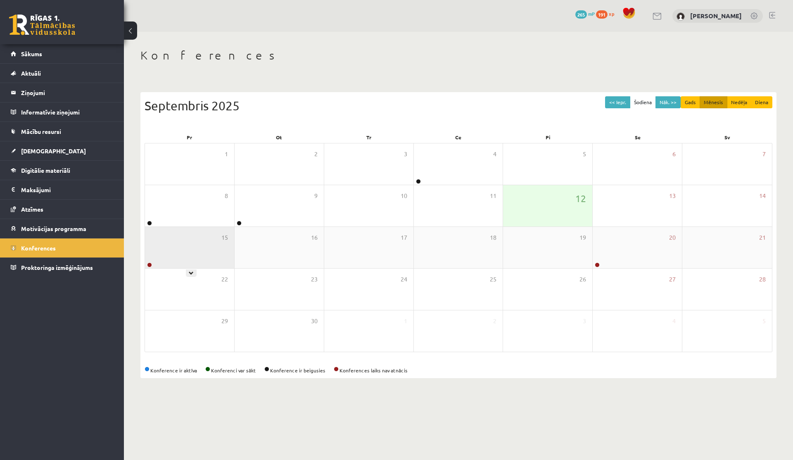
click at [187, 247] on div "15" at bounding box center [189, 247] width 89 height 41
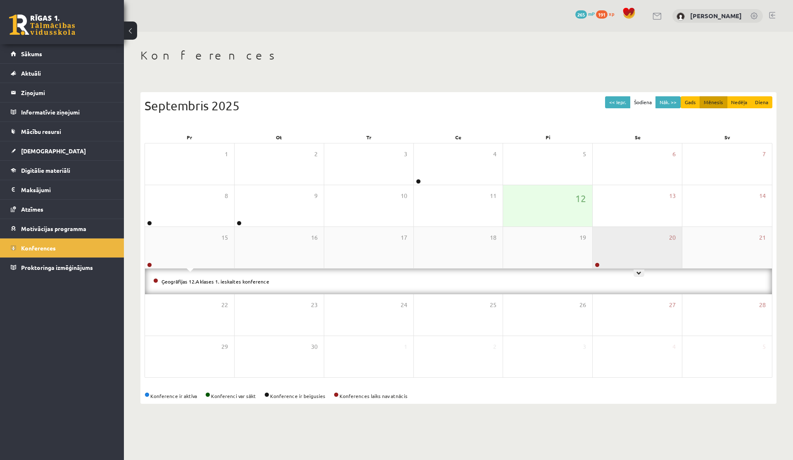
click at [633, 249] on div "20" at bounding box center [637, 247] width 89 height 41
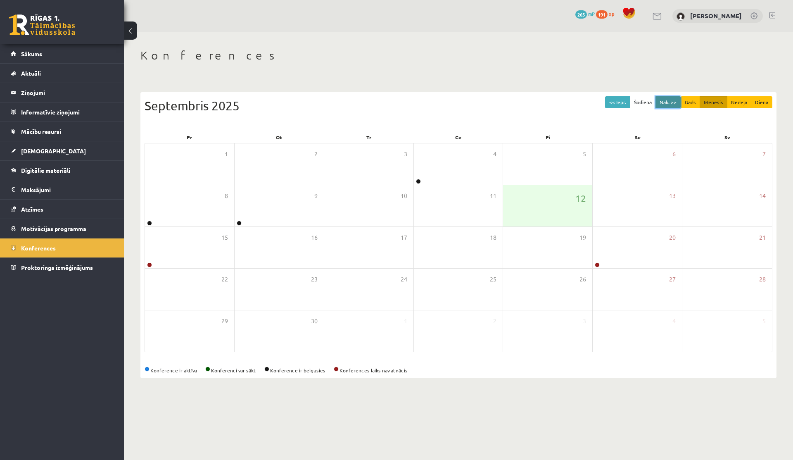
click at [673, 99] on button "Nāk. >>" at bounding box center [668, 102] width 25 height 12
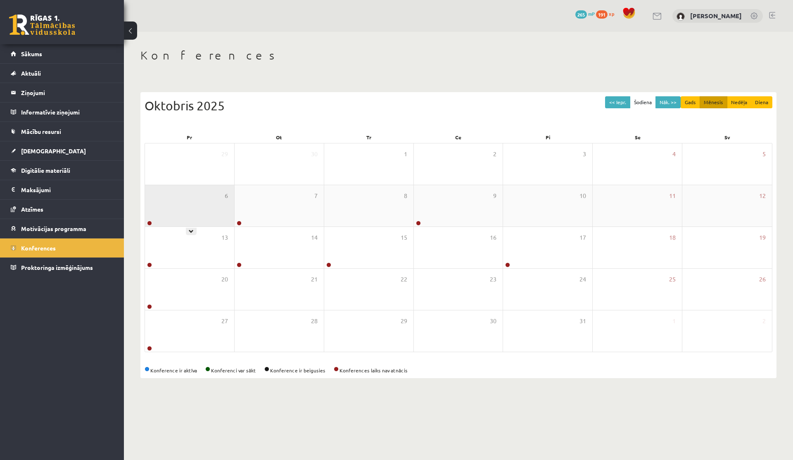
click at [180, 209] on div "6" at bounding box center [189, 205] width 89 height 41
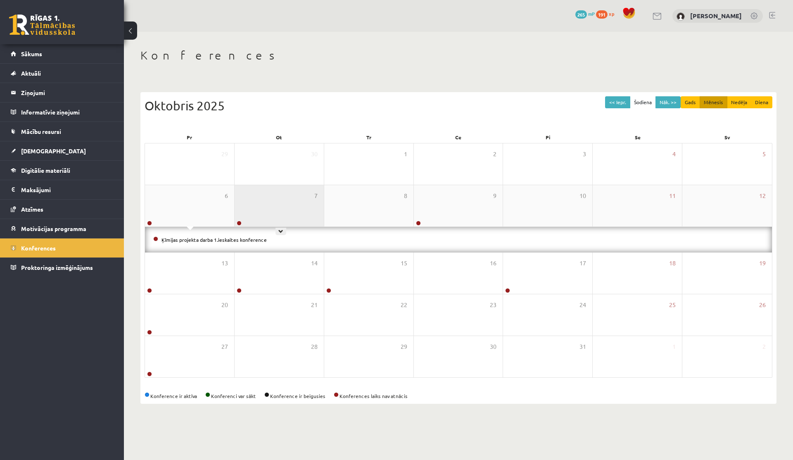
click at [293, 210] on div "7" at bounding box center [279, 205] width 89 height 41
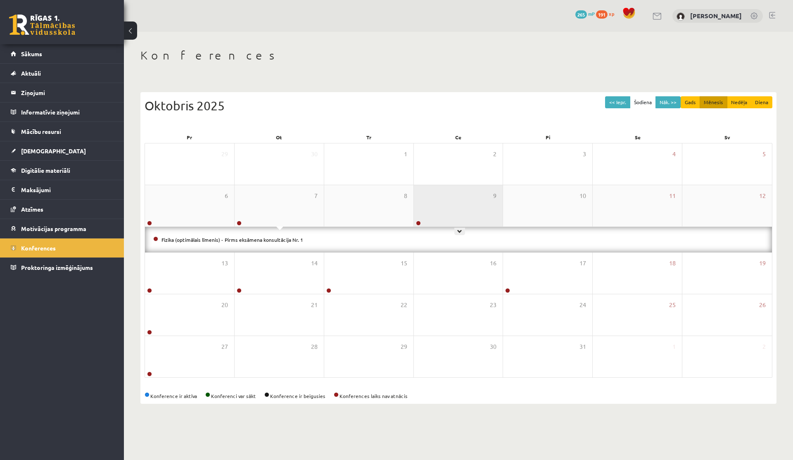
click at [418, 201] on div "9" at bounding box center [458, 205] width 89 height 41
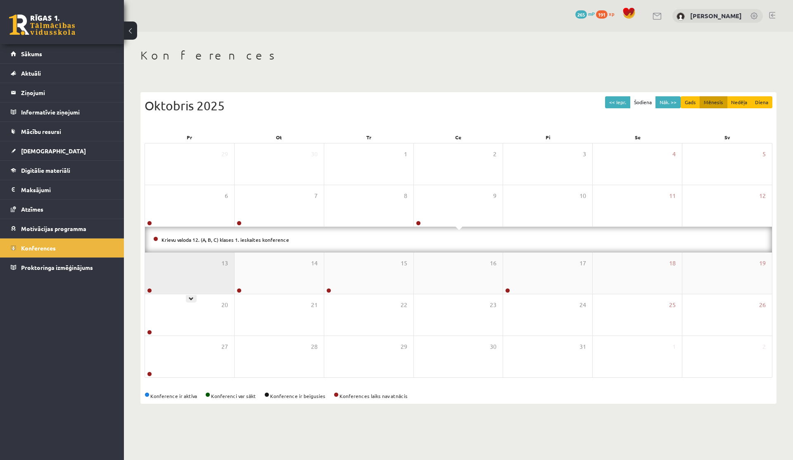
click at [171, 276] on div "13" at bounding box center [189, 272] width 89 height 41
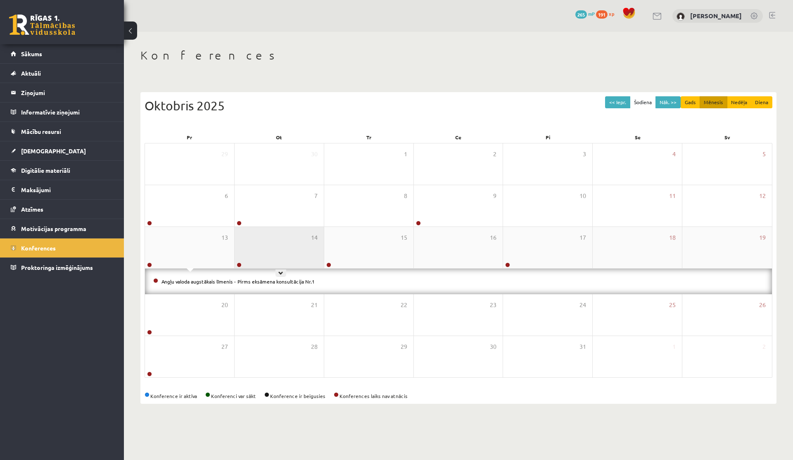
click at [278, 253] on div "14" at bounding box center [279, 247] width 89 height 41
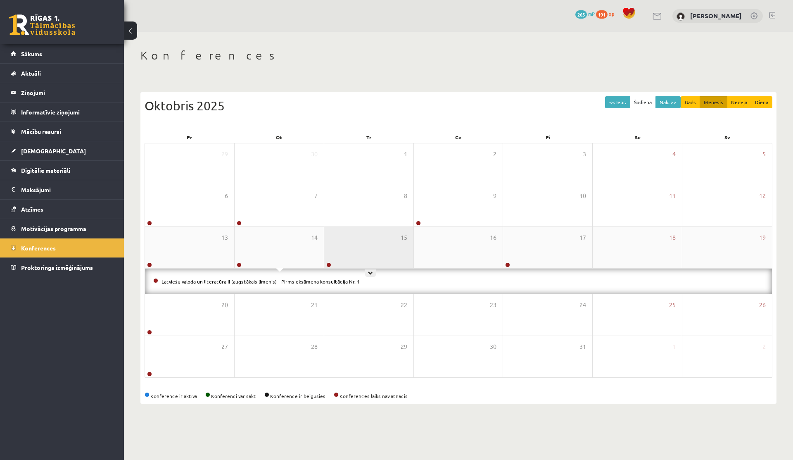
click at [379, 255] on div "15" at bounding box center [368, 247] width 89 height 41
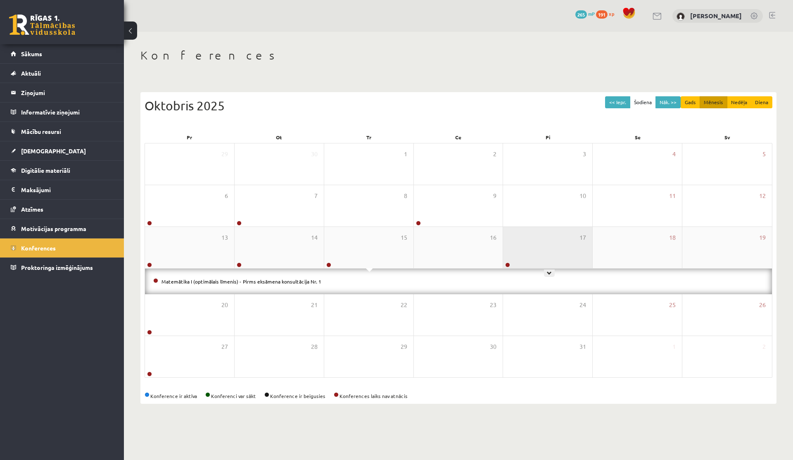
click at [530, 252] on div "17" at bounding box center [547, 247] width 89 height 41
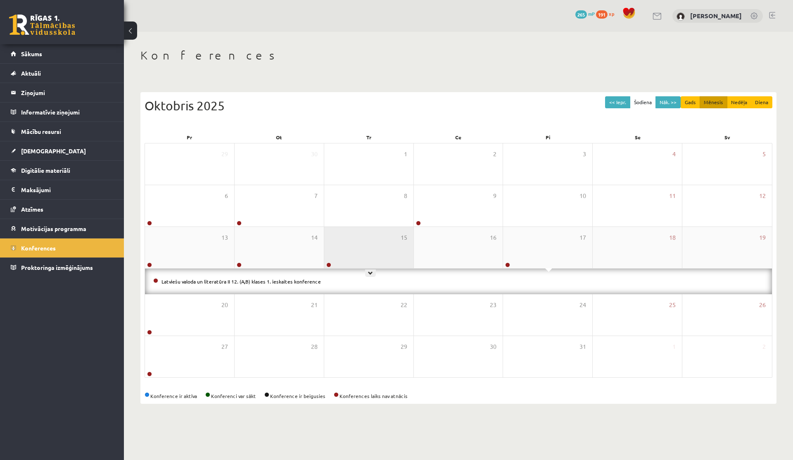
click at [334, 246] on div "15" at bounding box center [368, 247] width 89 height 41
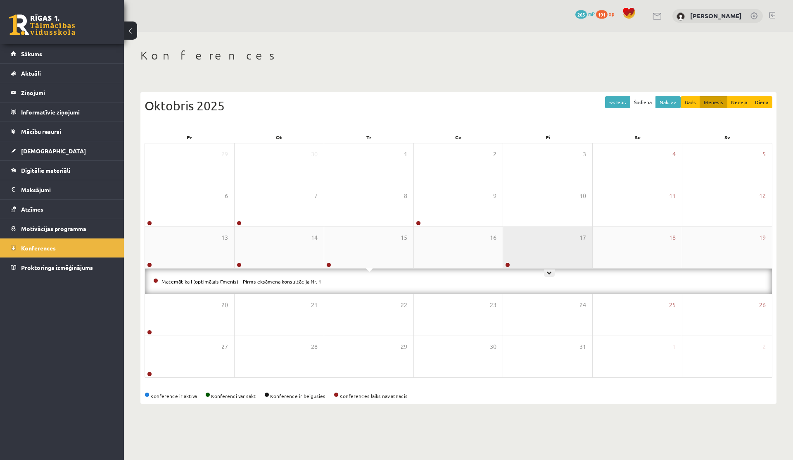
click at [568, 247] on div "17" at bounding box center [547, 247] width 89 height 41
click at [622, 103] on button "<< Iepr." at bounding box center [617, 102] width 25 height 12
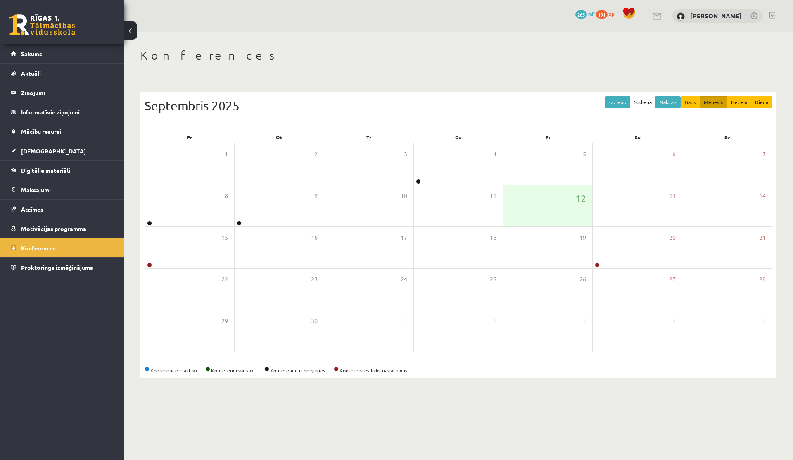
click at [135, 247] on div "Konferences << Iepr. Šodiena Nāk. >> Gads Mēnesis Nedēļa Diena Septembris 2025 …" at bounding box center [458, 213] width 669 height 363
click at [229, 216] on div "8" at bounding box center [189, 205] width 89 height 41
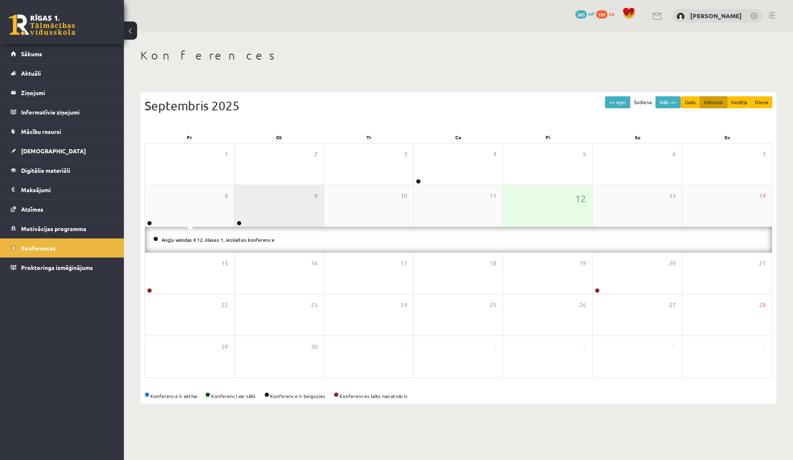
click at [264, 216] on div "9" at bounding box center [279, 205] width 89 height 41
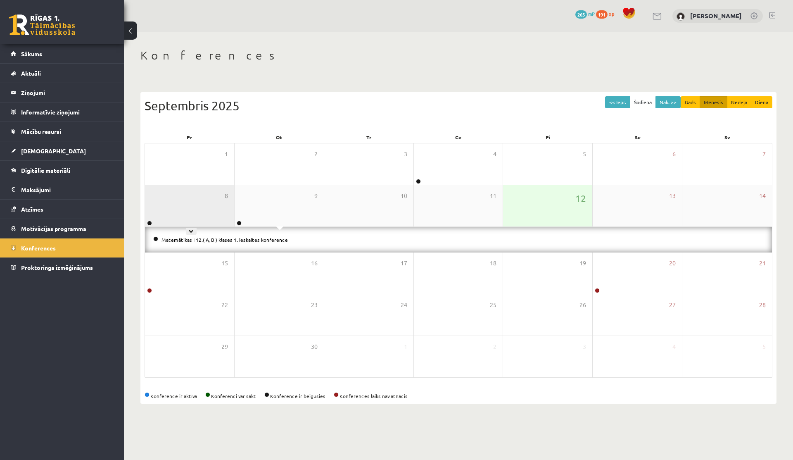
click at [217, 203] on div "8" at bounding box center [189, 205] width 89 height 41
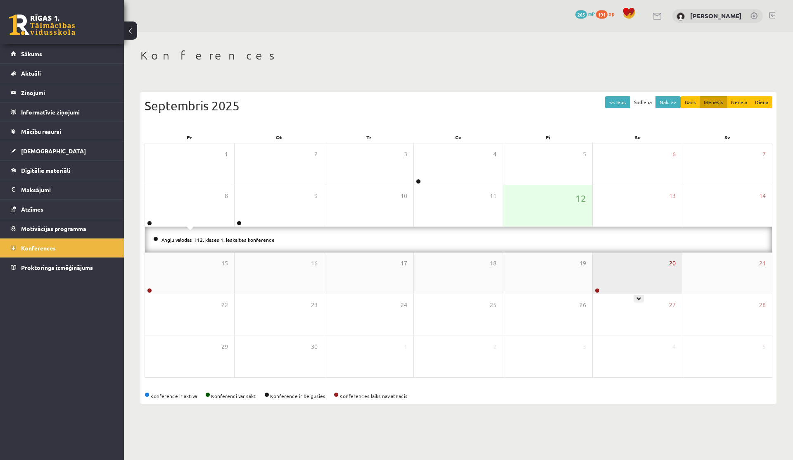
click at [671, 266] on span "20" at bounding box center [672, 263] width 7 height 9
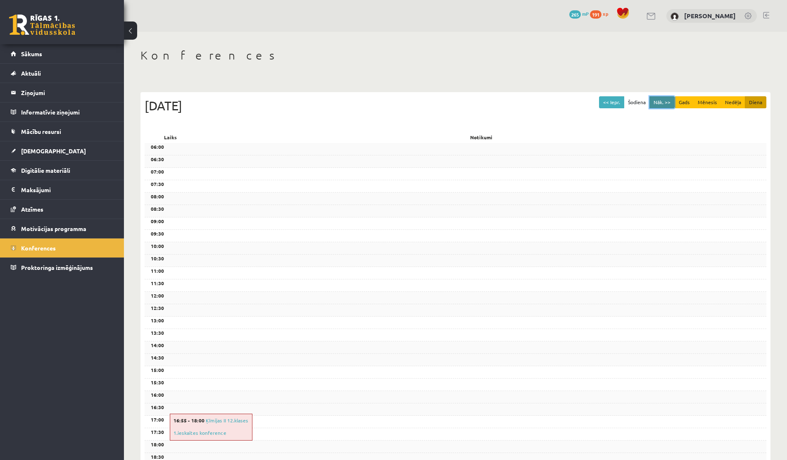
click at [669, 104] on button "Nāk. >>" at bounding box center [661, 102] width 25 height 12
click at [694, 102] on button "Gads" at bounding box center [684, 102] width 19 height 12
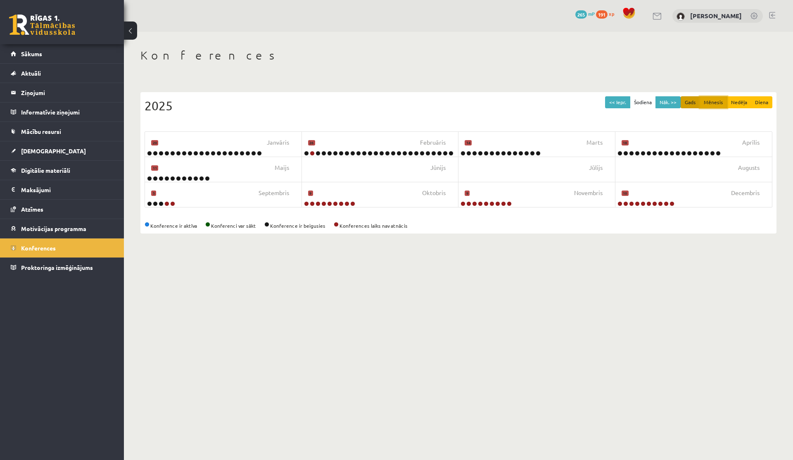
click at [713, 102] on button "Mēnesis" at bounding box center [714, 102] width 28 height 12
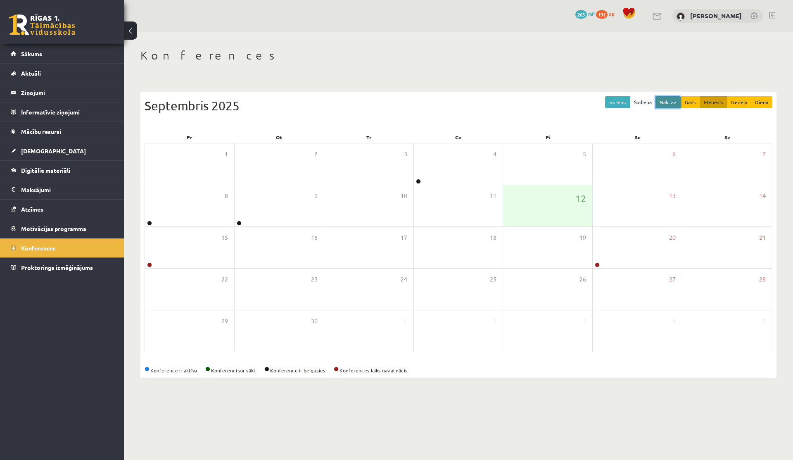
click at [677, 102] on button "Nāk. >>" at bounding box center [668, 102] width 25 height 12
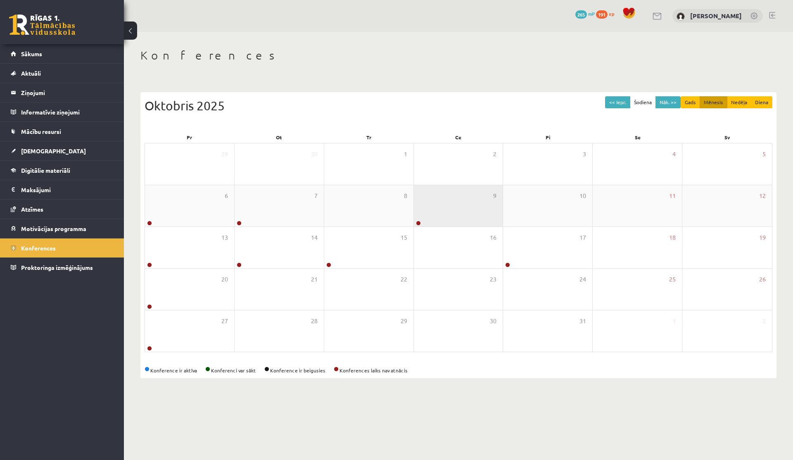
click at [425, 211] on div "9" at bounding box center [458, 205] width 89 height 41
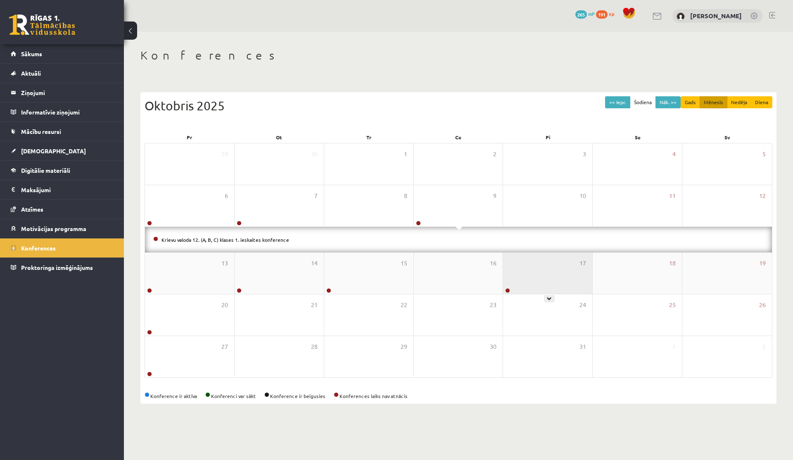
click at [504, 289] on div at bounding box center [507, 291] width 8 height 6
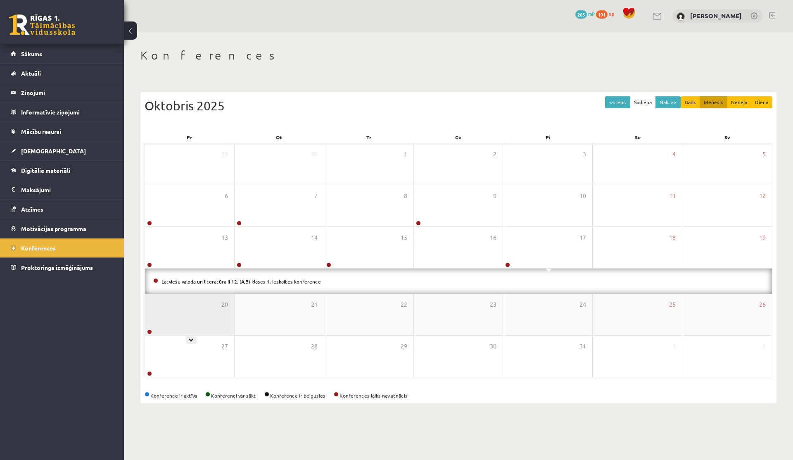
click at [201, 310] on div "20" at bounding box center [189, 314] width 89 height 41
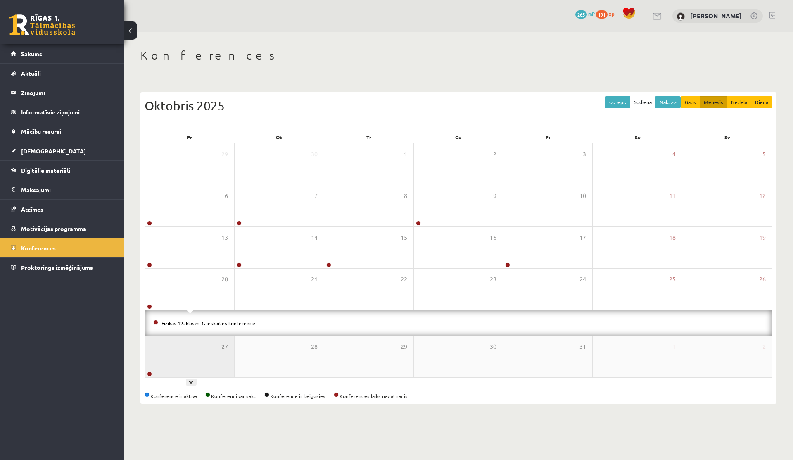
click at [194, 347] on div "27" at bounding box center [189, 356] width 89 height 41
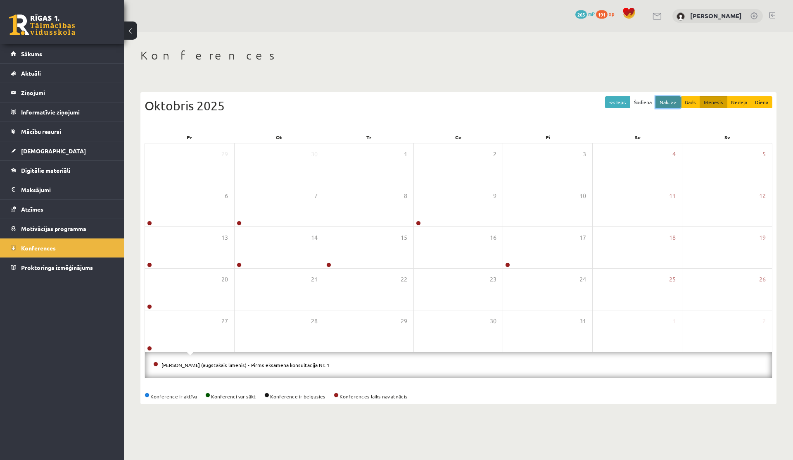
click at [663, 100] on button "Nāk. >>" at bounding box center [668, 102] width 25 height 12
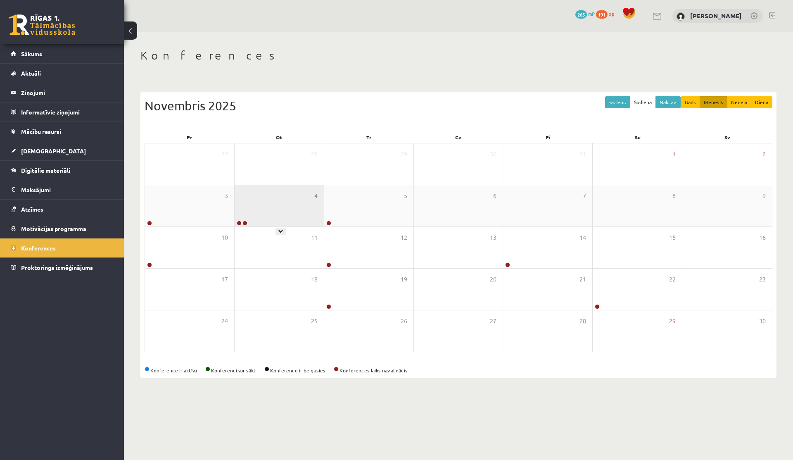
click at [258, 219] on div "4" at bounding box center [279, 205] width 89 height 41
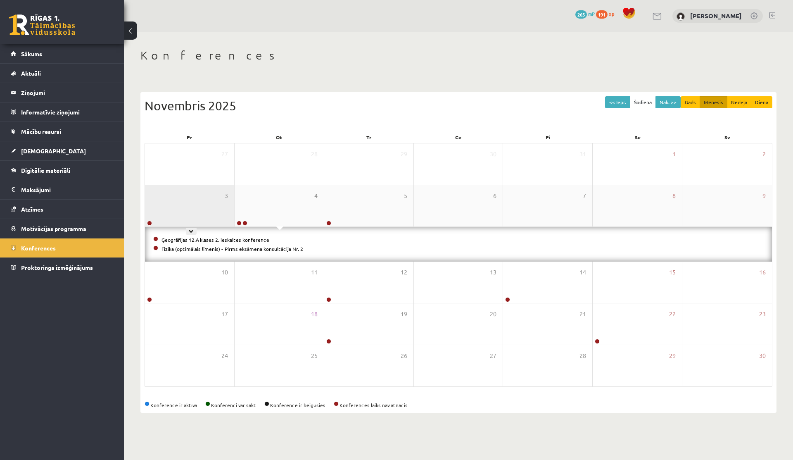
click at [192, 213] on div "3" at bounding box center [189, 205] width 89 height 41
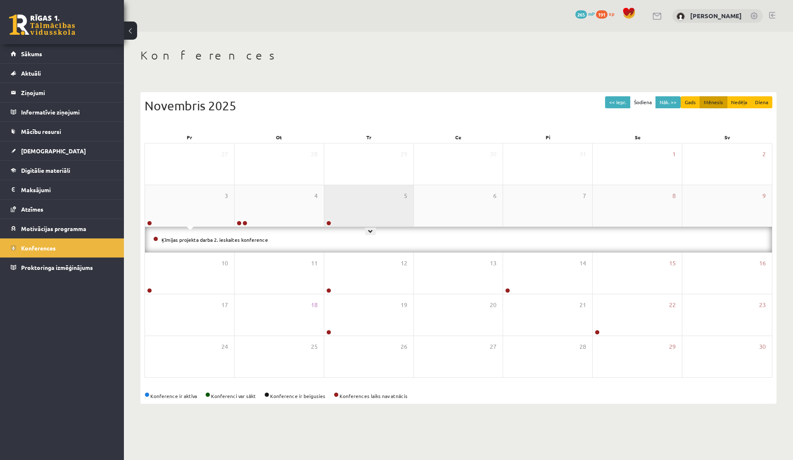
click at [333, 219] on div "5" at bounding box center [368, 205] width 89 height 41
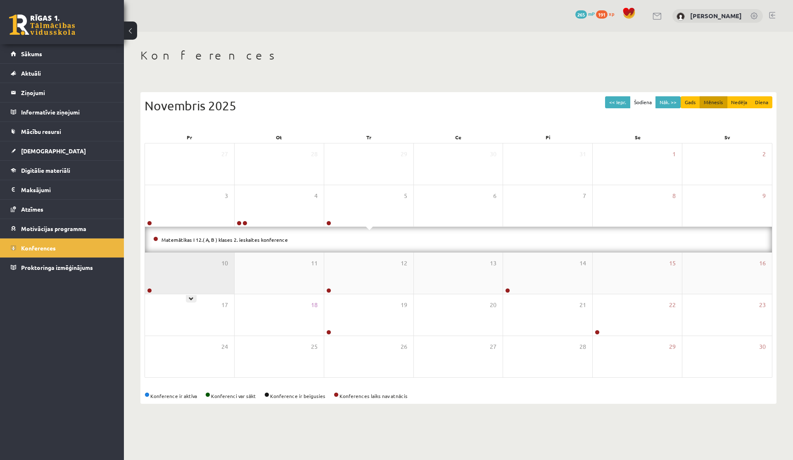
click at [201, 273] on div "10" at bounding box center [189, 272] width 89 height 41
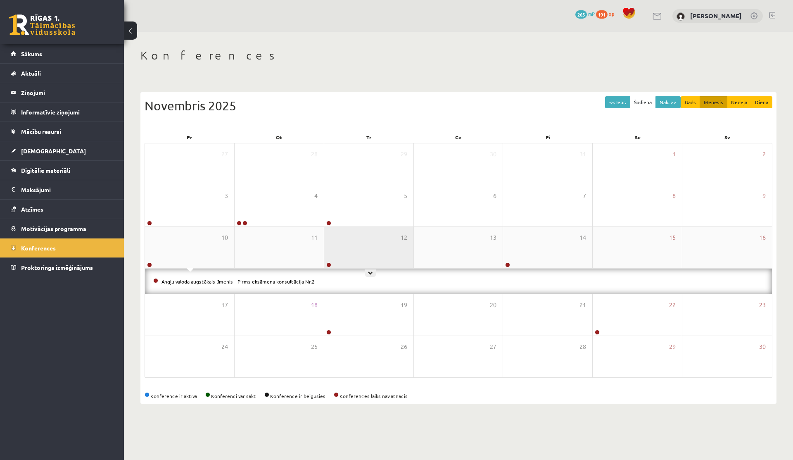
click at [386, 264] on div "12" at bounding box center [368, 247] width 89 height 41
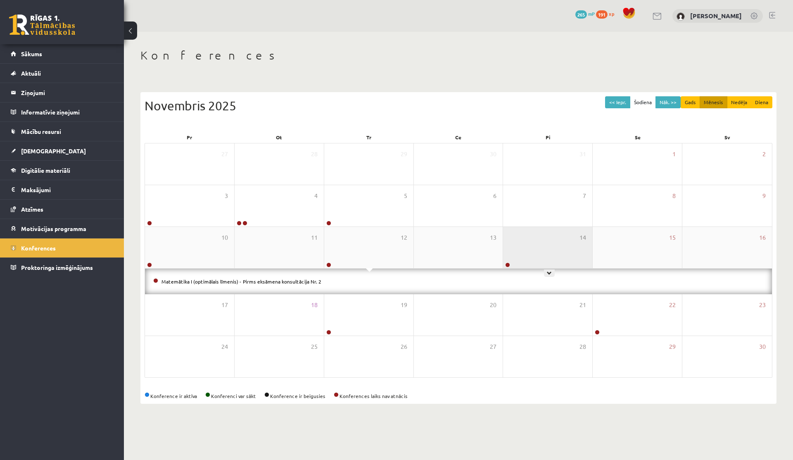
click at [549, 261] on div "14" at bounding box center [547, 247] width 89 height 41
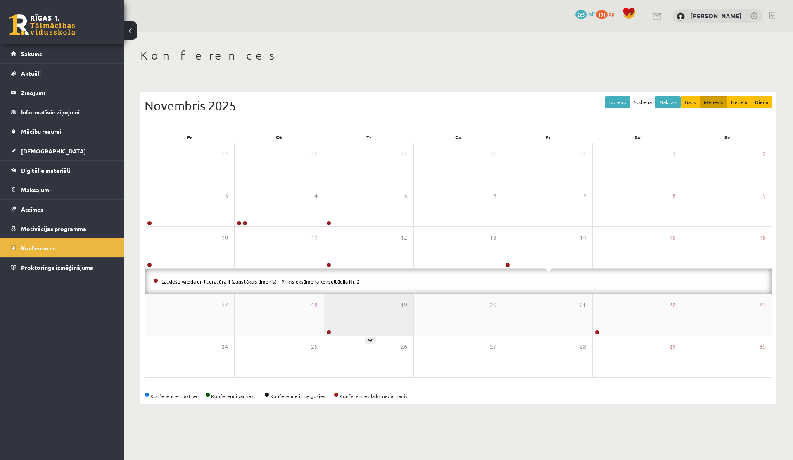
click at [375, 311] on div "19" at bounding box center [368, 314] width 89 height 41
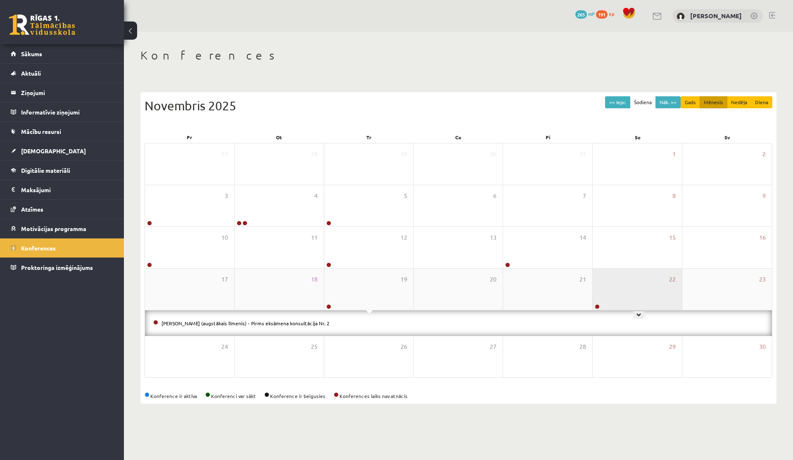
click at [630, 305] on div "22" at bounding box center [637, 288] width 89 height 41
click at [672, 104] on button "Nāk. >>" at bounding box center [668, 102] width 25 height 12
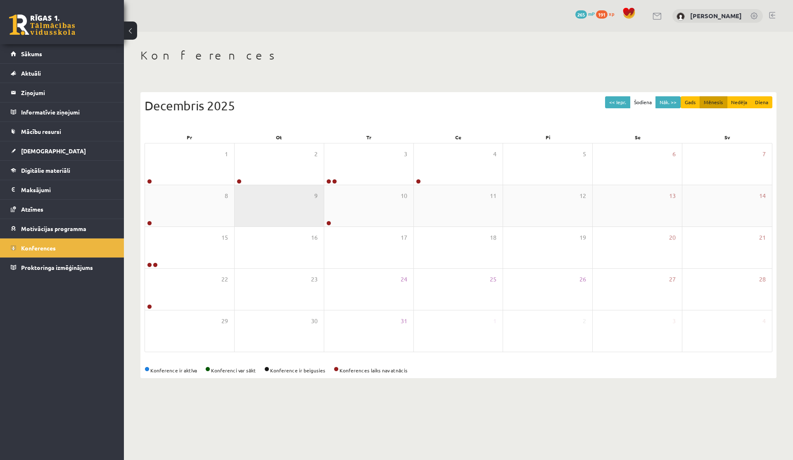
click at [316, 188] on div "9" at bounding box center [279, 205] width 89 height 41
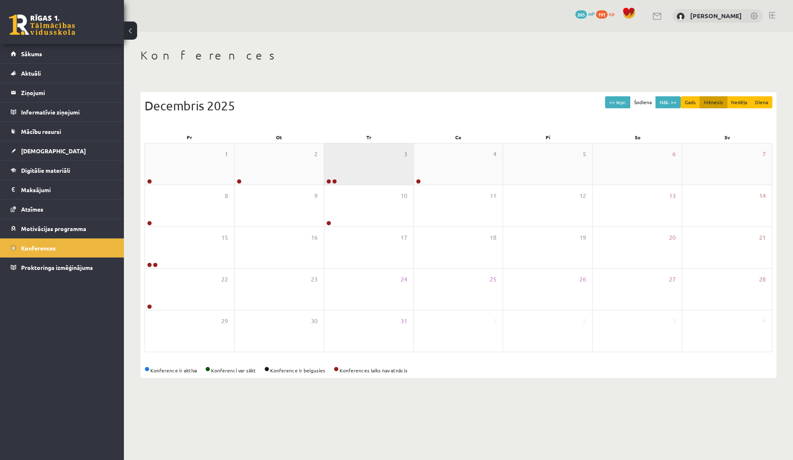
click at [358, 166] on div "3" at bounding box center [368, 163] width 89 height 41
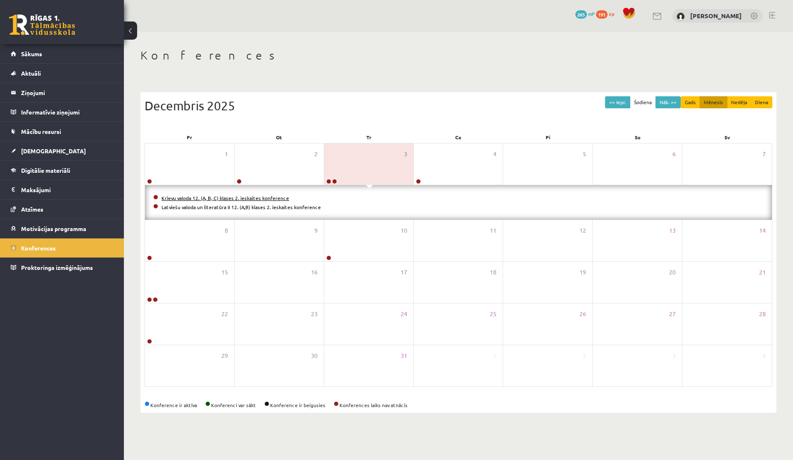
click at [235, 195] on link "Krievu valoda 12. (A, B, C) klases 2. ieskaites konference" at bounding box center [226, 198] width 128 height 7
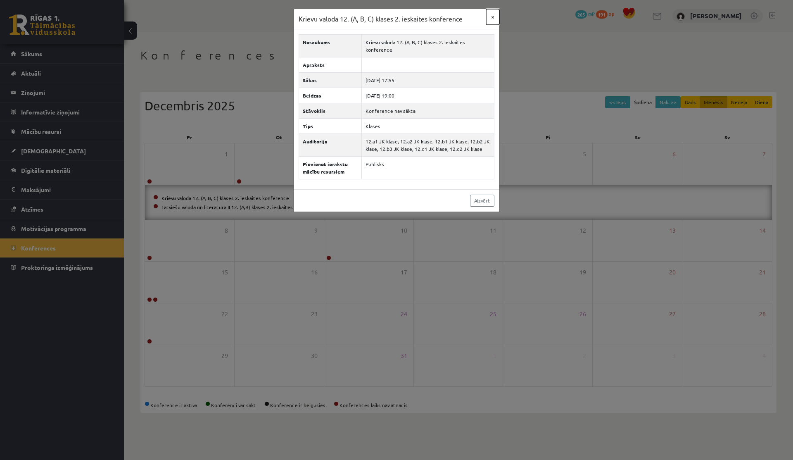
click at [486, 18] on button "×" at bounding box center [492, 17] width 13 height 16
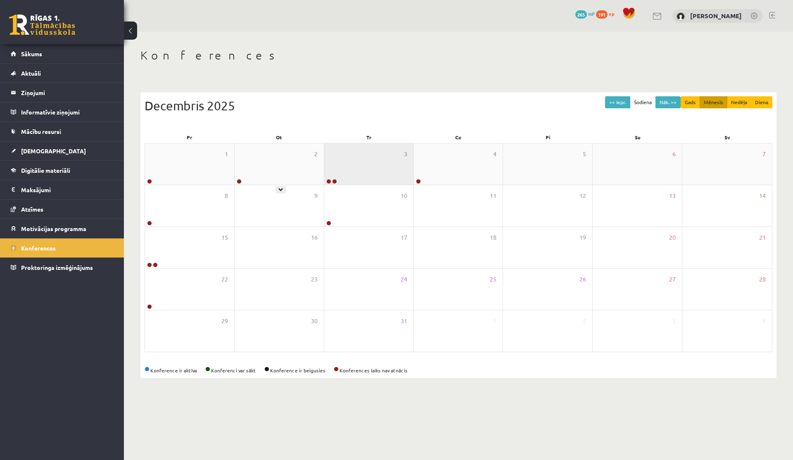
click at [354, 171] on div "3" at bounding box center [368, 163] width 89 height 41
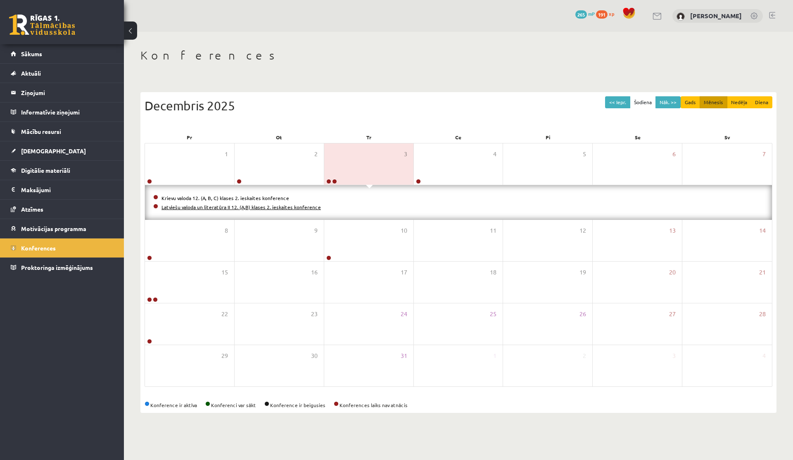
click at [213, 206] on link "Latviešu valoda un literatūra II 12. (A,B) klases 2. ieskaites konference" at bounding box center [241, 207] width 159 height 7
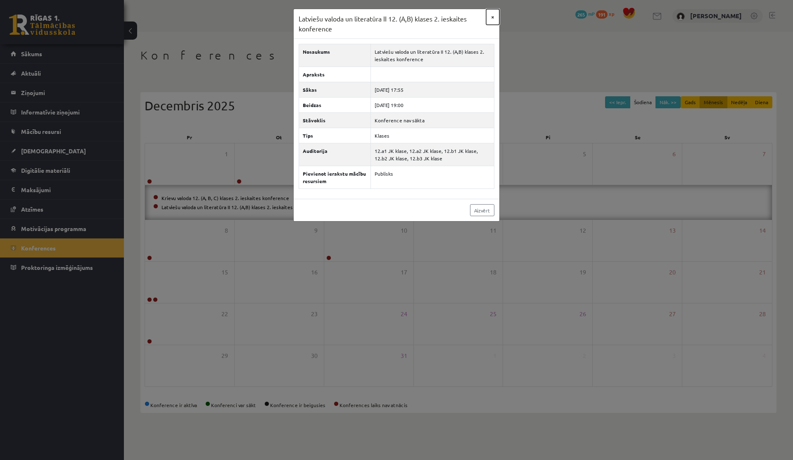
click at [490, 15] on button "×" at bounding box center [492, 17] width 13 height 16
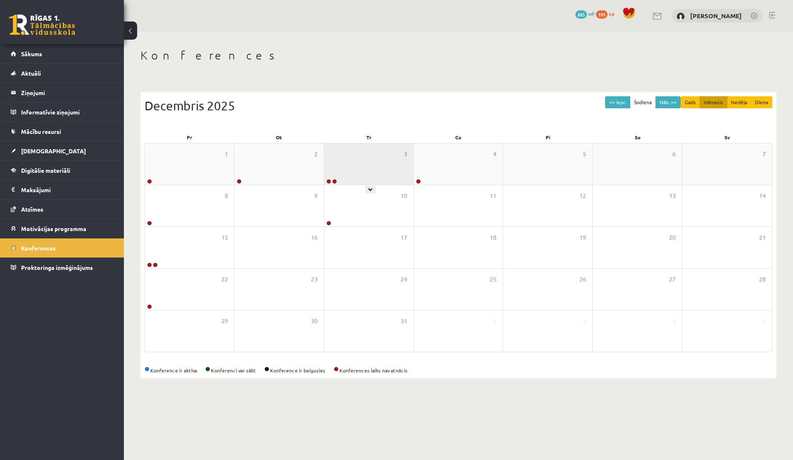
click at [354, 168] on div "3" at bounding box center [368, 163] width 89 height 41
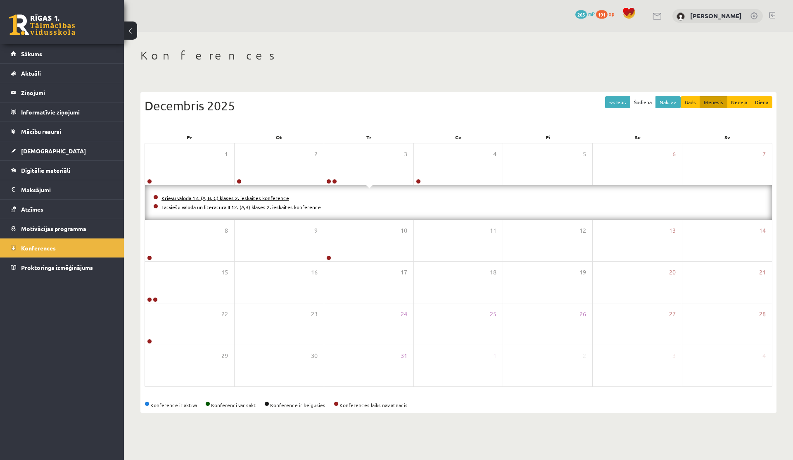
click at [247, 196] on link "Krievu valoda 12. (A, B, C) klases 2. ieskaites konference" at bounding box center [226, 198] width 128 height 7
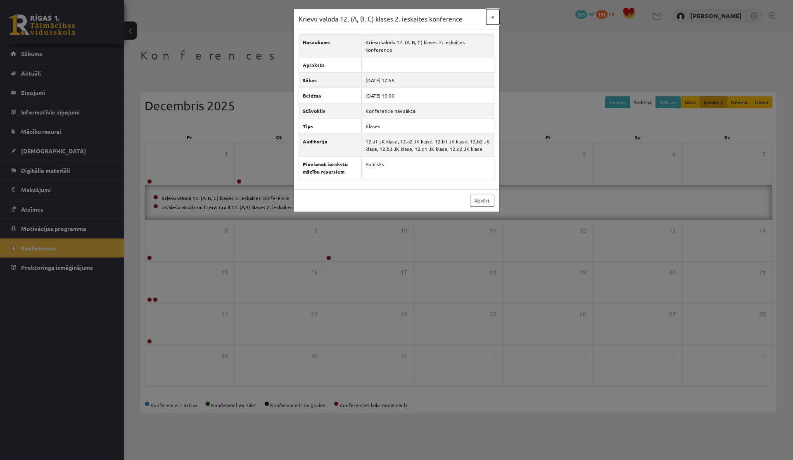
click at [492, 19] on button "×" at bounding box center [492, 17] width 13 height 16
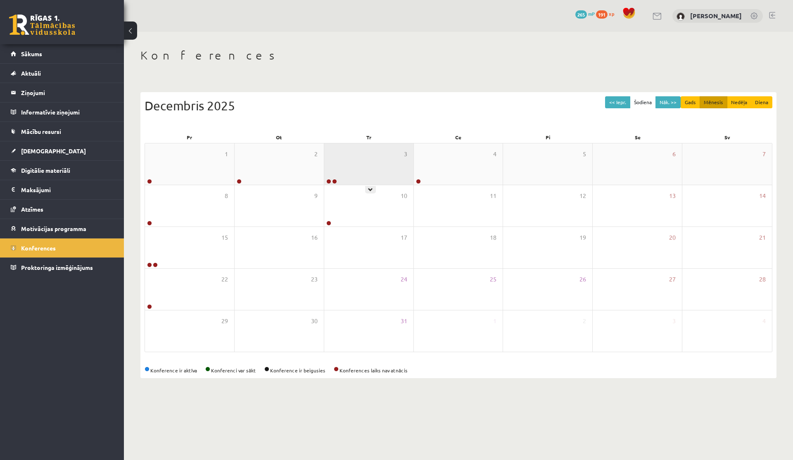
click at [370, 161] on div "3" at bounding box center [368, 163] width 89 height 41
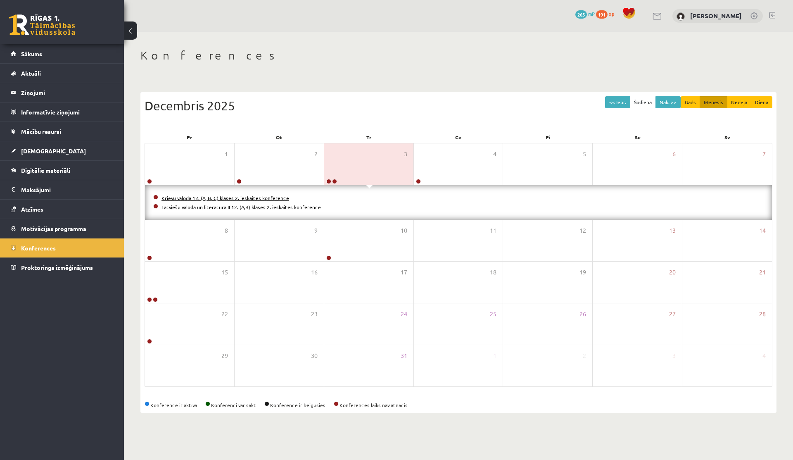
click at [267, 197] on link "Krievu valoda 12. (A, B, C) klases 2. ieskaites konference" at bounding box center [226, 198] width 128 height 7
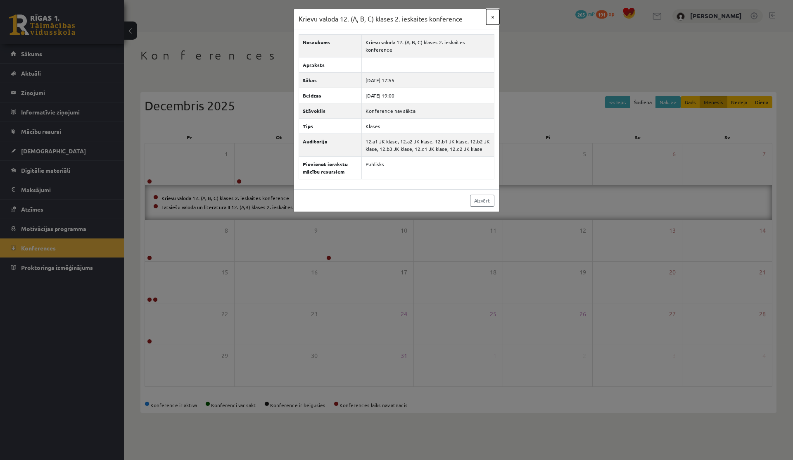
click at [494, 17] on button "×" at bounding box center [492, 17] width 13 height 16
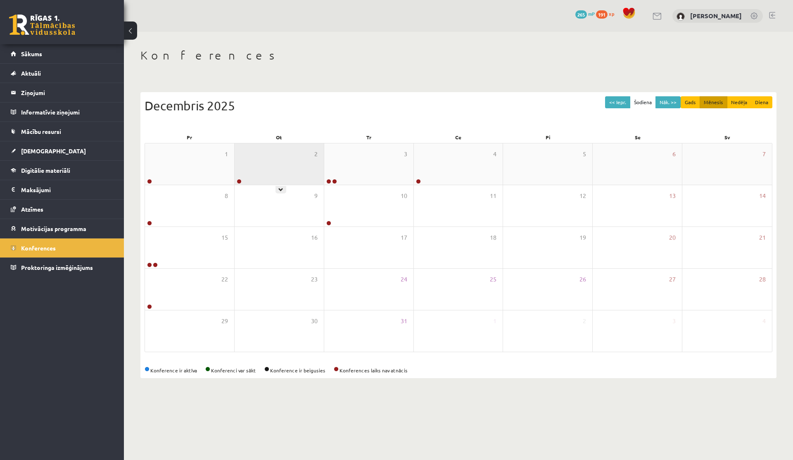
click at [322, 173] on div "2" at bounding box center [279, 163] width 89 height 41
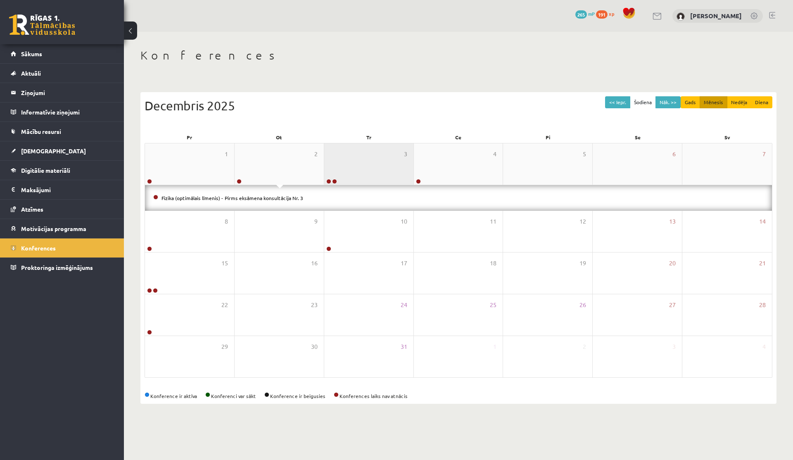
click at [342, 168] on div "3" at bounding box center [368, 163] width 89 height 41
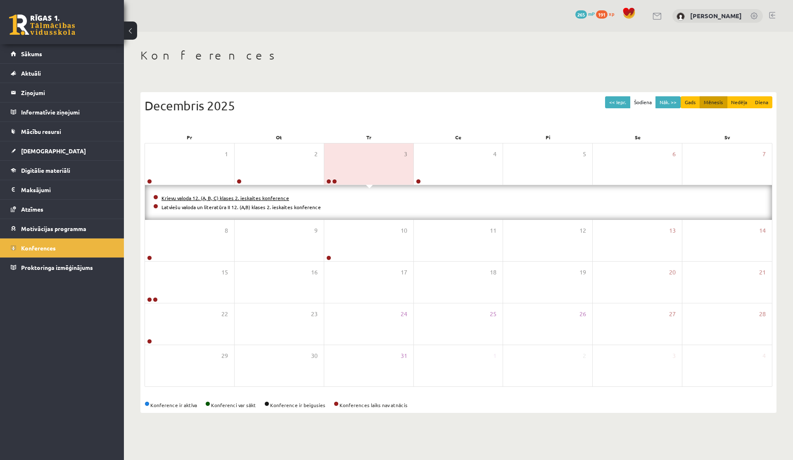
click at [277, 198] on link "Krievu valoda 12. (A, B, C) klases 2. ieskaites konference" at bounding box center [226, 198] width 128 height 7
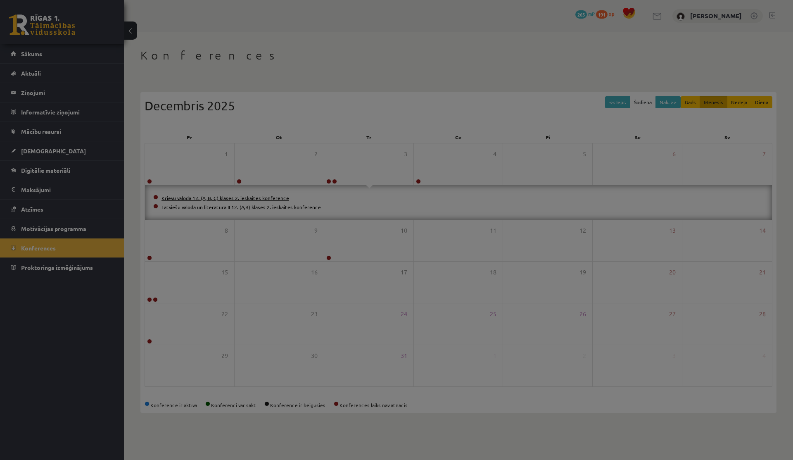
click at [277, 198] on div at bounding box center [396, 230] width 793 height 460
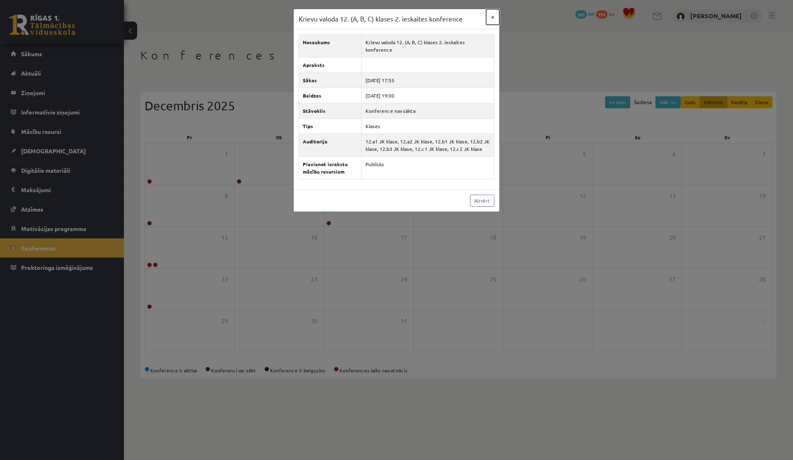
click at [489, 18] on button "×" at bounding box center [492, 17] width 13 height 16
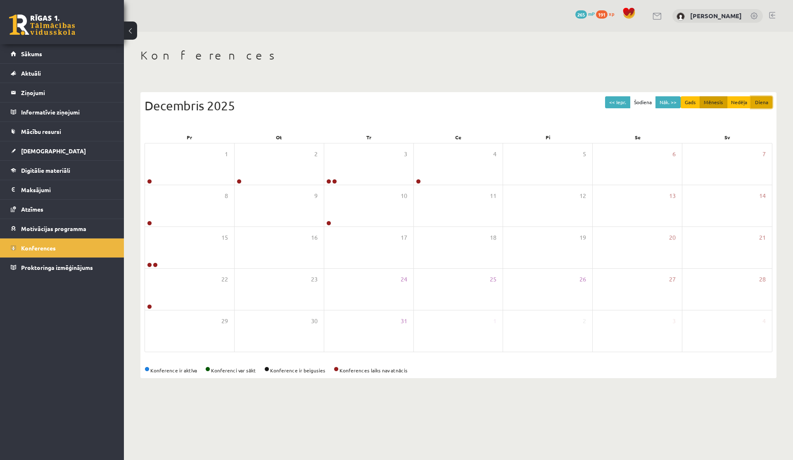
click at [760, 105] on button "Diena" at bounding box center [761, 102] width 21 height 12
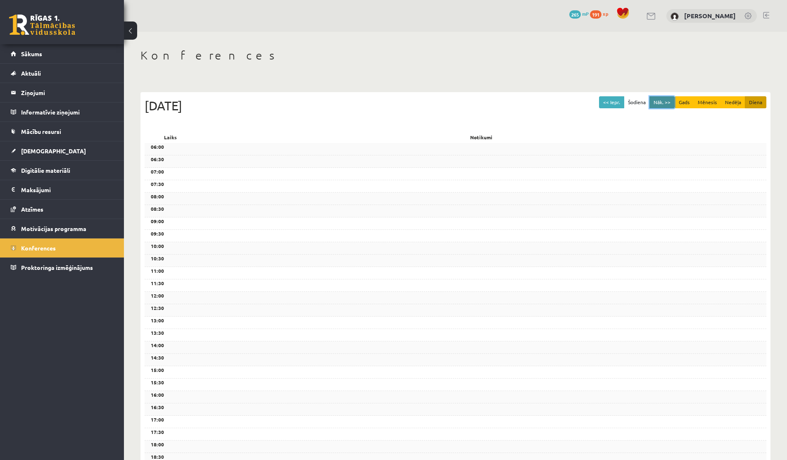
click at [664, 101] on button "Nāk. >>" at bounding box center [661, 102] width 25 height 12
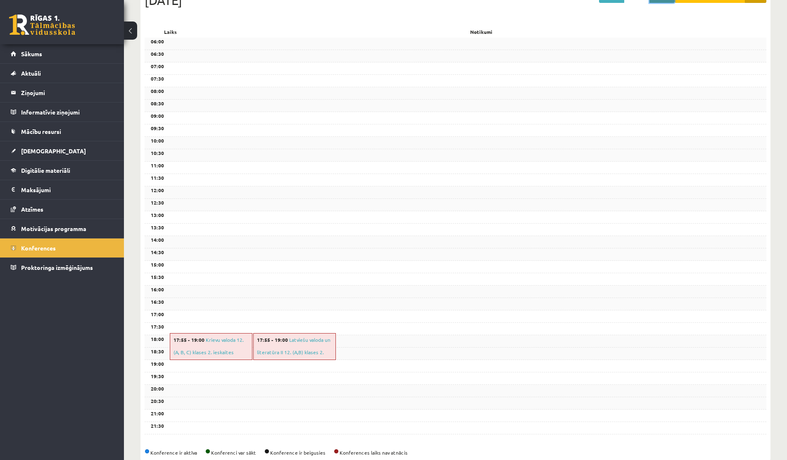
scroll to position [122, 0]
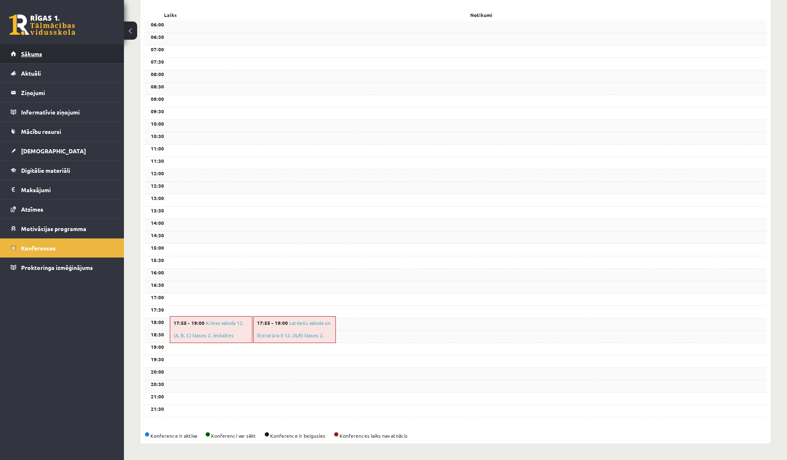
click at [43, 49] on link "Sākums" at bounding box center [62, 53] width 103 height 19
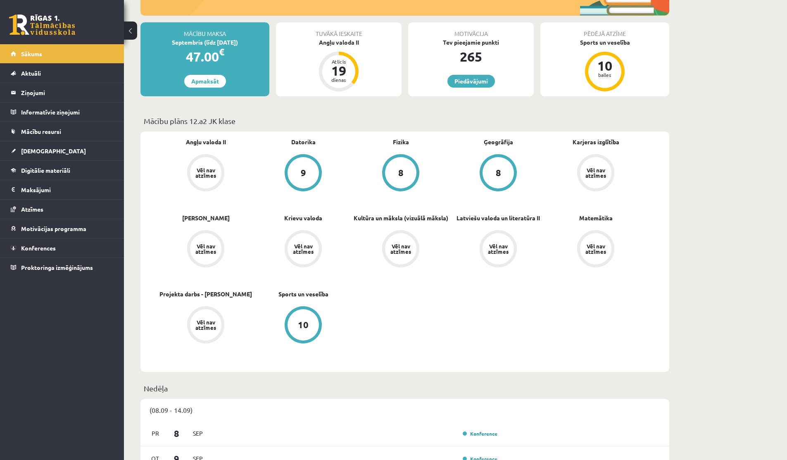
scroll to position [166, 0]
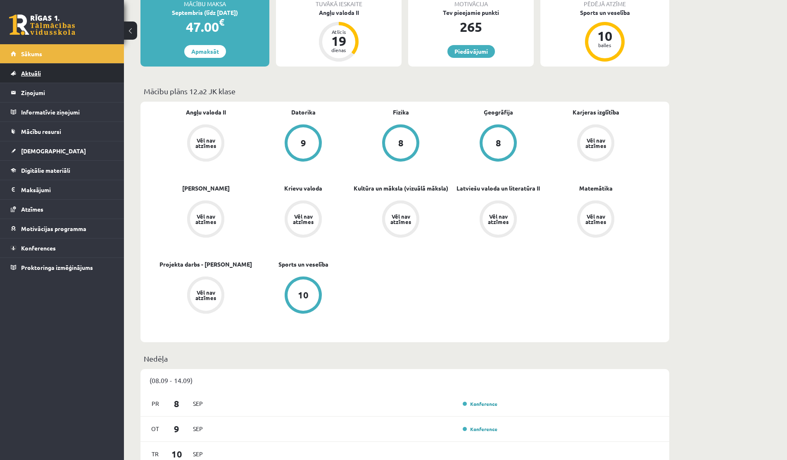
click at [56, 75] on link "Aktuāli" at bounding box center [62, 73] width 103 height 19
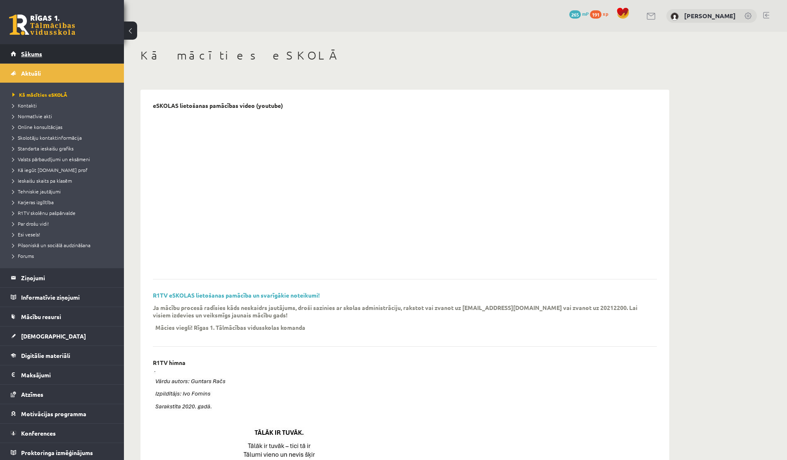
click at [62, 50] on link "Sākums" at bounding box center [62, 53] width 103 height 19
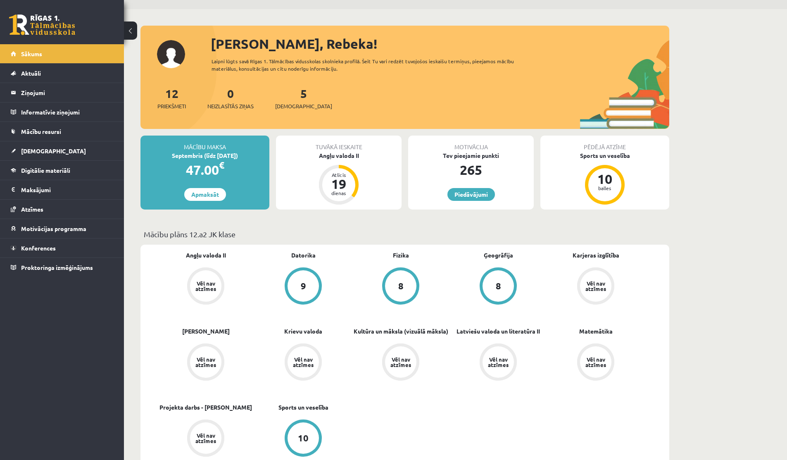
scroll to position [25, 0]
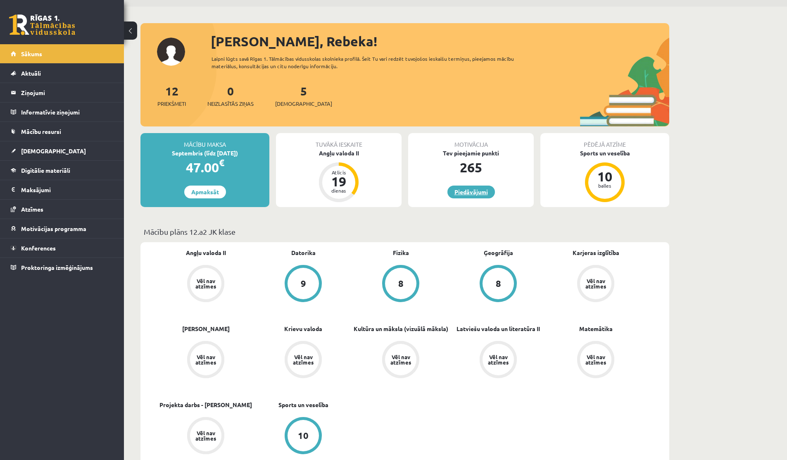
click at [470, 195] on link "Piedāvājumi" at bounding box center [471, 191] width 48 height 13
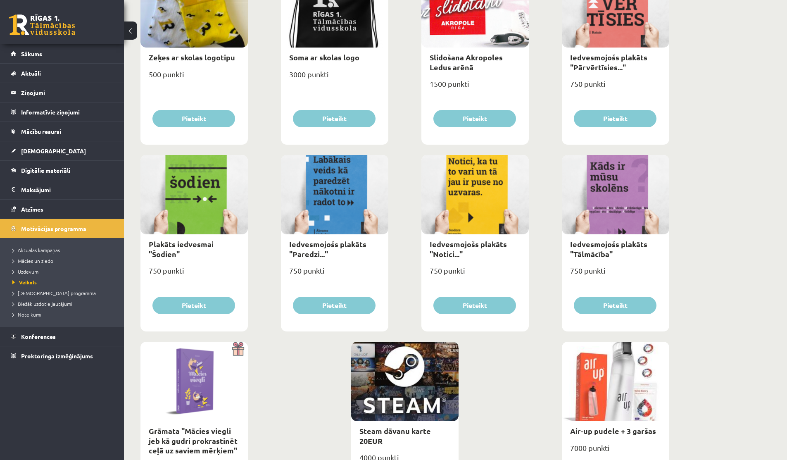
scroll to position [809, 0]
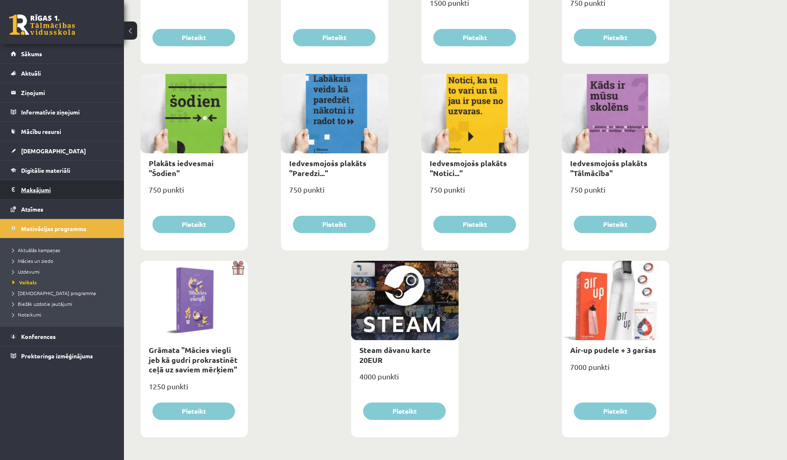
click at [34, 196] on legend "Maksājumi 0" at bounding box center [67, 189] width 93 height 19
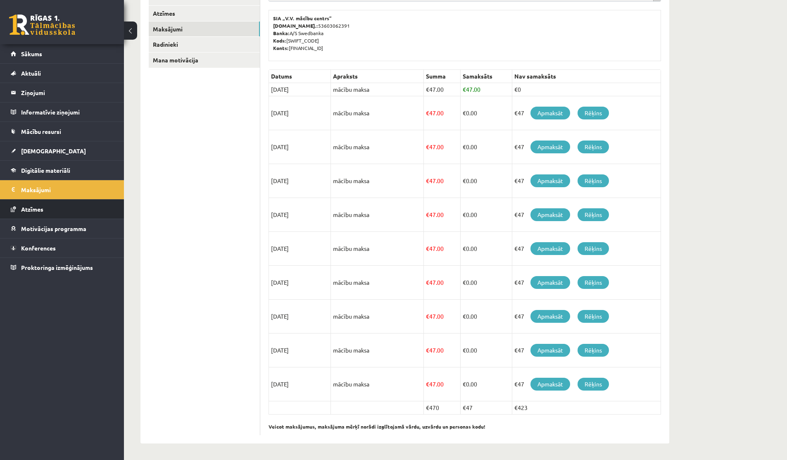
scroll to position [126, 0]
click at [33, 62] on link "Sākums" at bounding box center [62, 53] width 103 height 19
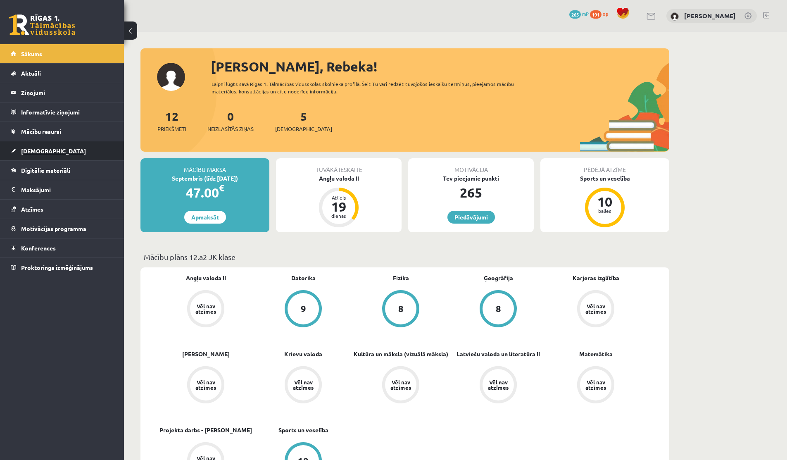
click at [34, 155] on link "[DEMOGRAPHIC_DATA]" at bounding box center [62, 150] width 103 height 19
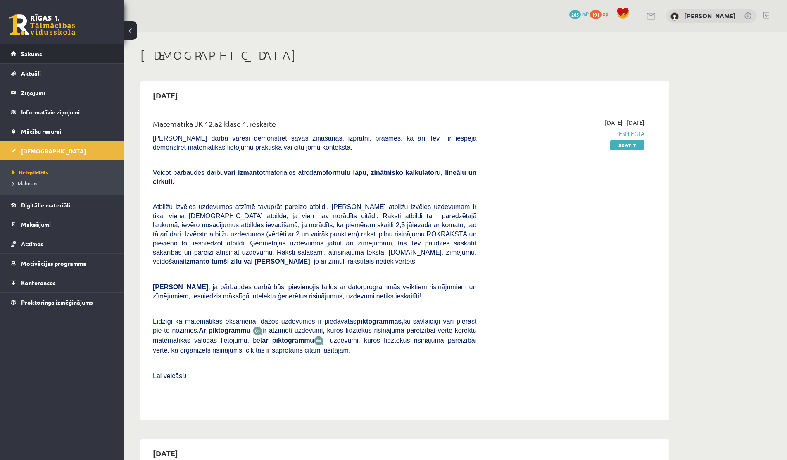
click at [32, 48] on link "Sākums" at bounding box center [62, 53] width 103 height 19
